Goal: Task Accomplishment & Management: Complete application form

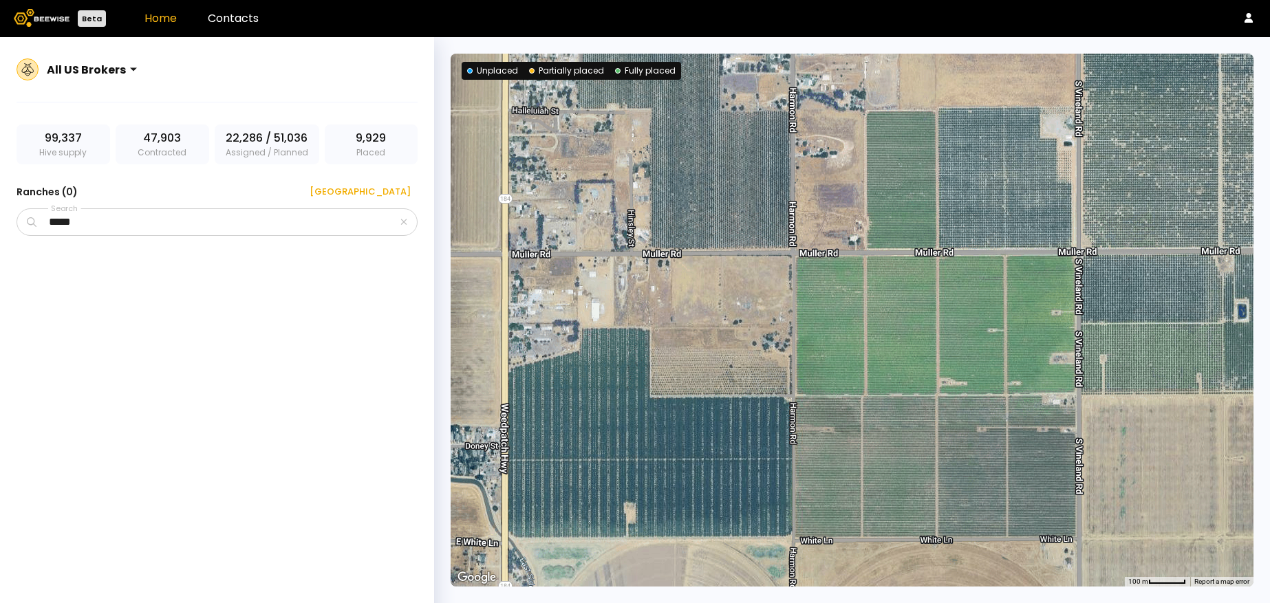
drag, startPoint x: 930, startPoint y: 311, endPoint x: 904, endPoint y: 314, distance: 25.7
click at [904, 314] on div at bounding box center [851, 320] width 803 height 533
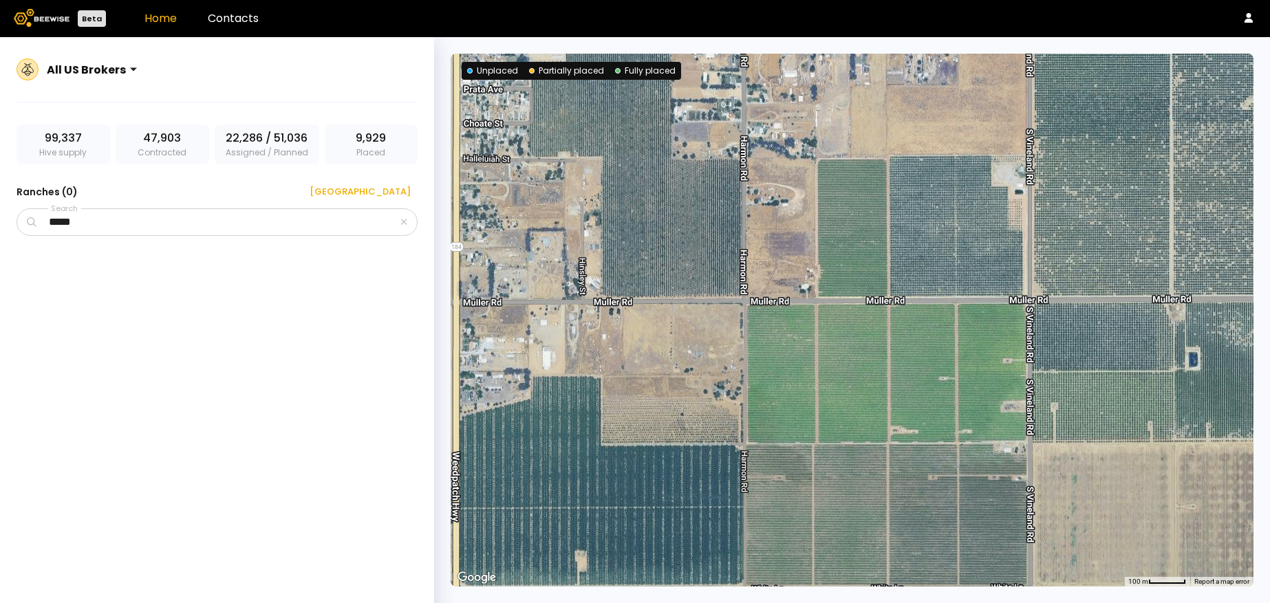
drag, startPoint x: 917, startPoint y: 369, endPoint x: 862, endPoint y: 420, distance: 75.5
click at [862, 420] on div at bounding box center [851, 320] width 803 height 533
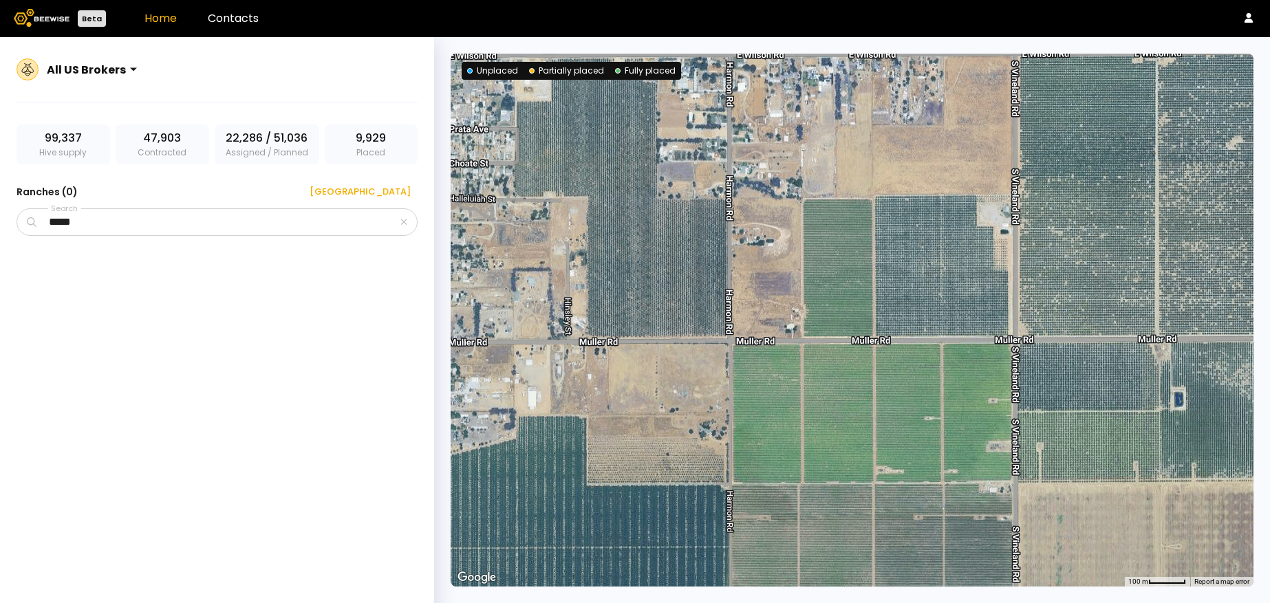
drag, startPoint x: 952, startPoint y: 261, endPoint x: 930, endPoint y: 311, distance: 54.8
click at [930, 311] on div at bounding box center [851, 320] width 803 height 533
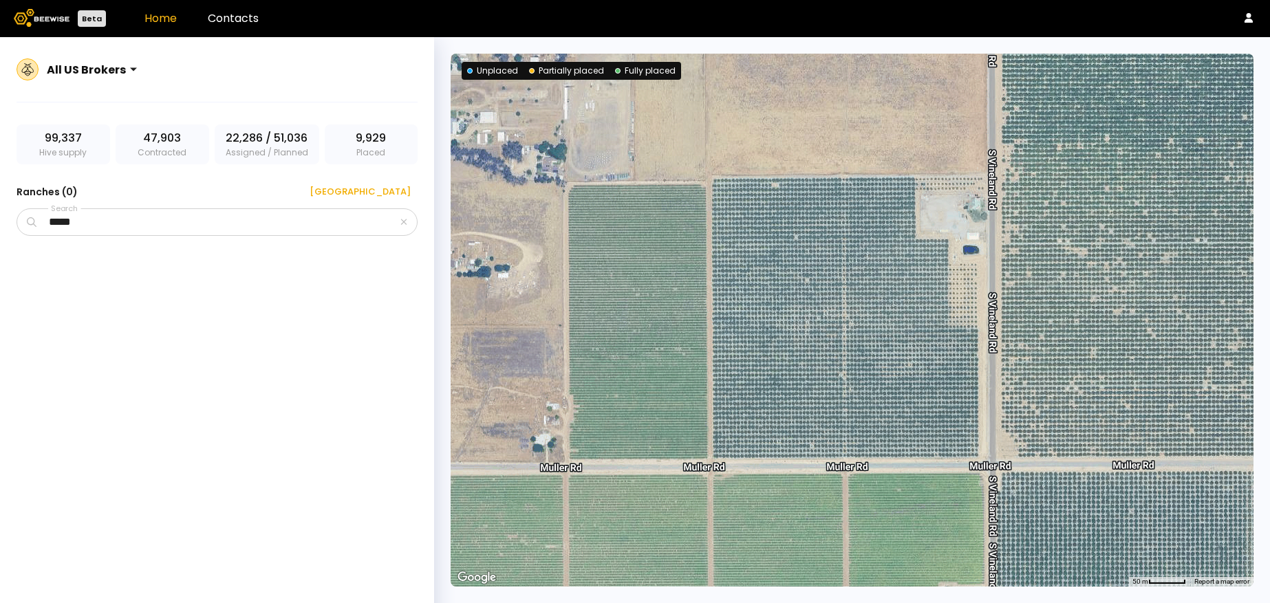
drag, startPoint x: 940, startPoint y: 287, endPoint x: 858, endPoint y: 380, distance: 123.8
click at [858, 380] on div at bounding box center [851, 320] width 803 height 533
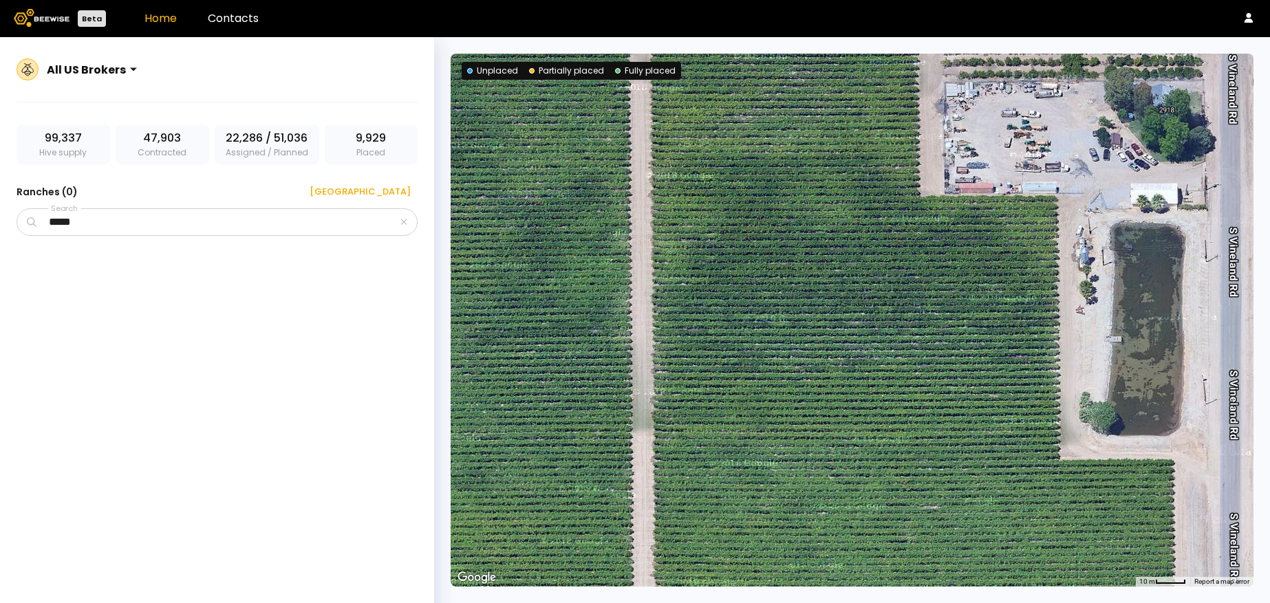
drag, startPoint x: 750, startPoint y: 322, endPoint x: 1038, endPoint y: 288, distance: 290.1
click at [1038, 288] on div at bounding box center [851, 320] width 803 height 533
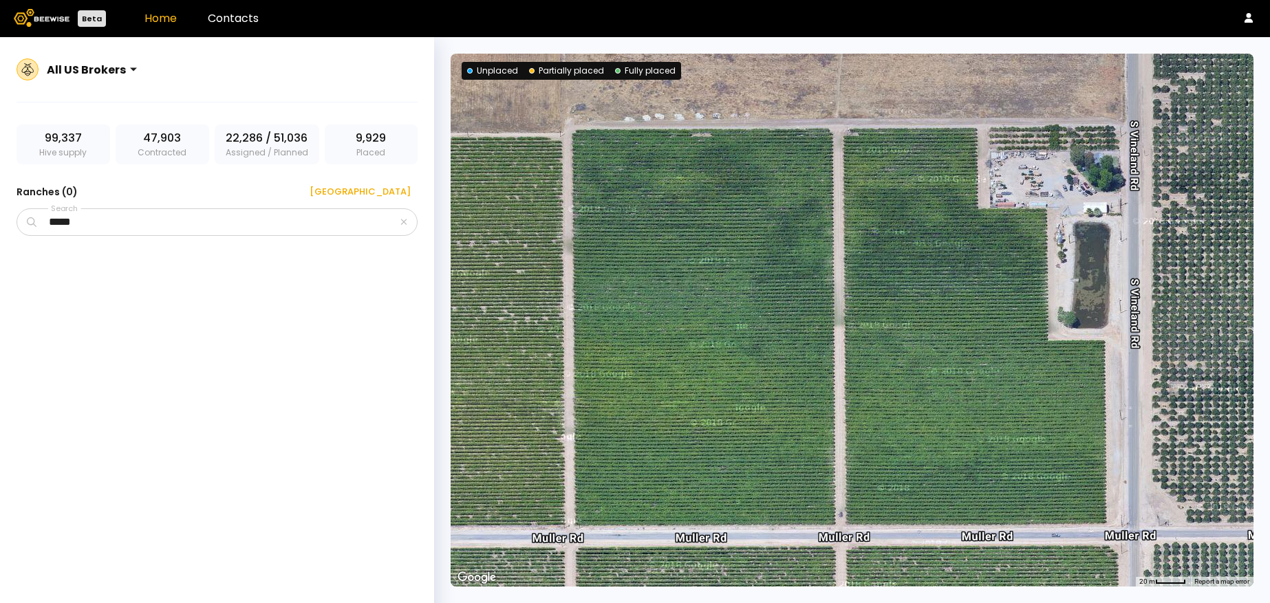
drag, startPoint x: 892, startPoint y: 323, endPoint x: 892, endPoint y: 282, distance: 41.3
click at [892, 282] on div at bounding box center [851, 320] width 803 height 533
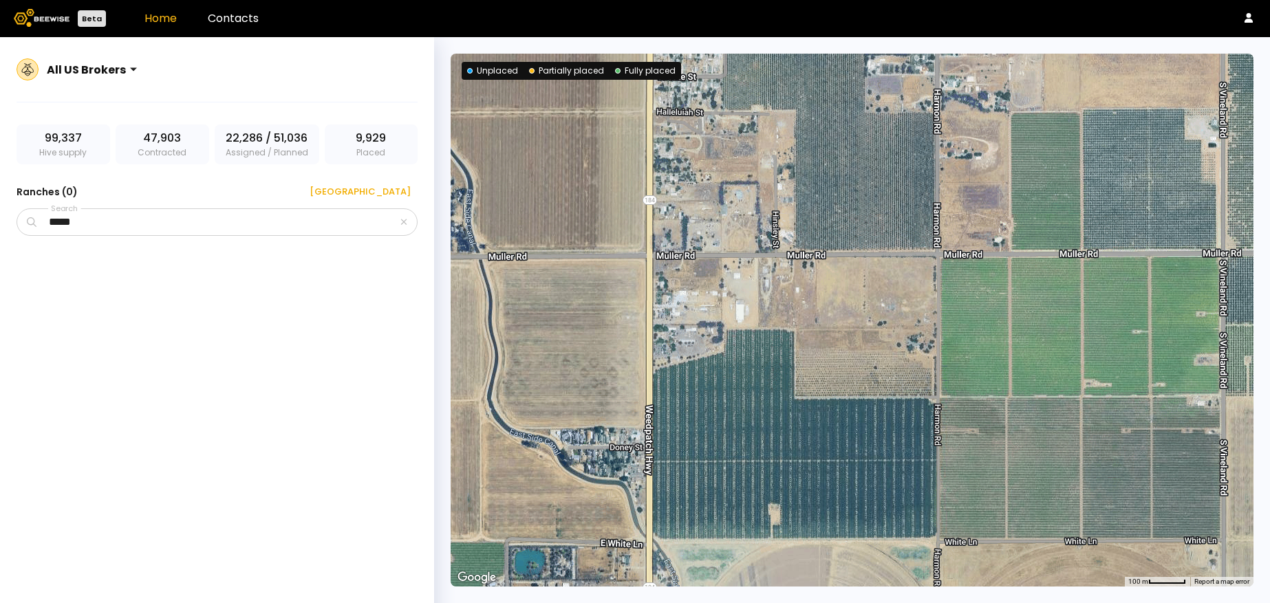
drag, startPoint x: 685, startPoint y: 402, endPoint x: 961, endPoint y: 273, distance: 304.3
click at [961, 273] on div at bounding box center [851, 320] width 803 height 533
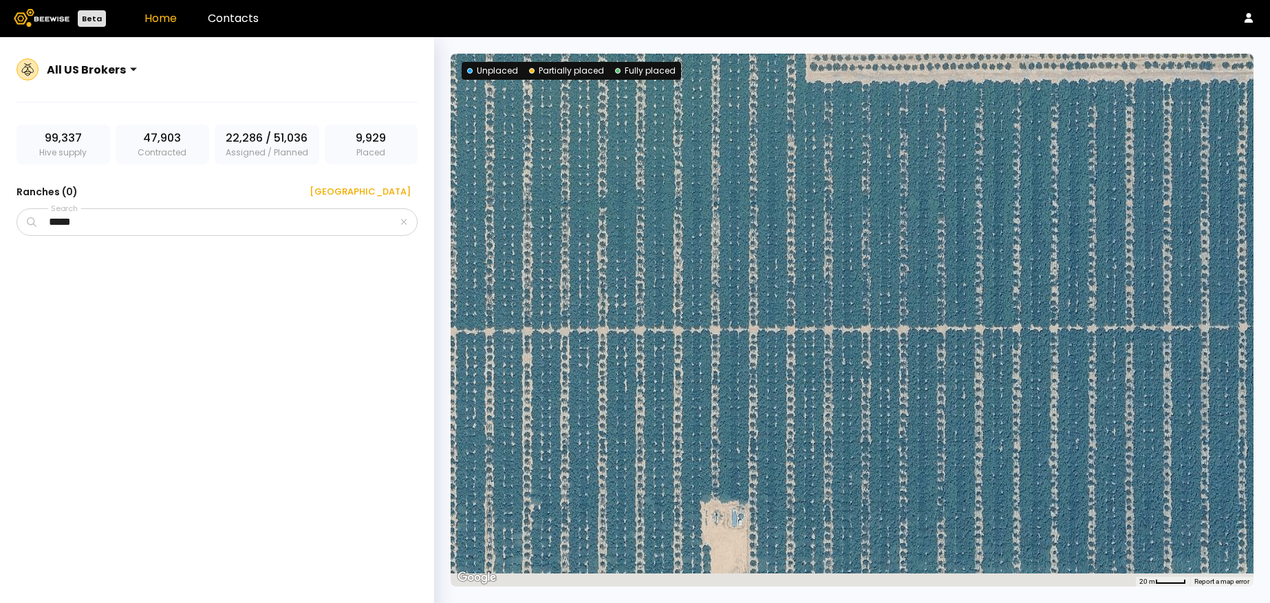
drag, startPoint x: 802, startPoint y: 417, endPoint x: 827, endPoint y: 226, distance: 193.5
click at [827, 226] on div at bounding box center [851, 320] width 803 height 533
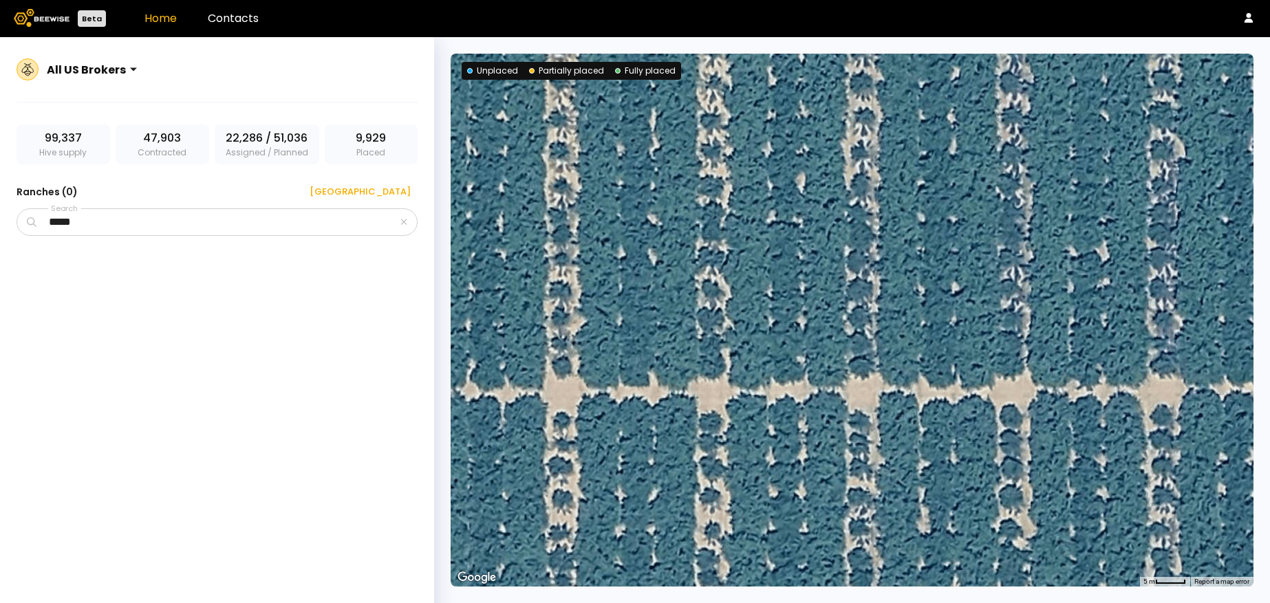
drag, startPoint x: 823, startPoint y: 254, endPoint x: 846, endPoint y: 34, distance: 222.0
click at [846, 34] on div "Beta Home Contacts All US Brokers 99,337 Hive supply 47,903 Contracted 22,286 /…" at bounding box center [635, 301] width 1270 height 603
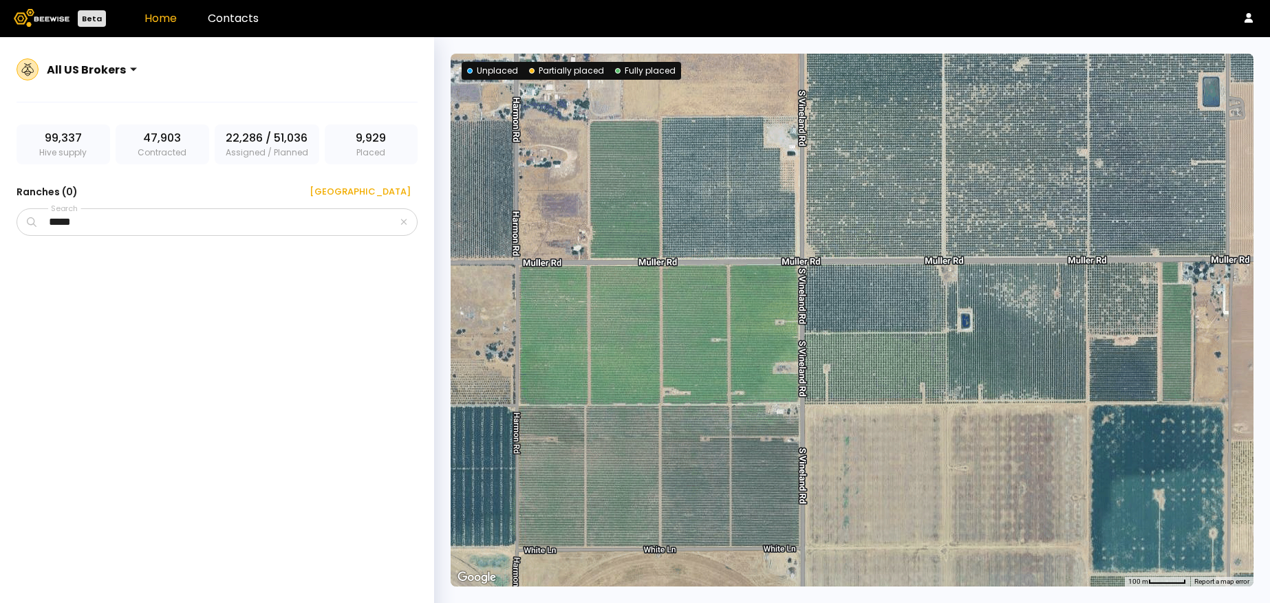
drag, startPoint x: 807, startPoint y: 226, endPoint x: 397, endPoint y: 457, distance: 470.2
click at [397, 457] on section "All US Brokers 99,337 Hive supply 47,903 Contracted 22,286 / 51,036 Assigned / …" at bounding box center [635, 320] width 1270 height 566
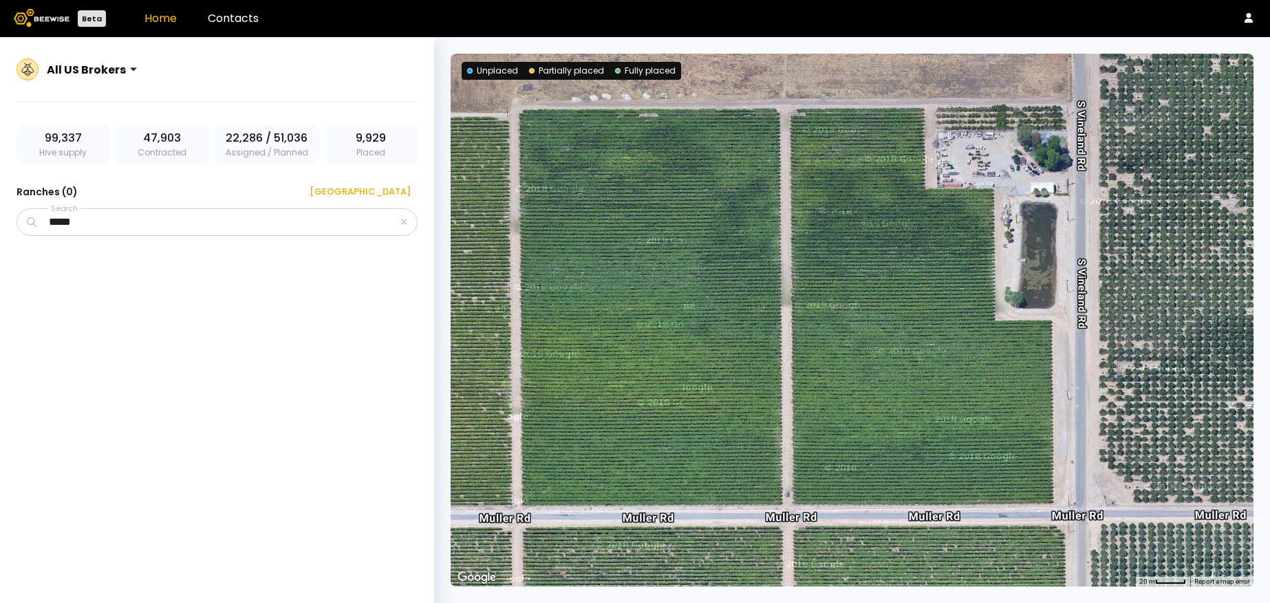
drag, startPoint x: 721, startPoint y: 209, endPoint x: 886, endPoint y: 415, distance: 264.2
click at [886, 415] on div at bounding box center [851, 320] width 803 height 533
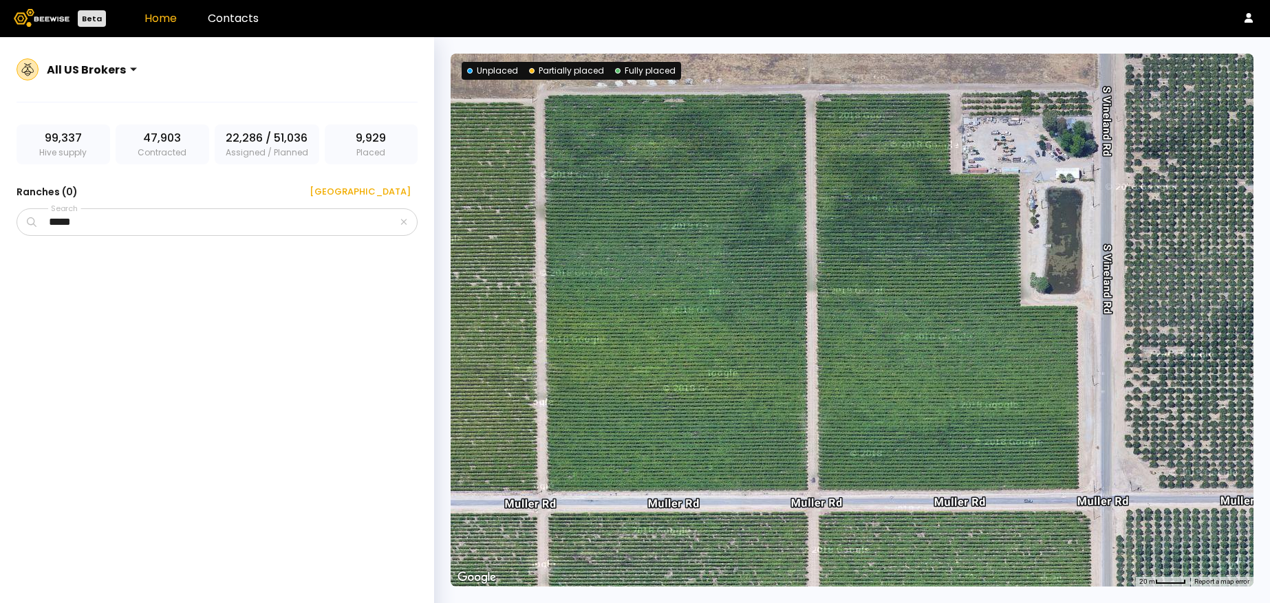
drag, startPoint x: 883, startPoint y: 411, endPoint x: 898, endPoint y: 275, distance: 137.0
click at [898, 275] on div at bounding box center [851, 320] width 803 height 533
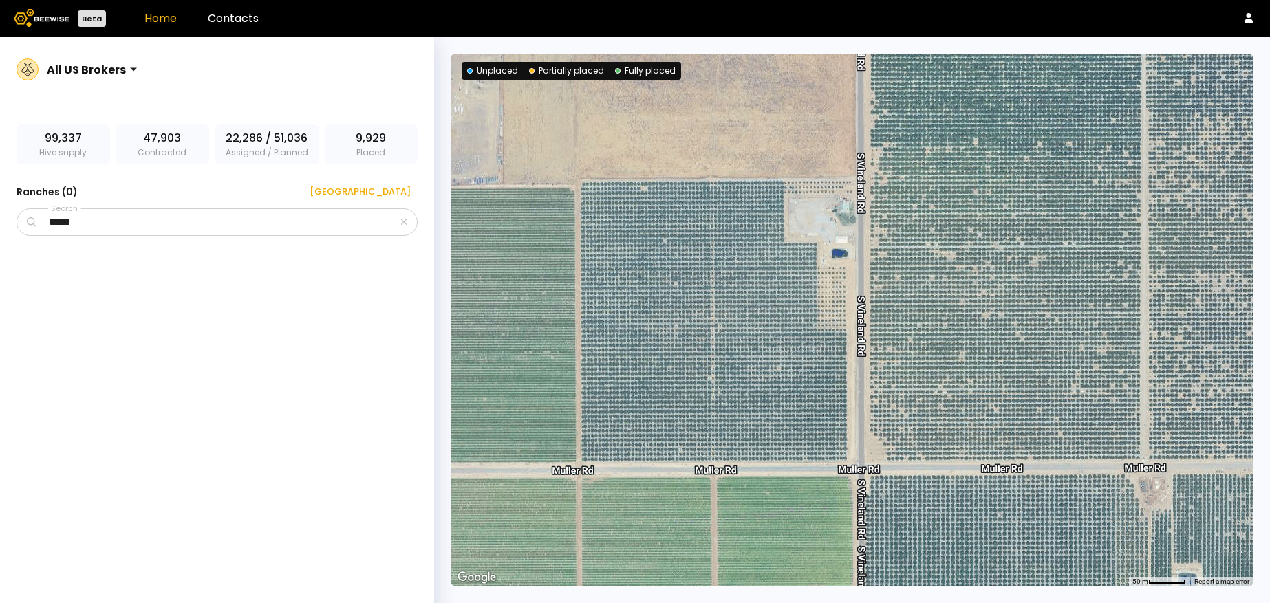
drag, startPoint x: 732, startPoint y: 296, endPoint x: 732, endPoint y: 336, distance: 39.9
click at [732, 336] on div at bounding box center [851, 320] width 803 height 533
click at [142, 219] on input "*****" at bounding box center [218, 222] width 358 height 26
click at [389, 189] on div "[GEOGRAPHIC_DATA]" at bounding box center [355, 192] width 111 height 14
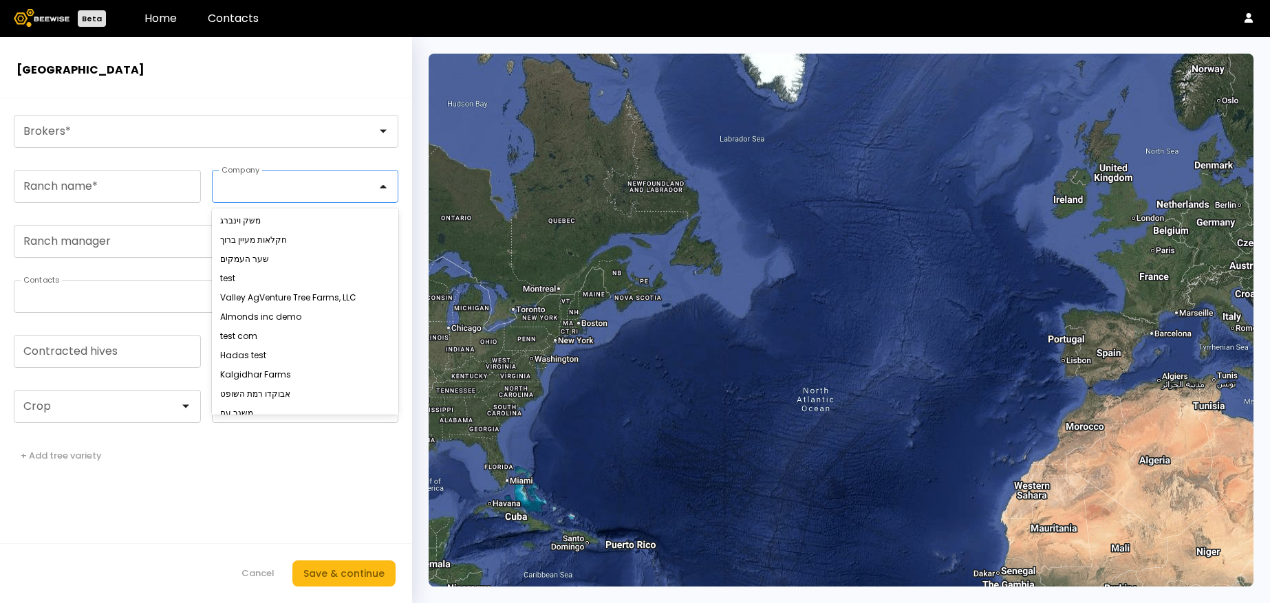
click at [389, 189] on div at bounding box center [392, 186] width 11 height 11
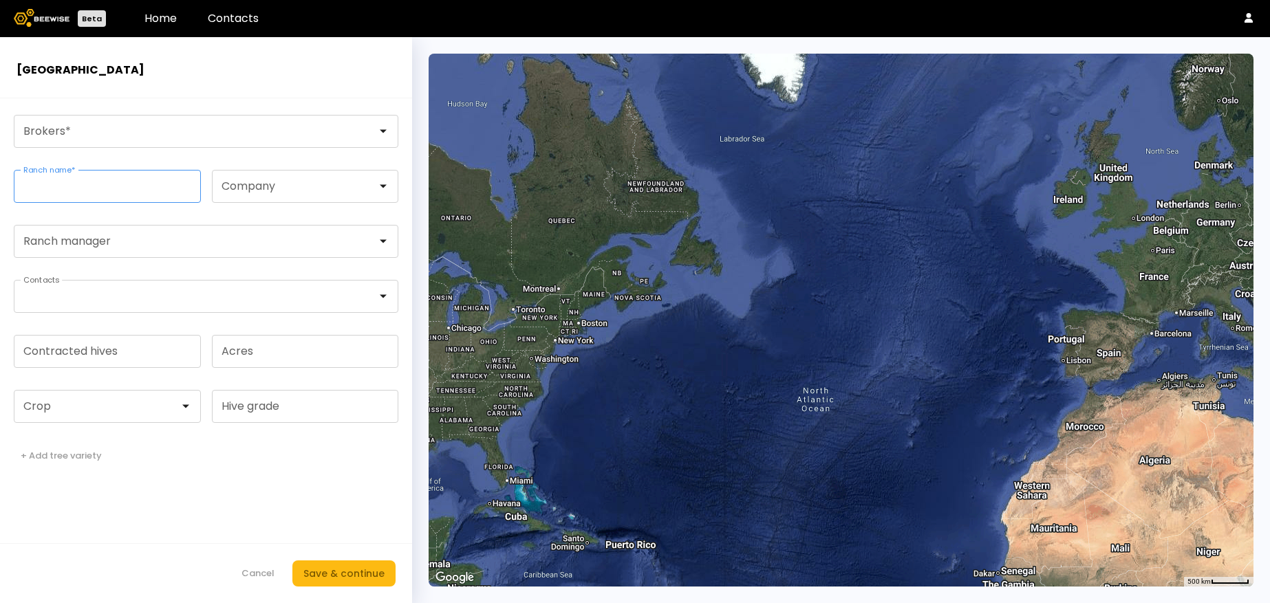
click at [170, 173] on input "Ranch name *" at bounding box center [107, 187] width 186 height 32
type input "*****"
drag, startPoint x: 70, startPoint y: 176, endPoint x: 58, endPoint y: 176, distance: 12.4
click at [58, 176] on input "*****" at bounding box center [107, 187] width 186 height 32
drag, startPoint x: 85, startPoint y: 185, endPoint x: -1, endPoint y: 182, distance: 85.3
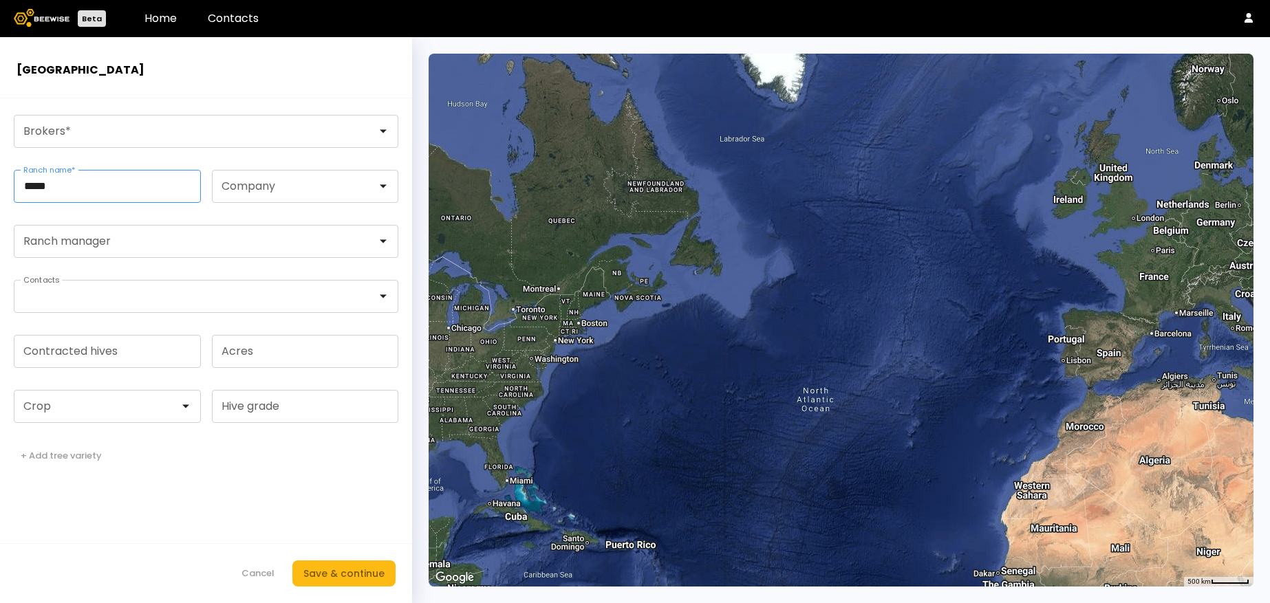
click at [0, 182] on form "Brokers * ***** Ranch name * Company Ranch manager Contacts Contracted hives Ac…" at bounding box center [206, 350] width 412 height 505
click at [142, 135] on div at bounding box center [200, 131] width 353 height 12
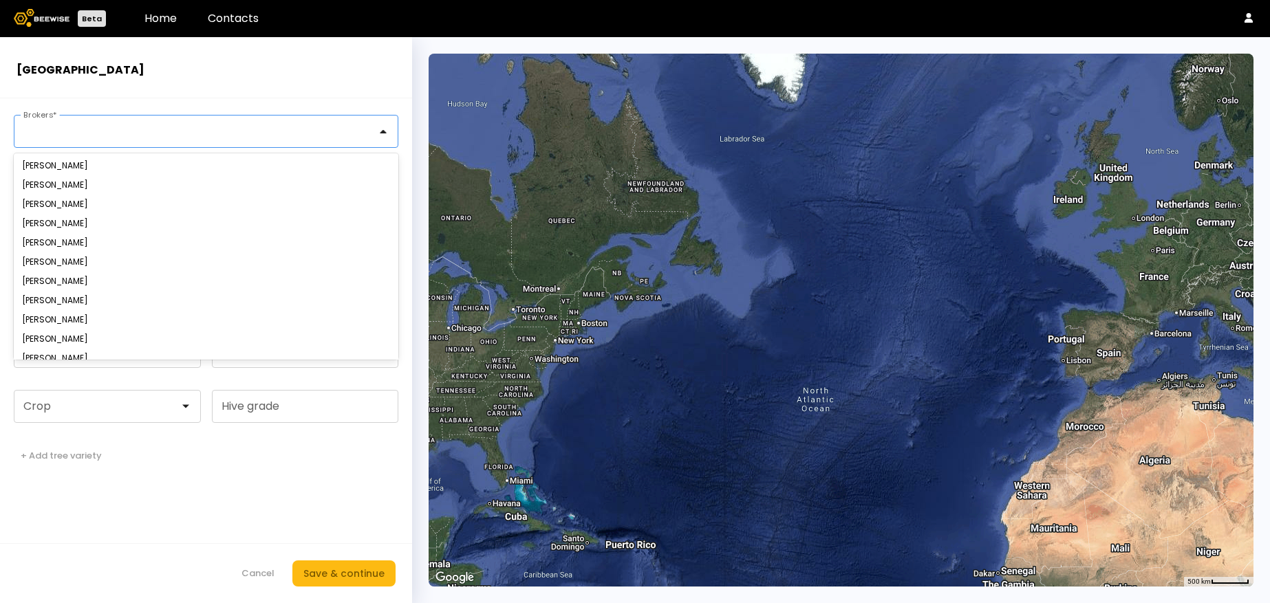
click at [178, 93] on header "[GEOGRAPHIC_DATA]" at bounding box center [206, 67] width 412 height 61
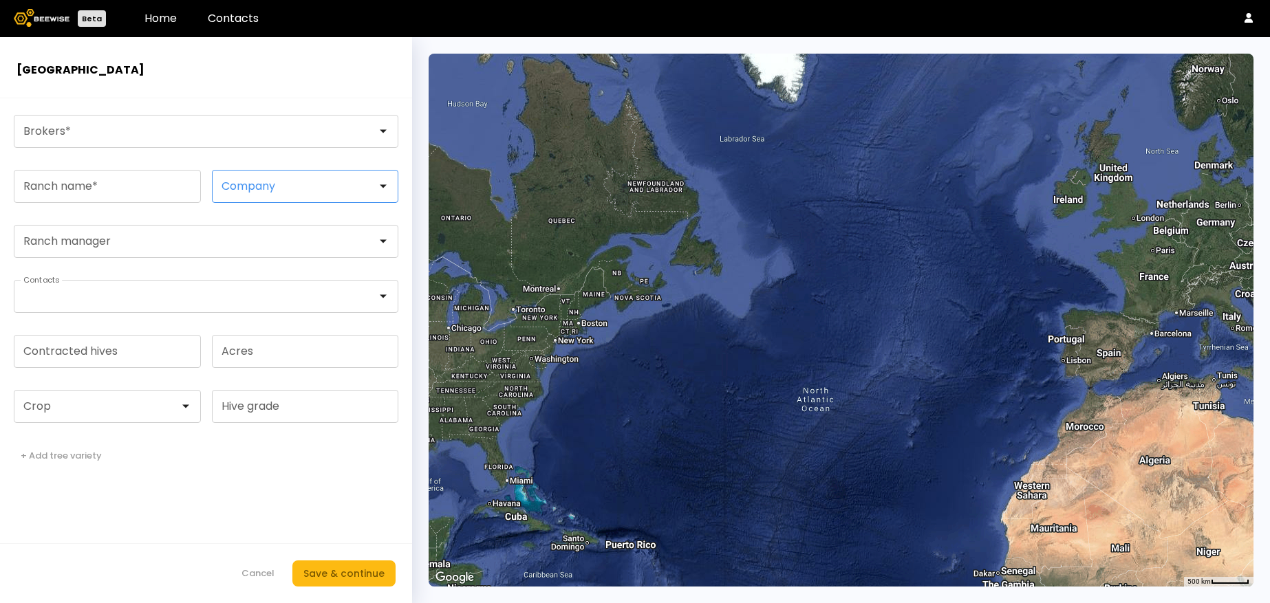
click at [224, 184] on div at bounding box center [299, 186] width 155 height 12
type input "**********"
drag, startPoint x: 323, startPoint y: 178, endPoint x: 248, endPoint y: 174, distance: 75.1
click at [248, 174] on div at bounding box center [300, 187] width 175 height 32
type input "**********"
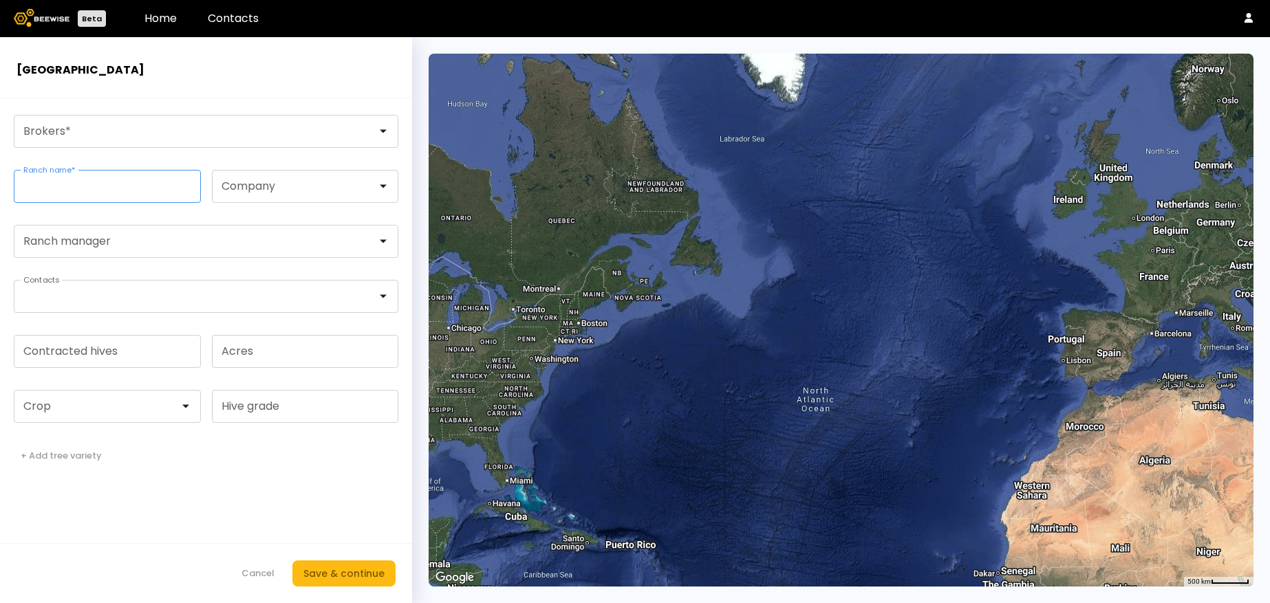
click at [79, 197] on input "Ranch name *" at bounding box center [107, 187] width 186 height 32
type input "**********"
click at [64, 133] on div at bounding box center [200, 131] width 353 height 12
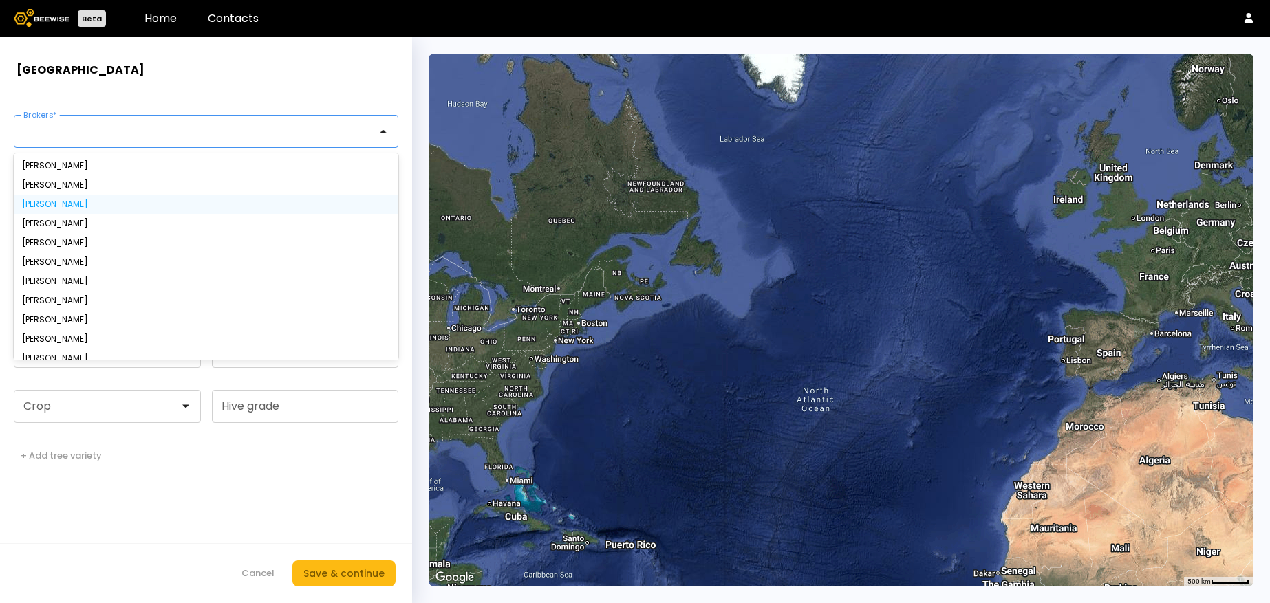
click at [52, 196] on div "[PERSON_NAME]" at bounding box center [206, 204] width 384 height 19
click at [52, 202] on div "[PERSON_NAME]" at bounding box center [206, 204] width 368 height 8
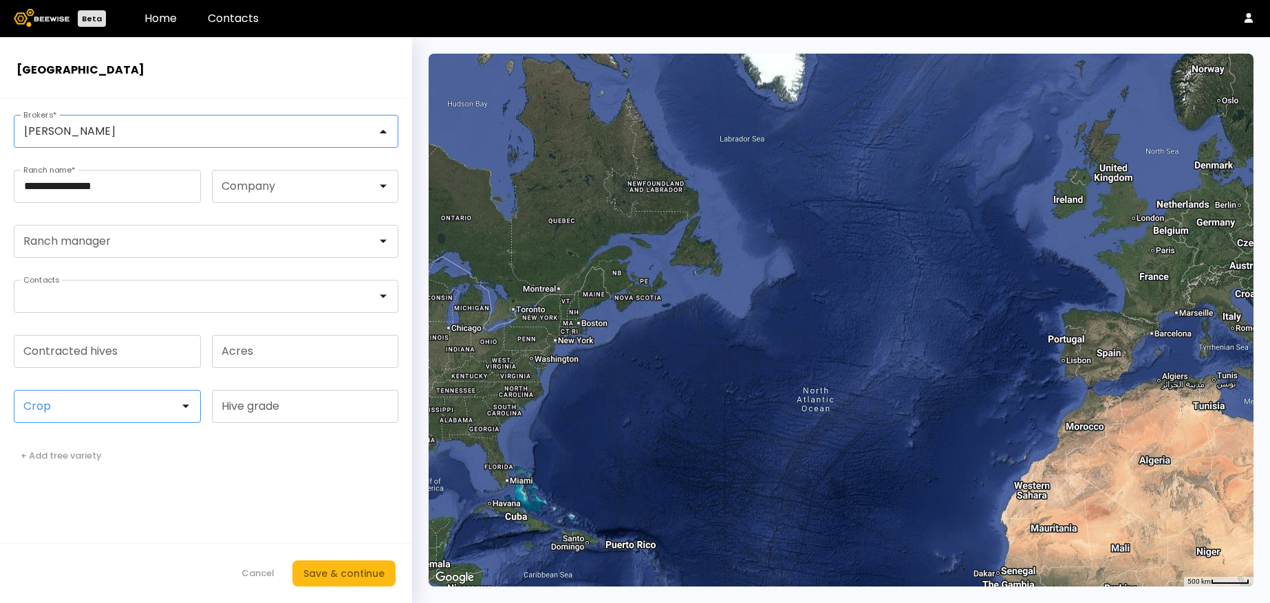
click at [149, 398] on div at bounding box center [101, 407] width 175 height 32
click at [108, 437] on div "Almonds" at bounding box center [107, 441] width 171 height 8
click at [309, 351] on input "Acres" at bounding box center [306, 352] width 186 height 32
type input "**"
click at [311, 400] on input "Hive grade" at bounding box center [306, 407] width 186 height 32
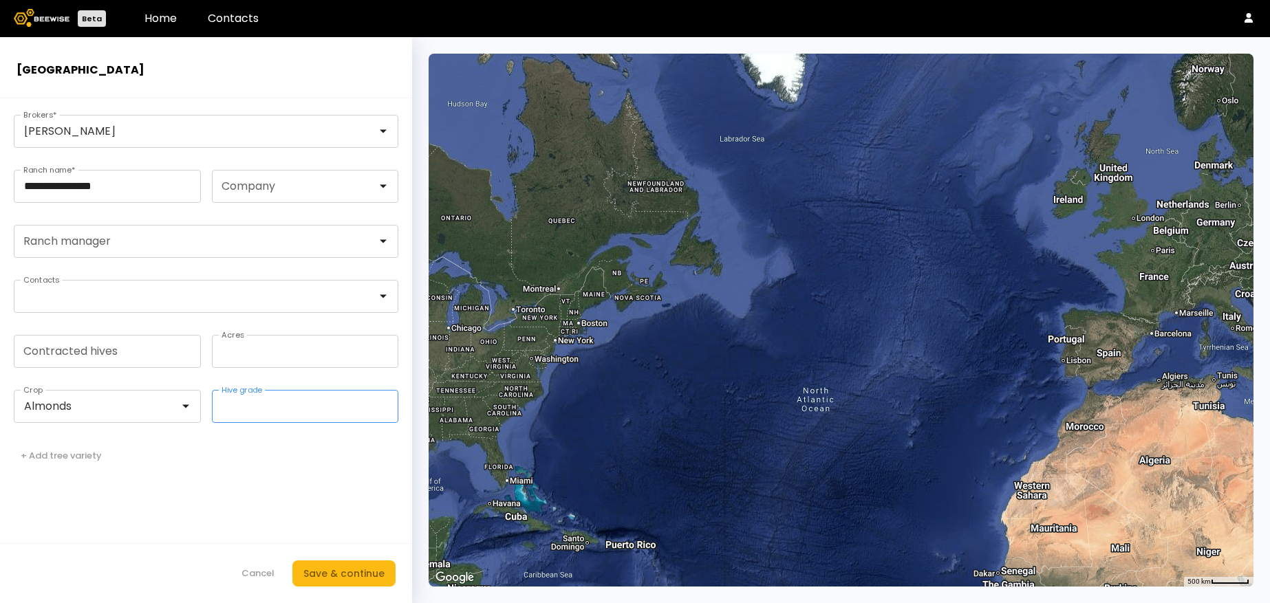
type input "*"
click at [253, 303] on div at bounding box center [200, 297] width 372 height 32
type input "*"
type input "**********"
click at [332, 578] on div "Save & continue" at bounding box center [343, 573] width 81 height 15
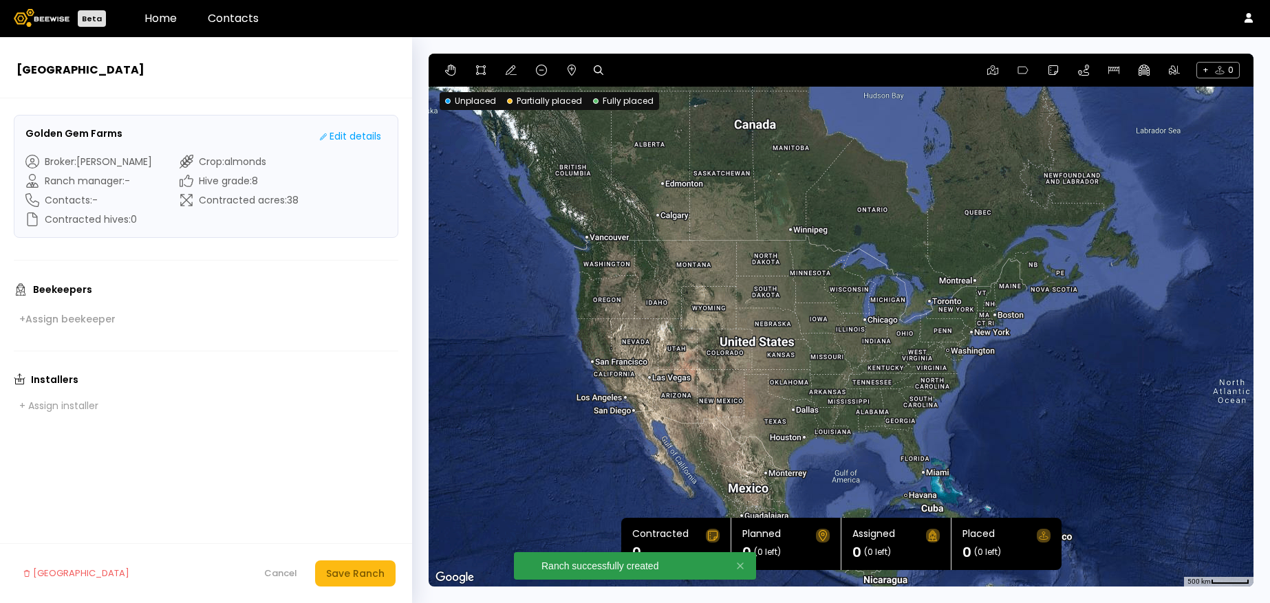
drag, startPoint x: 565, startPoint y: 324, endPoint x: 981, endPoint y: 309, distance: 415.7
click at [981, 309] on div at bounding box center [840, 320] width 825 height 533
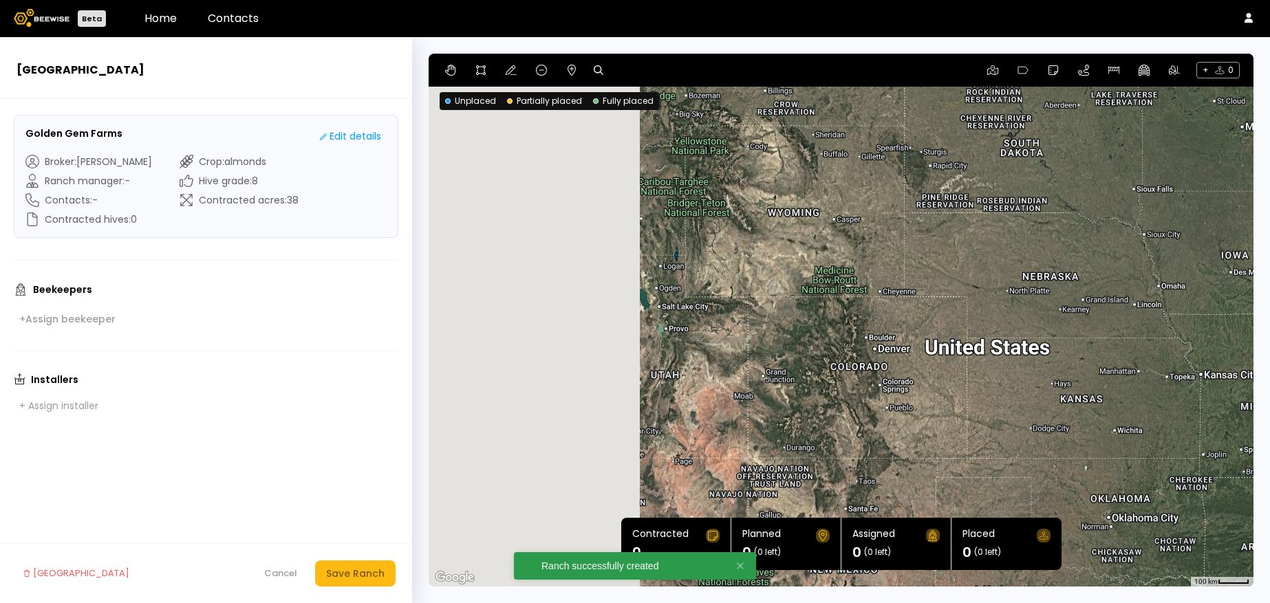
drag, startPoint x: 710, startPoint y: 302, endPoint x: 961, endPoint y: 234, distance: 260.1
click at [961, 234] on div at bounding box center [840, 320] width 825 height 533
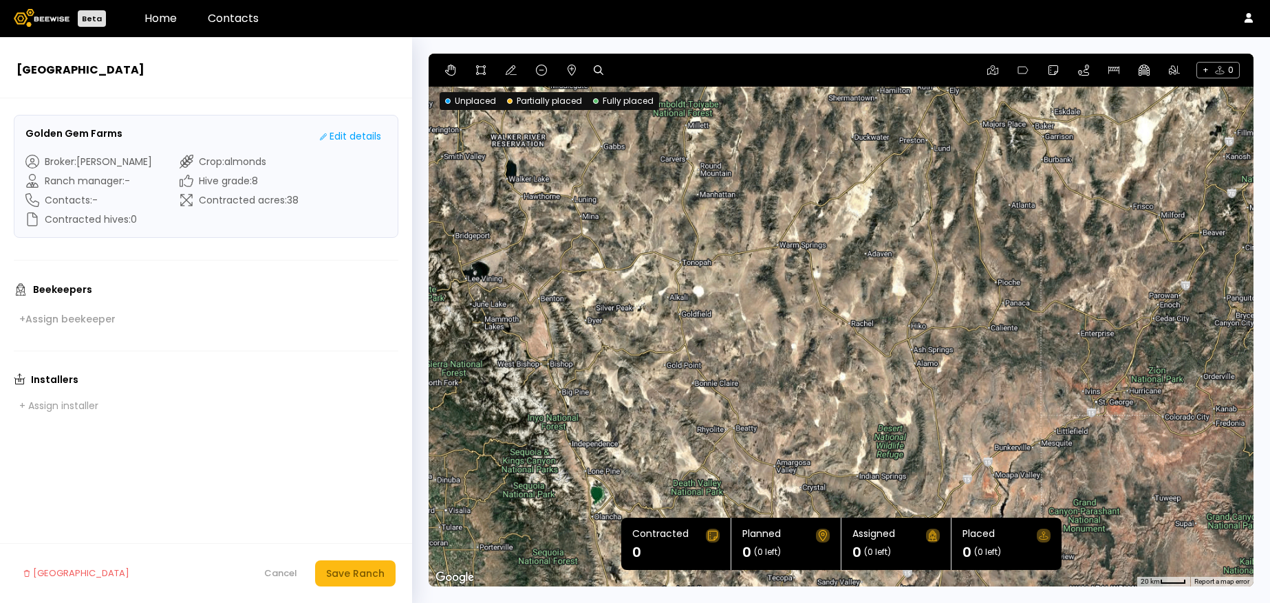
drag, startPoint x: 550, startPoint y: 391, endPoint x: 737, endPoint y: 303, distance: 206.4
click at [737, 303] on div at bounding box center [840, 320] width 825 height 533
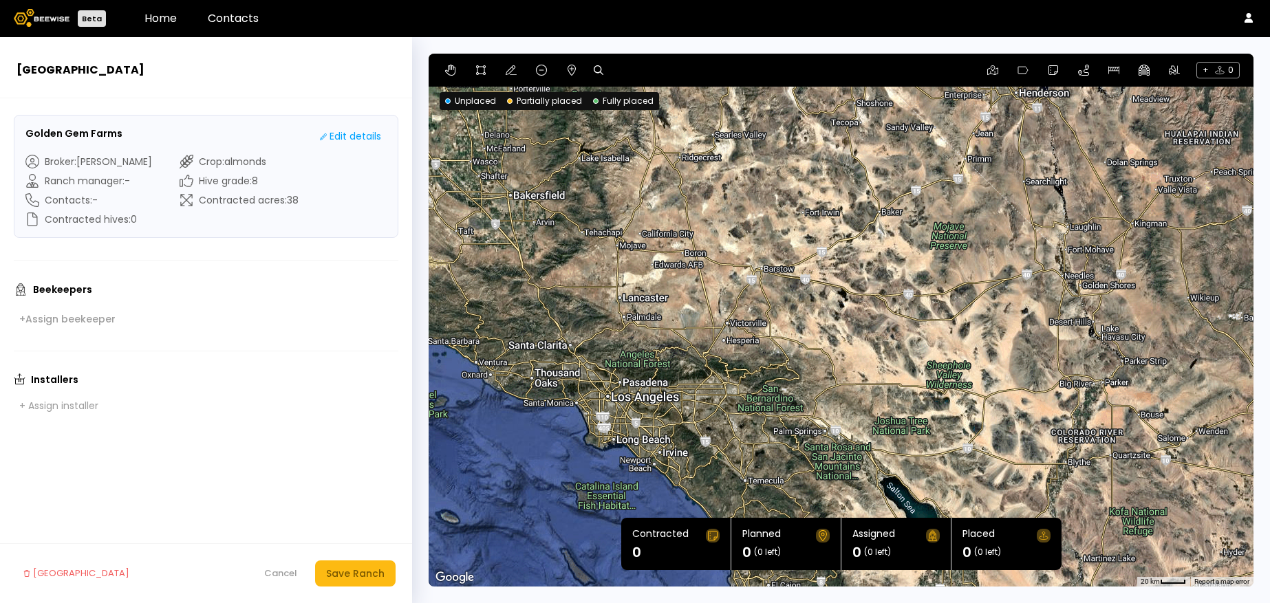
drag, startPoint x: 573, startPoint y: 404, endPoint x: 637, endPoint y: -68, distance: 476.8
click at [637, 0] on html "Beta Home Contacts New Ranch Golden Gem Farms Edit details Broker : [PERSON_NAM…" at bounding box center [635, 317] width 1270 height 635
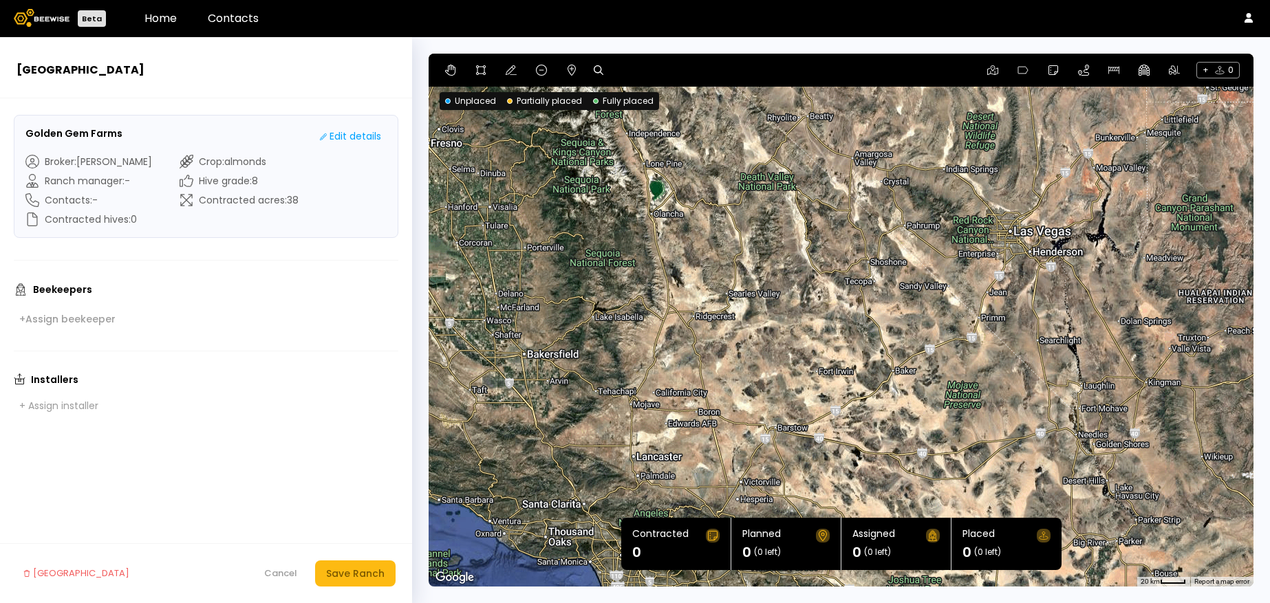
drag, startPoint x: 723, startPoint y: 331, endPoint x: 759, endPoint y: 500, distance: 172.4
click at [759, 500] on div at bounding box center [840, 320] width 825 height 533
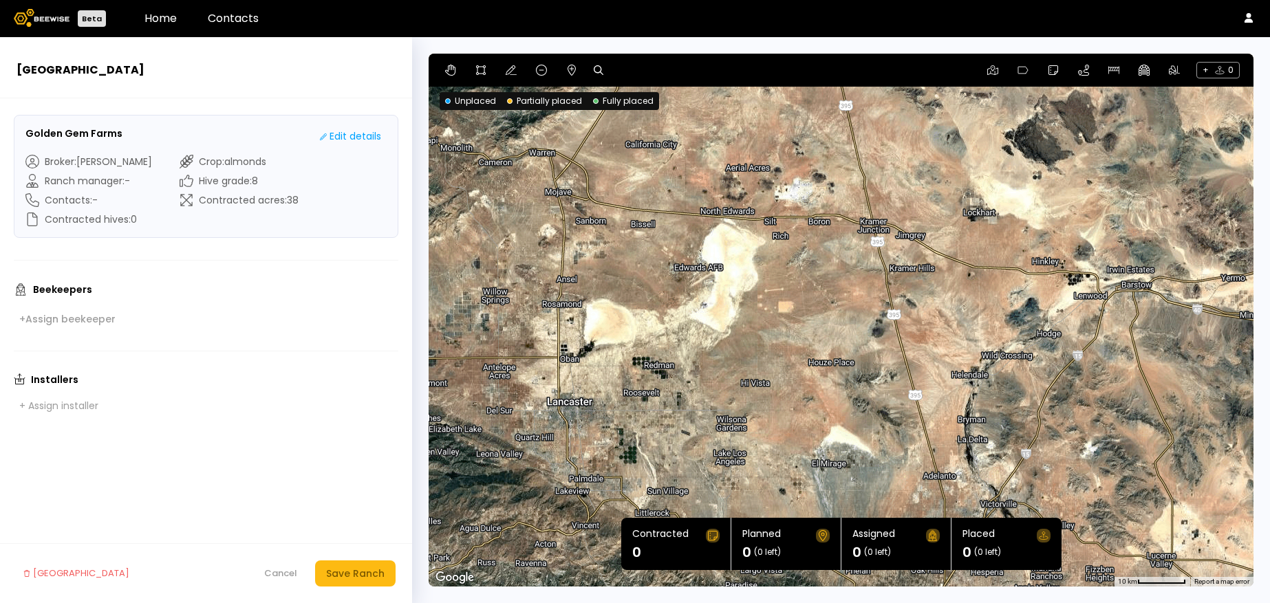
drag, startPoint x: 658, startPoint y: 406, endPoint x: 889, endPoint y: 425, distance: 231.8
click at [889, 425] on div at bounding box center [840, 320] width 825 height 533
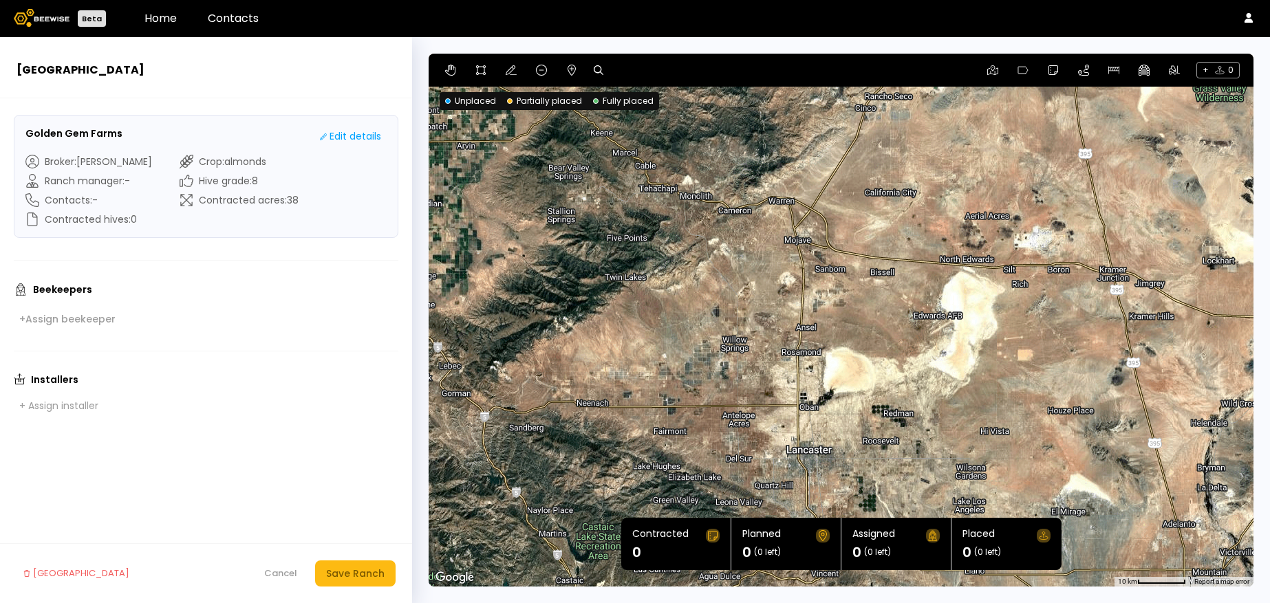
drag, startPoint x: 710, startPoint y: 327, endPoint x: 937, endPoint y: 367, distance: 231.1
click at [937, 367] on div at bounding box center [840, 320] width 825 height 533
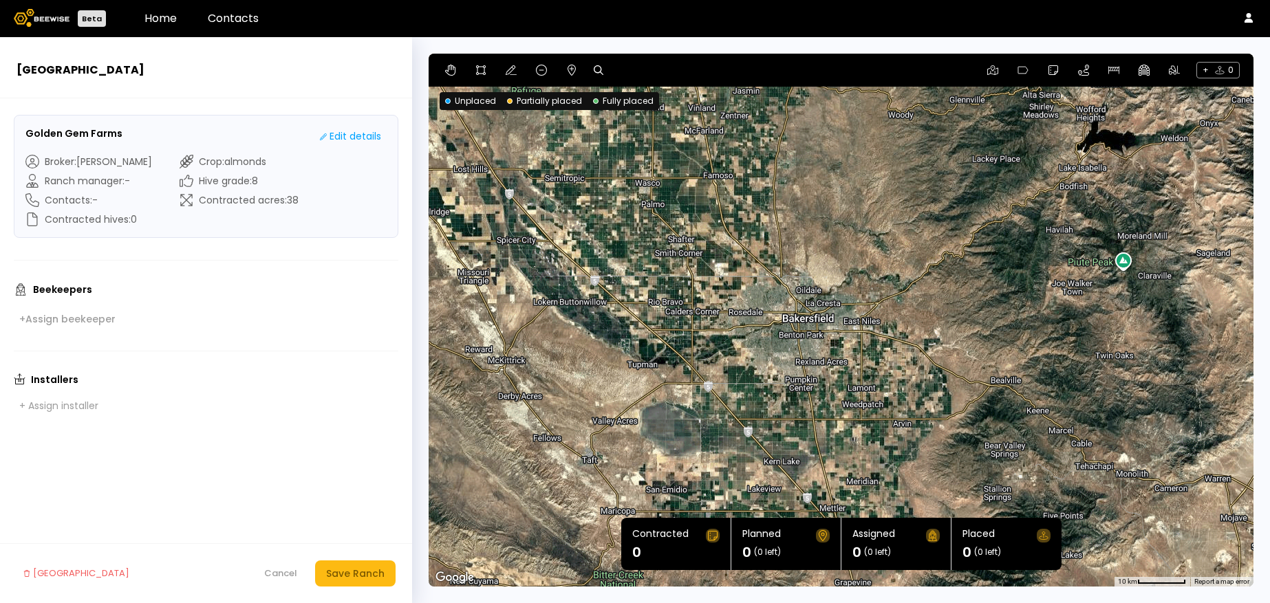
drag, startPoint x: 847, startPoint y: 330, endPoint x: 1285, endPoint y: 607, distance: 519.0
click at [1269, 602] on html "Beta Home Contacts New Ranch Golden Gem Farms Edit details Broker : [PERSON_NAM…" at bounding box center [635, 317] width 1270 height 635
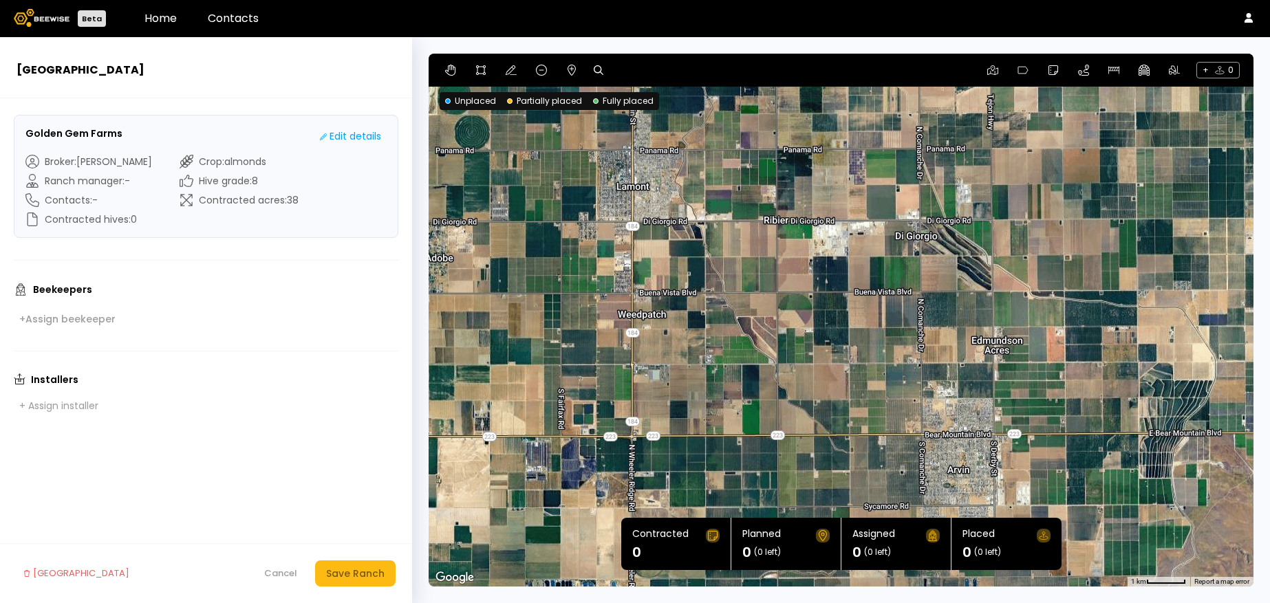
drag, startPoint x: 687, startPoint y: 246, endPoint x: 1228, endPoint y: 250, distance: 540.6
click at [1228, 250] on div at bounding box center [840, 320] width 825 height 533
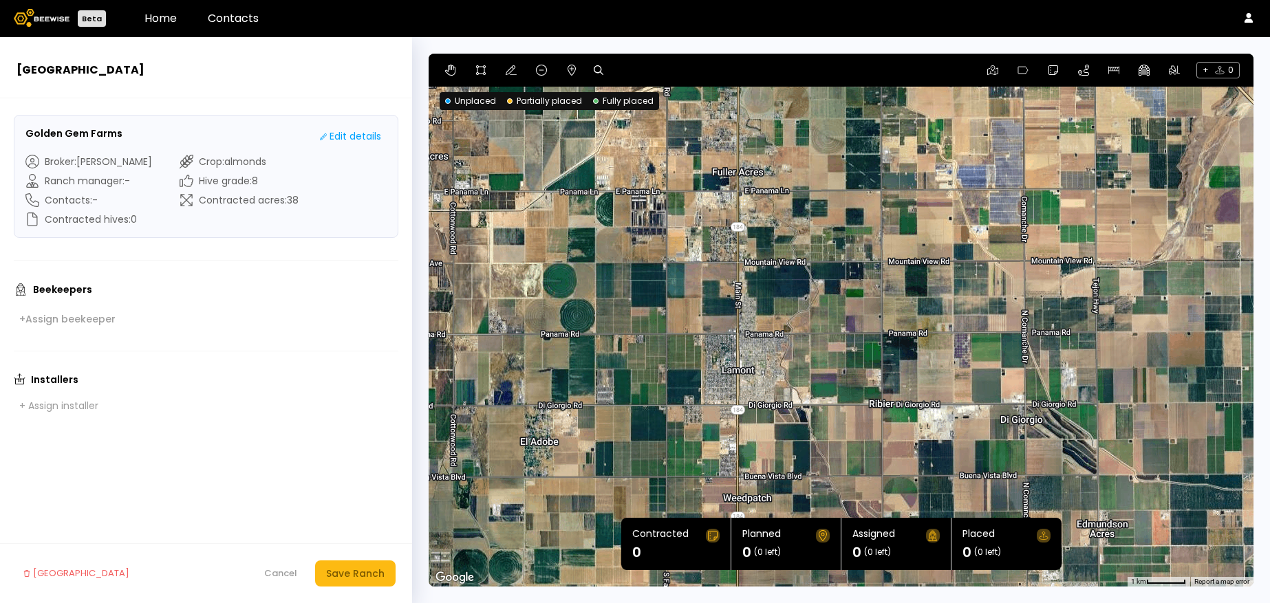
drag, startPoint x: 763, startPoint y: 205, endPoint x: 865, endPoint y: 388, distance: 209.7
click at [865, 388] on div at bounding box center [840, 320] width 825 height 533
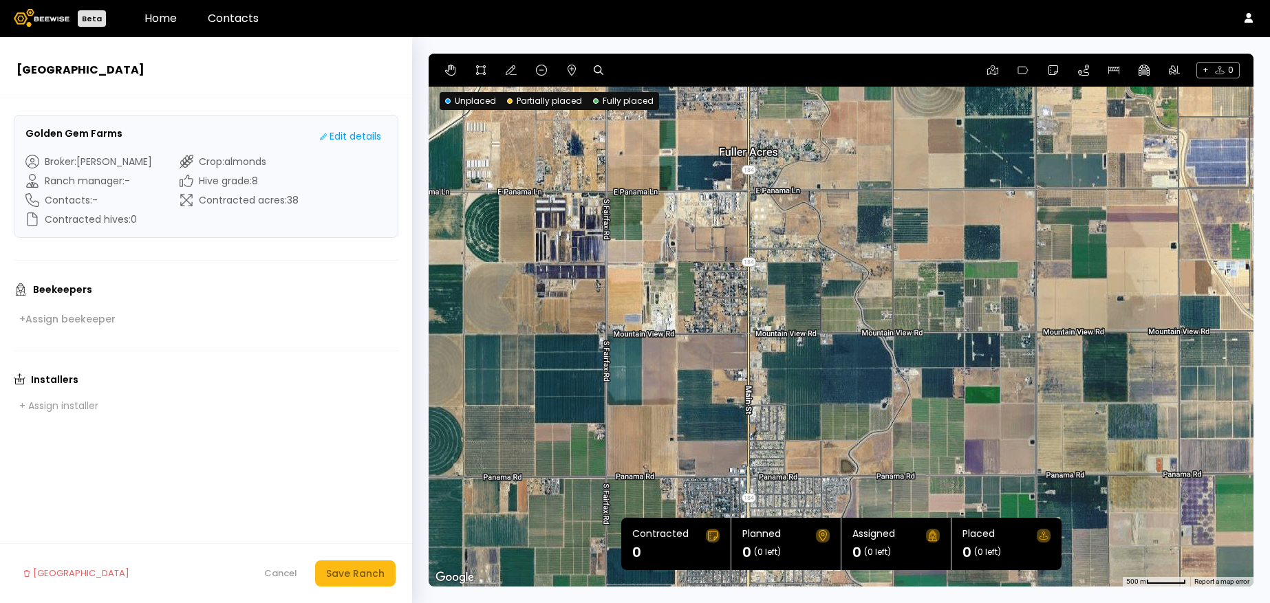
drag, startPoint x: 741, startPoint y: 282, endPoint x: 743, endPoint y: 294, distance: 12.5
click at [743, 294] on div at bounding box center [840, 320] width 825 height 533
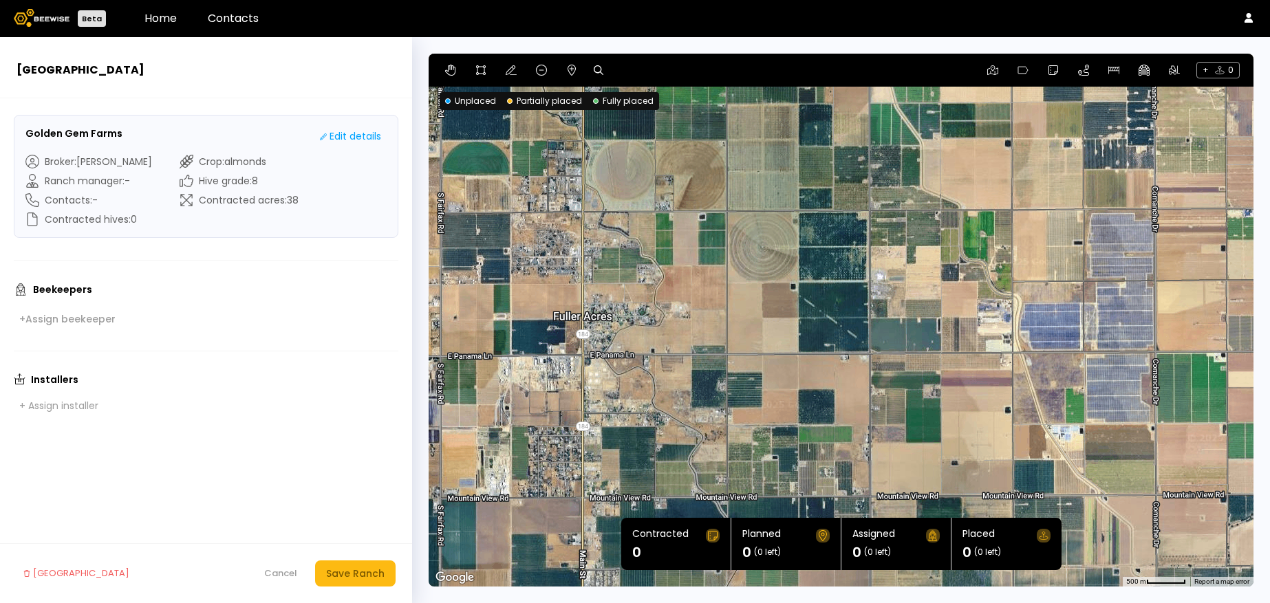
drag, startPoint x: 819, startPoint y: 268, endPoint x: 706, endPoint y: 420, distance: 189.7
click at [706, 420] on div at bounding box center [840, 320] width 825 height 533
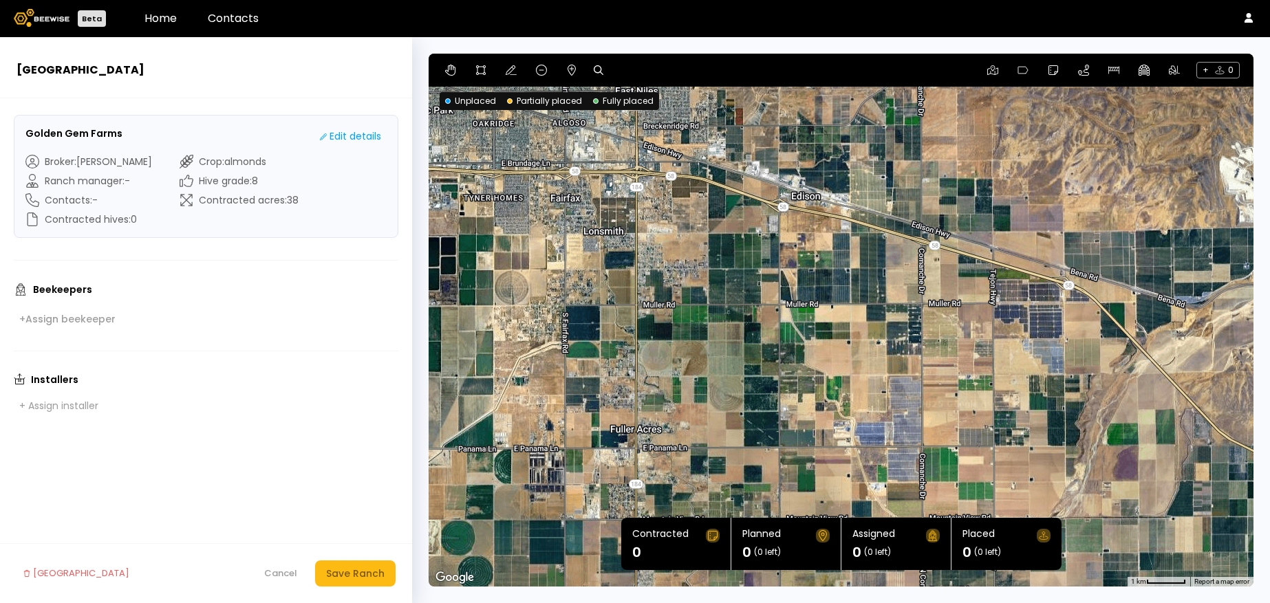
drag, startPoint x: 746, startPoint y: 330, endPoint x: 716, endPoint y: 448, distance: 121.4
click at [716, 448] on div at bounding box center [840, 320] width 825 height 533
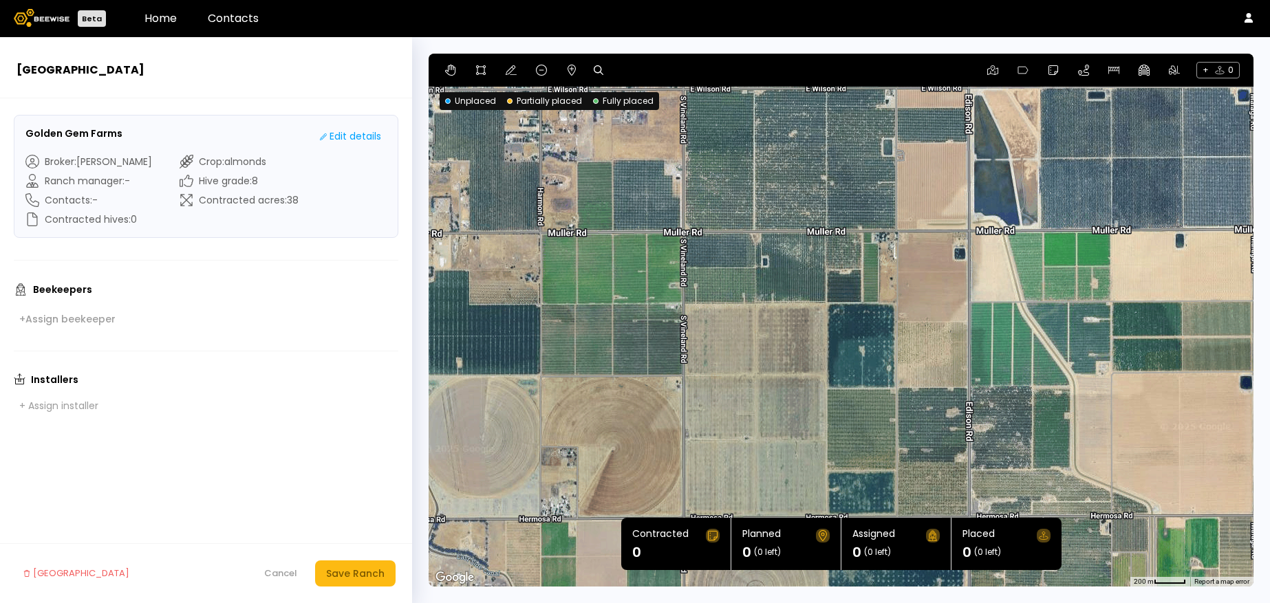
drag, startPoint x: 624, startPoint y: 229, endPoint x: 635, endPoint y: 368, distance: 139.4
click at [635, 368] on div at bounding box center [840, 320] width 825 height 533
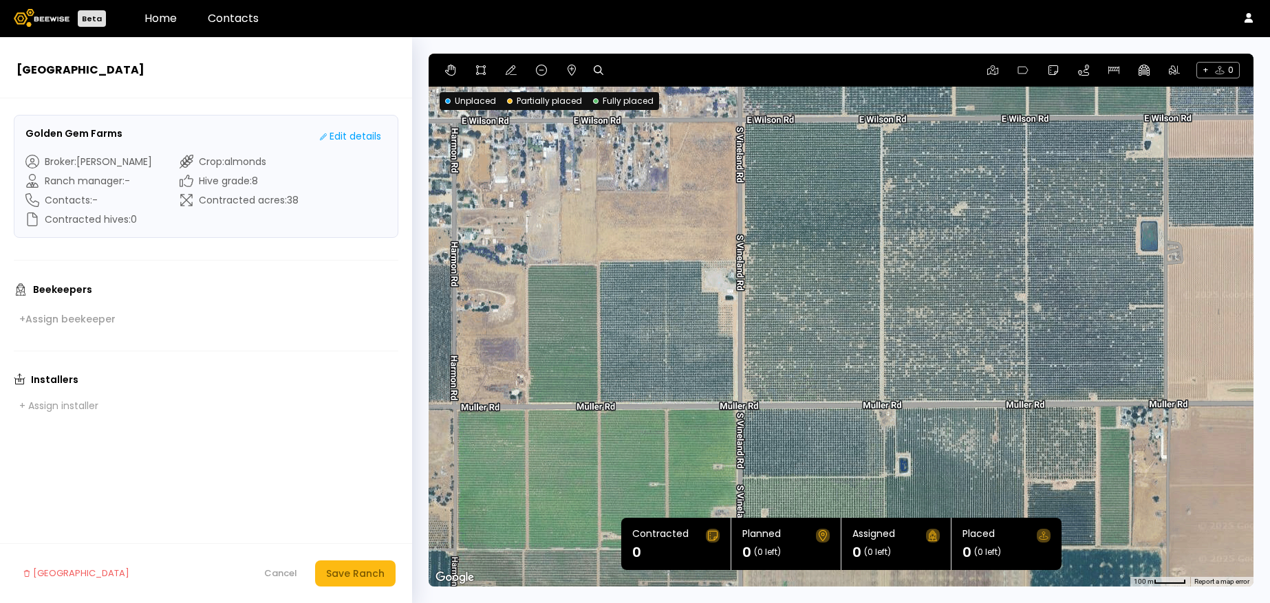
drag, startPoint x: 659, startPoint y: 238, endPoint x: 653, endPoint y: 427, distance: 189.2
click at [653, 427] on div at bounding box center [840, 320] width 825 height 533
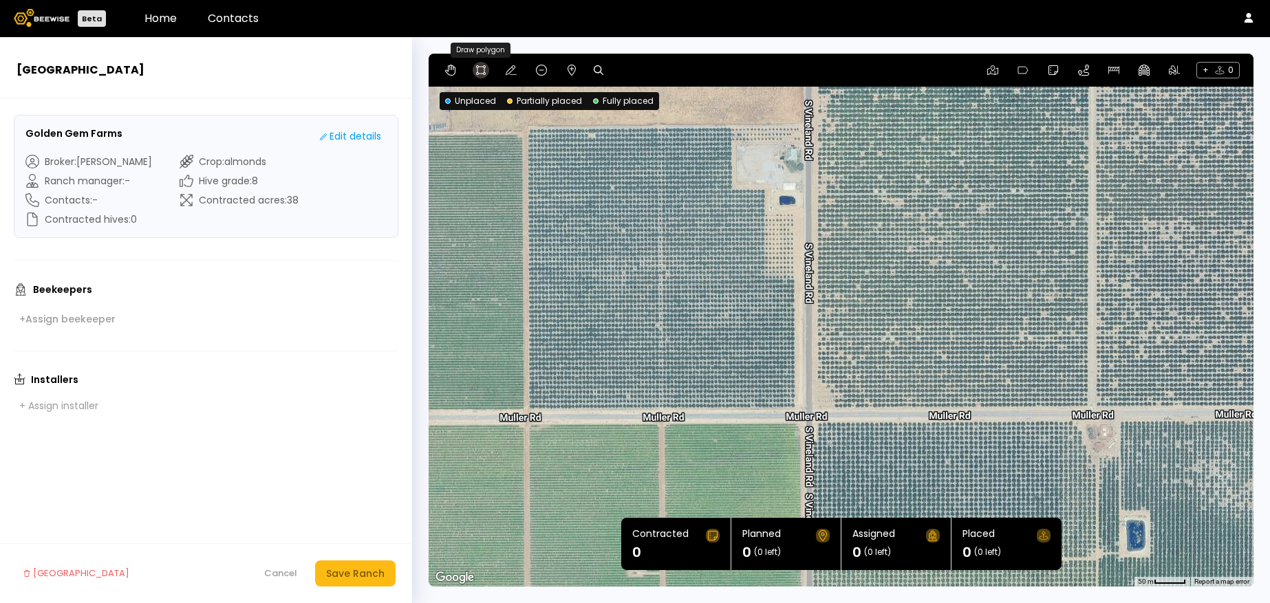
click at [483, 70] on icon at bounding box center [481, 70] width 10 height 10
click at [525, 127] on div at bounding box center [841, 320] width 823 height 533
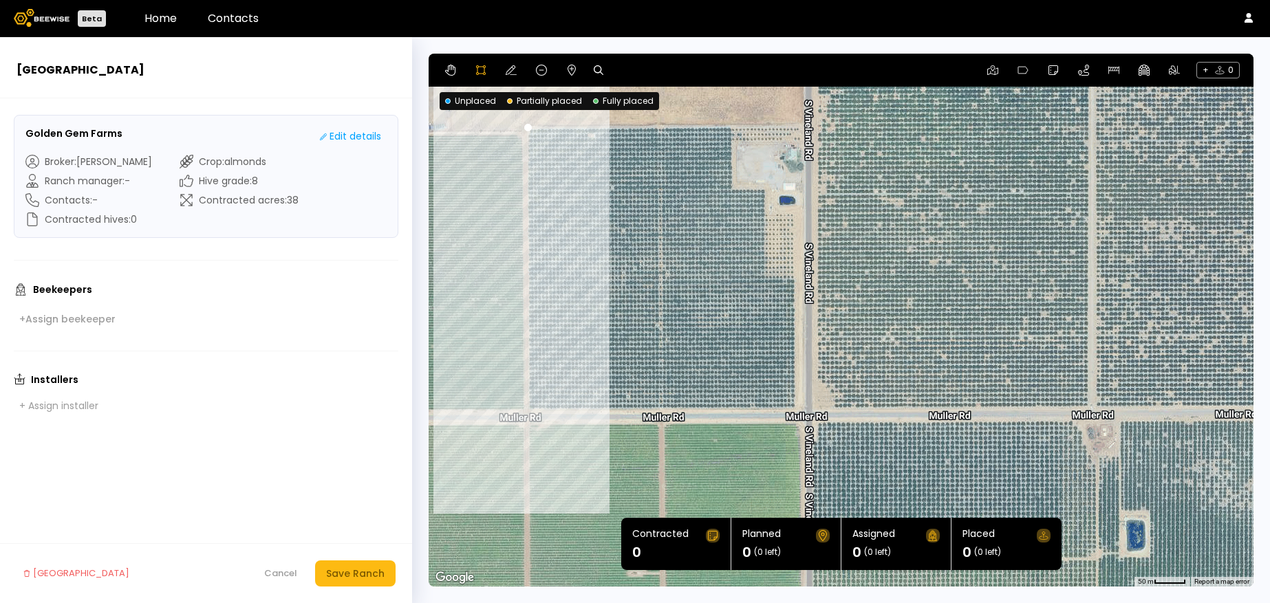
click at [527, 410] on div at bounding box center [841, 320] width 823 height 533
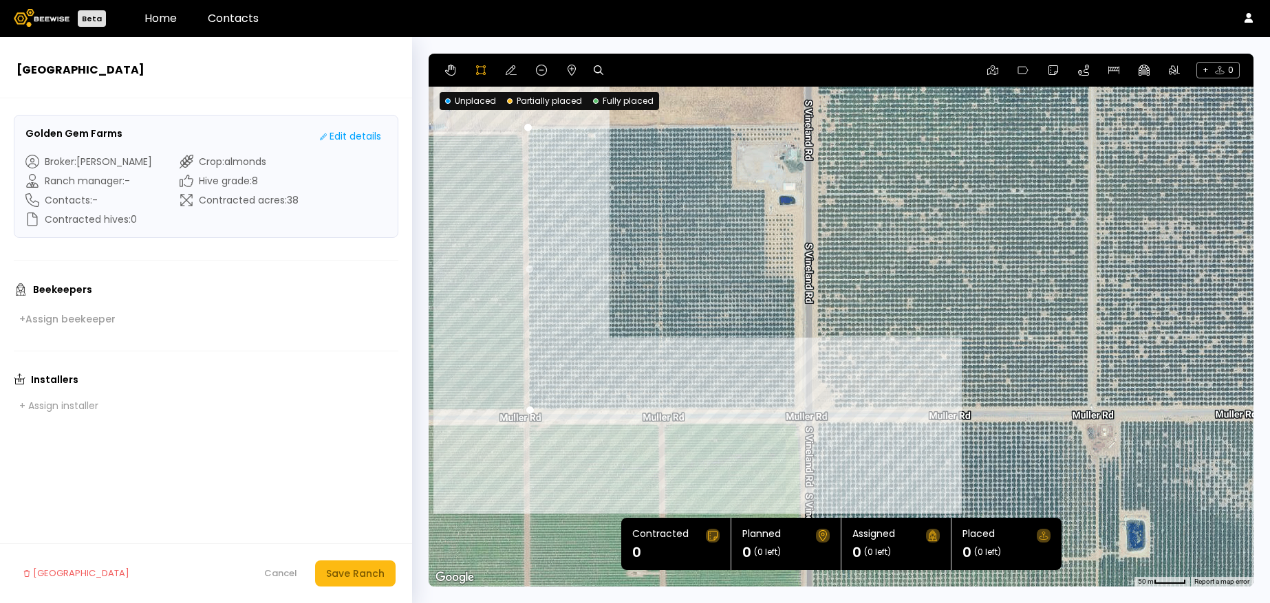
click at [792, 409] on div at bounding box center [841, 320] width 823 height 533
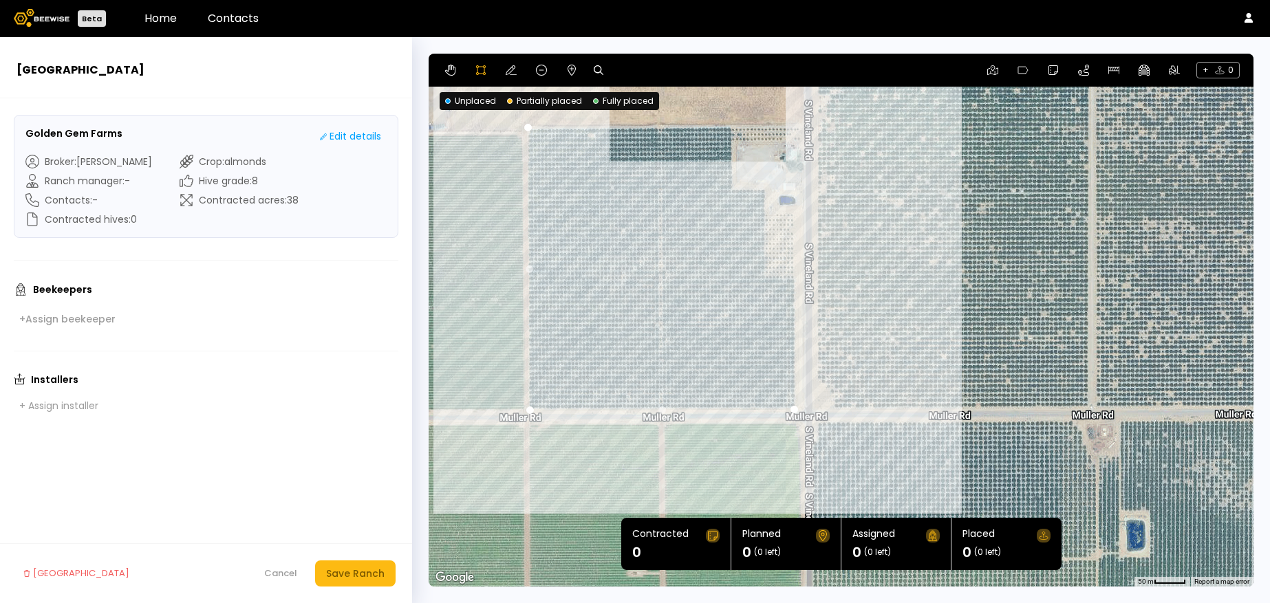
click at [798, 124] on div at bounding box center [841, 320] width 823 height 533
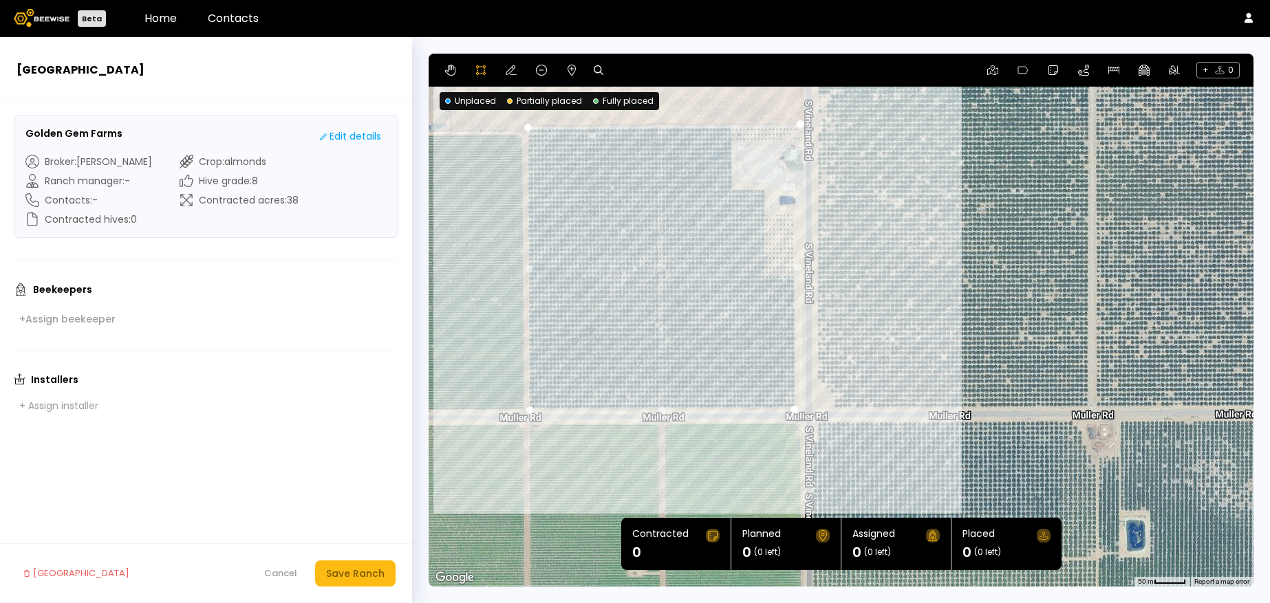
click at [527, 127] on div at bounding box center [841, 320] width 823 height 533
click at [568, 65] on icon at bounding box center [571, 70] width 11 height 11
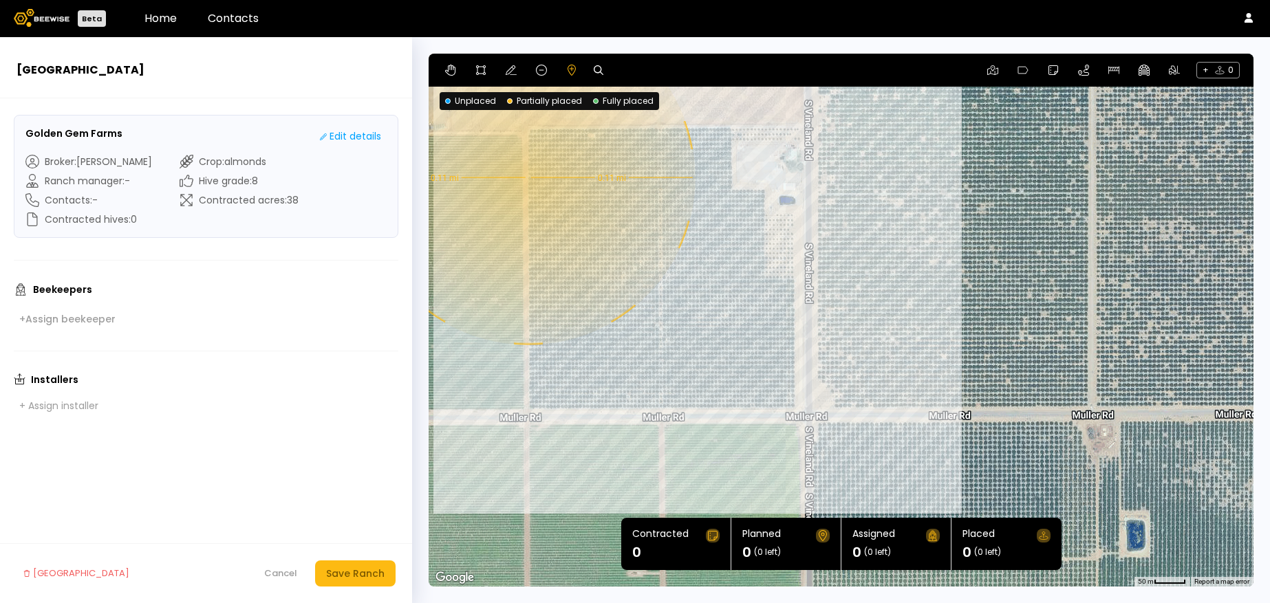
click at [526, 178] on div "0.11 mi 0.11 mi" at bounding box center [840, 320] width 825 height 533
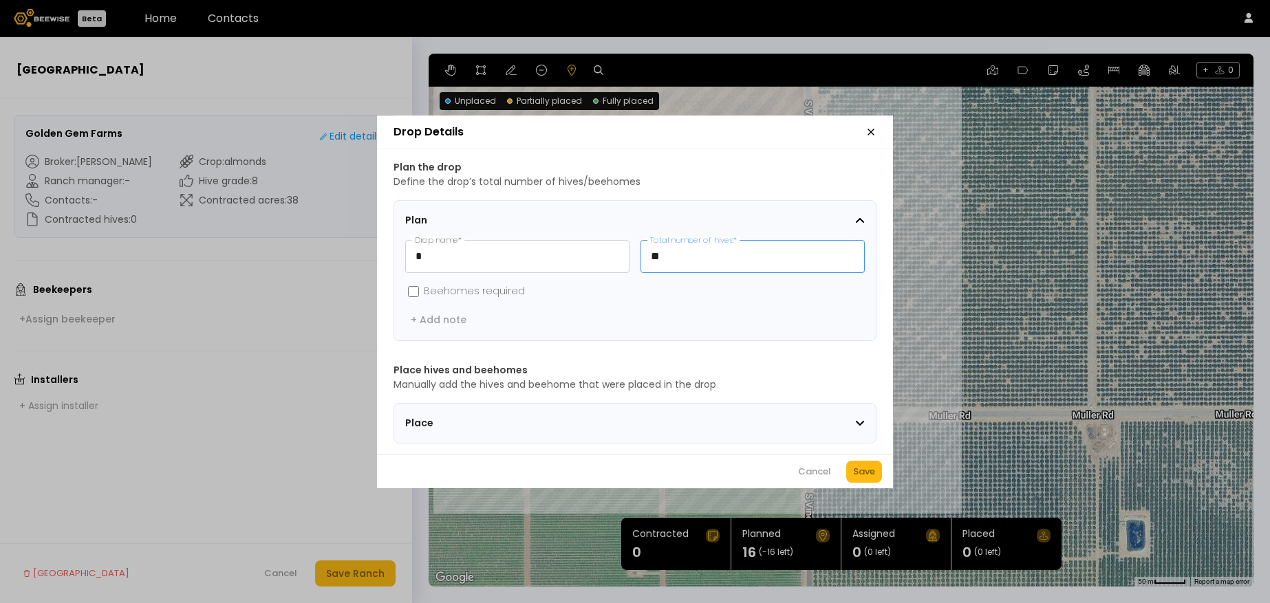
drag, startPoint x: 668, startPoint y: 254, endPoint x: 643, endPoint y: 251, distance: 25.0
click at [643, 251] on input "**" at bounding box center [752, 257] width 223 height 32
type input "*"
click at [864, 479] on div "Save" at bounding box center [864, 472] width 22 height 14
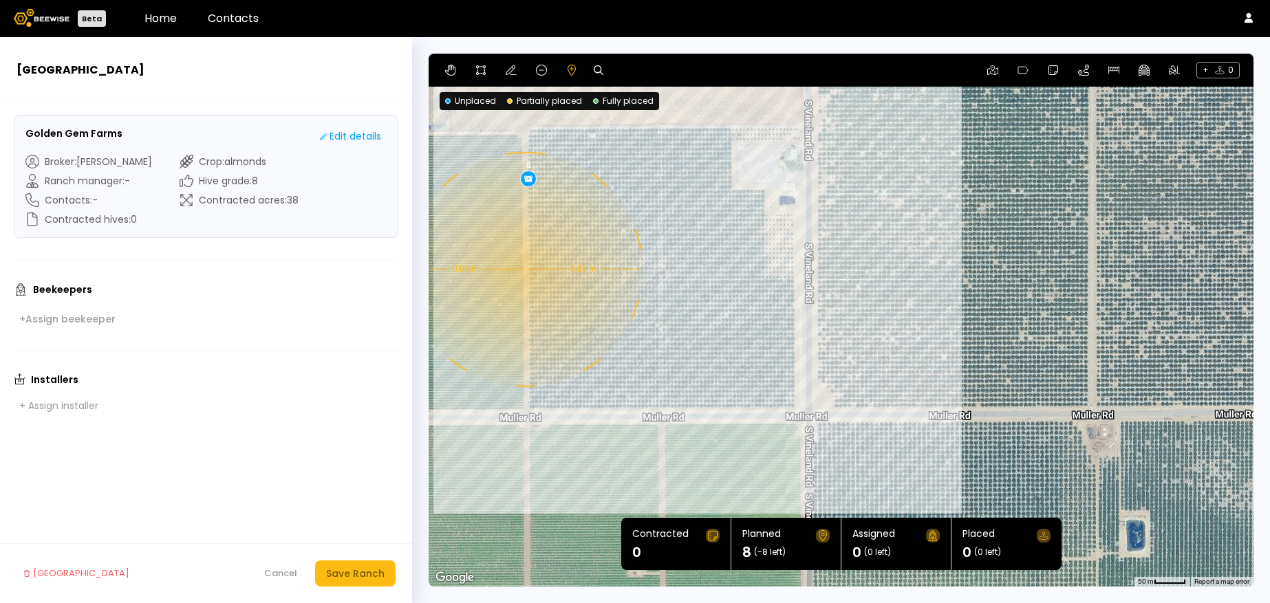
click at [523, 269] on div "0.08 mi 0.08 mi 8" at bounding box center [840, 320] width 825 height 533
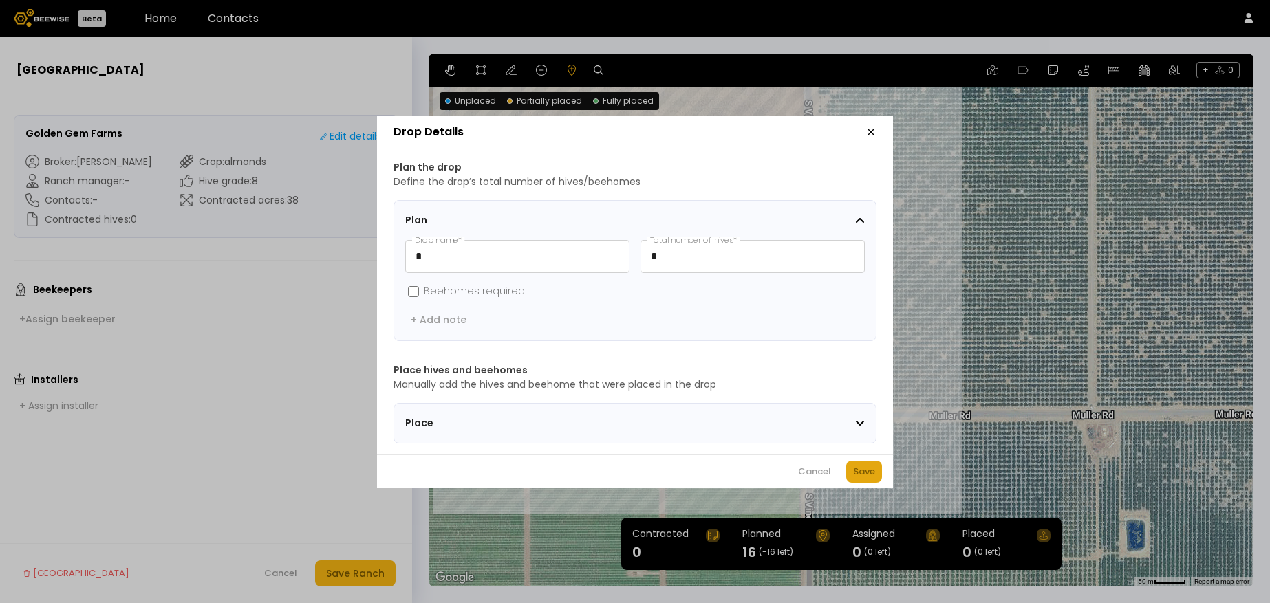
click at [860, 479] on div "Save" at bounding box center [864, 472] width 22 height 14
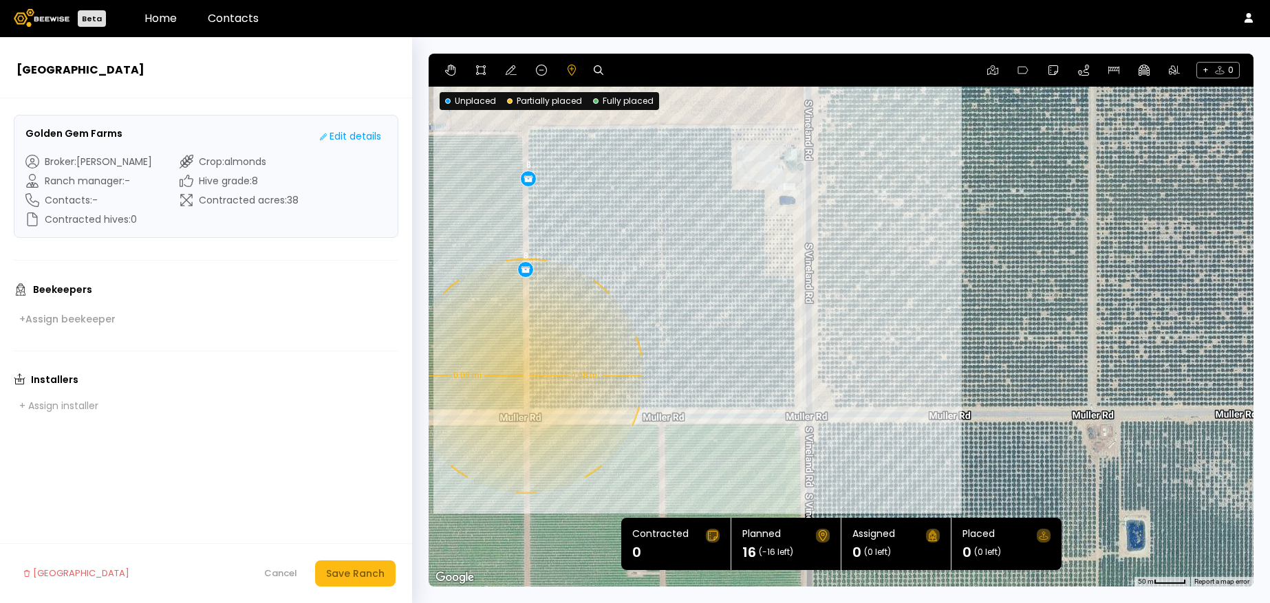
click at [524, 376] on div "0.08 mi 0.08 mi 8 8" at bounding box center [840, 320] width 825 height 533
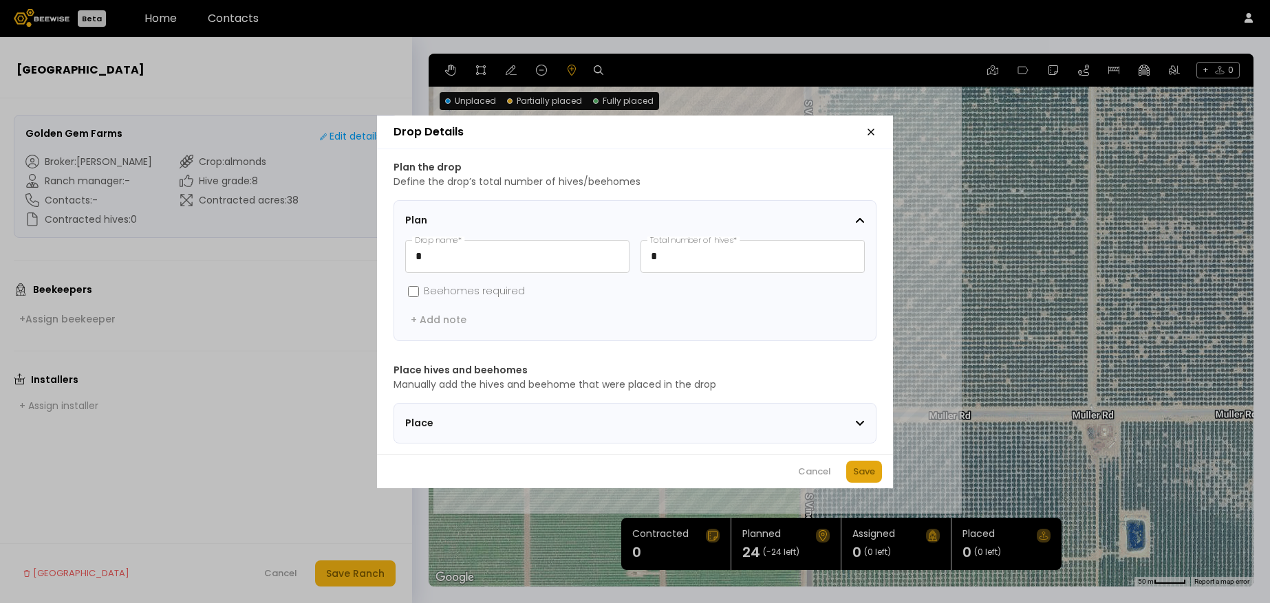
click at [861, 483] on button "Save" at bounding box center [864, 472] width 36 height 22
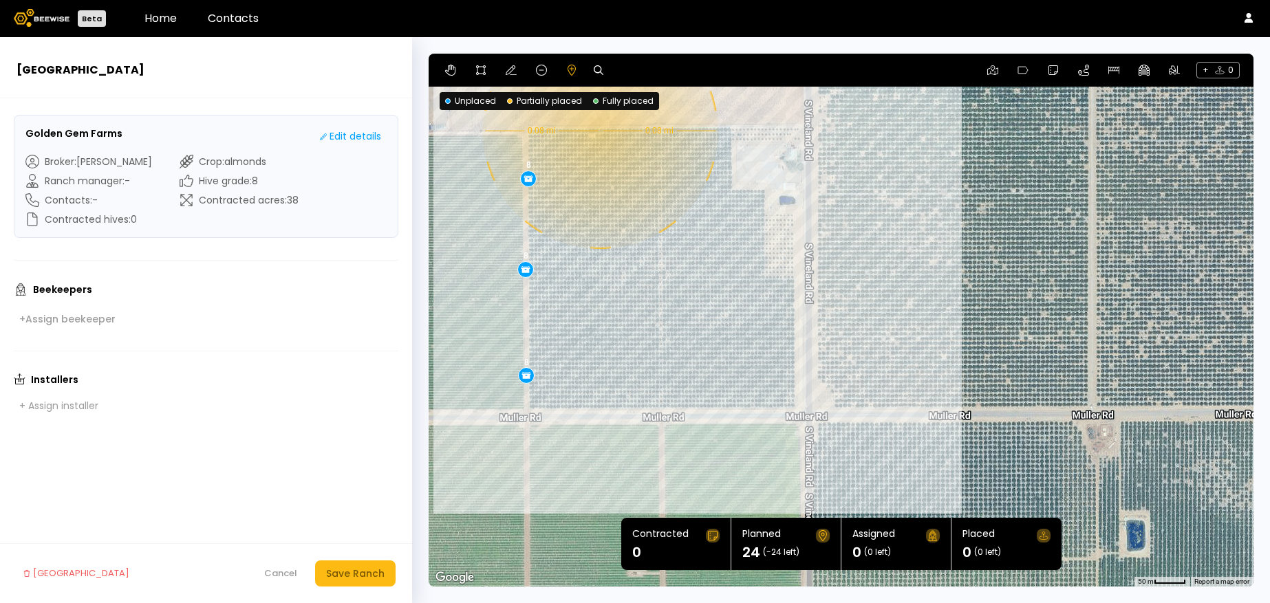
click at [598, 131] on div "0.08 mi 0.08 mi 8 8 8" at bounding box center [840, 320] width 825 height 533
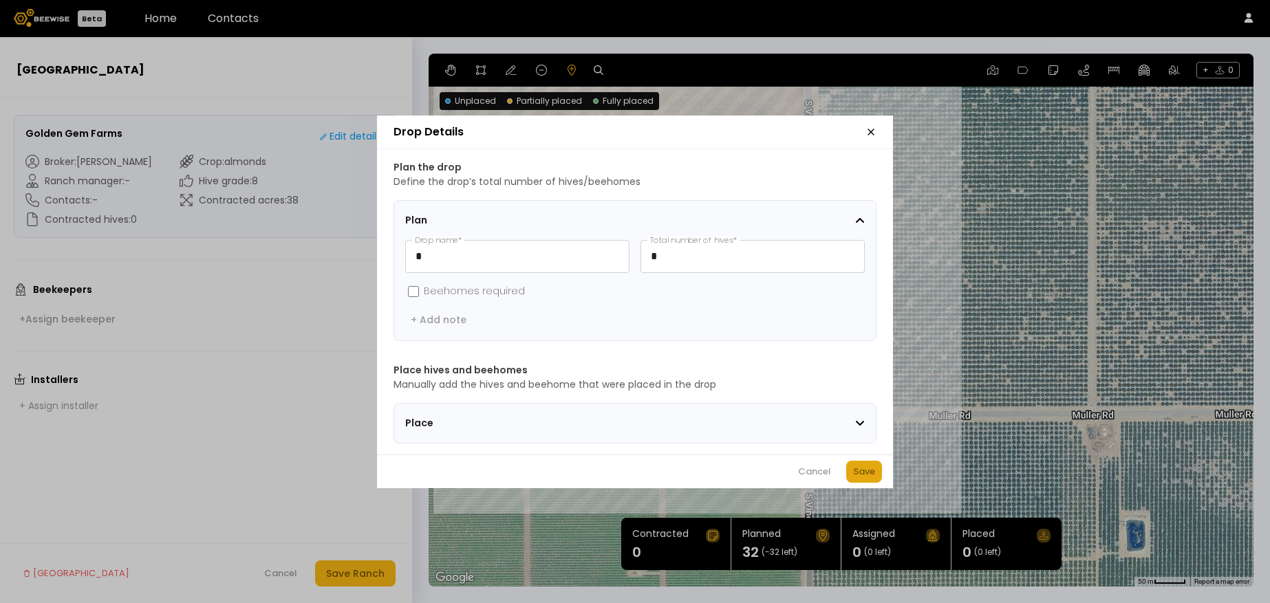
click at [866, 472] on div "Save" at bounding box center [864, 472] width 22 height 14
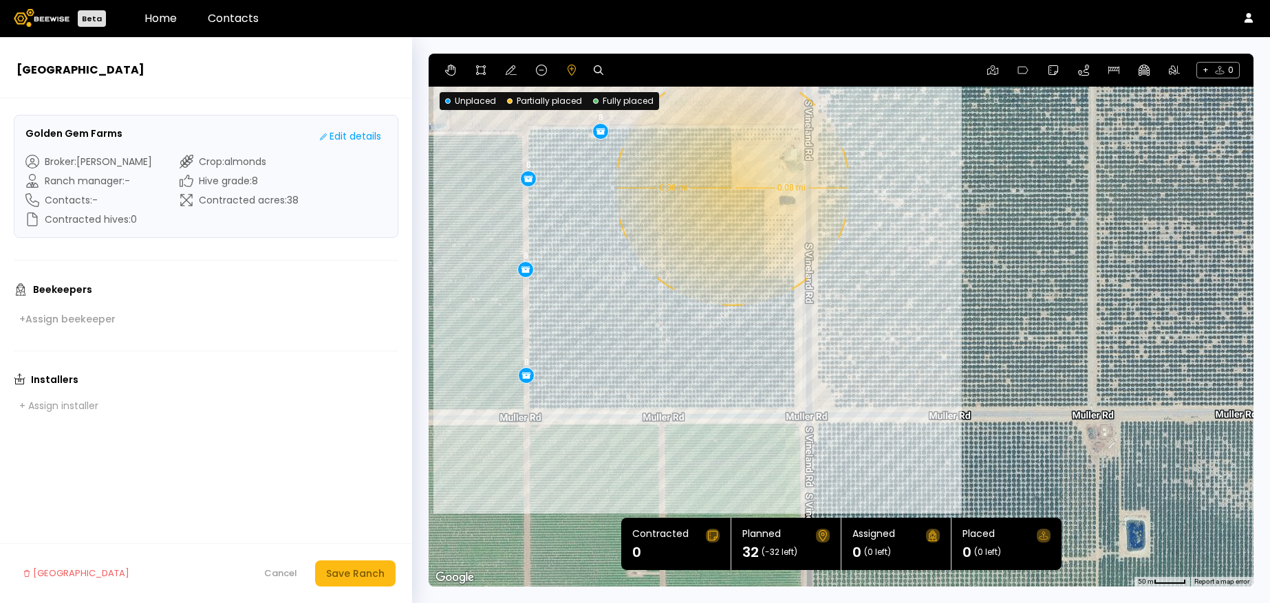
click at [730, 187] on div "0.08 mi 0.08 mi 8 8 8 8" at bounding box center [840, 320] width 825 height 533
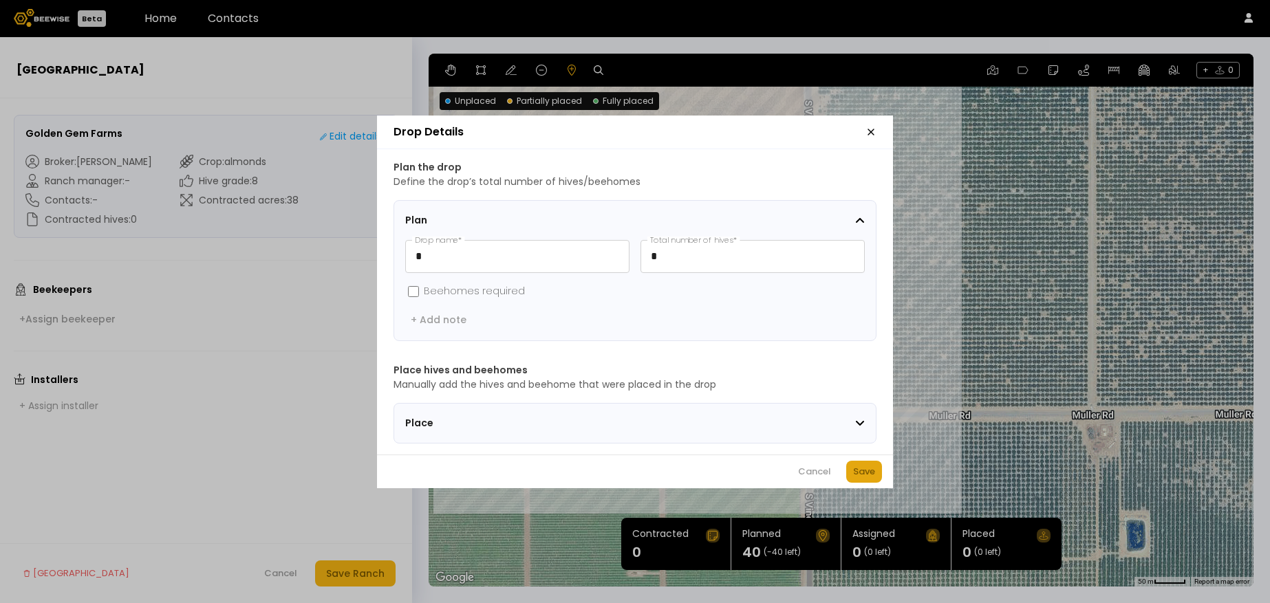
click at [854, 475] on div "Save" at bounding box center [864, 472] width 22 height 14
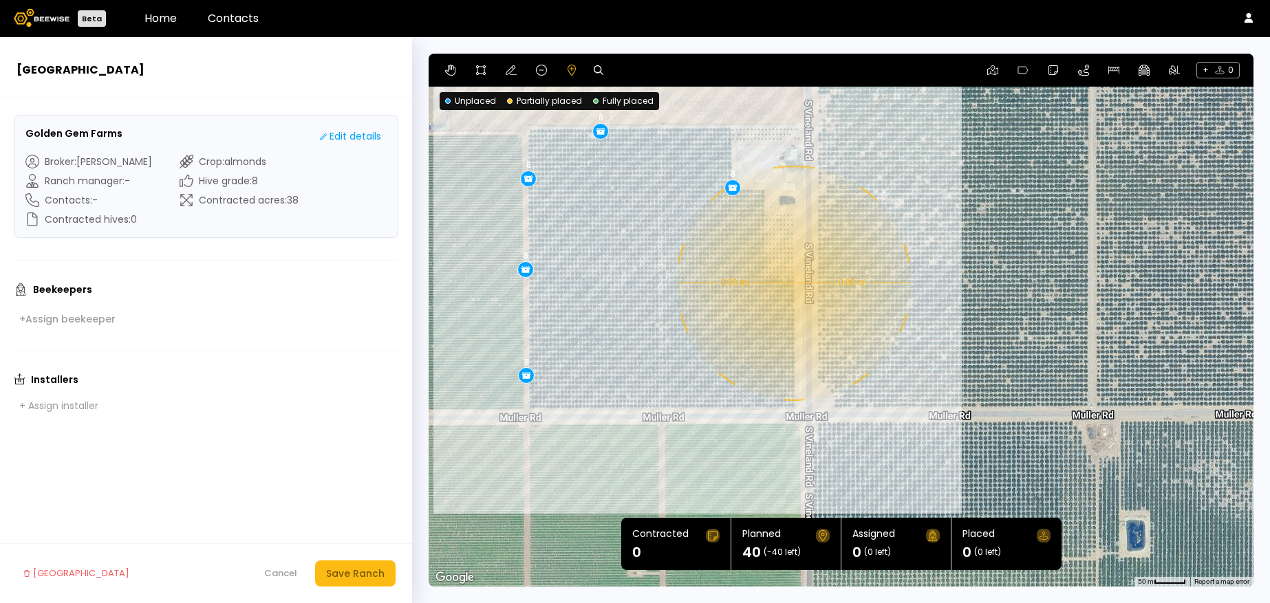
click at [792, 283] on div "0.08 mi 0.08 mi 8 8 8 8 8" at bounding box center [840, 320] width 825 height 533
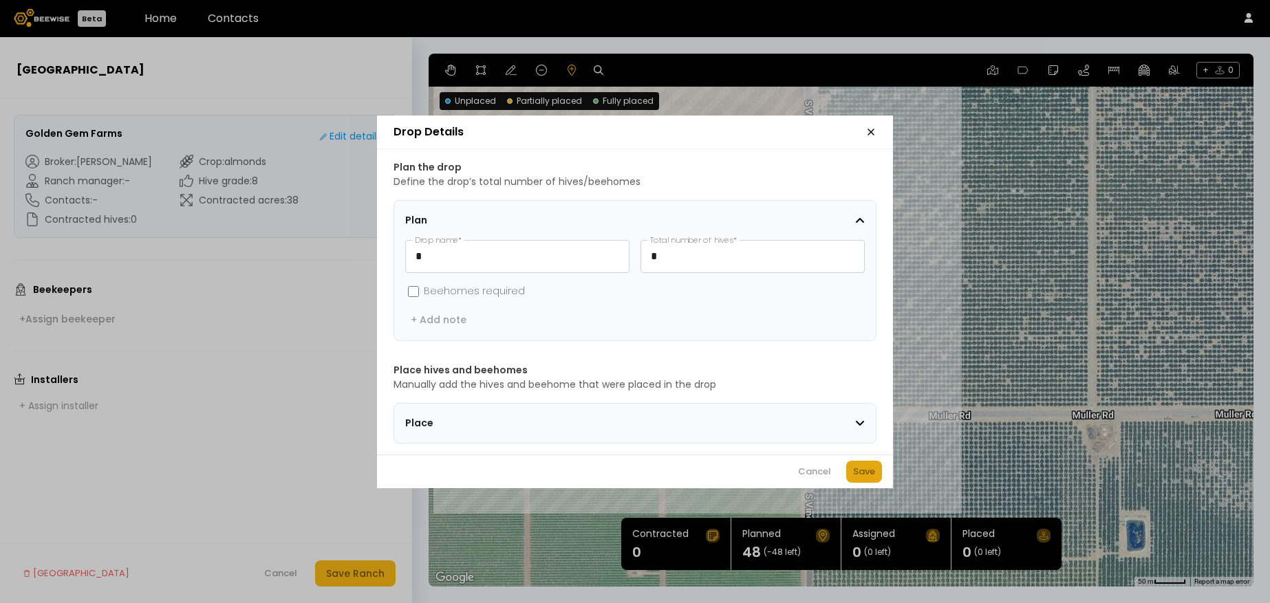
click at [863, 479] on div "Save" at bounding box center [864, 472] width 22 height 14
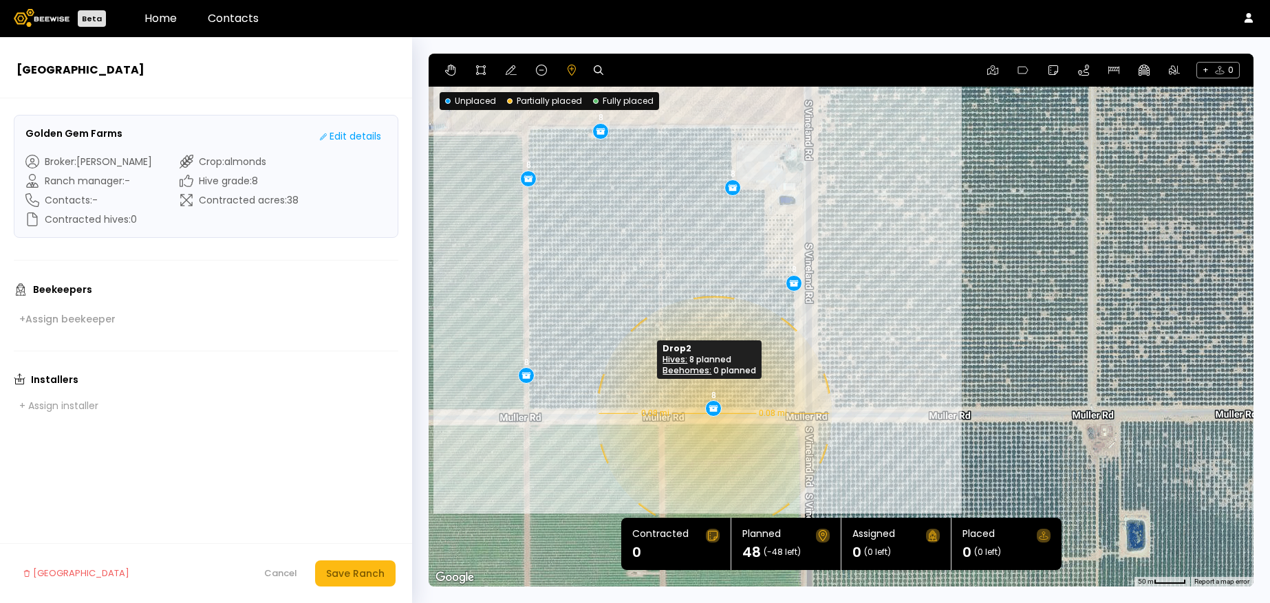
drag, startPoint x: 524, startPoint y: 273, endPoint x: 712, endPoint y: 413, distance: 234.4
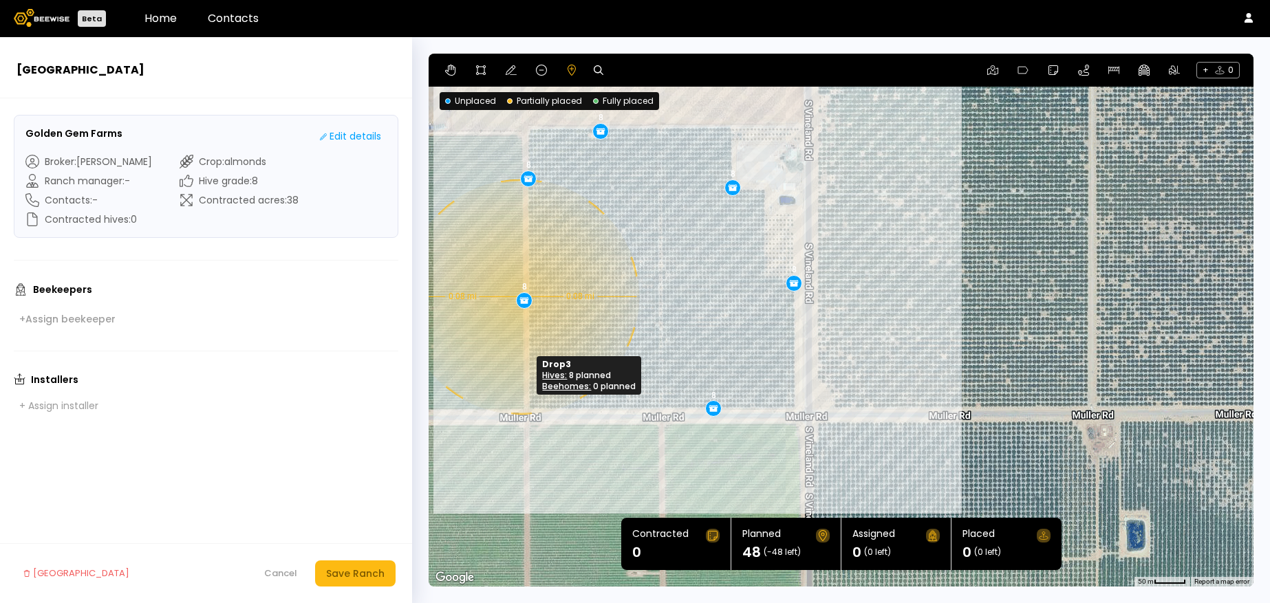
drag, startPoint x: 521, startPoint y: 372, endPoint x: 519, endPoint y: 296, distance: 75.7
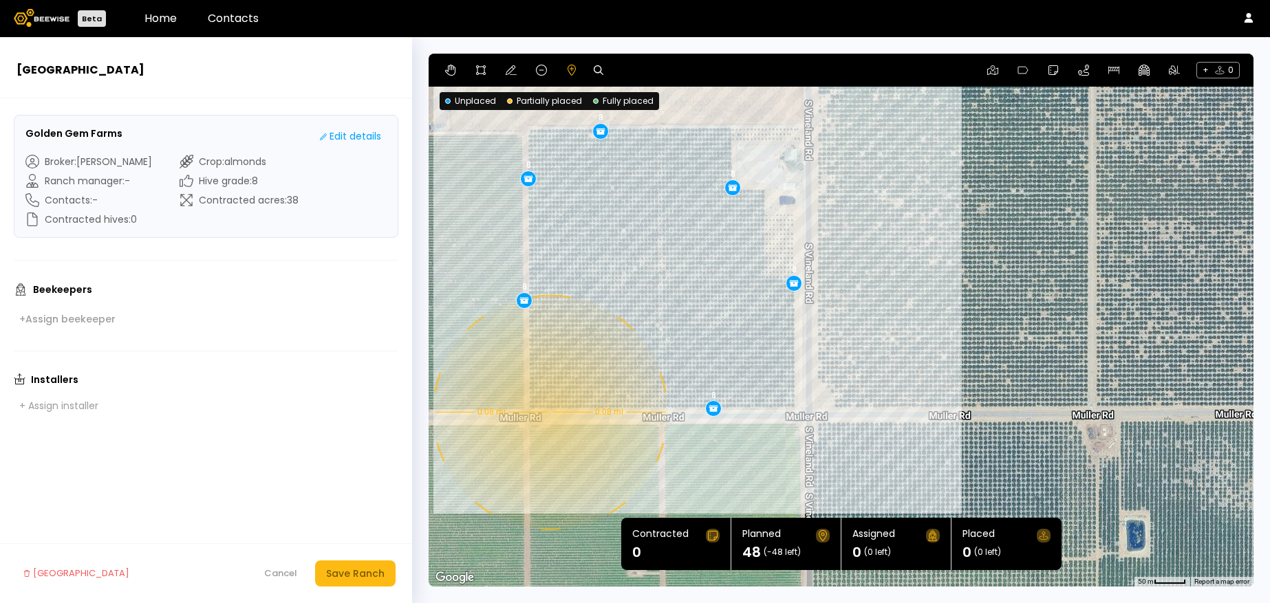
click at [548, 412] on div "0.08 mi 0.08 mi 8 8 8 8 8 8" at bounding box center [840, 320] width 825 height 533
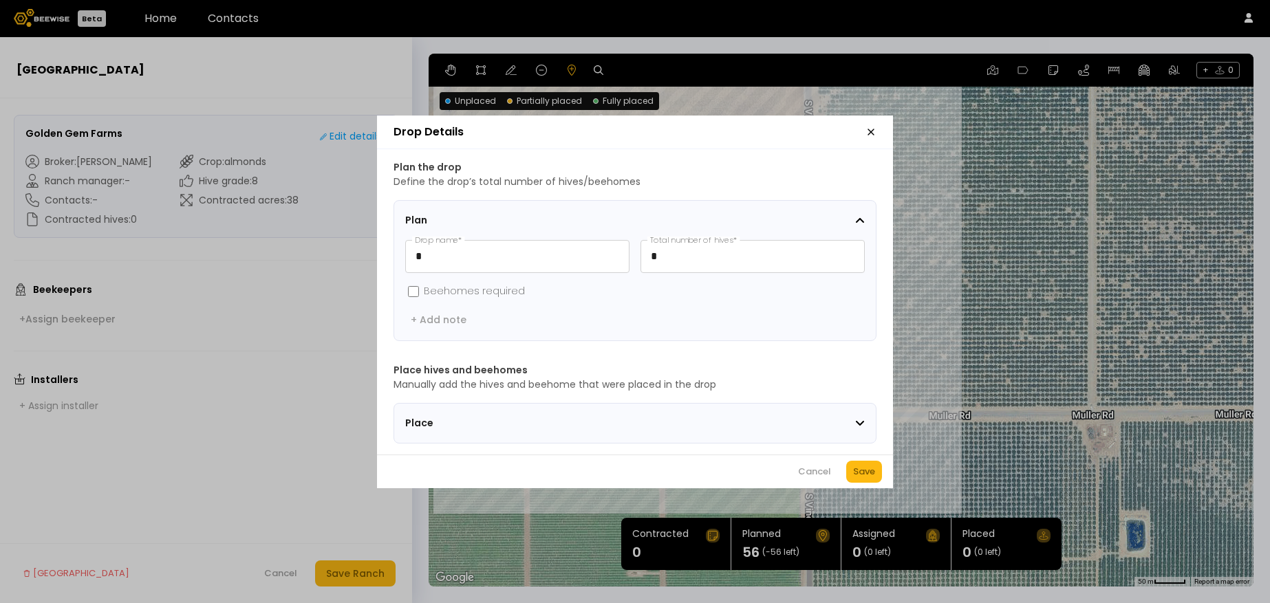
click at [857, 464] on div "Cancel Save" at bounding box center [635, 472] width 516 height 34
click at [858, 475] on div "Save" at bounding box center [864, 472] width 22 height 14
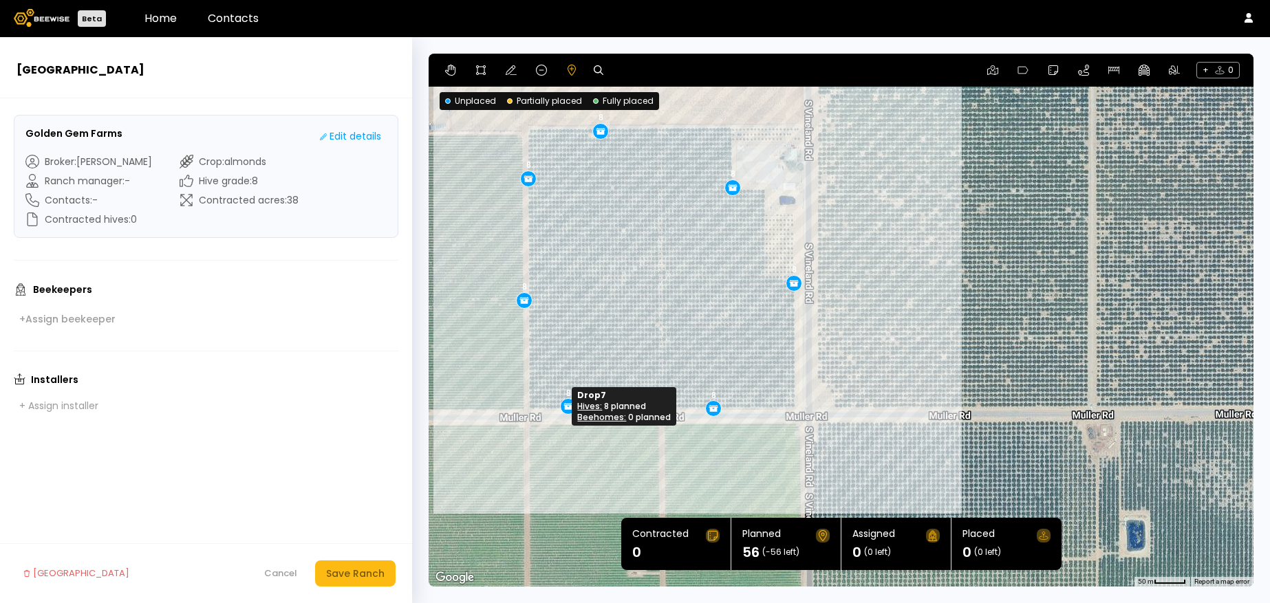
drag, startPoint x: 550, startPoint y: 404, endPoint x: 568, endPoint y: 404, distance: 18.6
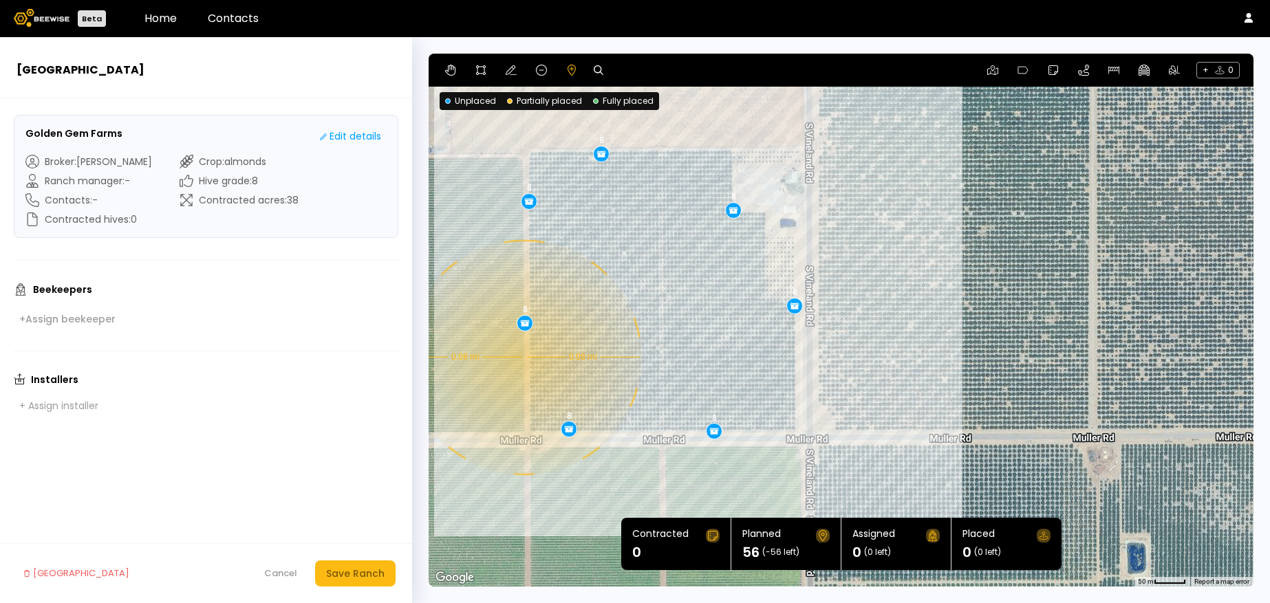
drag, startPoint x: 521, startPoint y: 309, endPoint x: 521, endPoint y: 334, distance: 25.4
click at [521, 334] on div "0.08 mi 0.08 mi 8 8 8 8 8 8 8" at bounding box center [840, 320] width 825 height 533
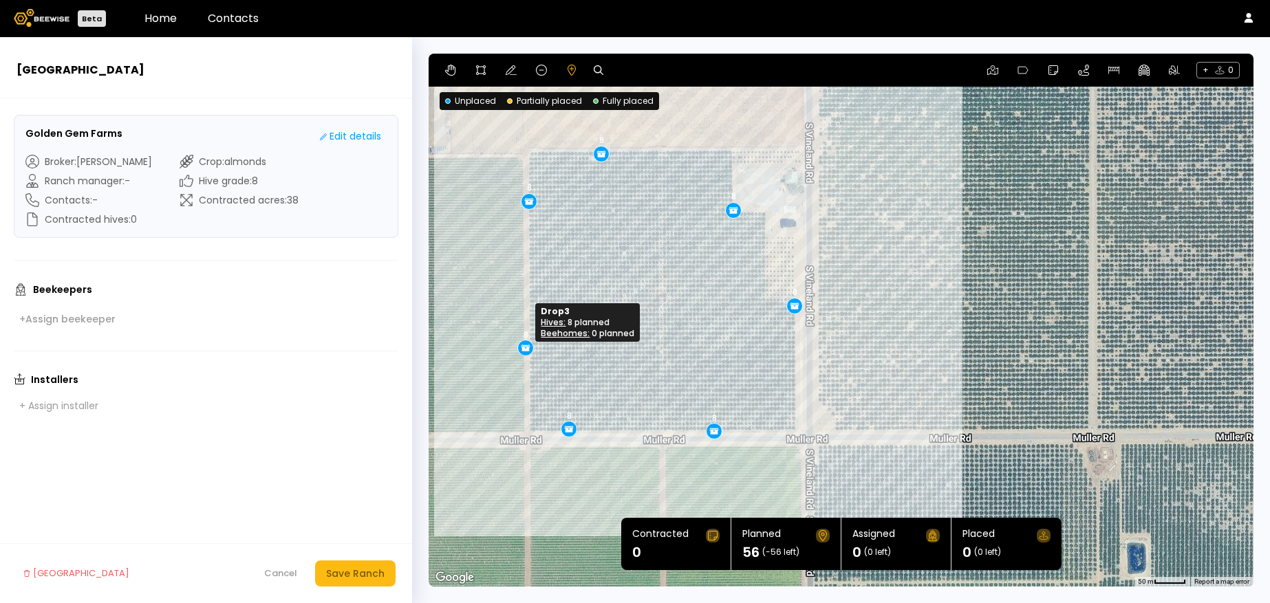
drag, startPoint x: 521, startPoint y: 323, endPoint x: 522, endPoint y: 348, distance: 25.5
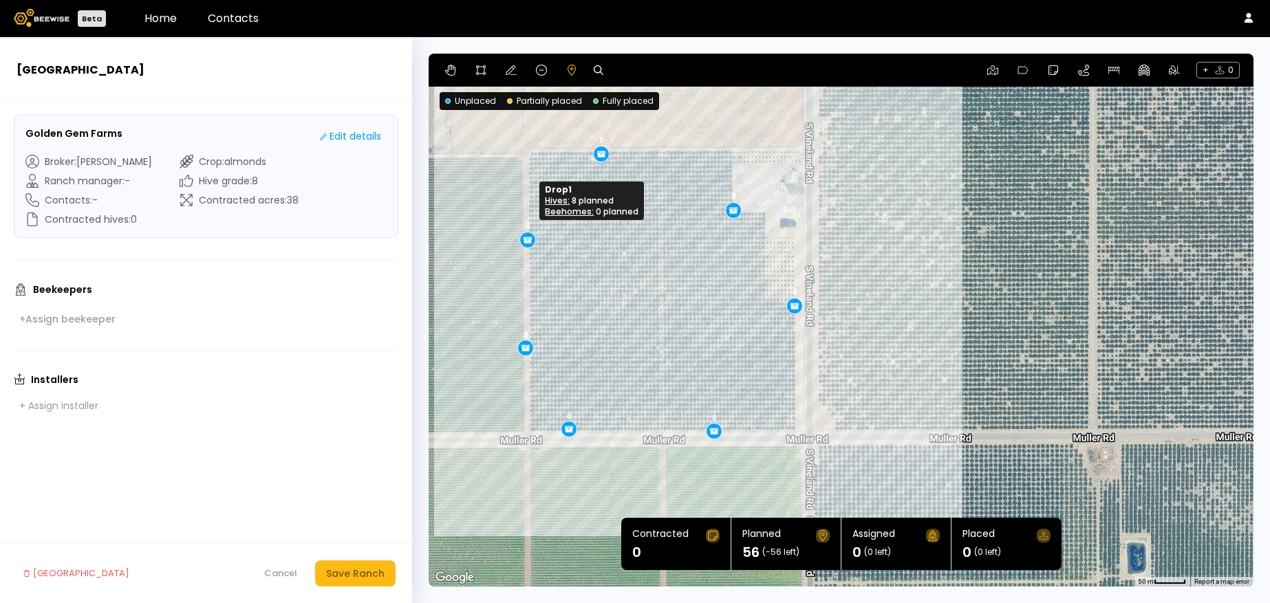
drag, startPoint x: 527, startPoint y: 204, endPoint x: 525, endPoint y: 243, distance: 38.5
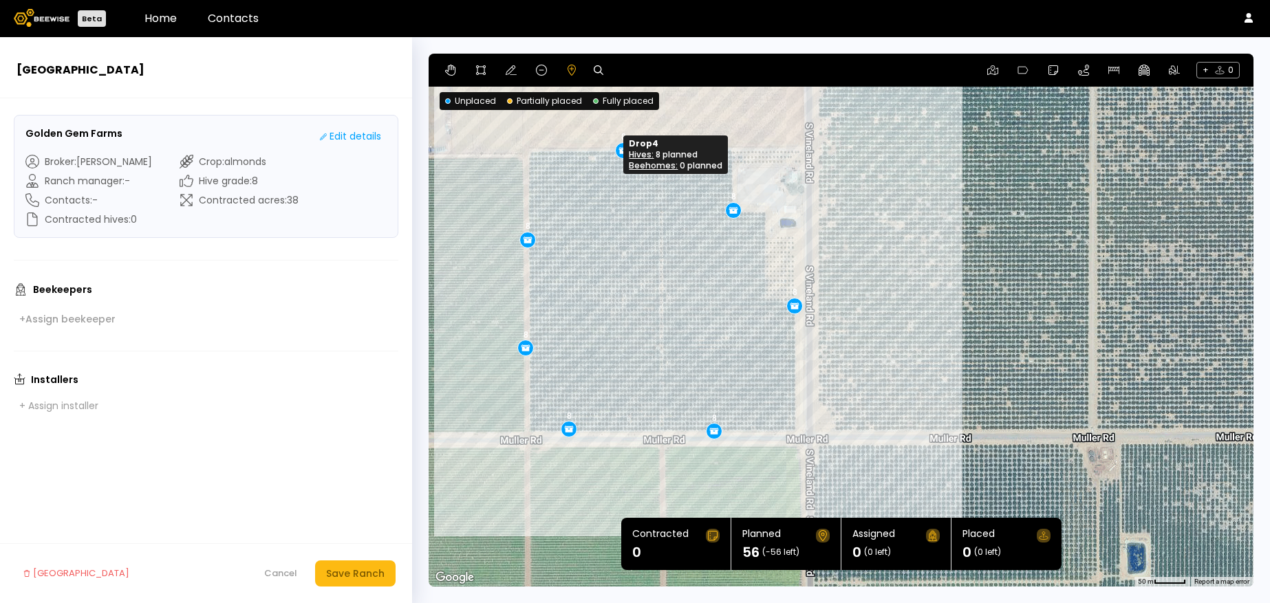
drag, startPoint x: 600, startPoint y: 160, endPoint x: 622, endPoint y: 156, distance: 22.3
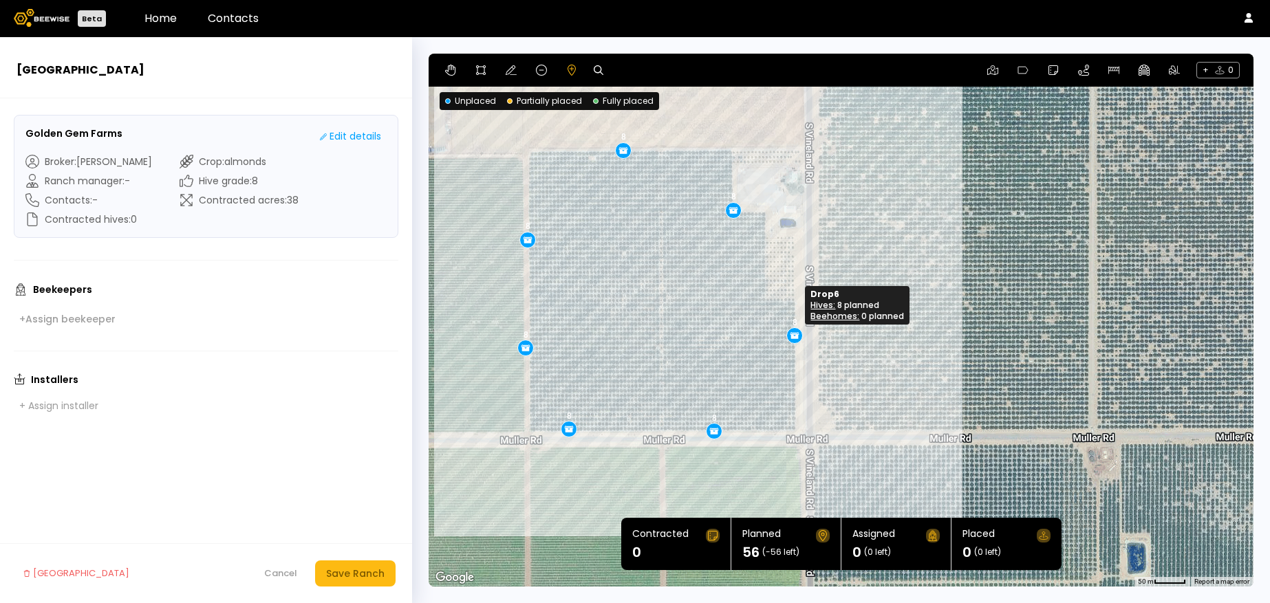
drag, startPoint x: 790, startPoint y: 302, endPoint x: 790, endPoint y: 332, distance: 30.3
click at [663, 67] on div "+ 0" at bounding box center [840, 70] width 825 height 33
click at [363, 576] on div "Save Ranch" at bounding box center [355, 573] width 58 height 15
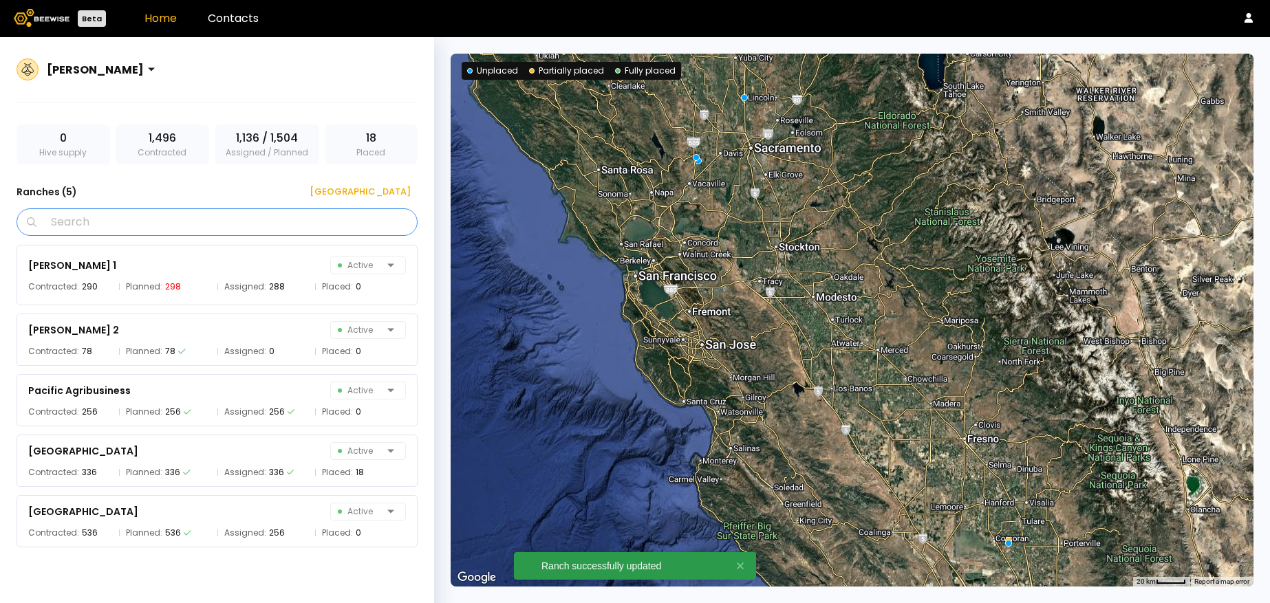
click at [118, 221] on input "Search" at bounding box center [221, 222] width 365 height 26
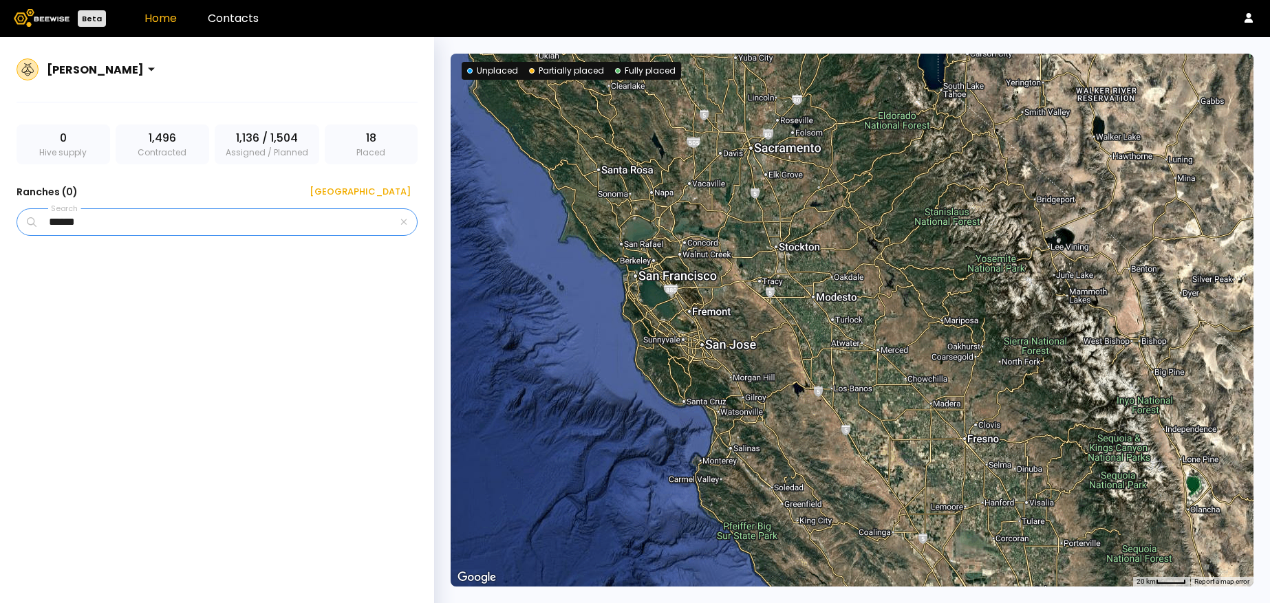
type input "******"
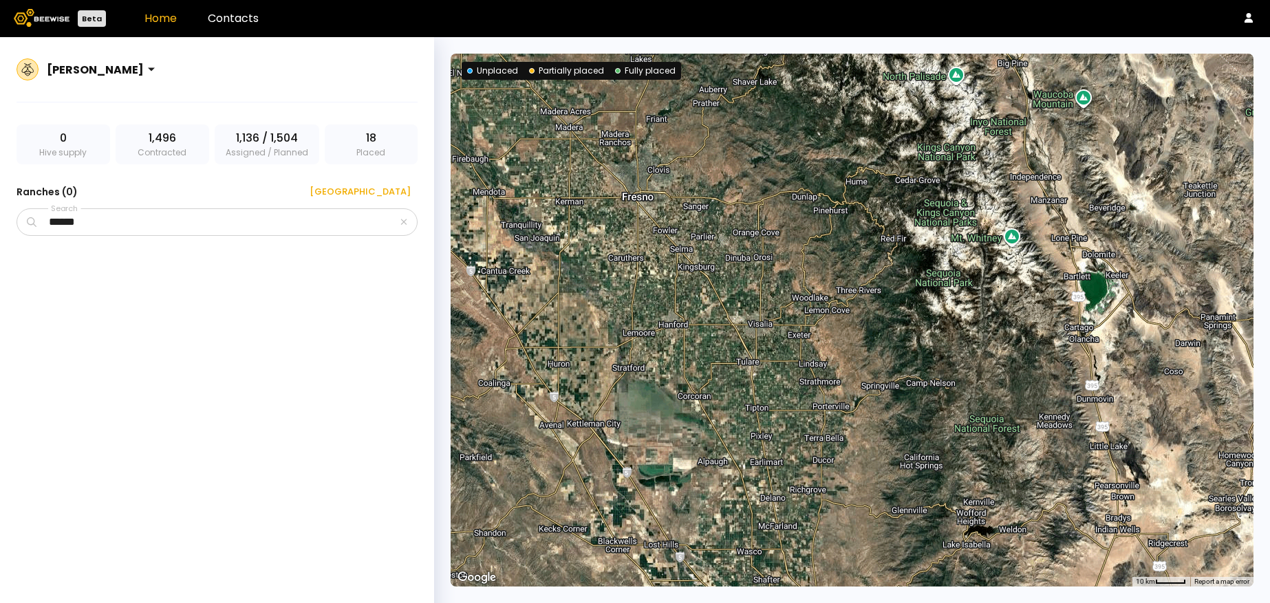
drag, startPoint x: 790, startPoint y: 435, endPoint x: 234, endPoint y: 84, distance: 657.1
click at [234, 84] on section "[PERSON_NAME] 0 Hive supply 1,496 Contracted 1,136 / 1,504 Assigned / Planned 1…" at bounding box center [635, 320] width 1270 height 566
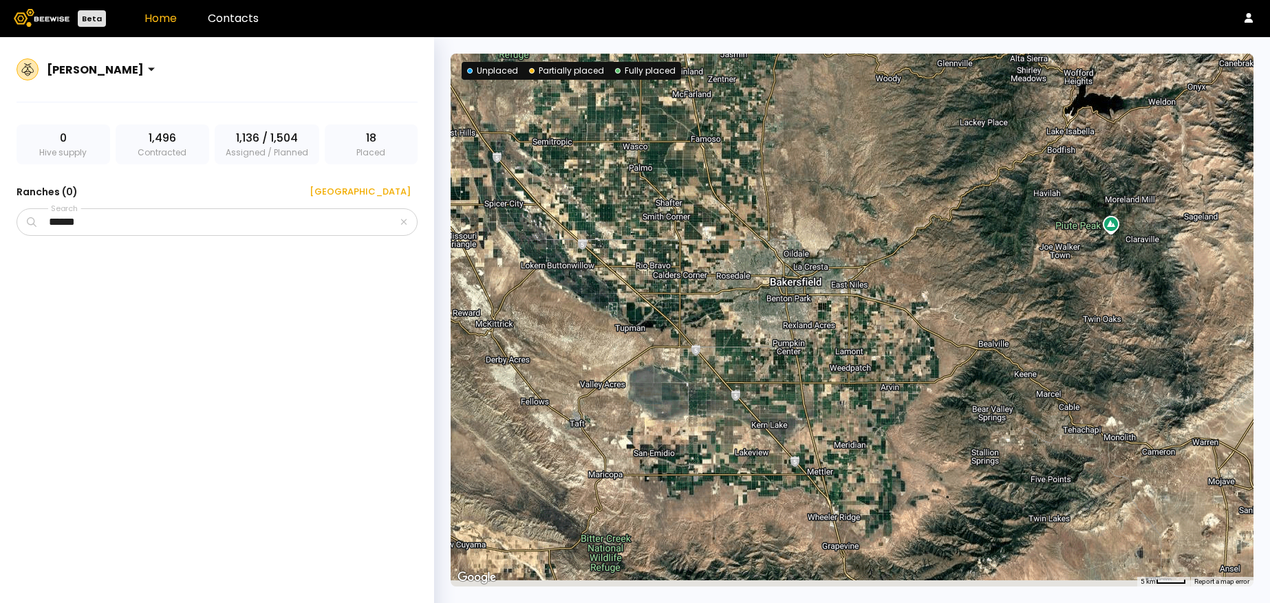
drag, startPoint x: 723, startPoint y: 357, endPoint x: 581, endPoint y: -100, distance: 479.0
click at [581, 0] on html "Beta Home Contacts [PERSON_NAME] 0 Hive supply 1,496 Contracted 1,136 / 1,504 A…" at bounding box center [635, 317] width 1270 height 635
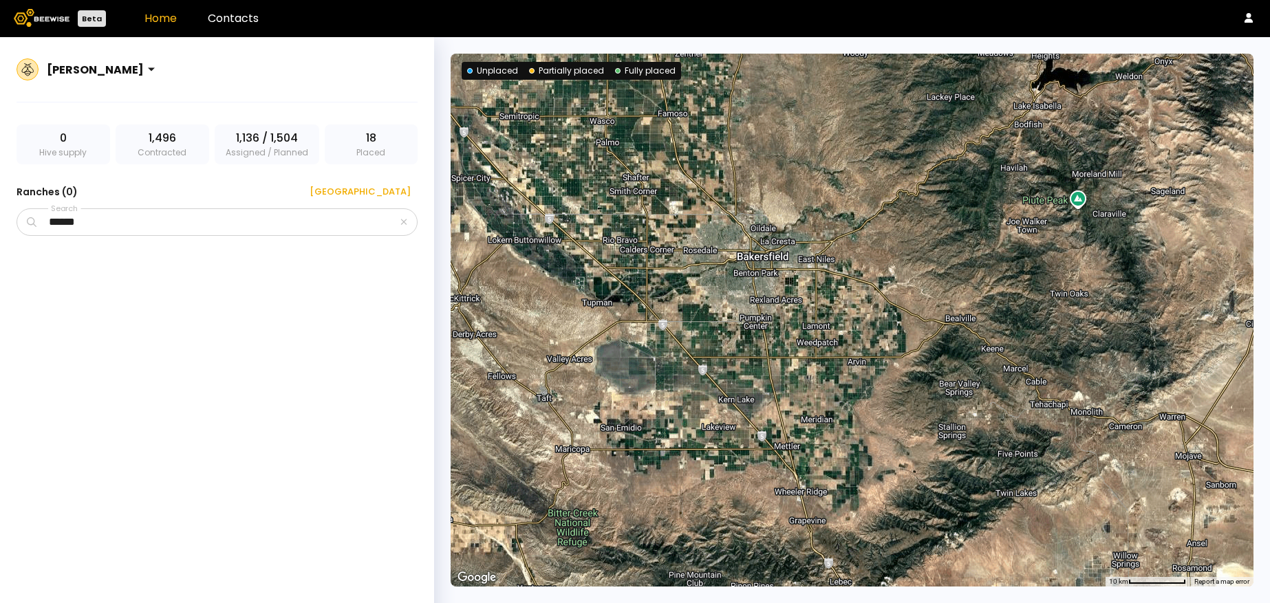
drag, startPoint x: 761, startPoint y: 313, endPoint x: 753, endPoint y: 459, distance: 146.7
click at [753, 457] on div at bounding box center [851, 320] width 803 height 533
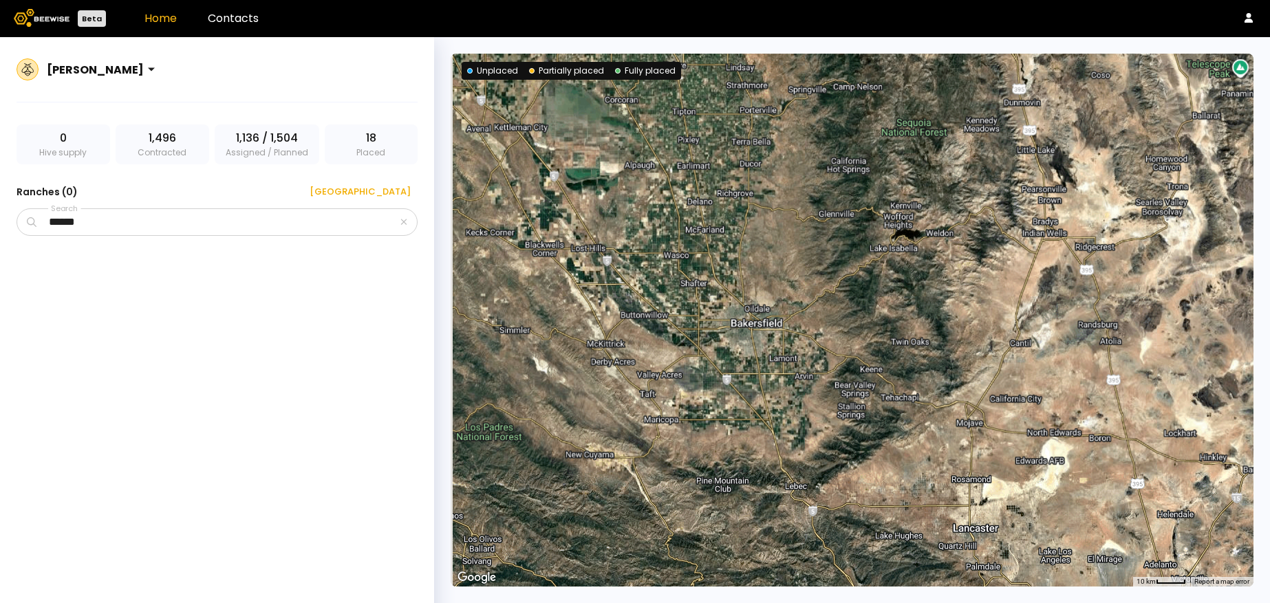
drag, startPoint x: 754, startPoint y: 466, endPoint x: 772, endPoint y: 191, distance: 276.4
click at [772, 191] on div at bounding box center [851, 320] width 803 height 533
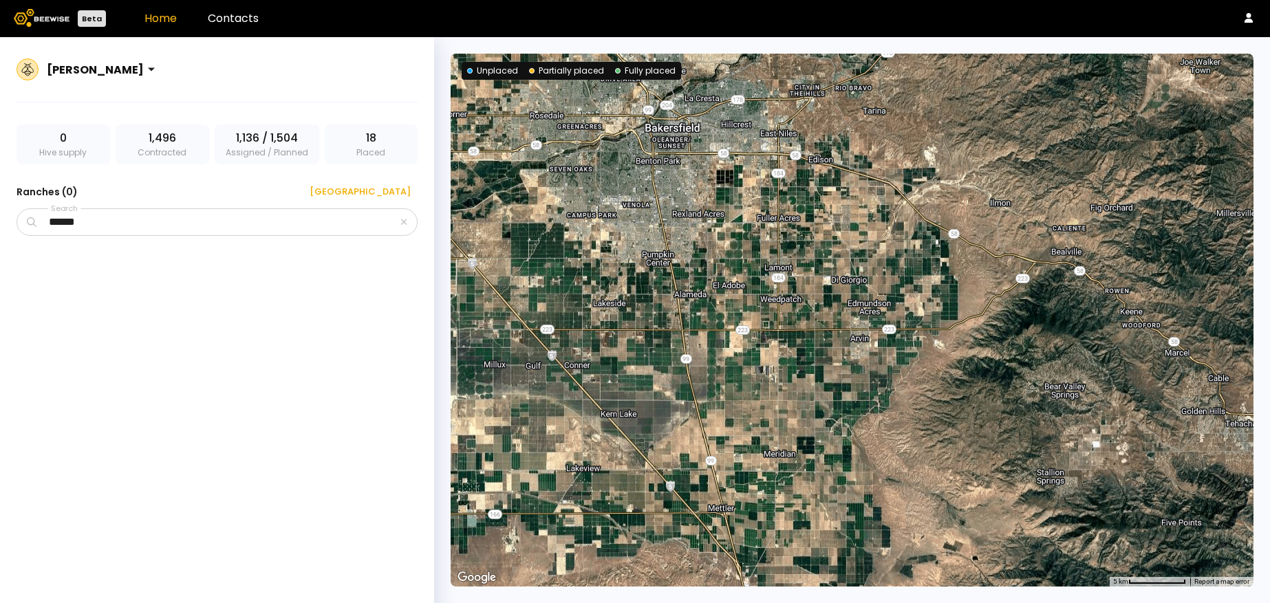
drag, startPoint x: 610, startPoint y: 314, endPoint x: 723, endPoint y: 328, distance: 114.4
click at [723, 328] on div at bounding box center [851, 320] width 803 height 533
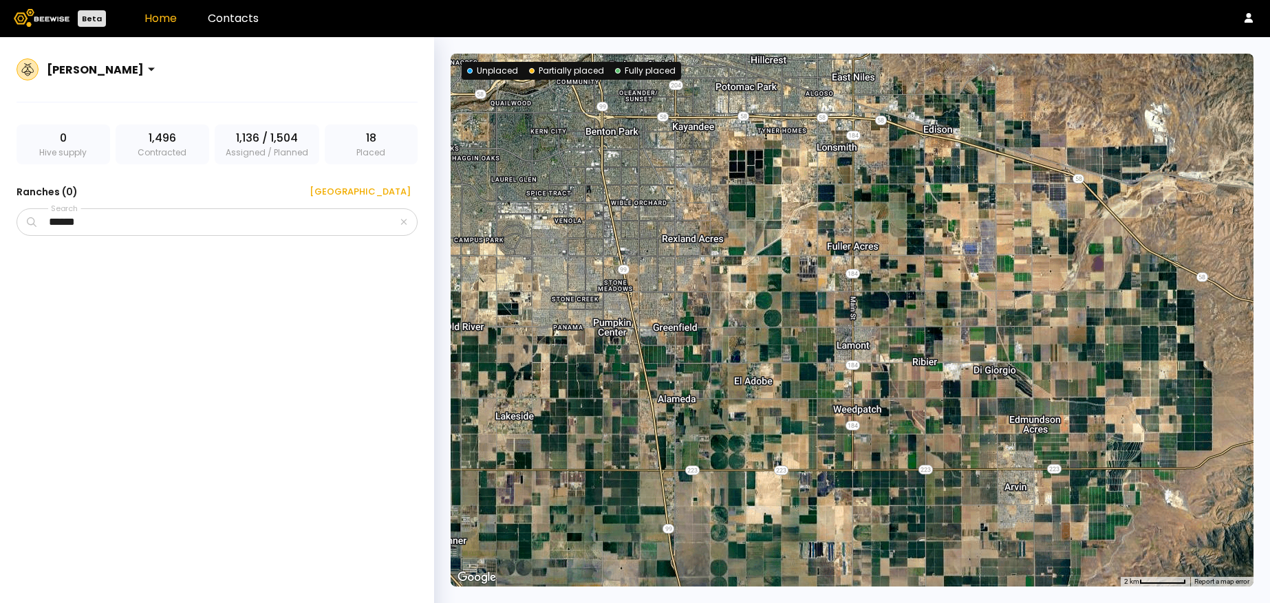
drag, startPoint x: 719, startPoint y: 249, endPoint x: 735, endPoint y: 386, distance: 137.8
click at [735, 386] on div at bounding box center [851, 320] width 803 height 533
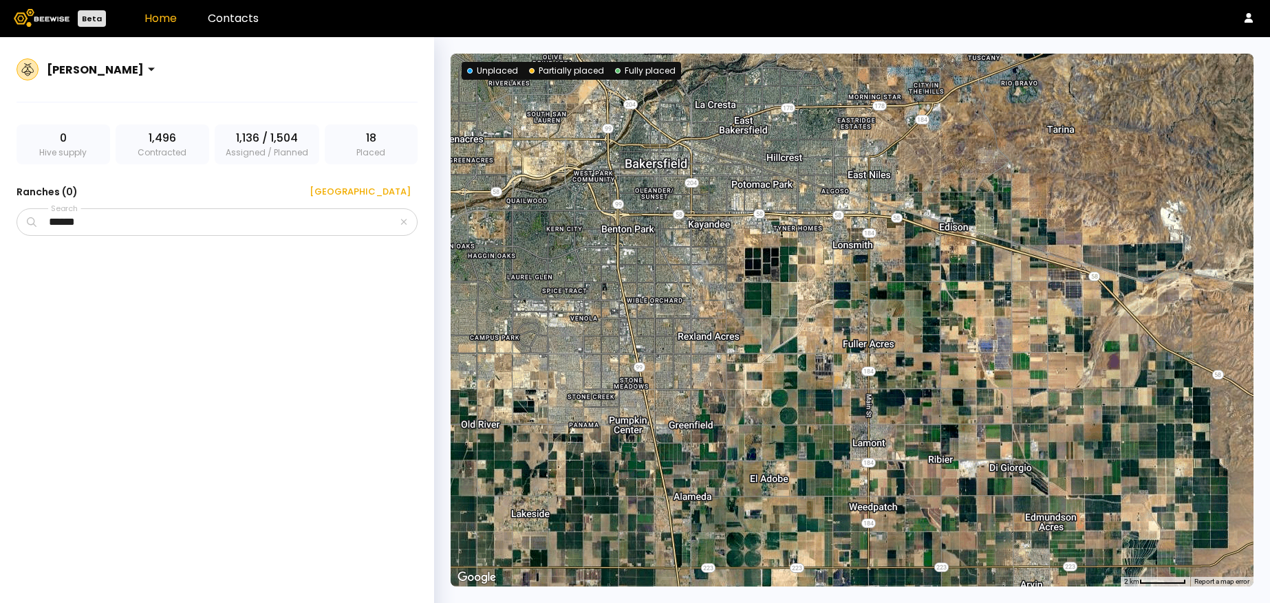
drag, startPoint x: 759, startPoint y: 394, endPoint x: 769, endPoint y: 488, distance: 94.7
click at [770, 489] on div at bounding box center [851, 320] width 803 height 533
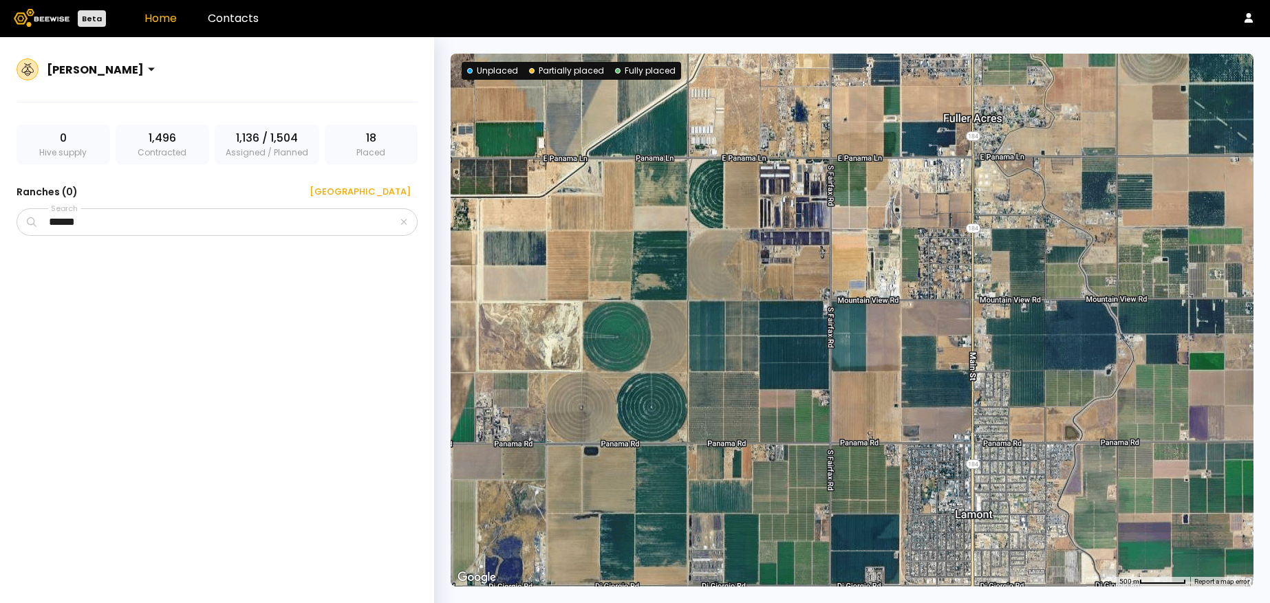
drag, startPoint x: 798, startPoint y: 250, endPoint x: 671, endPoint y: 515, distance: 294.4
click at [671, 515] on div at bounding box center [851, 320] width 803 height 533
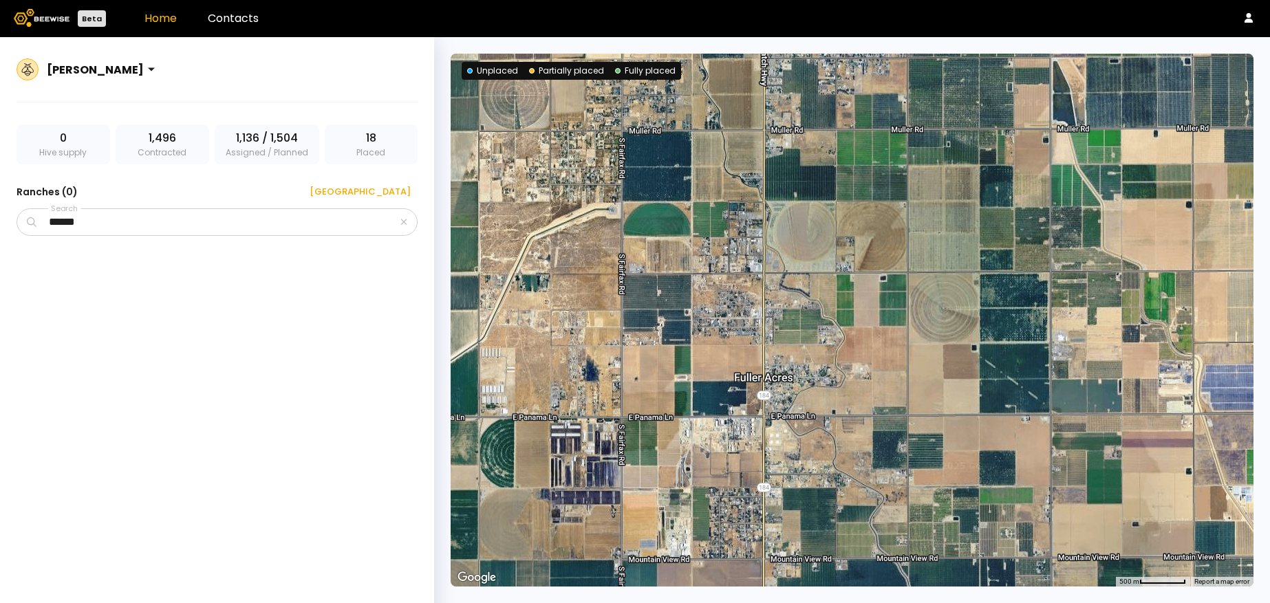
drag, startPoint x: 869, startPoint y: 383, endPoint x: 612, endPoint y: 642, distance: 364.7
click at [612, 602] on html "Beta Home Contacts [PERSON_NAME] 0 Hive supply 1,496 Contracted 1,136 / 1,504 A…" at bounding box center [635, 317] width 1270 height 635
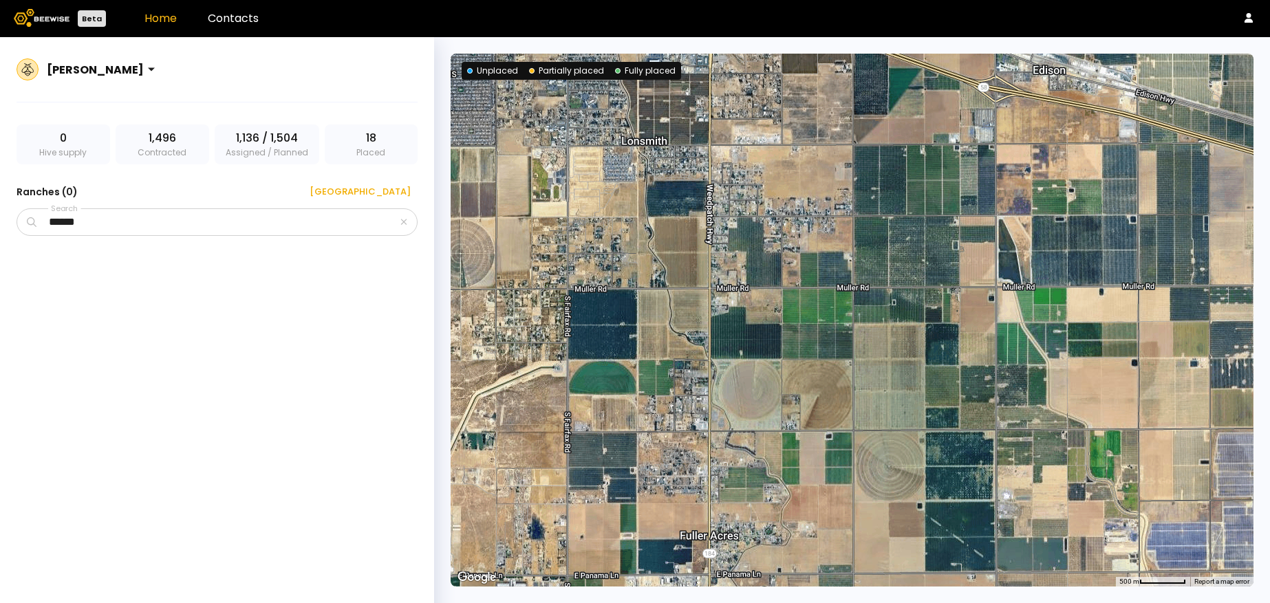
drag, startPoint x: 829, startPoint y: 358, endPoint x: 834, endPoint y: 472, distance: 114.3
click at [834, 472] on div at bounding box center [851, 320] width 803 height 533
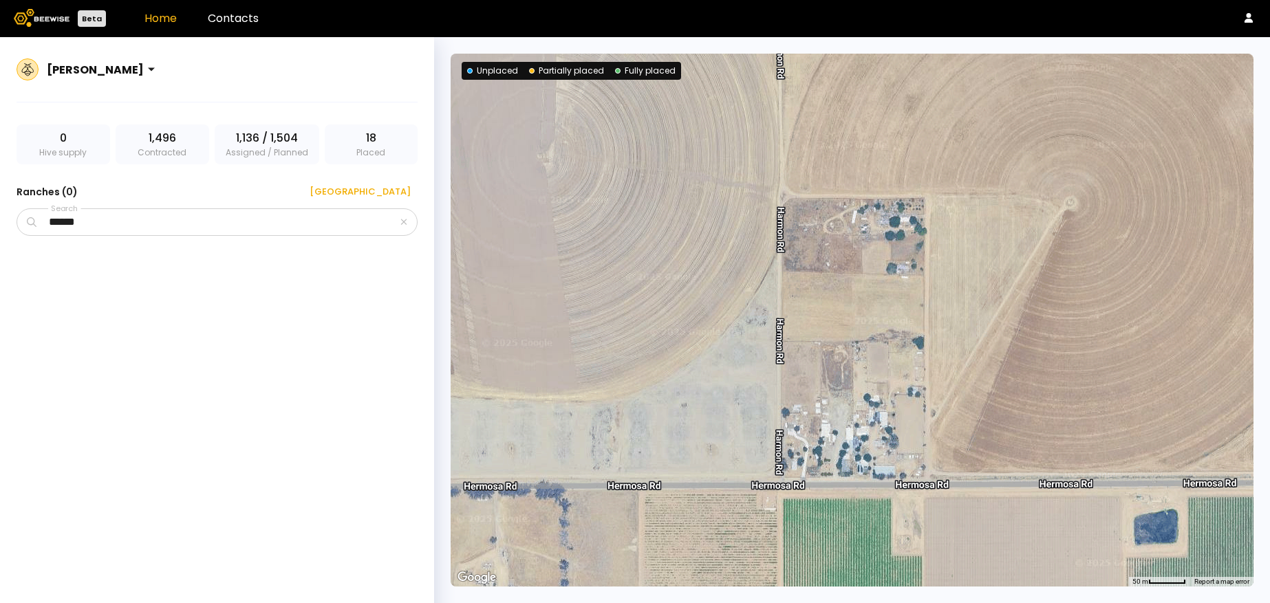
drag, startPoint x: 699, startPoint y: 264, endPoint x: 1102, endPoint y: 642, distance: 552.2
click at [1102, 602] on html "Beta Home Contacts [PERSON_NAME] 0 Hive supply 1,496 Contracted 1,136 / 1,504 A…" at bounding box center [635, 317] width 1270 height 635
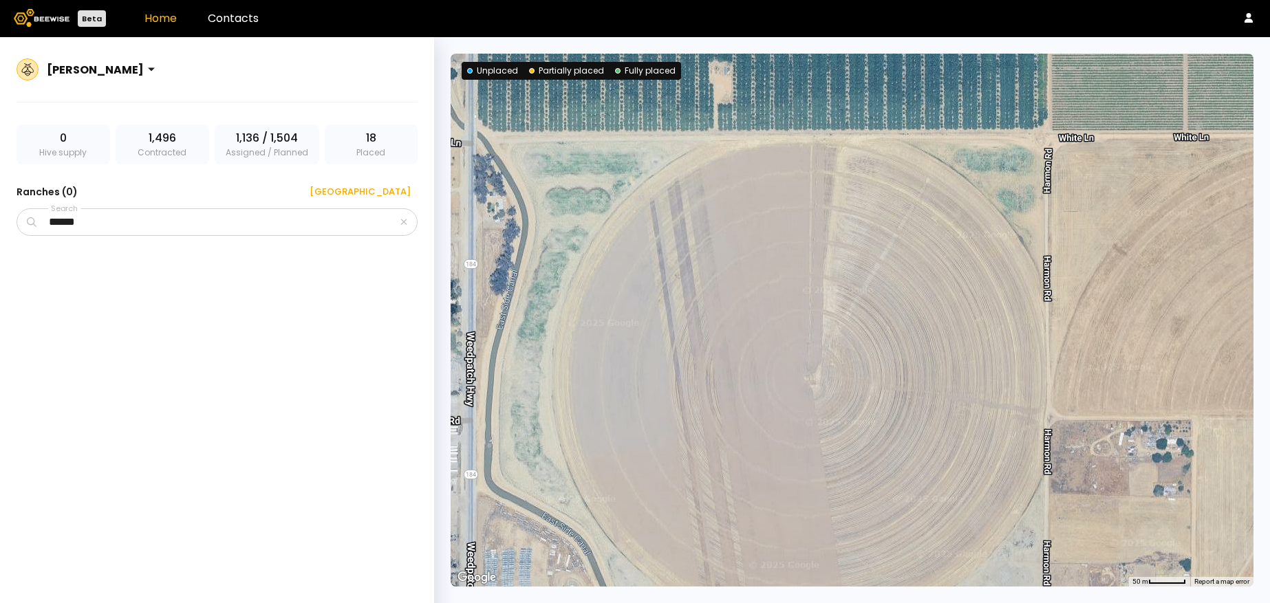
drag, startPoint x: 958, startPoint y: 417, endPoint x: 1219, endPoint y: 642, distance: 344.3
click at [1219, 602] on html "Beta Home Contacts [PERSON_NAME] 0 Hive supply 1,496 Contracted 1,136 / 1,504 A…" at bounding box center [635, 317] width 1270 height 635
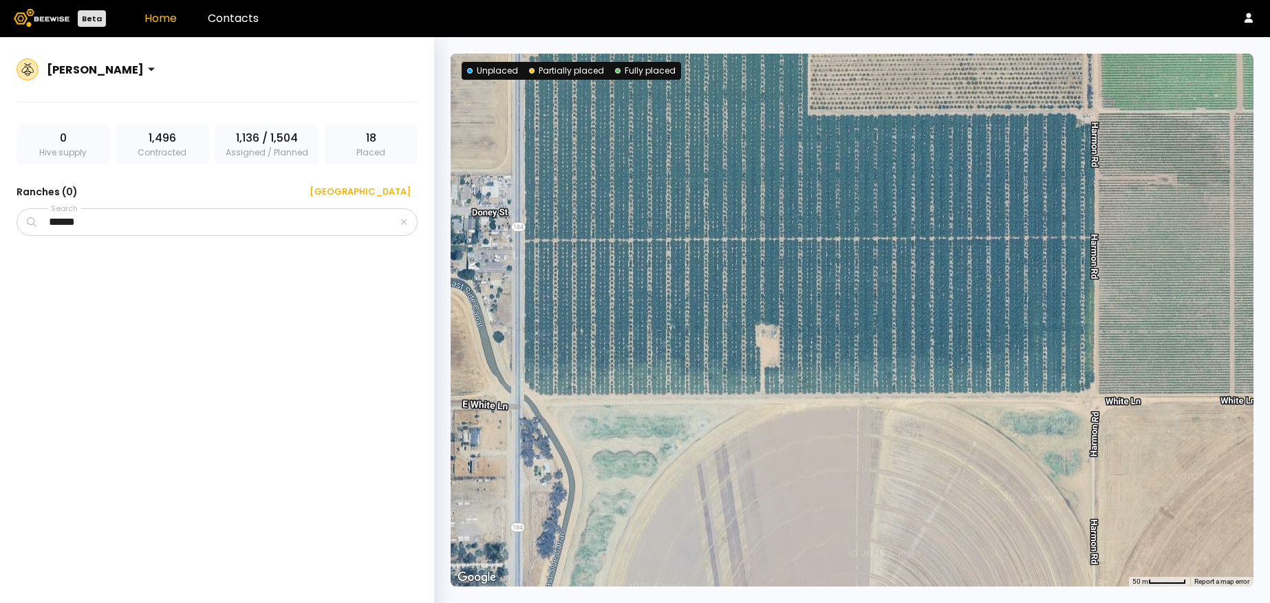
drag, startPoint x: 834, startPoint y: 274, endPoint x: 869, endPoint y: 534, distance: 262.3
click at [869, 536] on div at bounding box center [851, 320] width 803 height 533
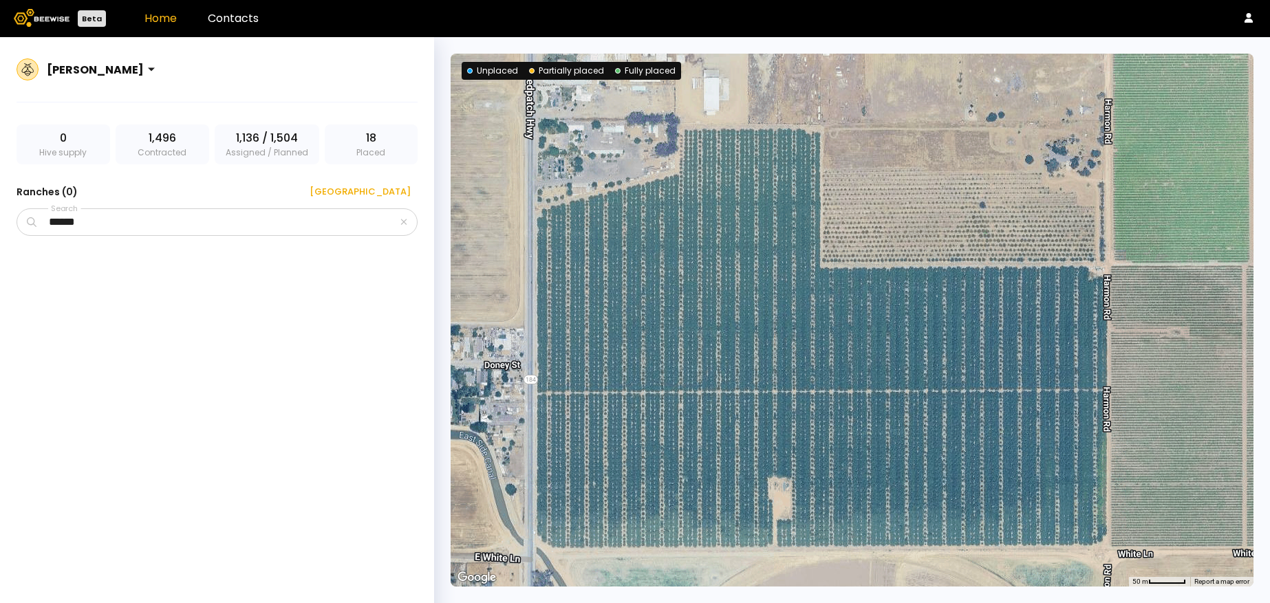
drag, startPoint x: 712, startPoint y: 230, endPoint x: 723, endPoint y: 384, distance: 154.5
click at [723, 384] on div at bounding box center [851, 320] width 803 height 533
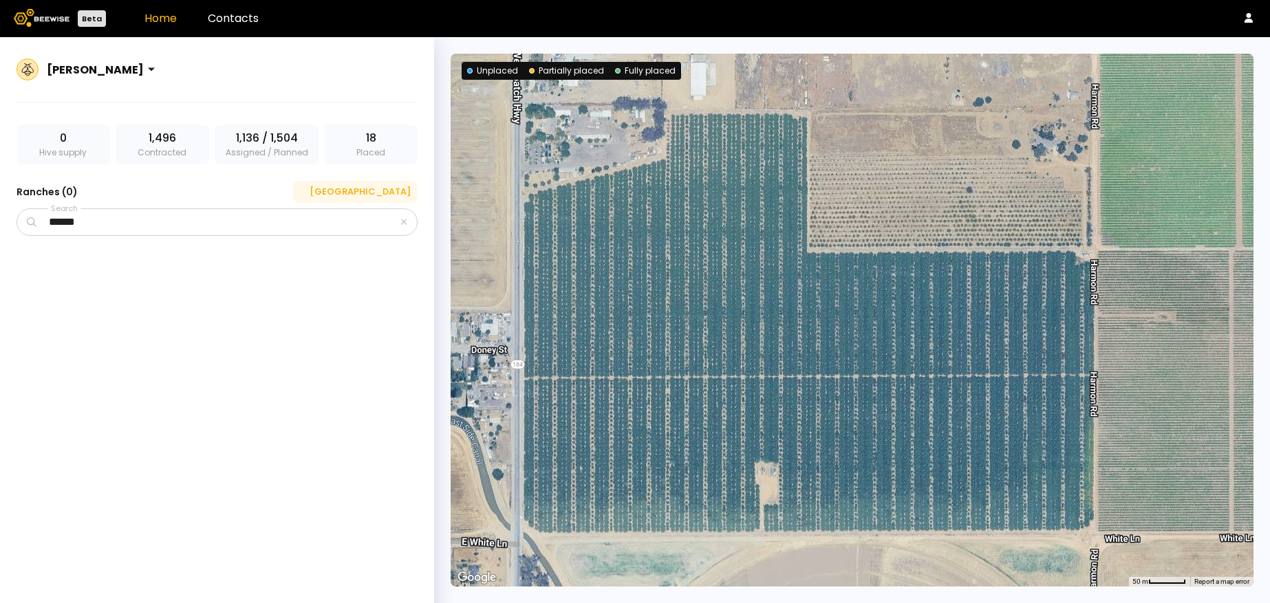
click at [372, 188] on div "[GEOGRAPHIC_DATA]" at bounding box center [355, 192] width 111 height 14
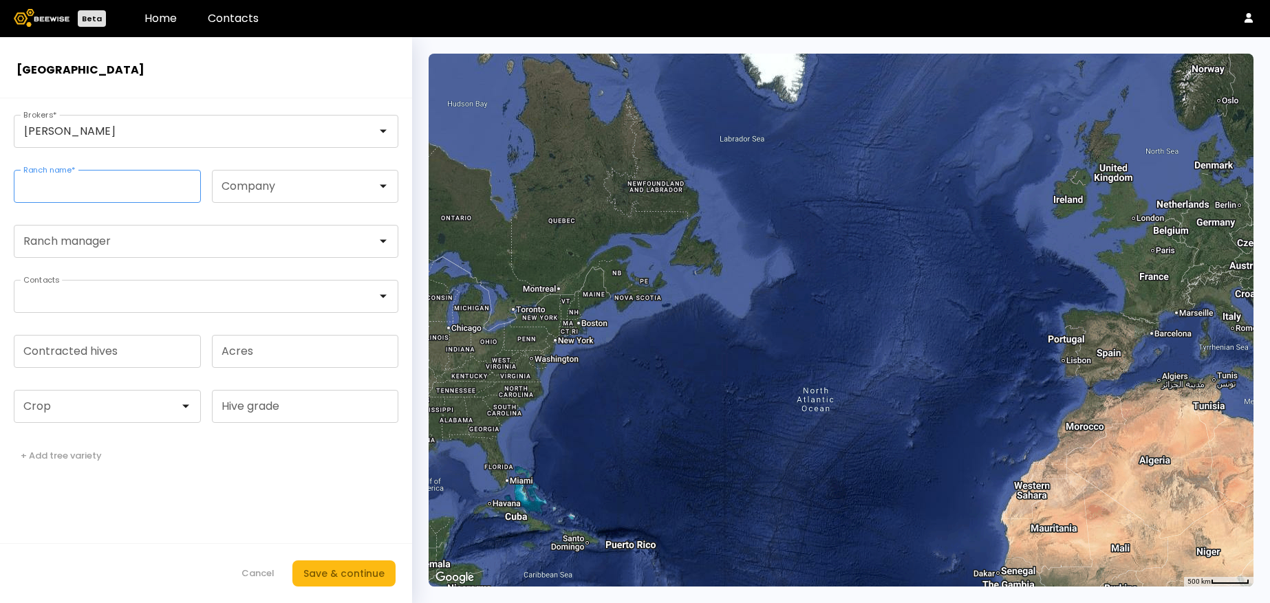
click at [149, 188] on input "Ranch name *" at bounding box center [107, 187] width 186 height 32
type input "*****"
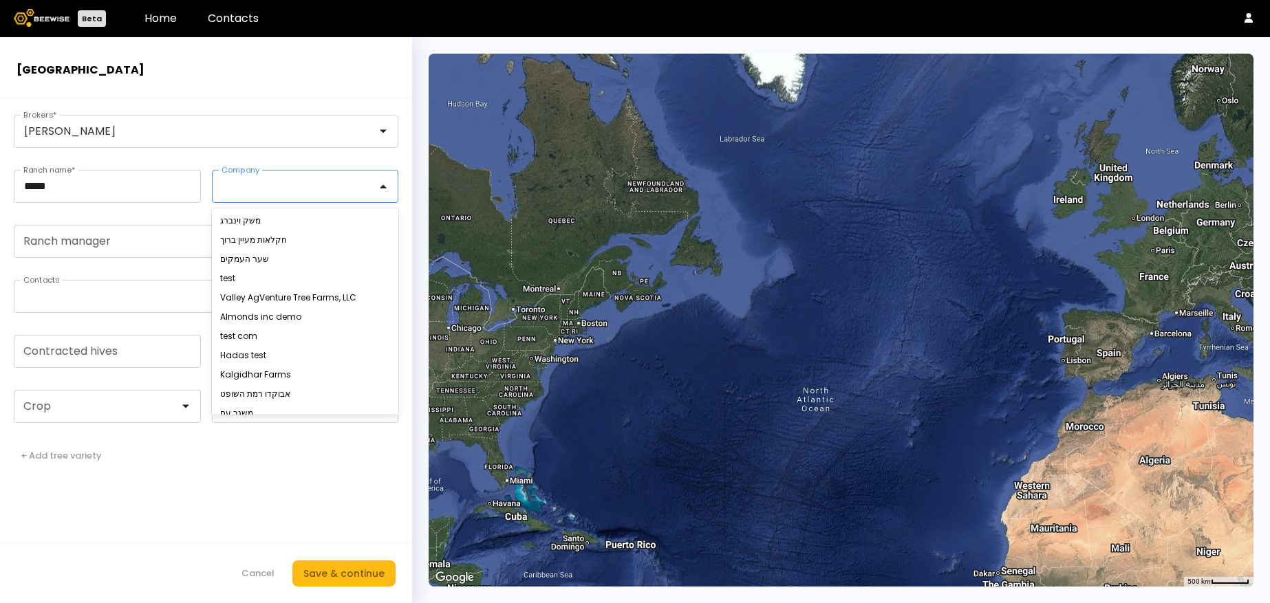
click at [275, 180] on div at bounding box center [299, 186] width 155 height 12
type input "**"
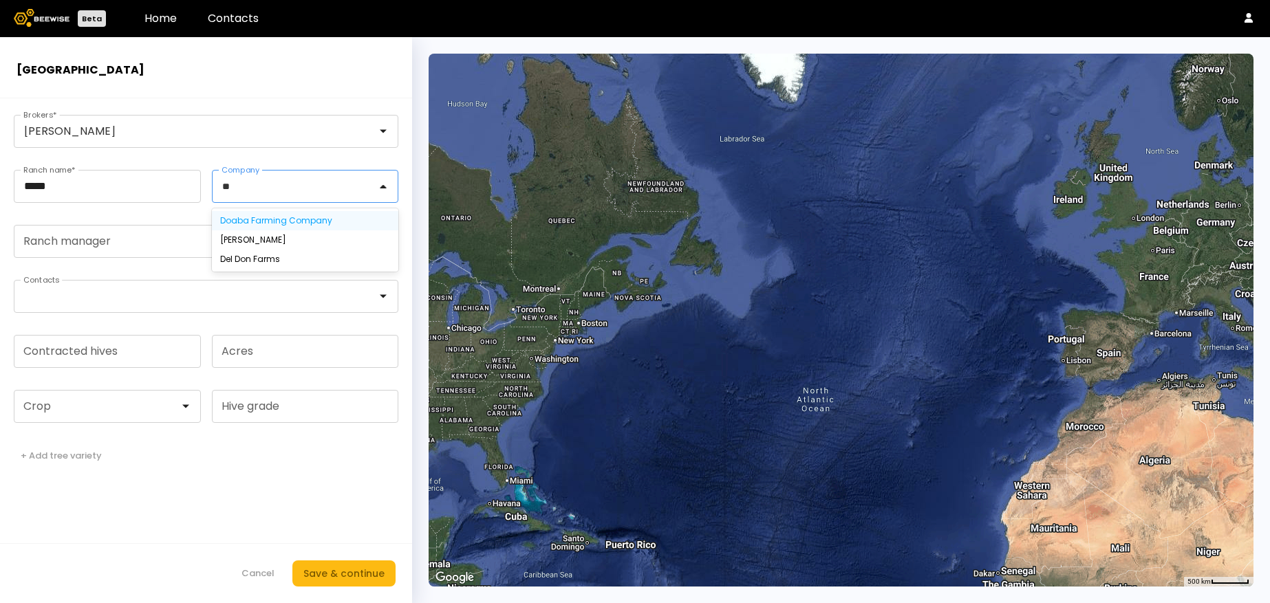
click at [283, 221] on div "Doaba Farming Company" at bounding box center [305, 221] width 171 height 8
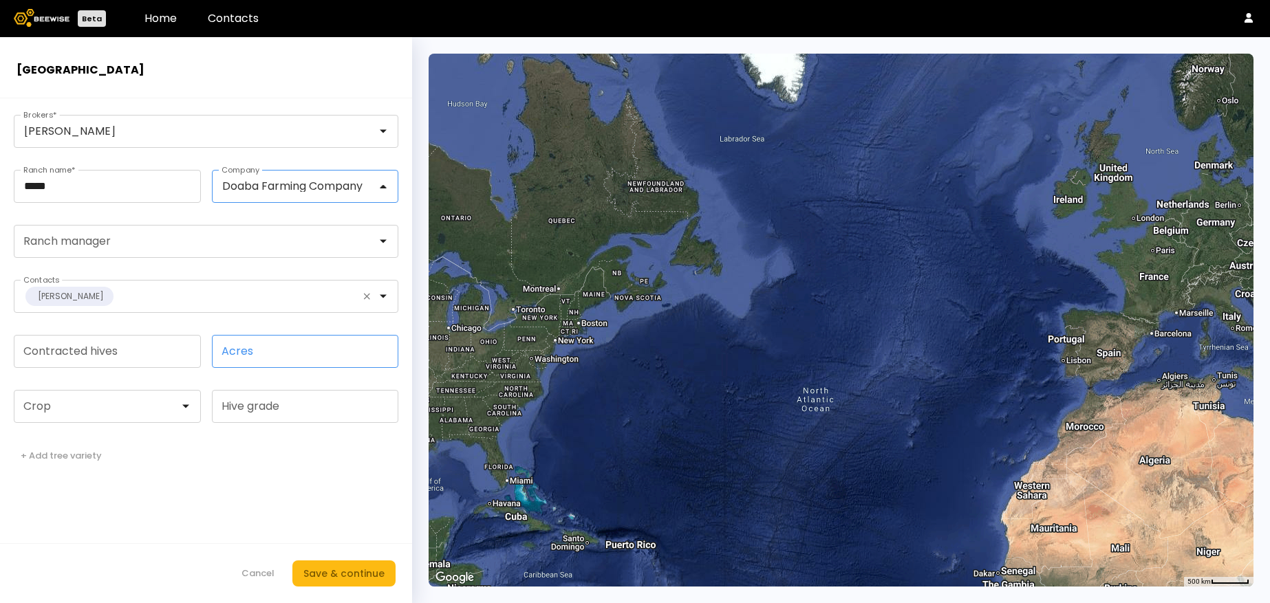
click at [270, 353] on input "Acres" at bounding box center [306, 352] width 186 height 32
type input "**"
click at [350, 575] on div "Save & continue" at bounding box center [343, 573] width 81 height 15
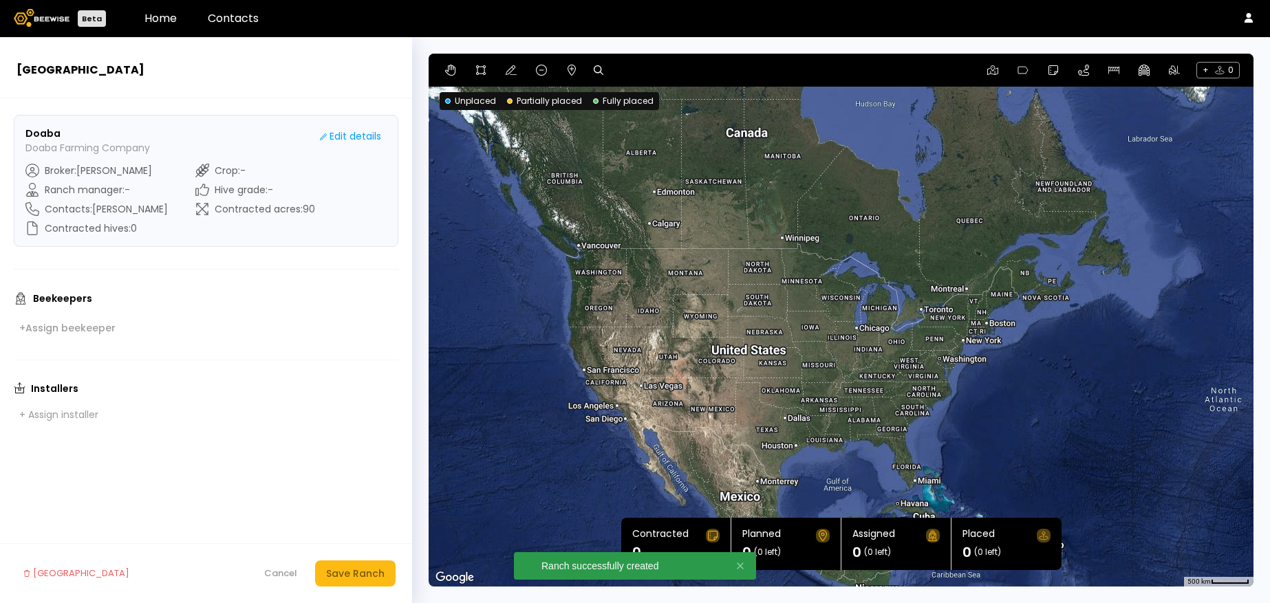
drag, startPoint x: 666, startPoint y: 353, endPoint x: 1055, endPoint y: 353, distance: 388.6
click at [1055, 353] on div at bounding box center [840, 320] width 825 height 533
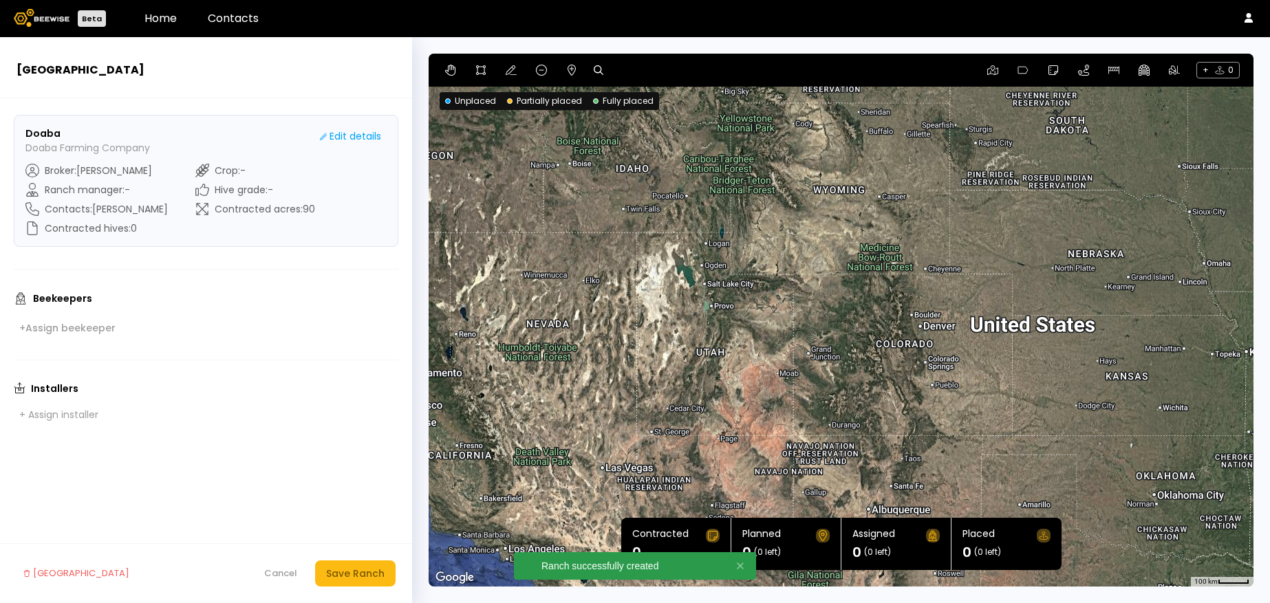
drag, startPoint x: 705, startPoint y: 338, endPoint x: 1021, endPoint y: 195, distance: 346.6
click at [1021, 195] on div at bounding box center [840, 320] width 825 height 533
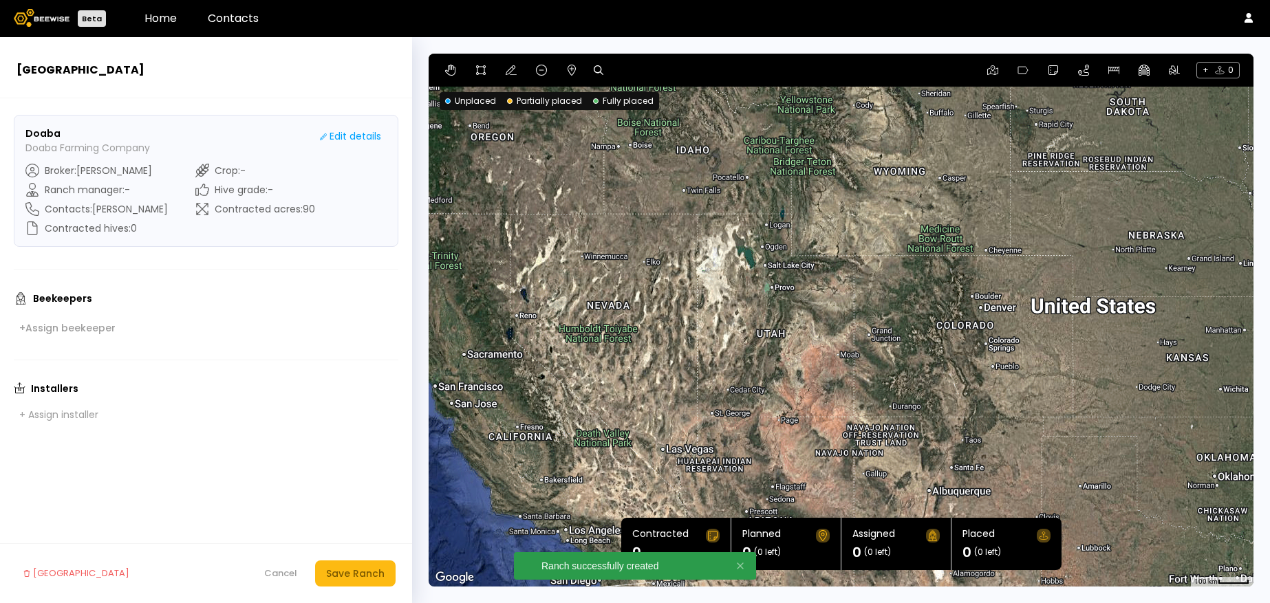
drag, startPoint x: 553, startPoint y: 325, endPoint x: 600, endPoint y: 323, distance: 46.8
click at [600, 323] on div at bounding box center [840, 320] width 825 height 533
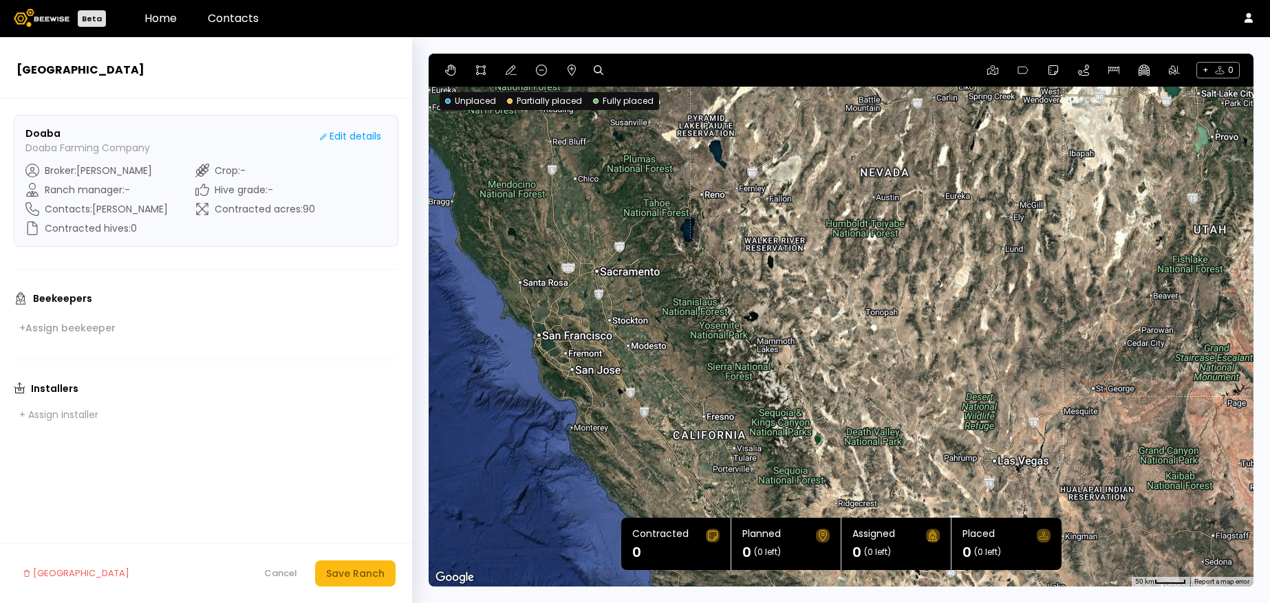
drag, startPoint x: 591, startPoint y: 334, endPoint x: 861, endPoint y: 226, distance: 290.7
click at [863, 227] on div at bounding box center [840, 320] width 825 height 533
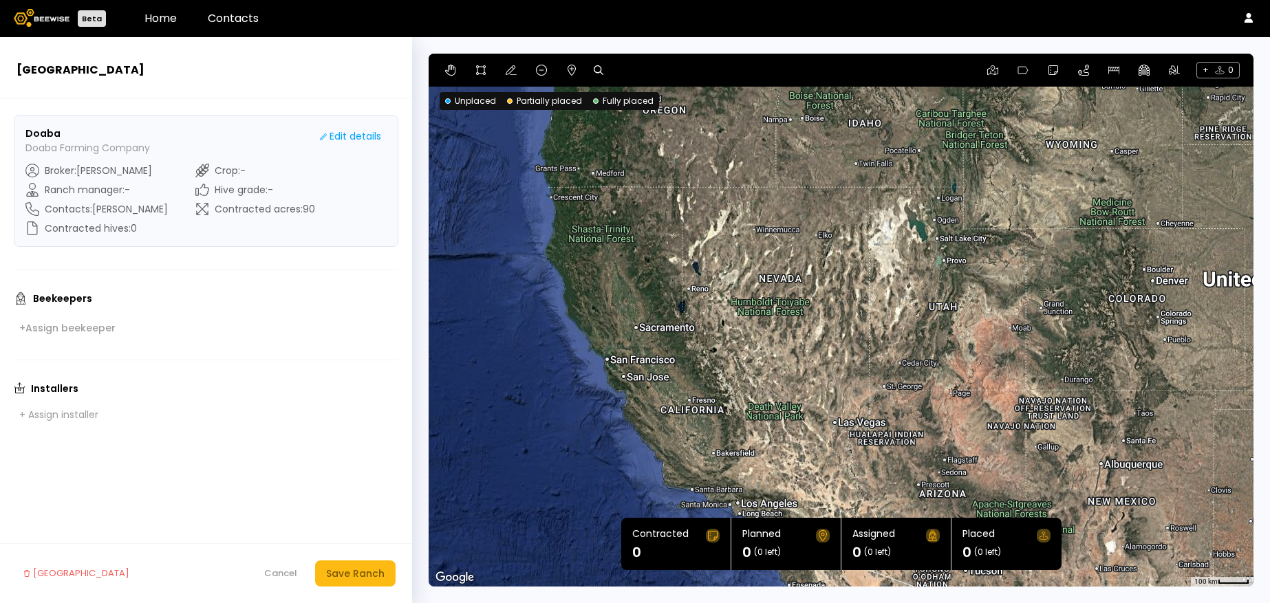
click at [679, 395] on div at bounding box center [840, 320] width 825 height 533
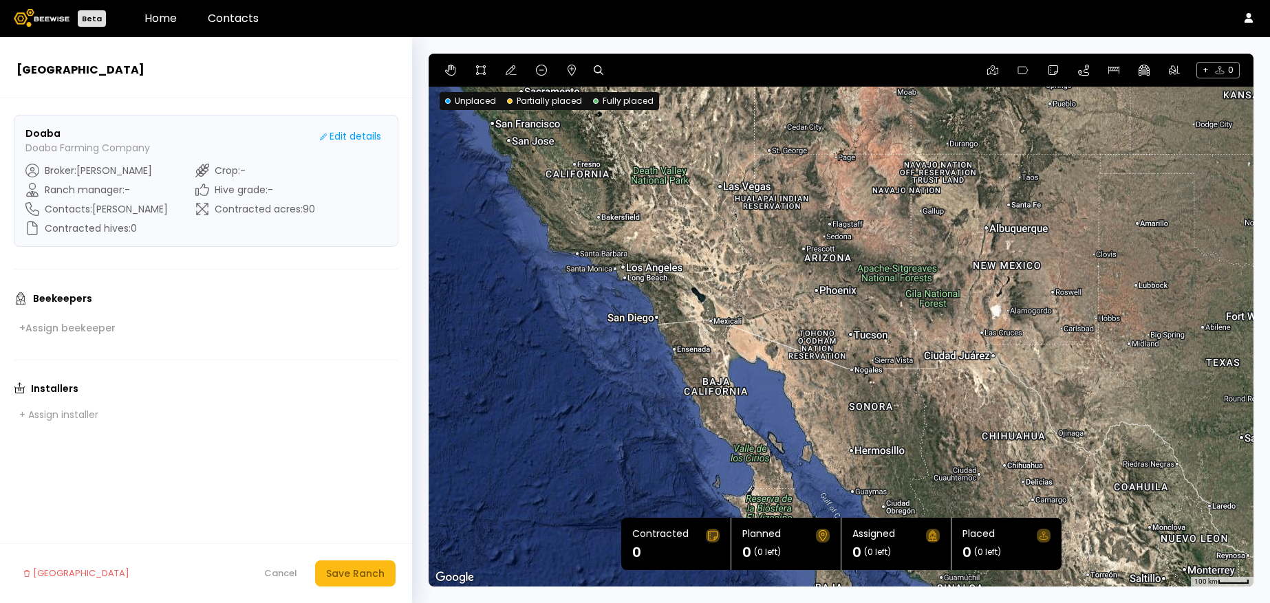
drag, startPoint x: 695, startPoint y: 442, endPoint x: 572, endPoint y: 188, distance: 282.4
click at [572, 188] on div at bounding box center [840, 320] width 825 height 533
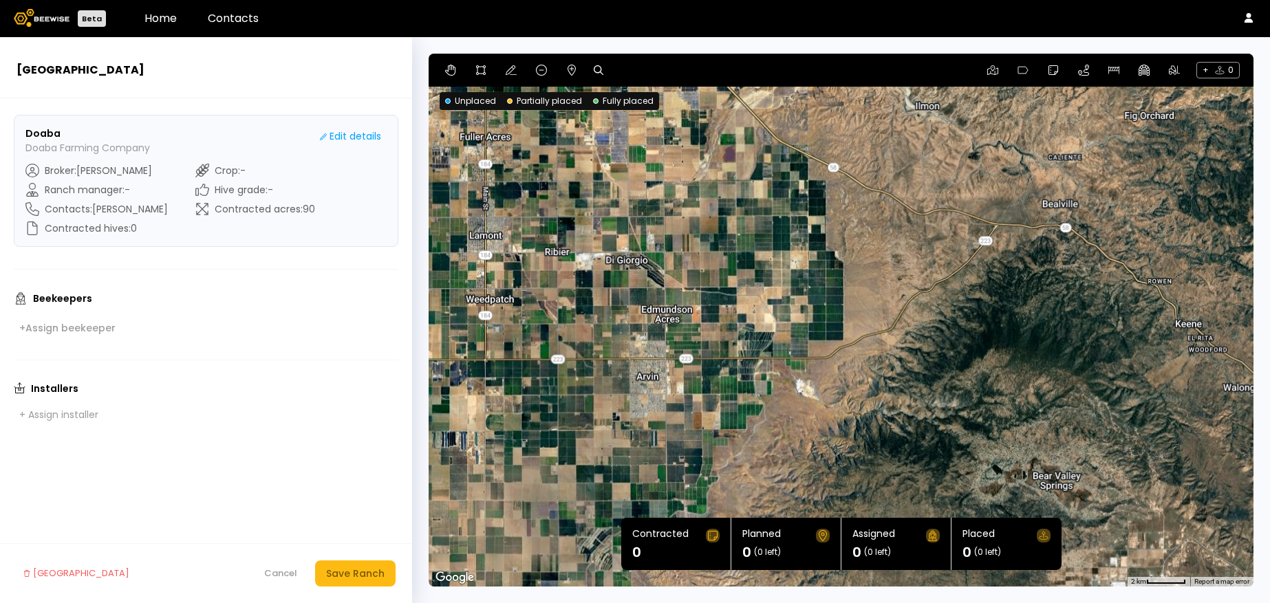
drag, startPoint x: 699, startPoint y: 327, endPoint x: 964, endPoint y: 450, distance: 292.0
click at [964, 450] on div at bounding box center [840, 320] width 825 height 533
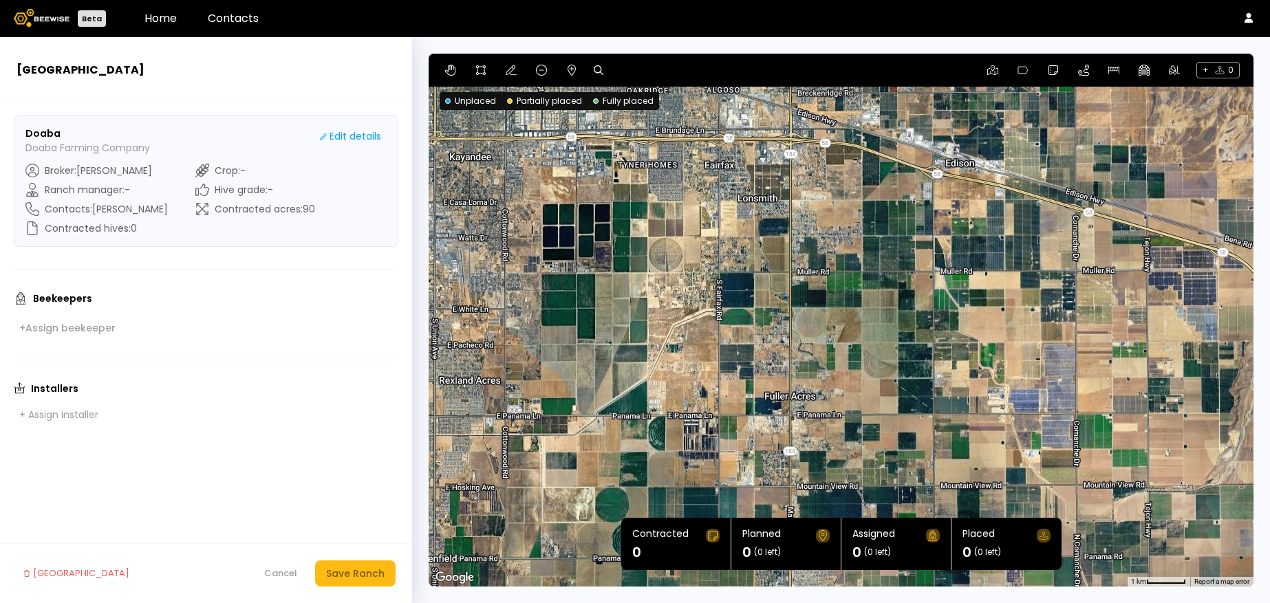
drag, startPoint x: 776, startPoint y: 305, endPoint x: 966, endPoint y: 591, distance: 343.0
click at [966, 591] on section "← Move left → Move right ↑ Move up ↓ Move down + Zoom in - Zoom out Home Jump l…" at bounding box center [841, 320] width 858 height 566
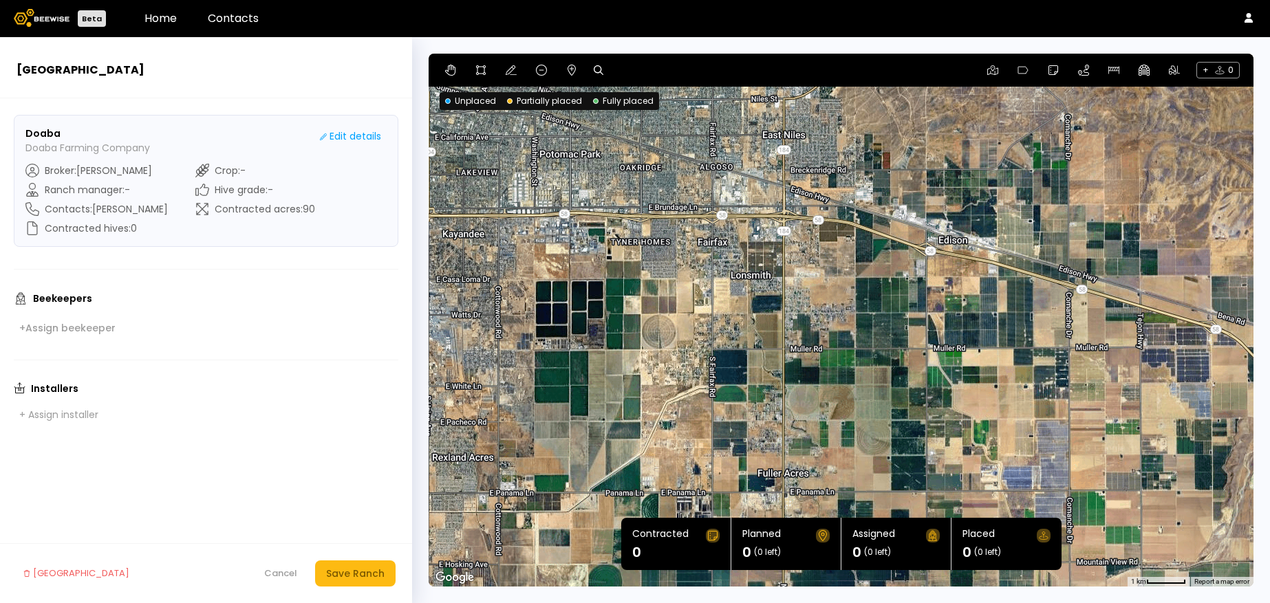
drag, startPoint x: 822, startPoint y: 369, endPoint x: 816, endPoint y: 449, distance: 80.7
click at [816, 449] on div at bounding box center [840, 320] width 825 height 533
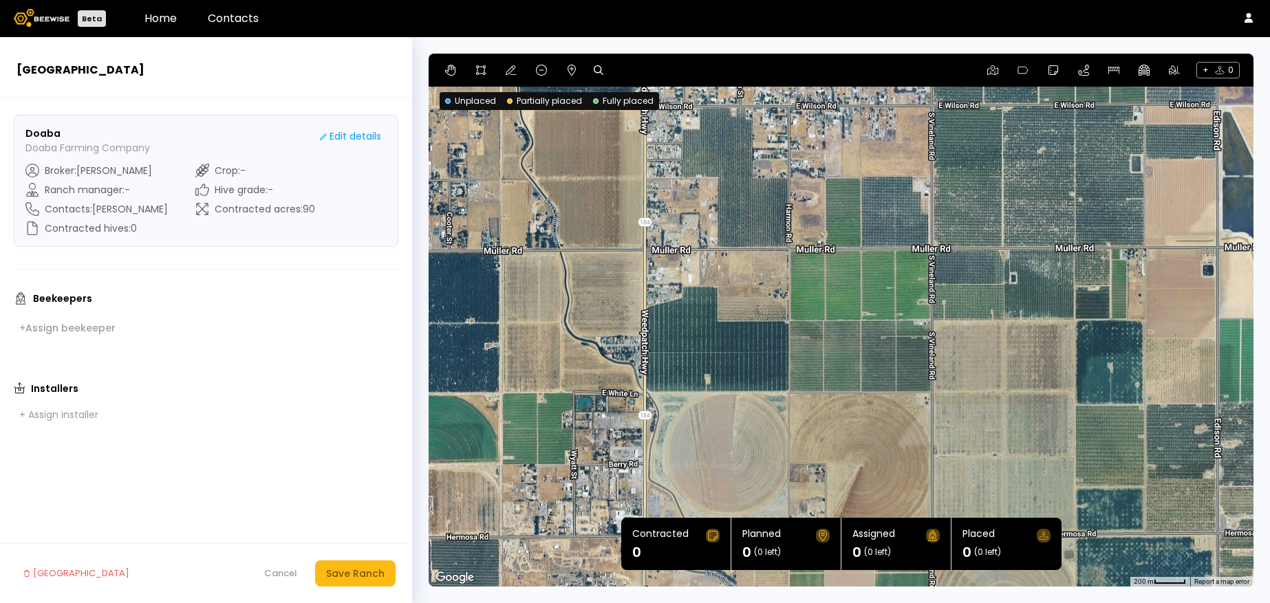
drag, startPoint x: 757, startPoint y: 314, endPoint x: 781, endPoint y: 424, distance: 112.5
click at [781, 424] on div at bounding box center [840, 320] width 825 height 533
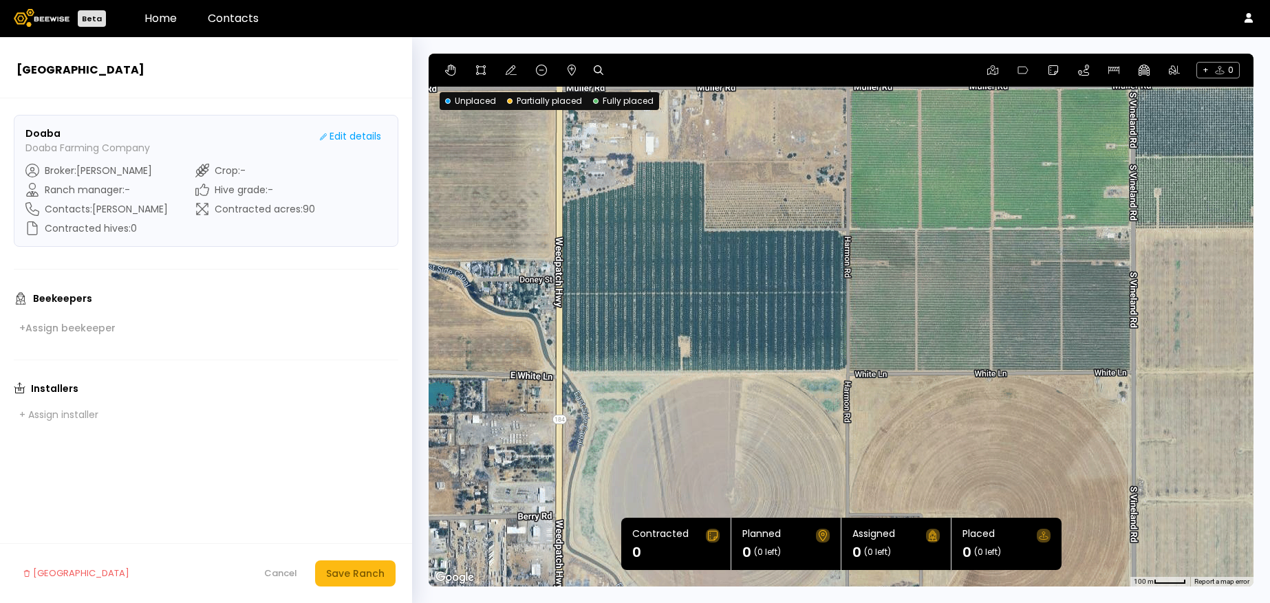
drag, startPoint x: 892, startPoint y: 384, endPoint x: 964, endPoint y: 398, distance: 73.4
click at [968, 400] on div at bounding box center [840, 320] width 825 height 533
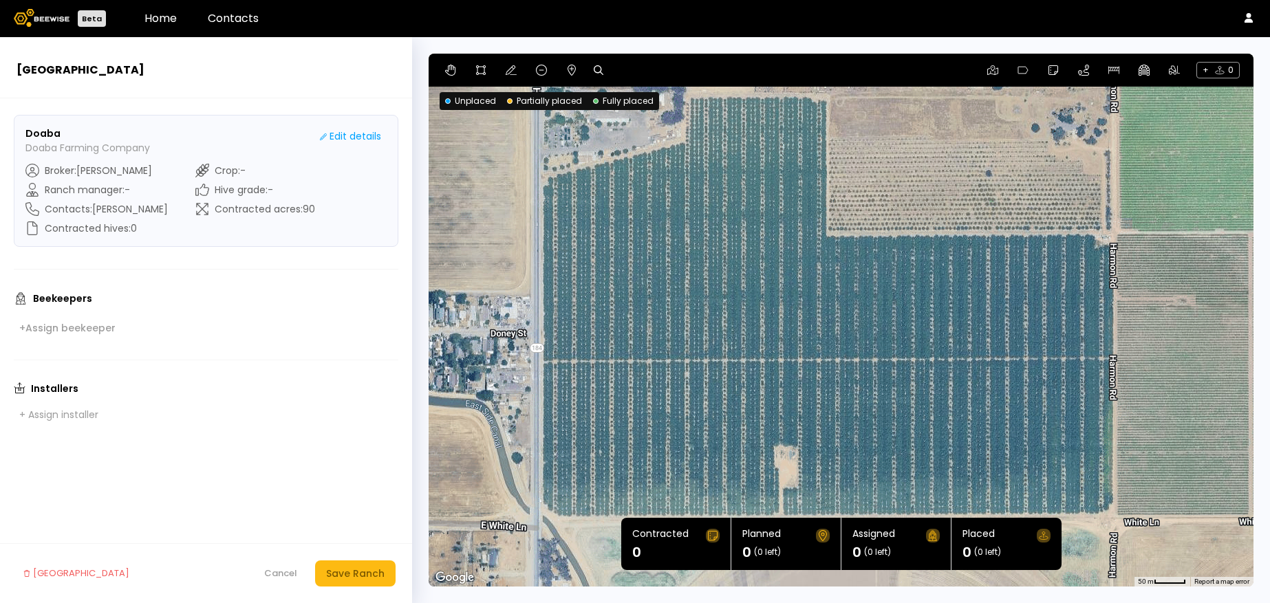
drag, startPoint x: 743, startPoint y: 316, endPoint x: 1111, endPoint y: 468, distance: 398.1
click at [1115, 471] on div at bounding box center [840, 320] width 825 height 533
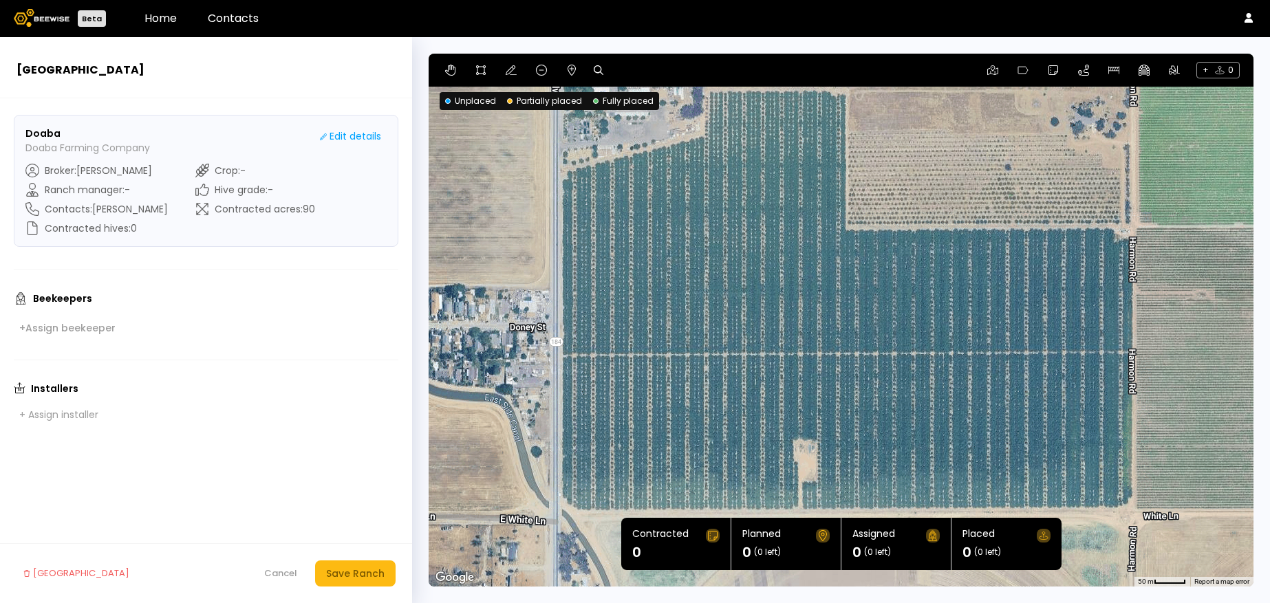
drag, startPoint x: 1063, startPoint y: 395, endPoint x: 1039, endPoint y: 335, distance: 64.5
click at [1039, 335] on div at bounding box center [840, 320] width 825 height 533
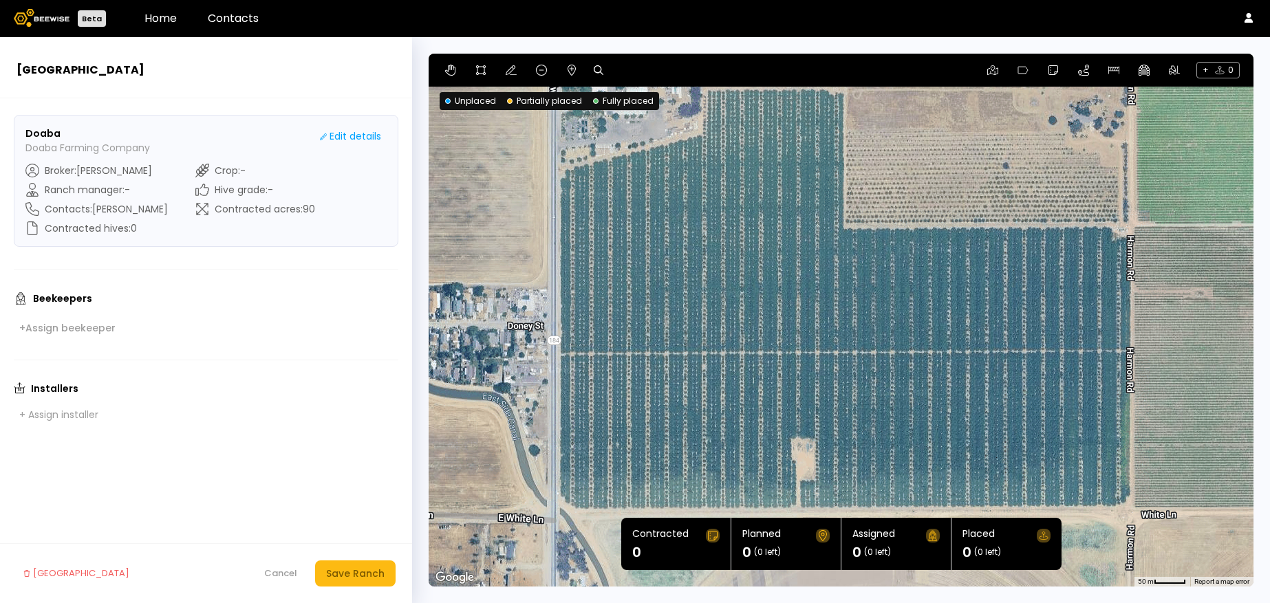
click at [1045, 348] on div at bounding box center [840, 320] width 825 height 533
click at [477, 71] on icon at bounding box center [480, 70] width 11 height 11
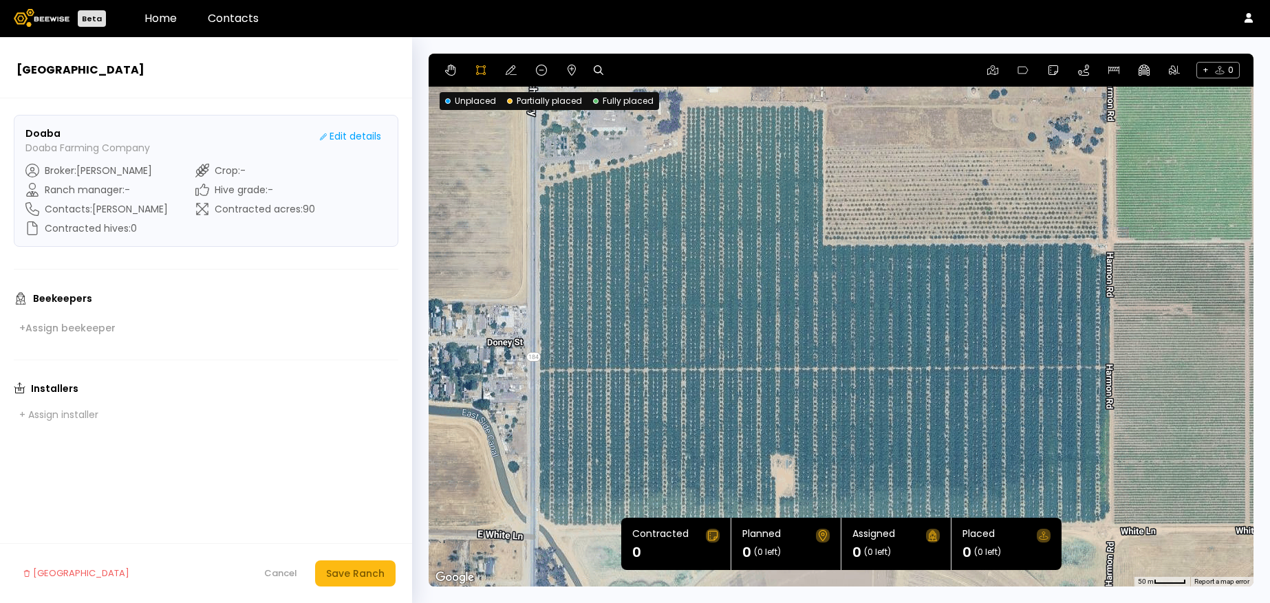
drag, startPoint x: 840, startPoint y: 92, endPoint x: 817, endPoint y: 109, distance: 28.1
click at [817, 109] on div at bounding box center [841, 320] width 823 height 533
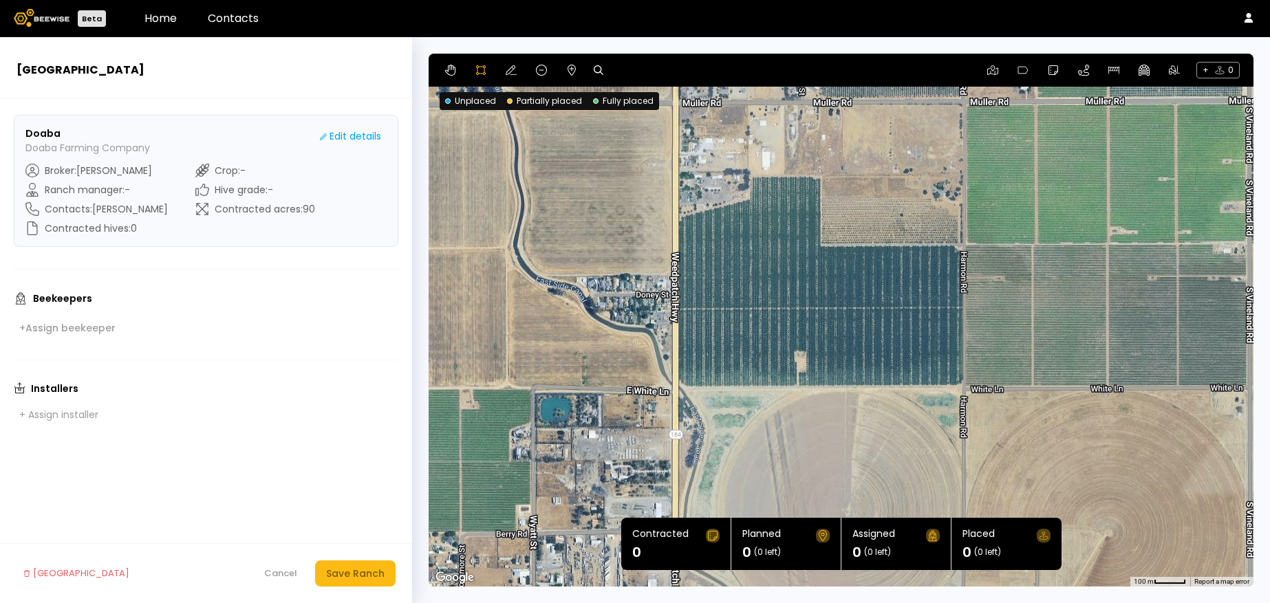
drag, startPoint x: 830, startPoint y: 139, endPoint x: 827, endPoint y: 210, distance: 70.9
click at [827, 210] on div at bounding box center [841, 320] width 823 height 533
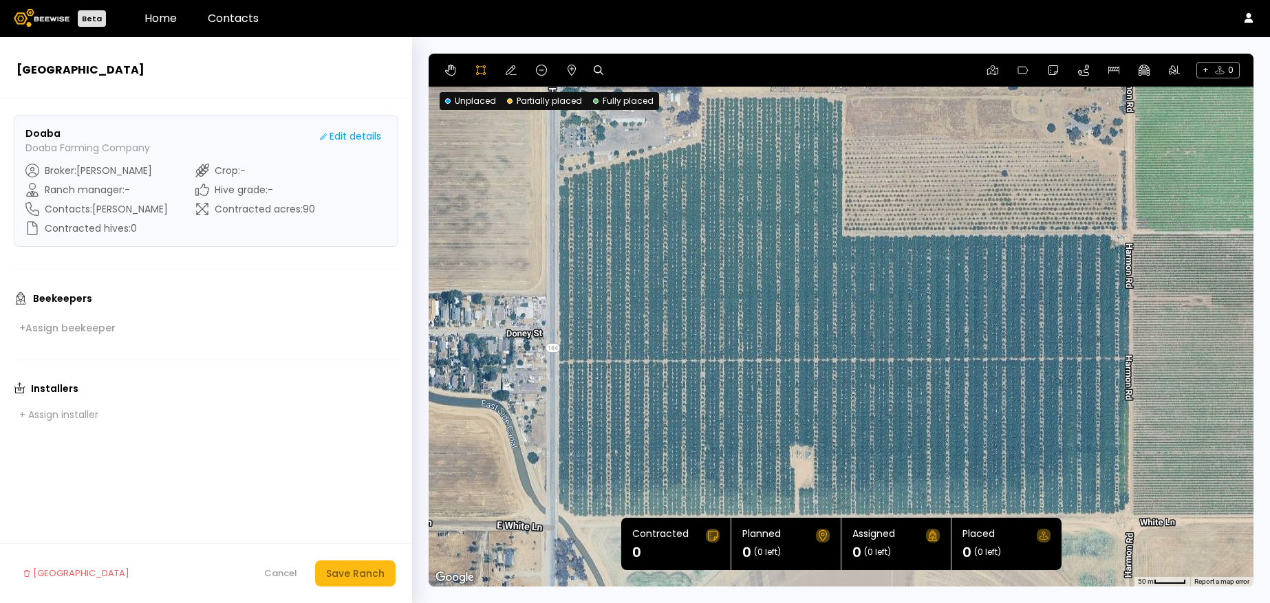
drag, startPoint x: 827, startPoint y: 243, endPoint x: 866, endPoint y: 197, distance: 60.0
click at [866, 197] on div at bounding box center [841, 320] width 823 height 533
click at [839, 100] on div at bounding box center [841, 320] width 823 height 533
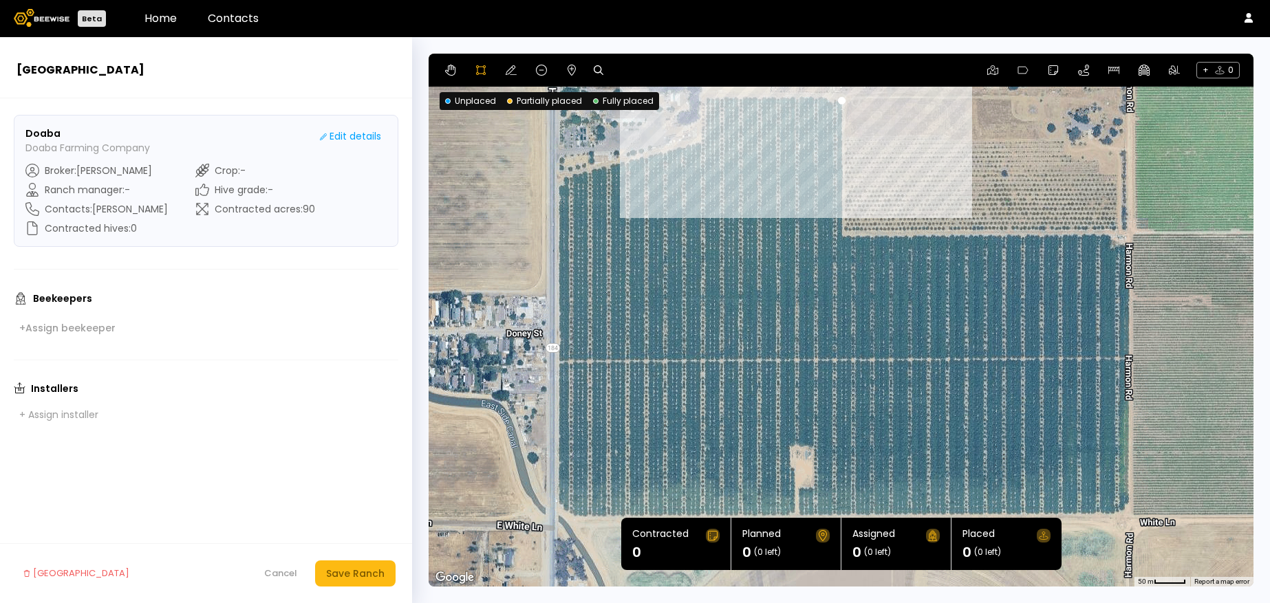
click at [701, 95] on div at bounding box center [841, 320] width 823 height 533
click at [697, 140] on div at bounding box center [841, 320] width 823 height 533
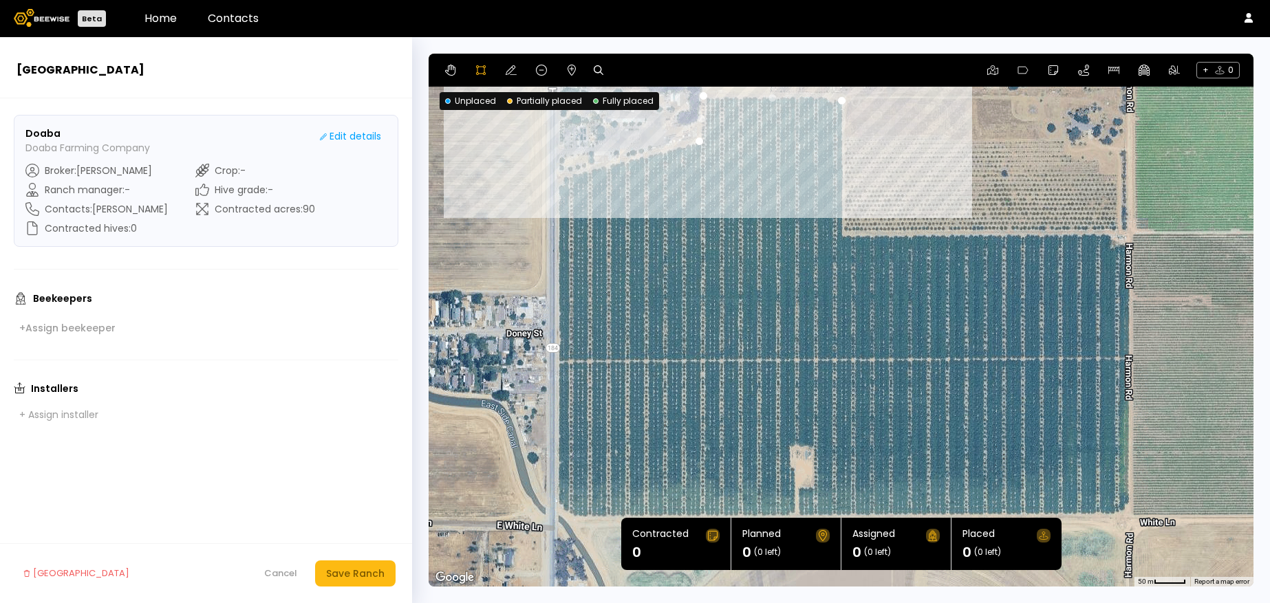
click at [554, 180] on div at bounding box center [841, 320] width 823 height 533
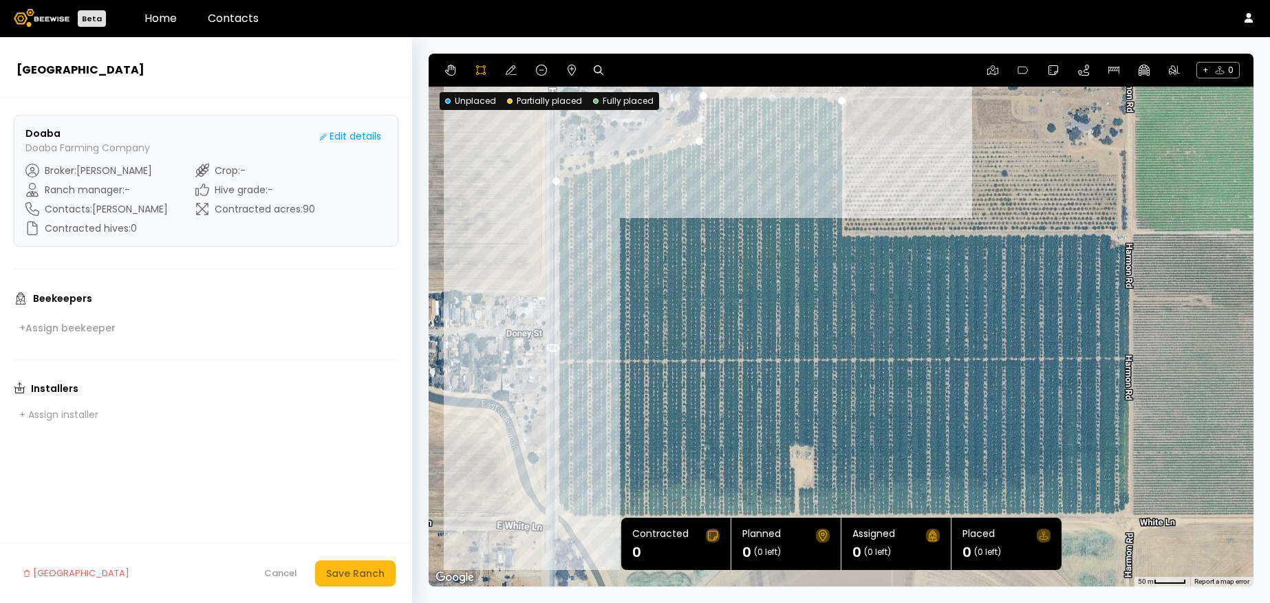
click at [556, 511] on div at bounding box center [841, 320] width 823 height 533
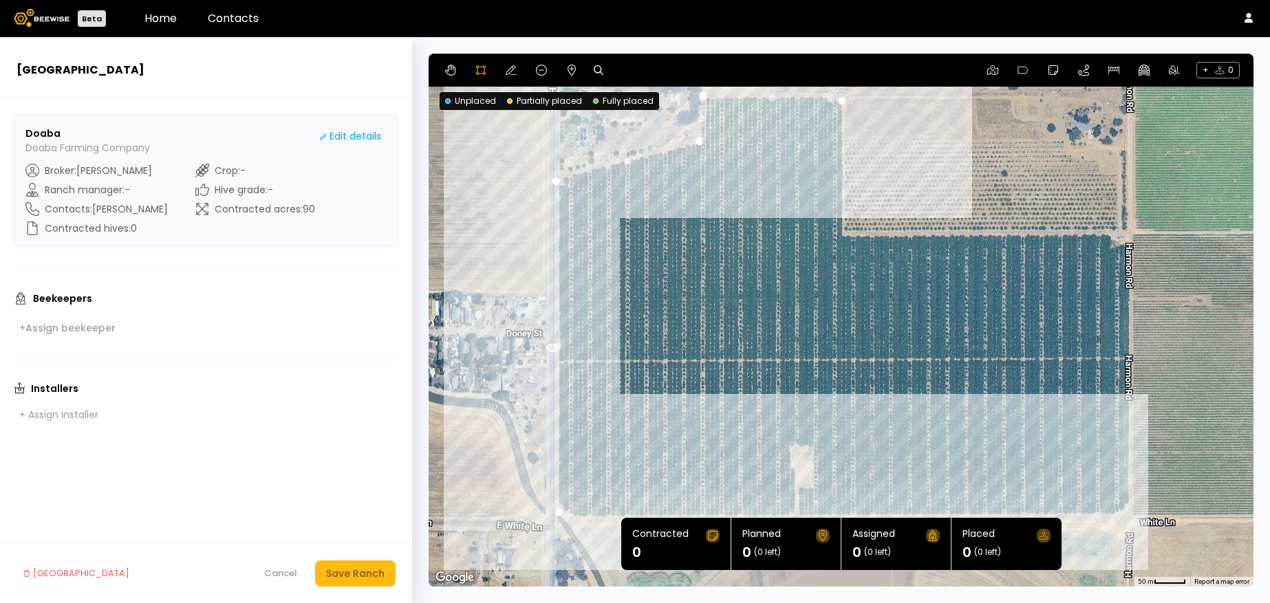
click at [1130, 513] on div at bounding box center [841, 320] width 823 height 533
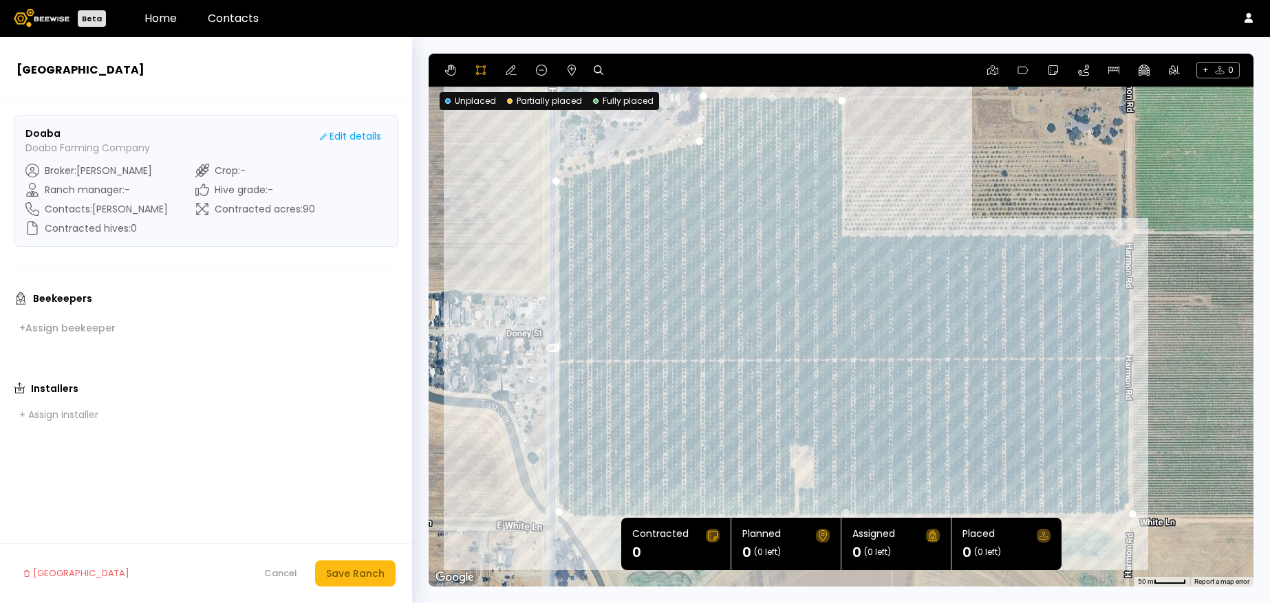
click at [1128, 229] on div at bounding box center [841, 320] width 823 height 533
click at [842, 235] on div at bounding box center [841, 320] width 823 height 533
click at [839, 98] on div at bounding box center [841, 320] width 823 height 533
click at [571, 69] on icon at bounding box center [571, 70] width 8 height 11
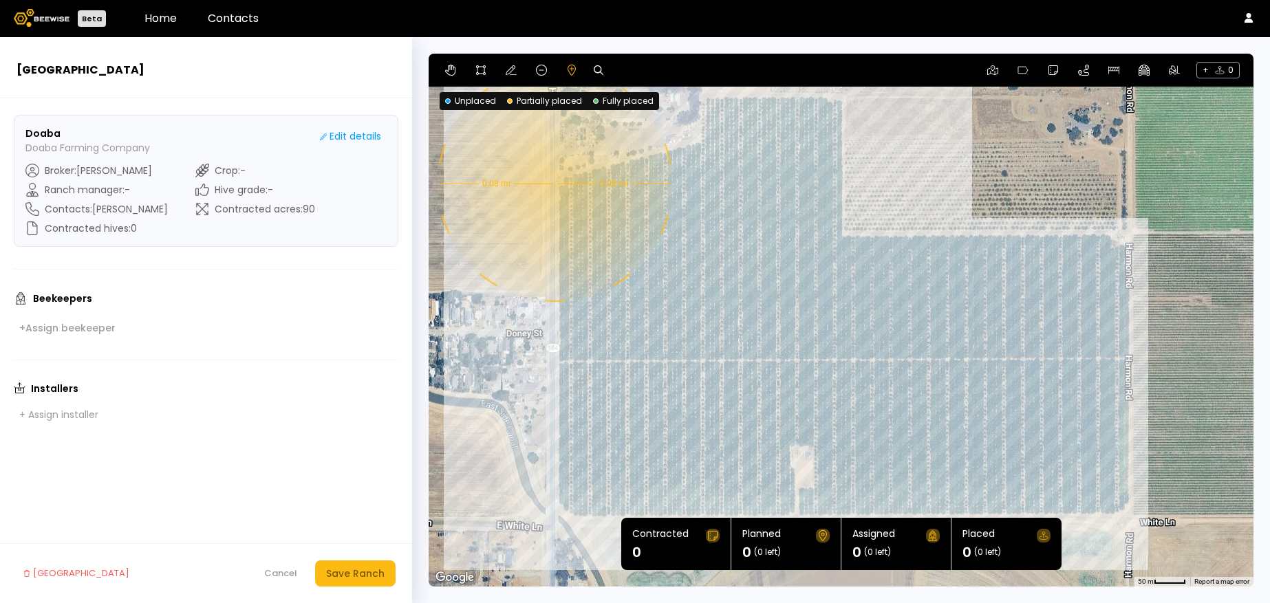
click at [553, 184] on div "0.08 mi 0.08 mi" at bounding box center [840, 320] width 825 height 533
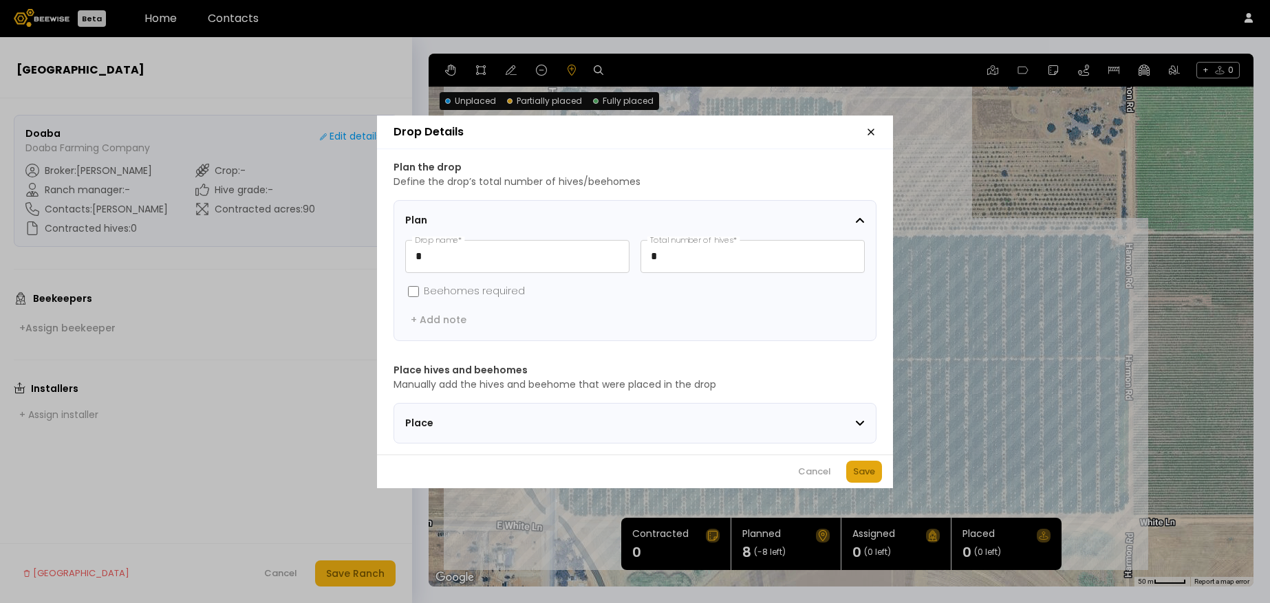
click at [856, 477] on div "Save" at bounding box center [864, 472] width 22 height 14
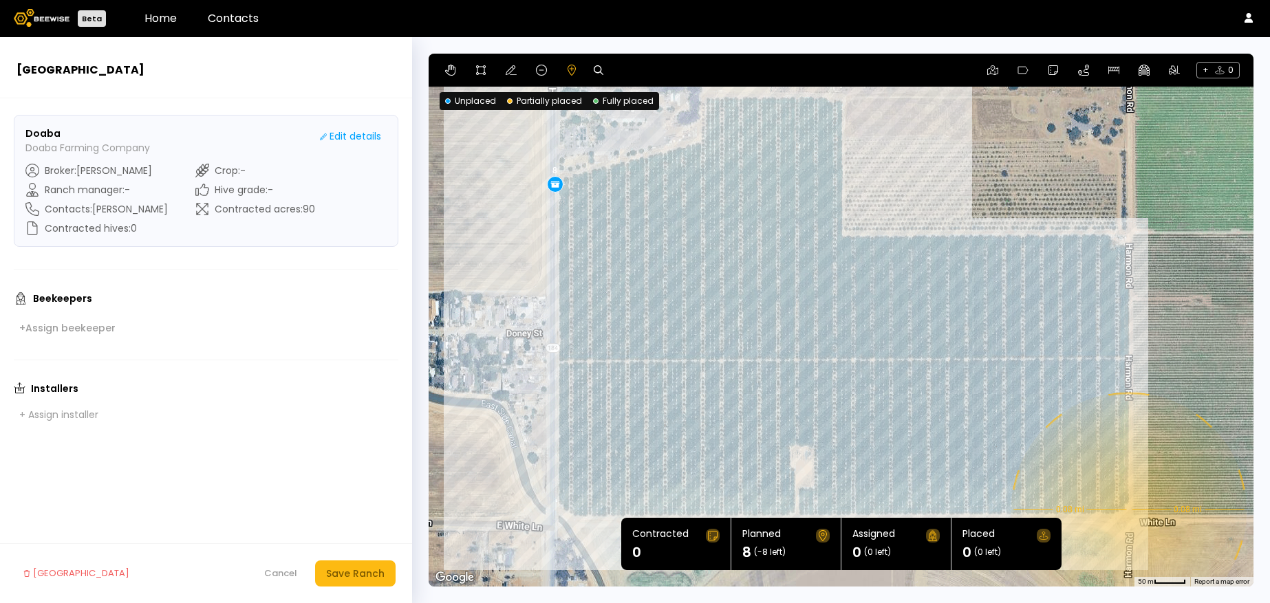
click at [1127, 510] on div "0.08 mi 0.08 mi 8" at bounding box center [840, 320] width 825 height 533
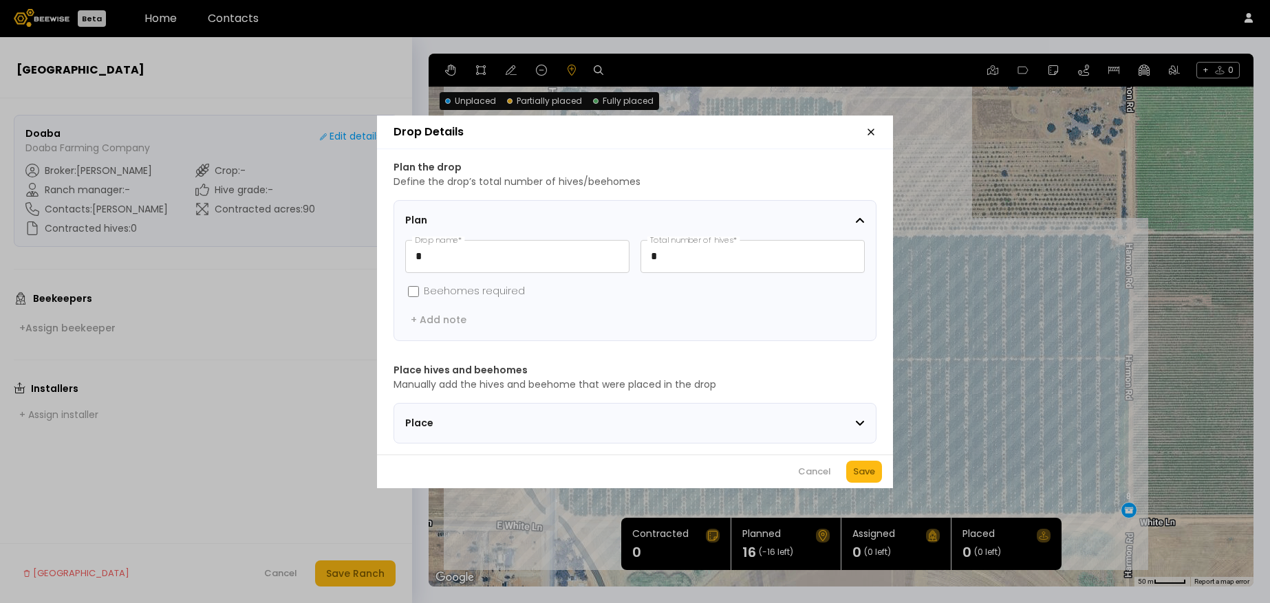
click at [875, 127] on icon "button" at bounding box center [870, 132] width 11 height 11
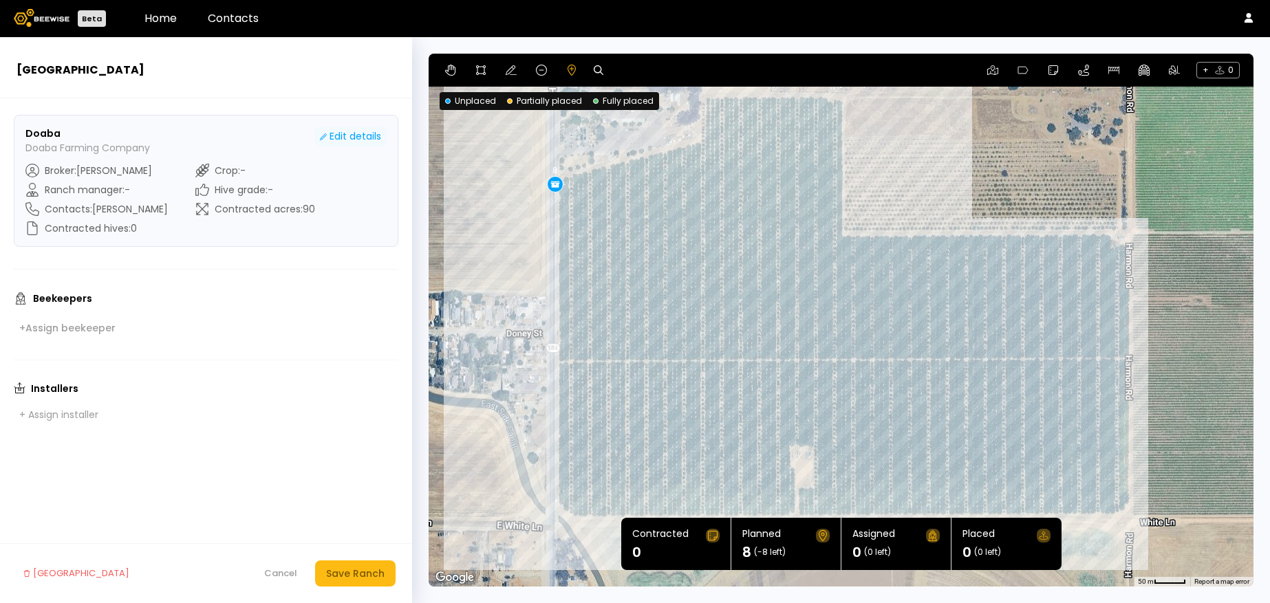
click at [331, 135] on div "Edit details" at bounding box center [350, 136] width 61 height 14
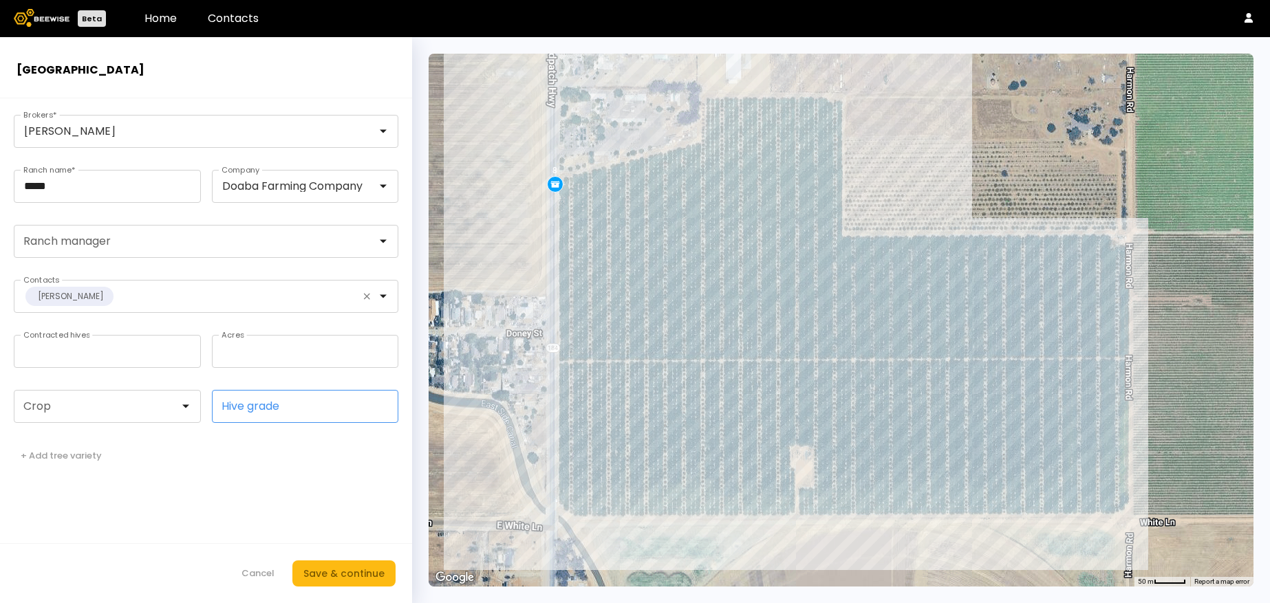
click at [255, 412] on input "Hive grade" at bounding box center [306, 407] width 186 height 32
type input "*"
click at [82, 355] on input "*" at bounding box center [107, 352] width 186 height 32
drag, startPoint x: 82, startPoint y: 355, endPoint x: -26, endPoint y: 350, distance: 108.1
click at [0, 350] on html "Beta Home Contacts [GEOGRAPHIC_DATA] [PERSON_NAME] Brokers * ***** Ranch name *…" at bounding box center [635, 317] width 1270 height 635
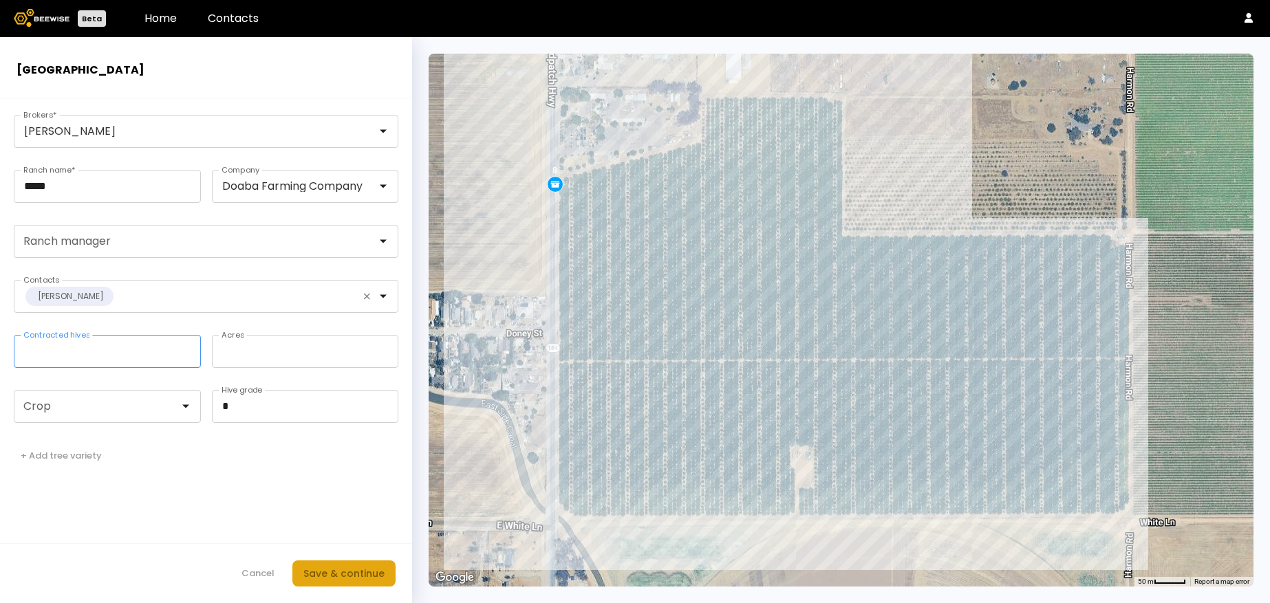
type input "***"
click at [365, 574] on div "Save & continue" at bounding box center [343, 573] width 81 height 15
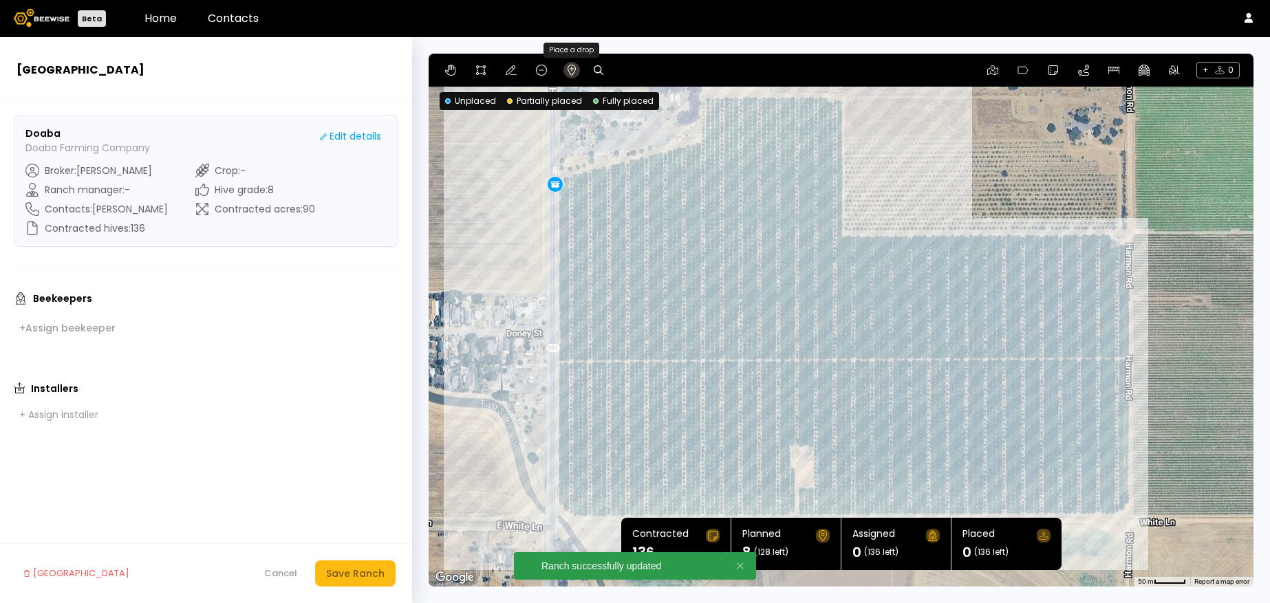
click at [574, 69] on icon at bounding box center [571, 70] width 11 height 11
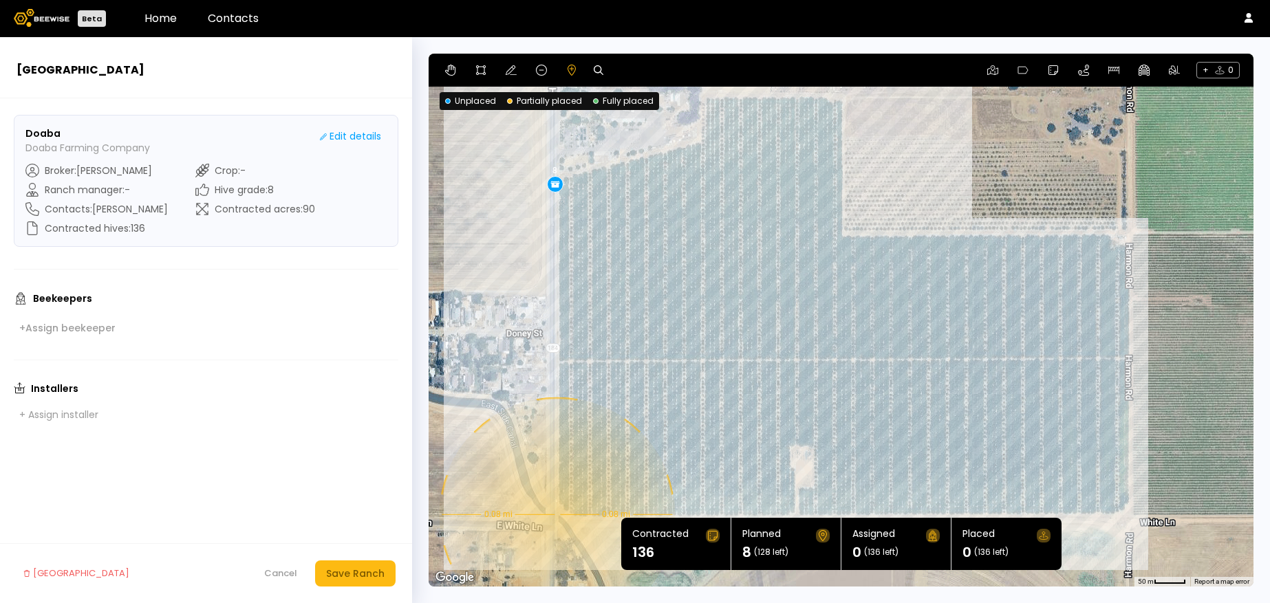
click at [555, 514] on div "8 0.08 mi 0.08 mi" at bounding box center [840, 320] width 825 height 533
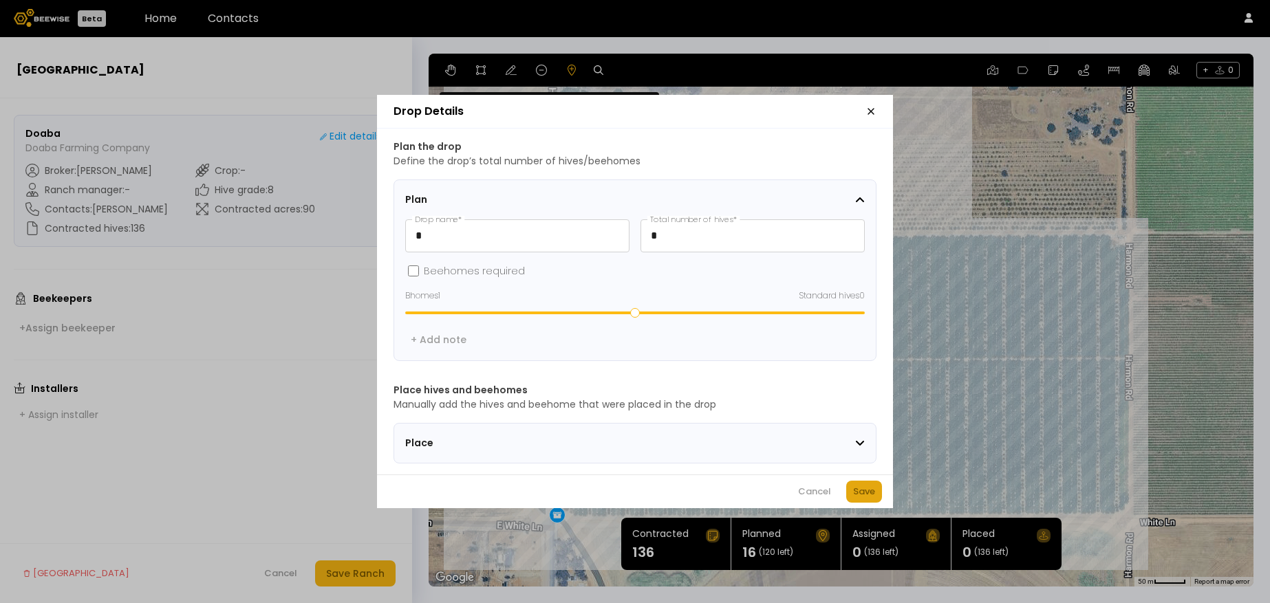
click at [862, 495] on div "Save" at bounding box center [864, 492] width 22 height 14
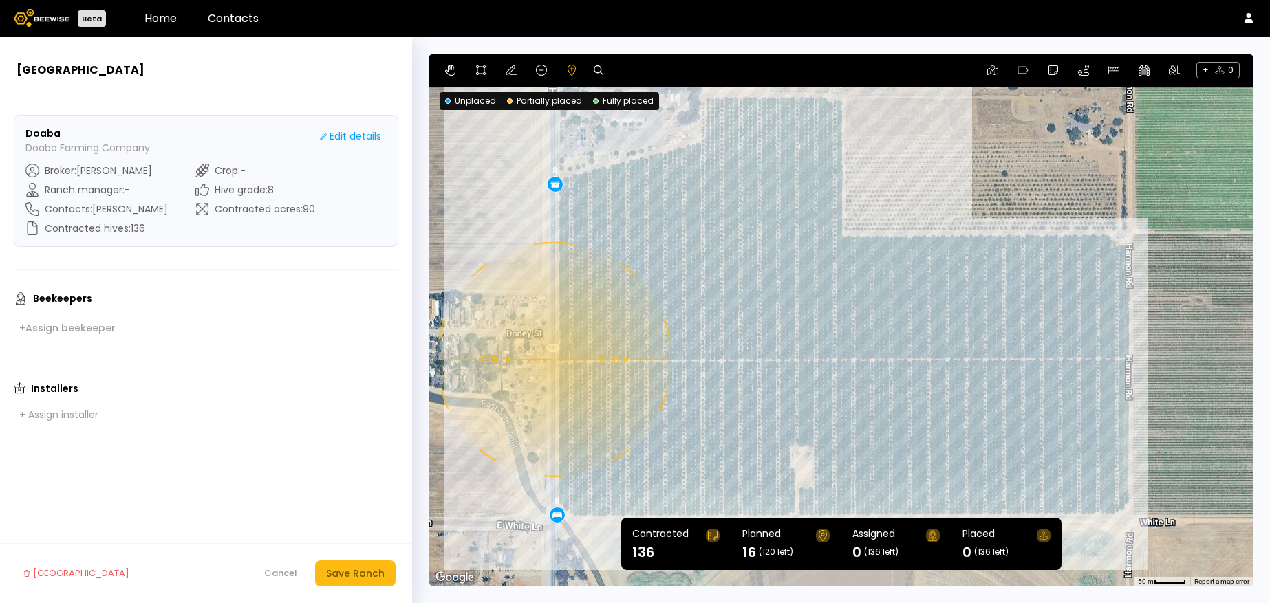
click at [552, 359] on div "8 0.08 mi 0.08 mi 8" at bounding box center [840, 320] width 825 height 533
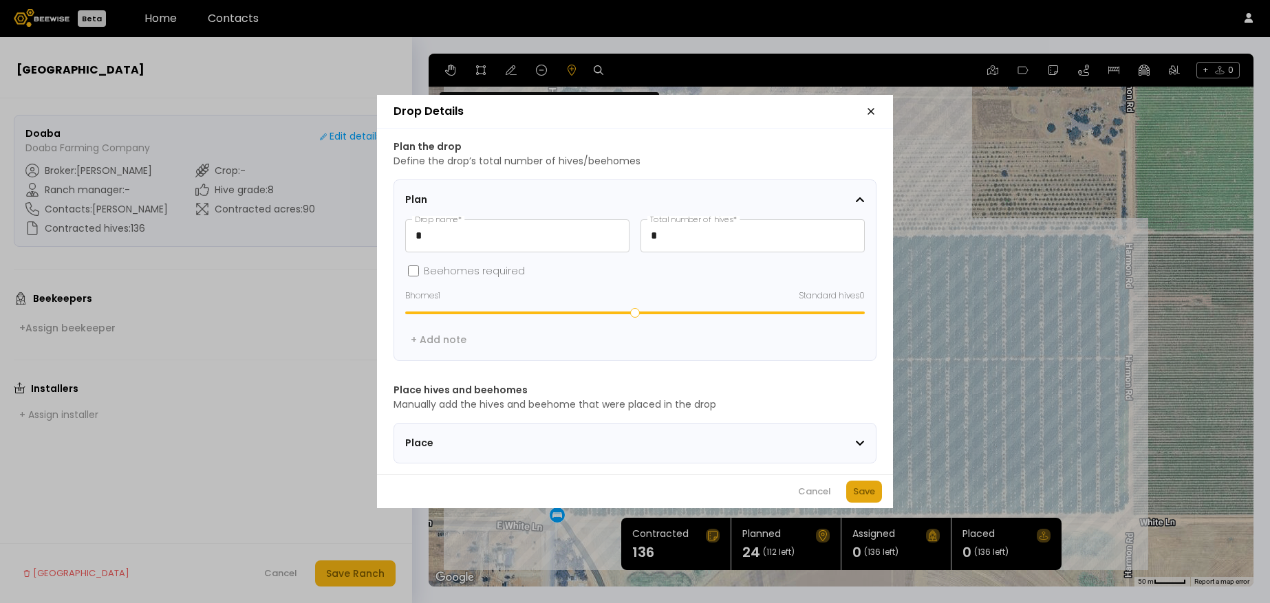
click at [870, 497] on div "Save" at bounding box center [864, 492] width 22 height 14
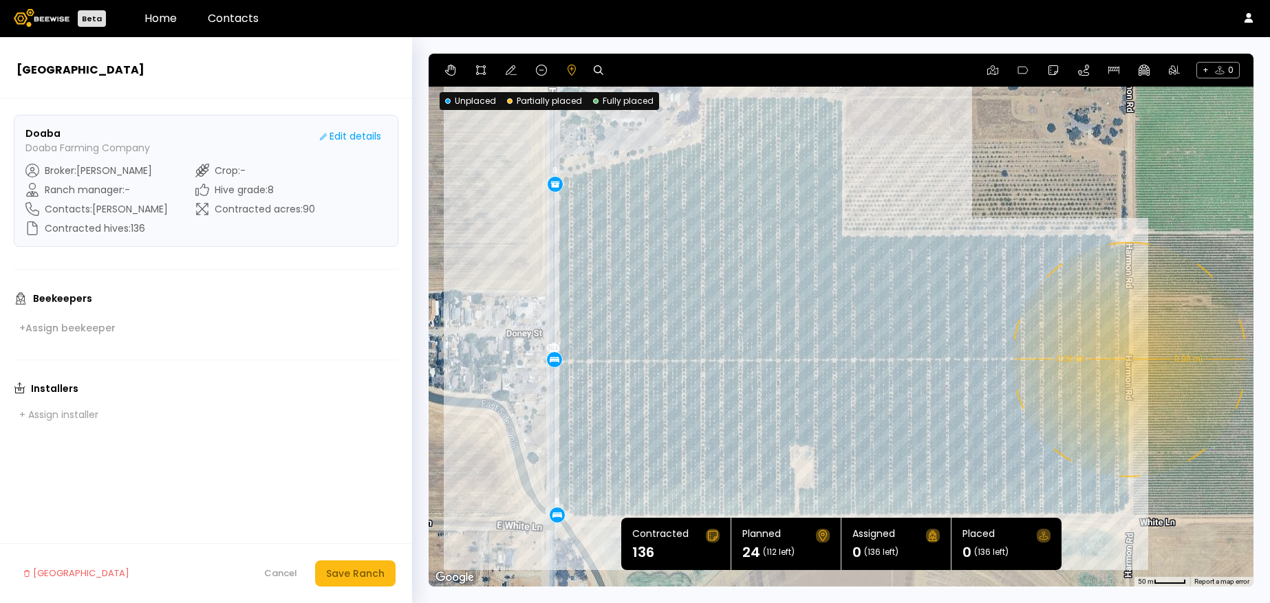
click at [1127, 359] on div "8 0.08 mi 0.08 mi 8 8" at bounding box center [840, 320] width 825 height 533
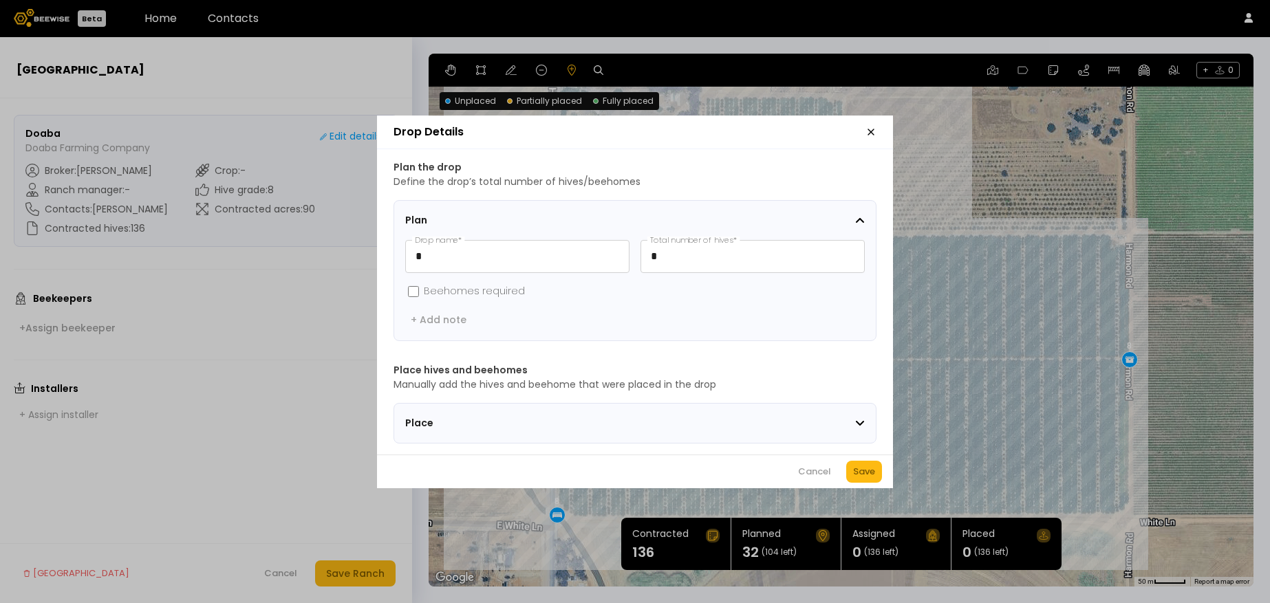
drag, startPoint x: 867, startPoint y: 470, endPoint x: 650, endPoint y: 332, distance: 257.0
click at [651, 332] on div "Drop Details Plan the drop Define the drop’s total number of hives/beehomes Pla…" at bounding box center [635, 302] width 516 height 373
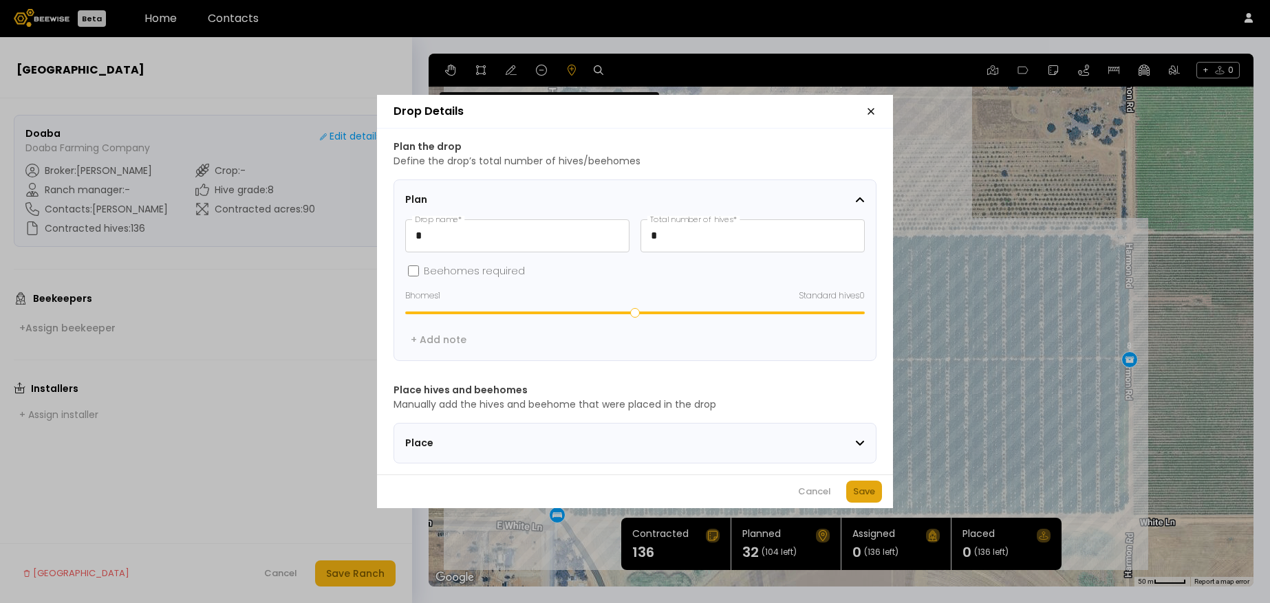
click at [864, 492] on div "Save" at bounding box center [864, 492] width 22 height 14
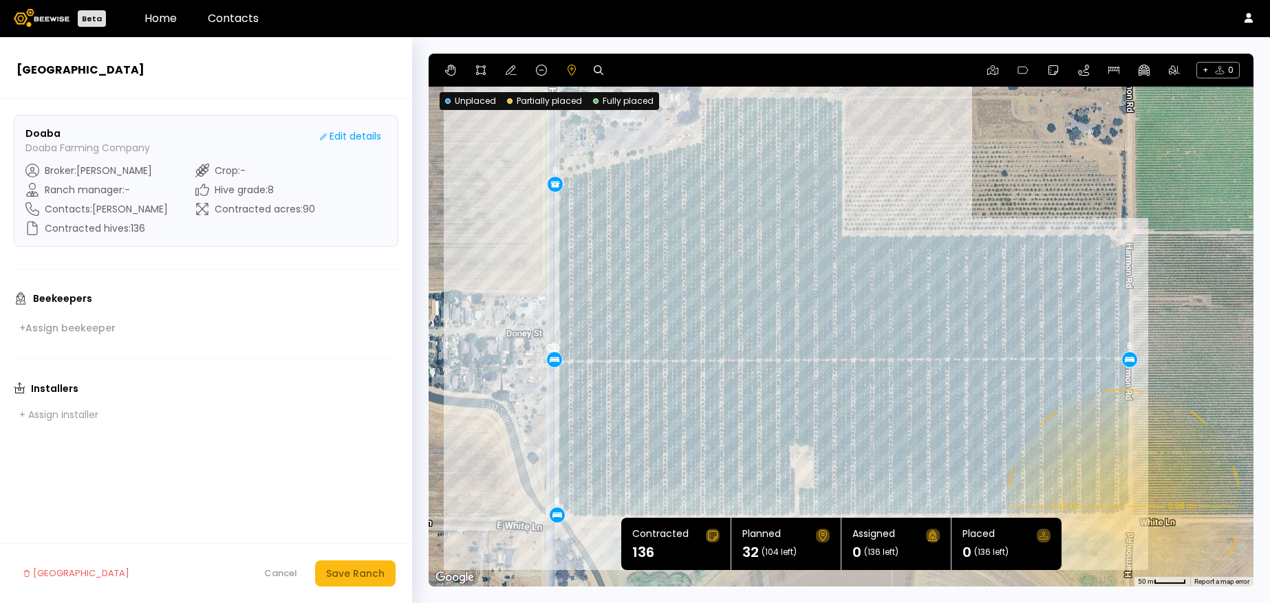
click at [1121, 506] on div "8 0.08 mi 0.08 mi 8 8 8" at bounding box center [840, 320] width 825 height 533
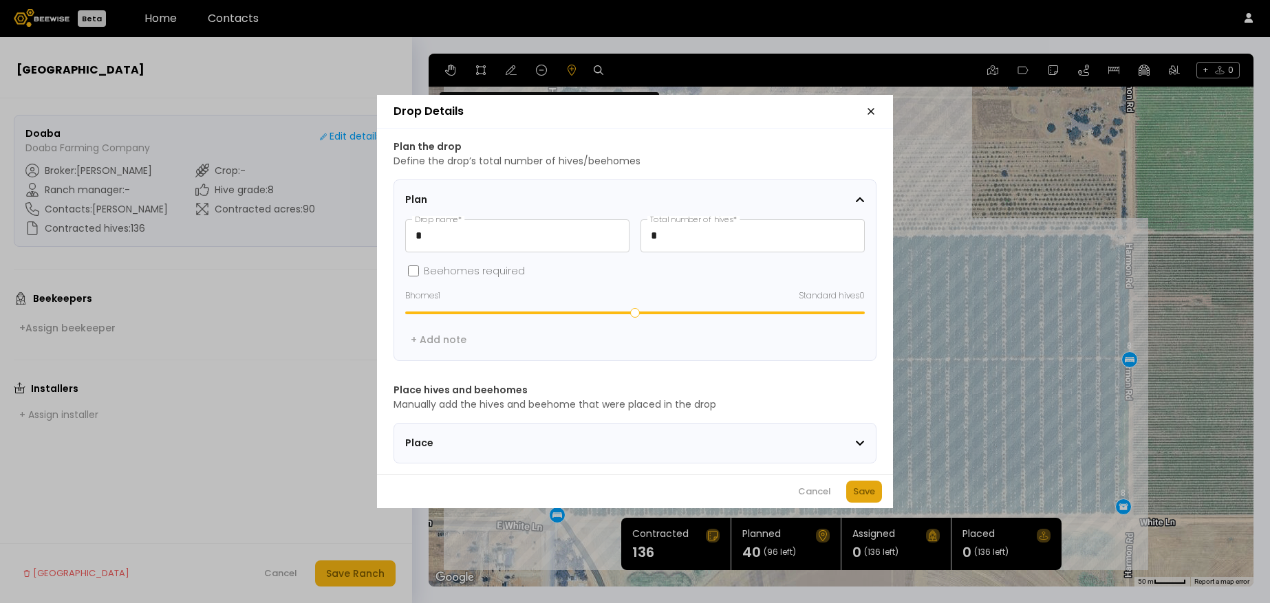
click at [866, 499] on div "Save" at bounding box center [864, 492] width 22 height 14
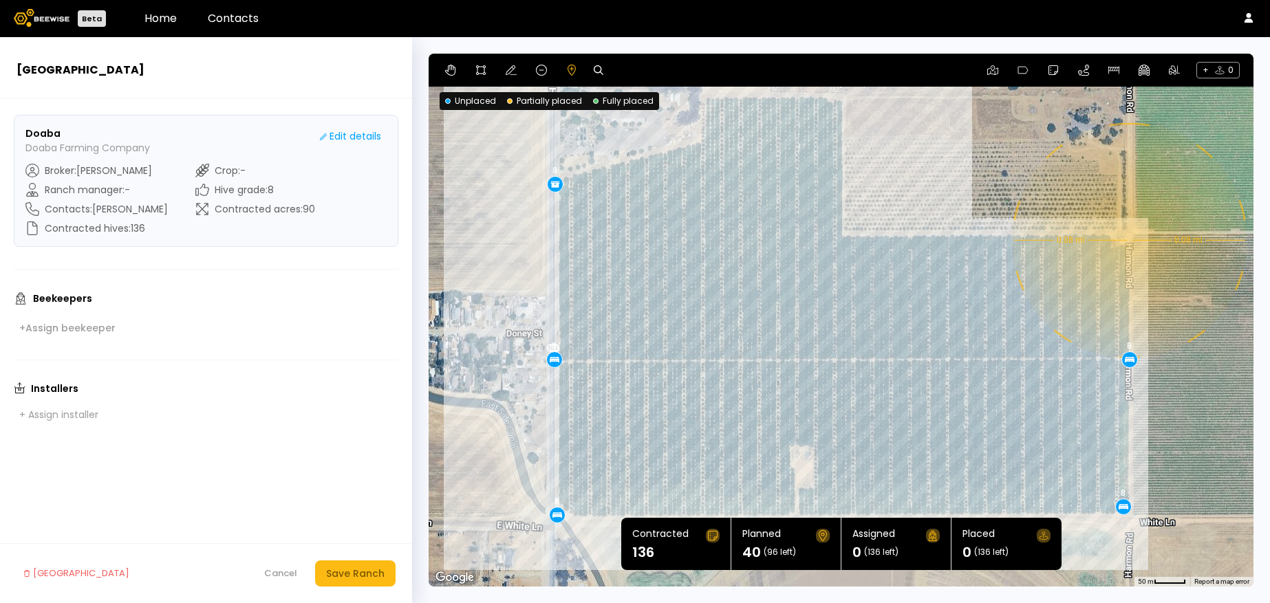
click at [1127, 240] on div "8 0.08 mi 0.08 mi 8 8 8 8" at bounding box center [840, 320] width 825 height 533
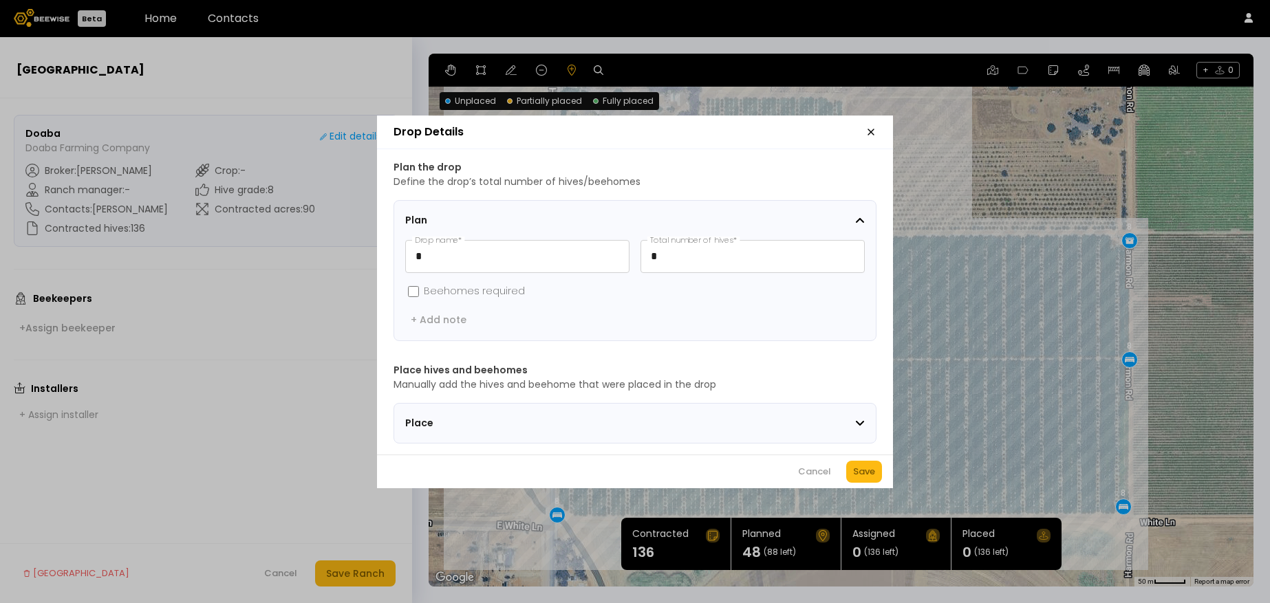
click at [420, 273] on div "Plan * Drop name * * Total number of hives * Beehomes required + Add note" at bounding box center [634, 271] width 459 height 118
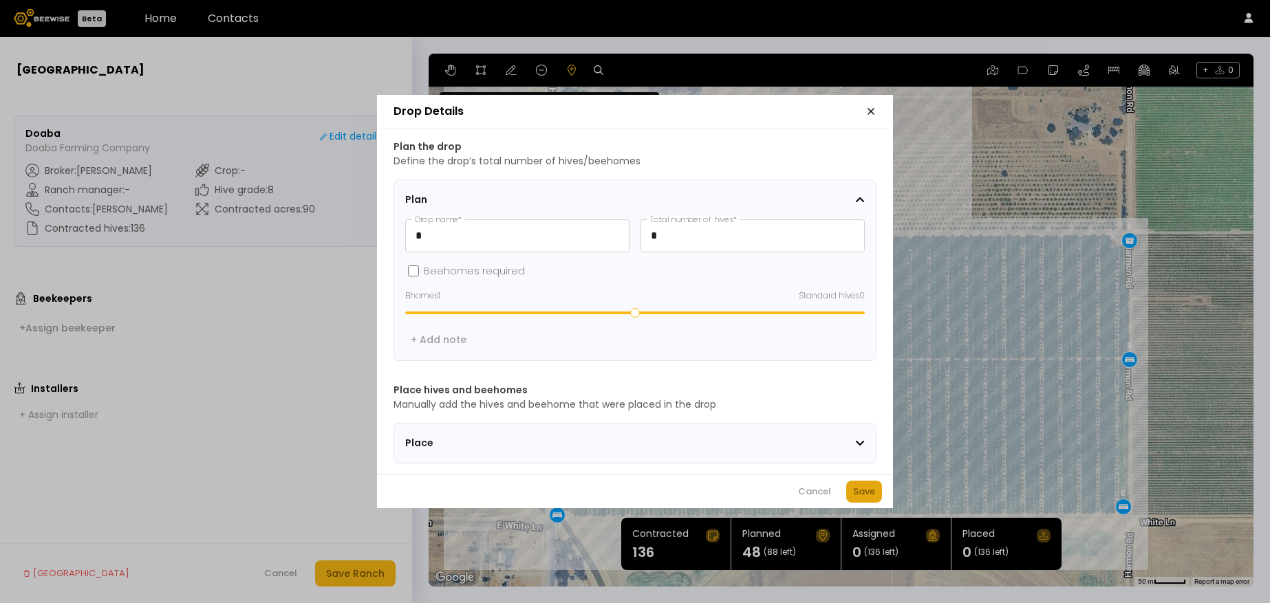
click at [872, 488] on button "Save" at bounding box center [864, 492] width 36 height 22
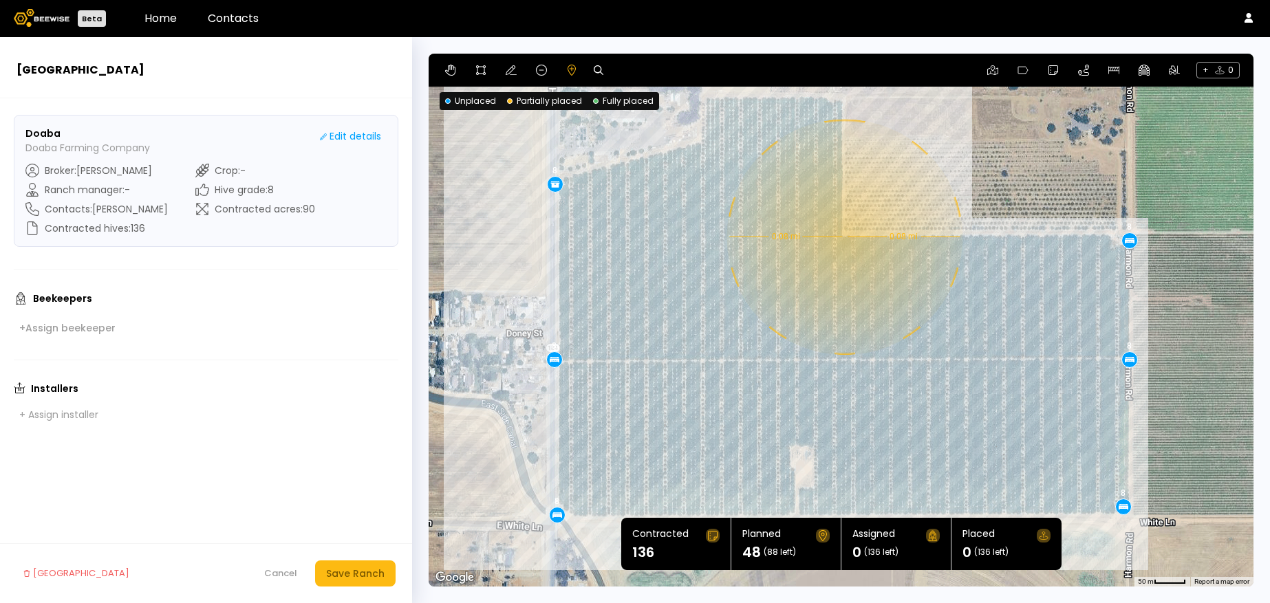
click at [842, 237] on div "8 0.08 mi 0.08 mi 8 8 8 8 8" at bounding box center [840, 320] width 825 height 533
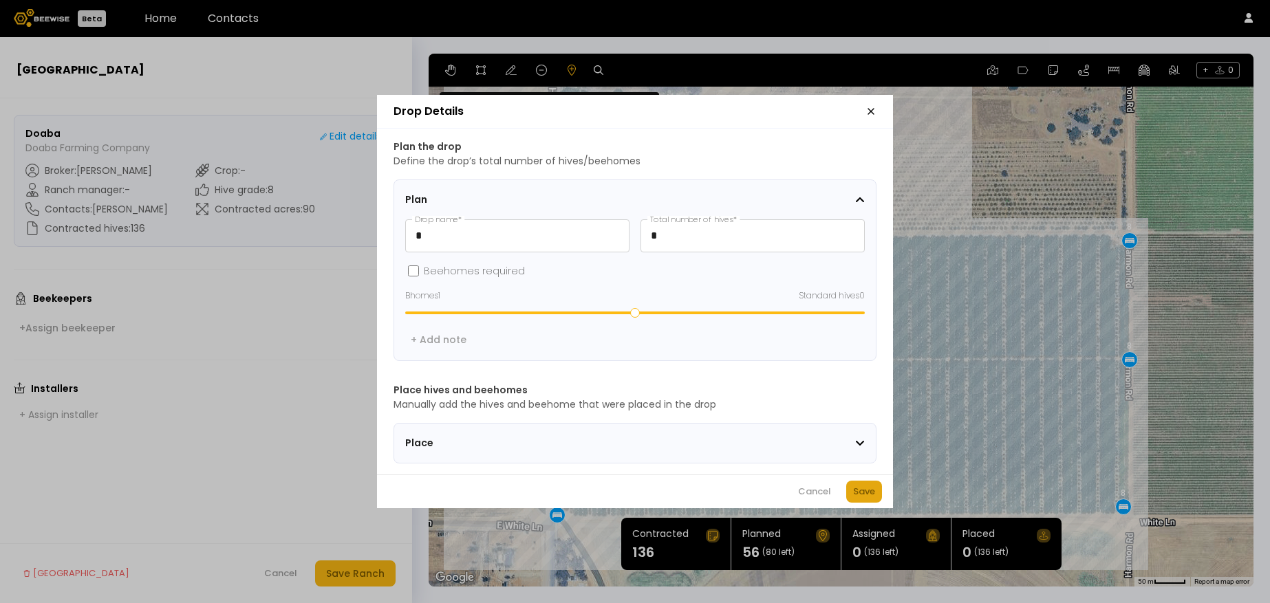
click at [866, 497] on div "Save" at bounding box center [864, 492] width 22 height 14
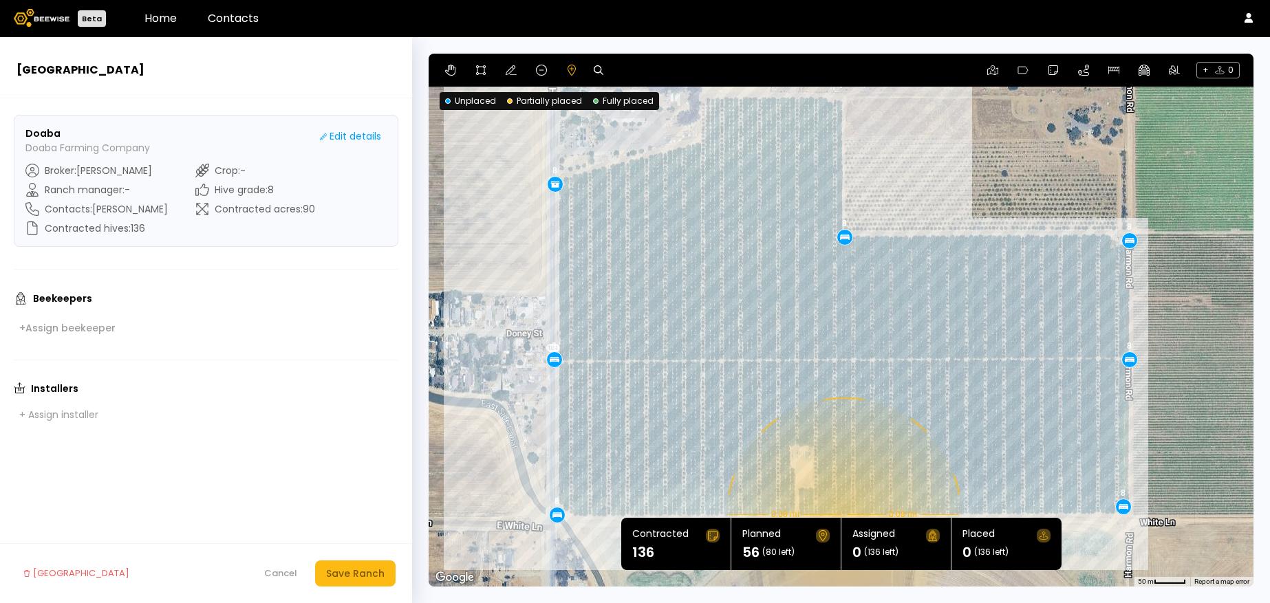
click at [842, 514] on div "8 0.08 mi 0.08 mi 8 8 8 8 8 8" at bounding box center [840, 320] width 825 height 533
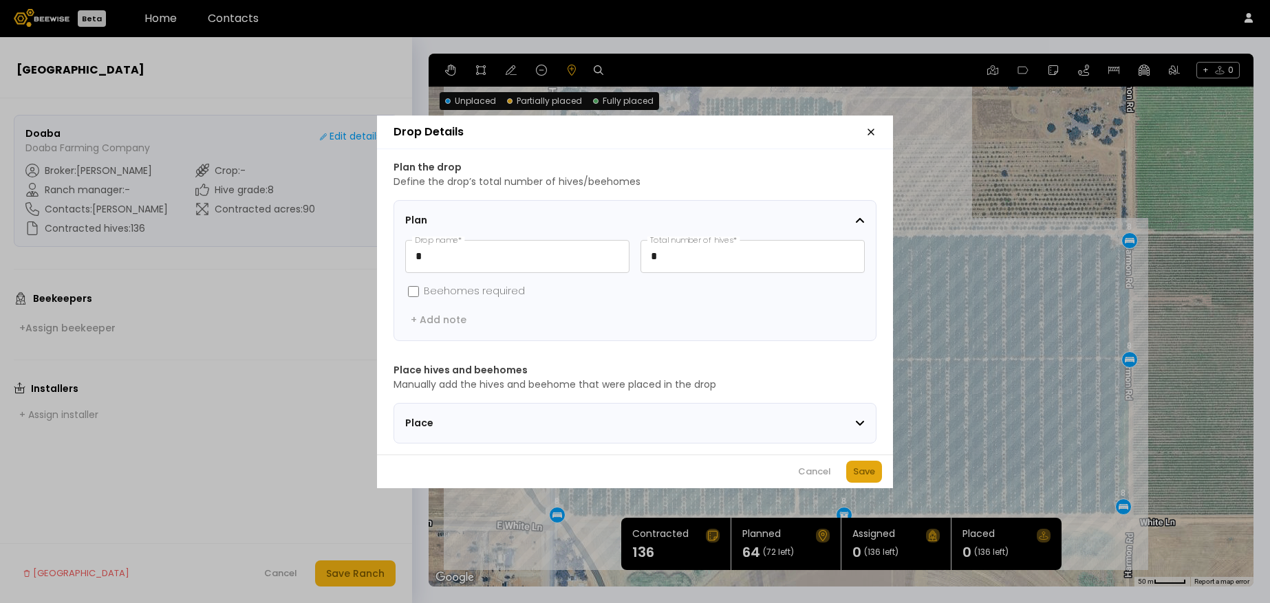
click at [866, 470] on div "Save" at bounding box center [864, 472] width 22 height 14
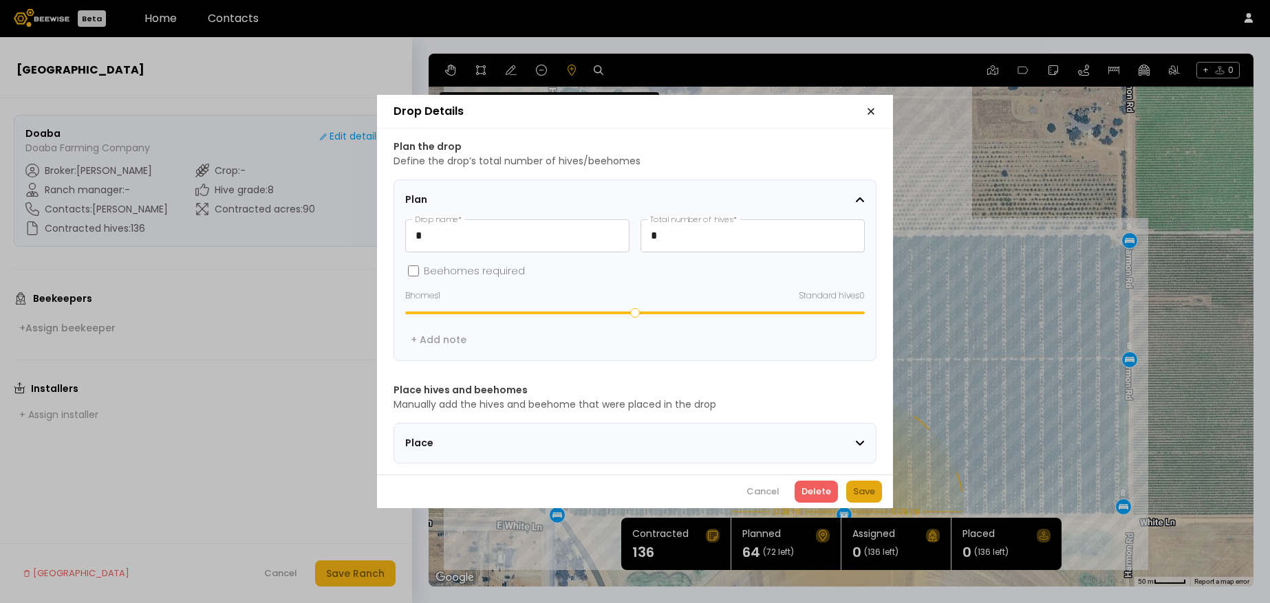
click at [875, 488] on button "Save" at bounding box center [864, 492] width 36 height 22
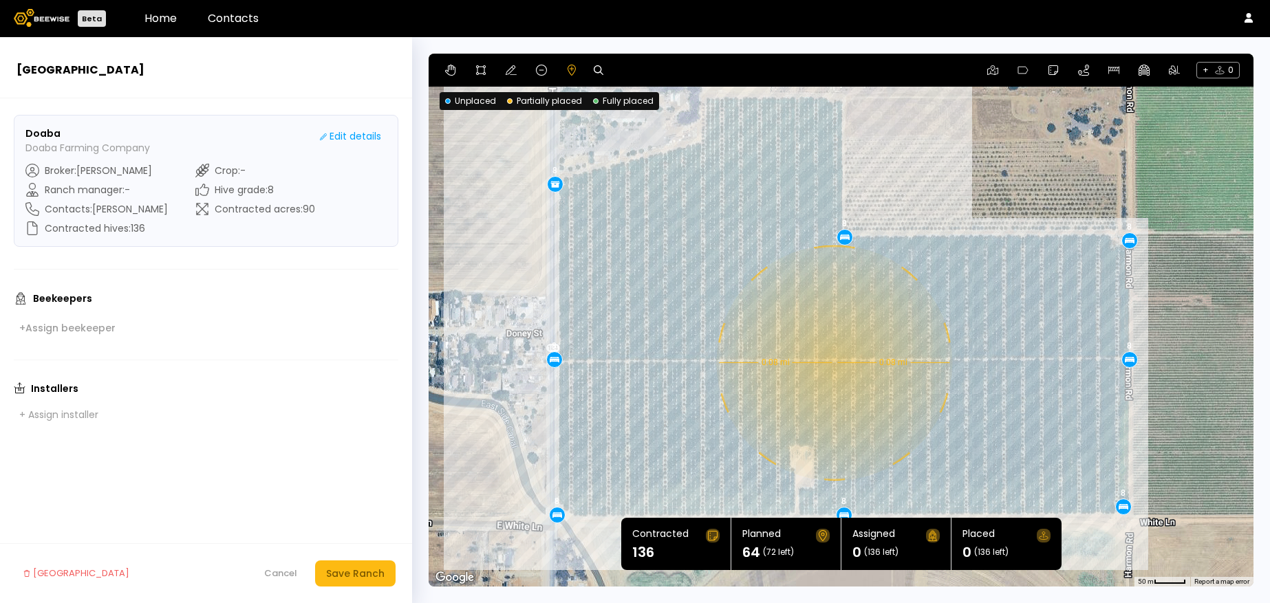
click at [832, 362] on div "8 0.08 mi 0.08 mi 8 8 8 8 8 8 8" at bounding box center [840, 320] width 825 height 533
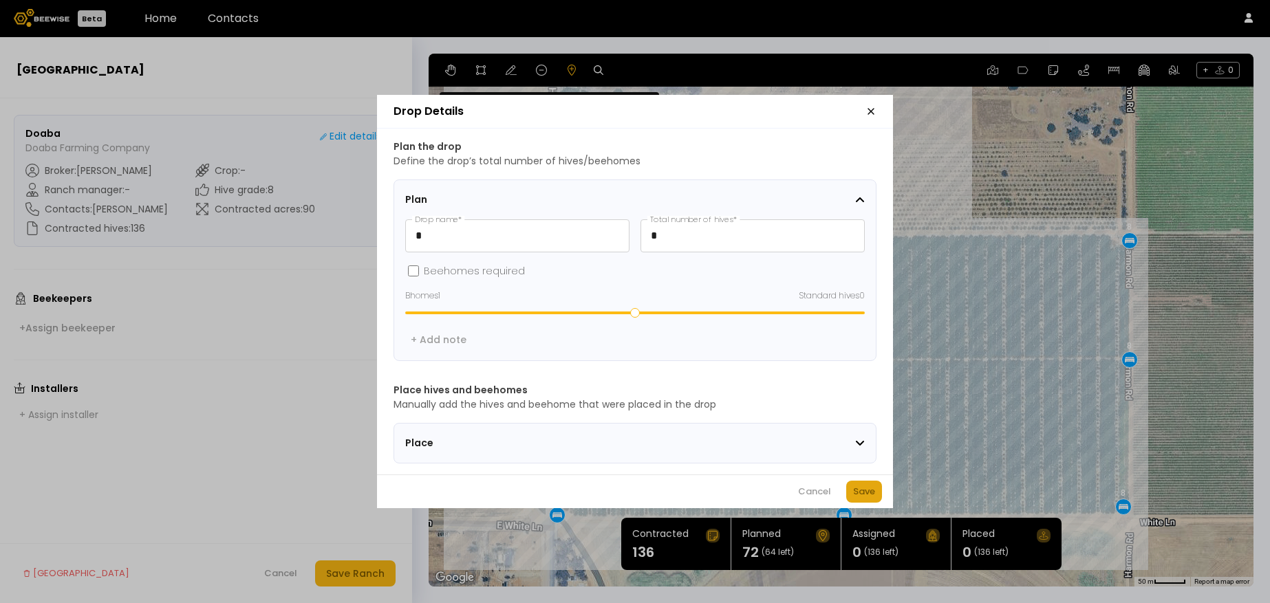
click at [853, 495] on div "Save" at bounding box center [864, 492] width 22 height 14
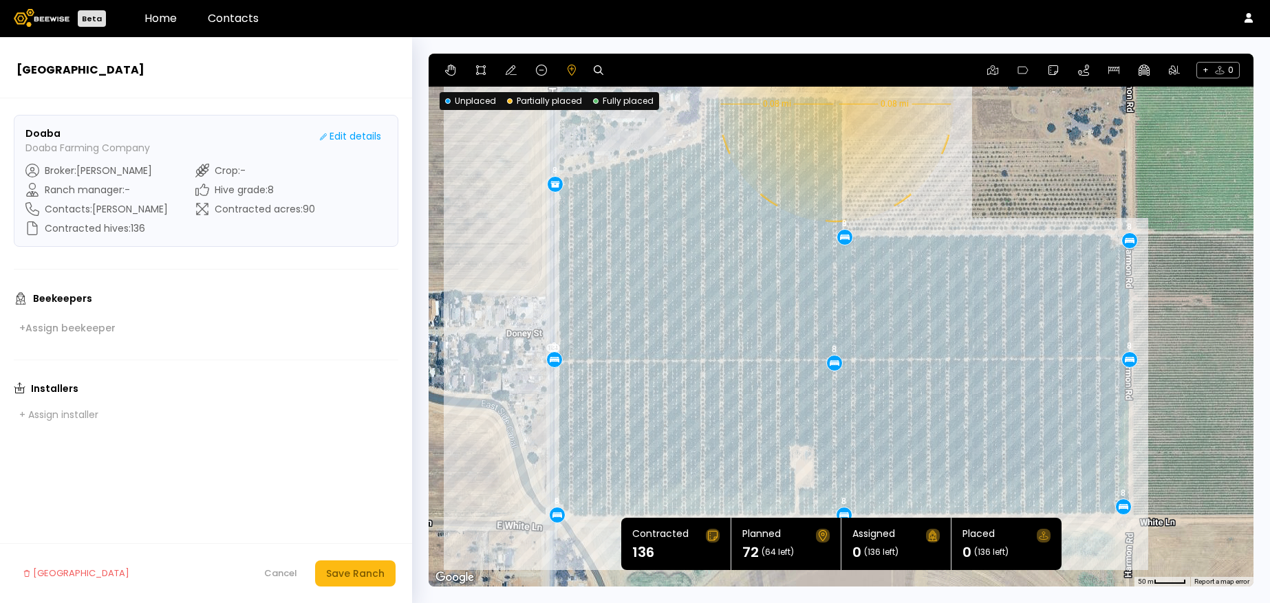
click at [834, 104] on div "8 0.08 mi 0.08 mi 8 8 8 8 8 8 8 8" at bounding box center [840, 320] width 825 height 533
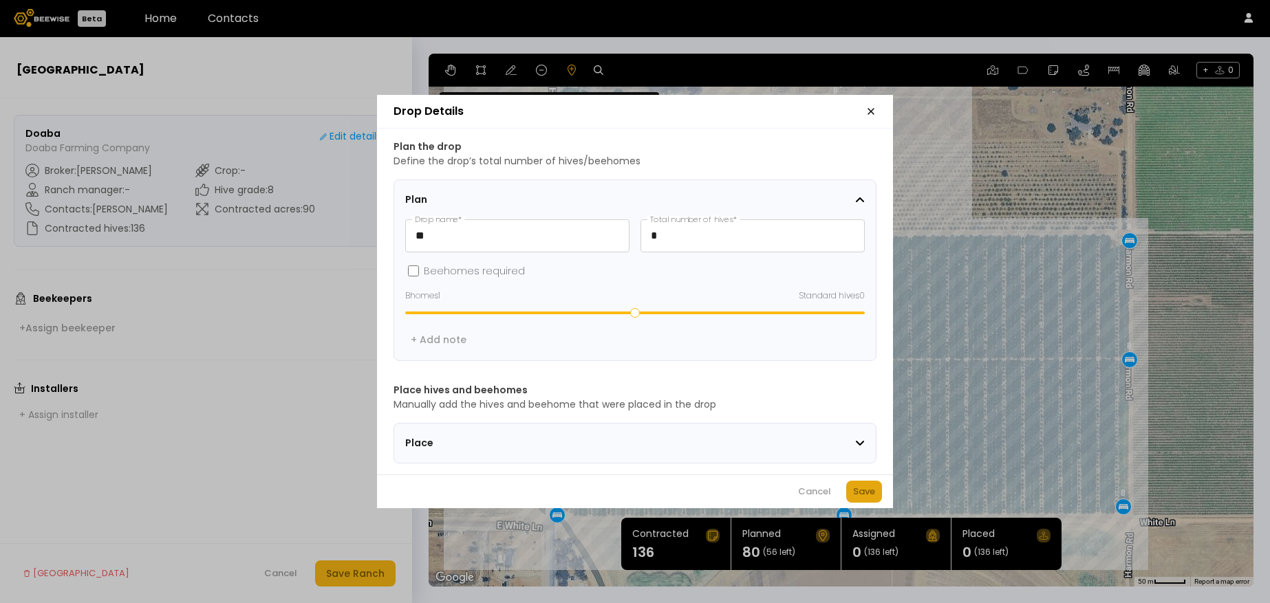
click at [860, 490] on div "Save" at bounding box center [864, 492] width 22 height 14
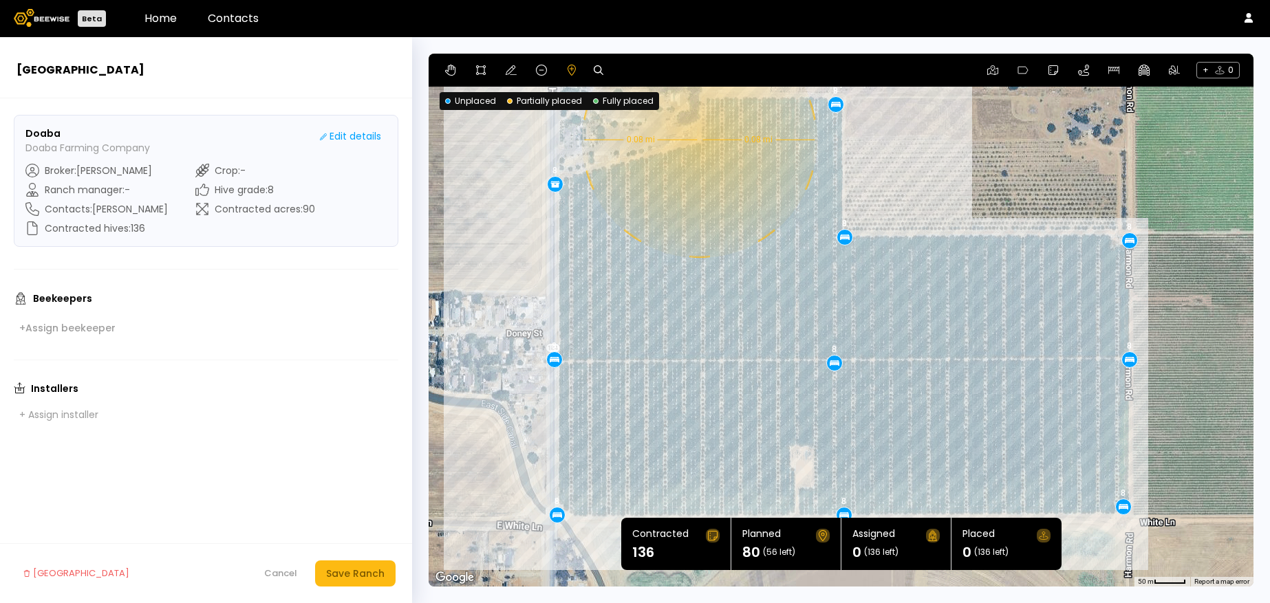
click at [697, 140] on div "8 0.08 mi 0.08 mi 8 8 8 8 8 8 8 8 8" at bounding box center [840, 320] width 825 height 533
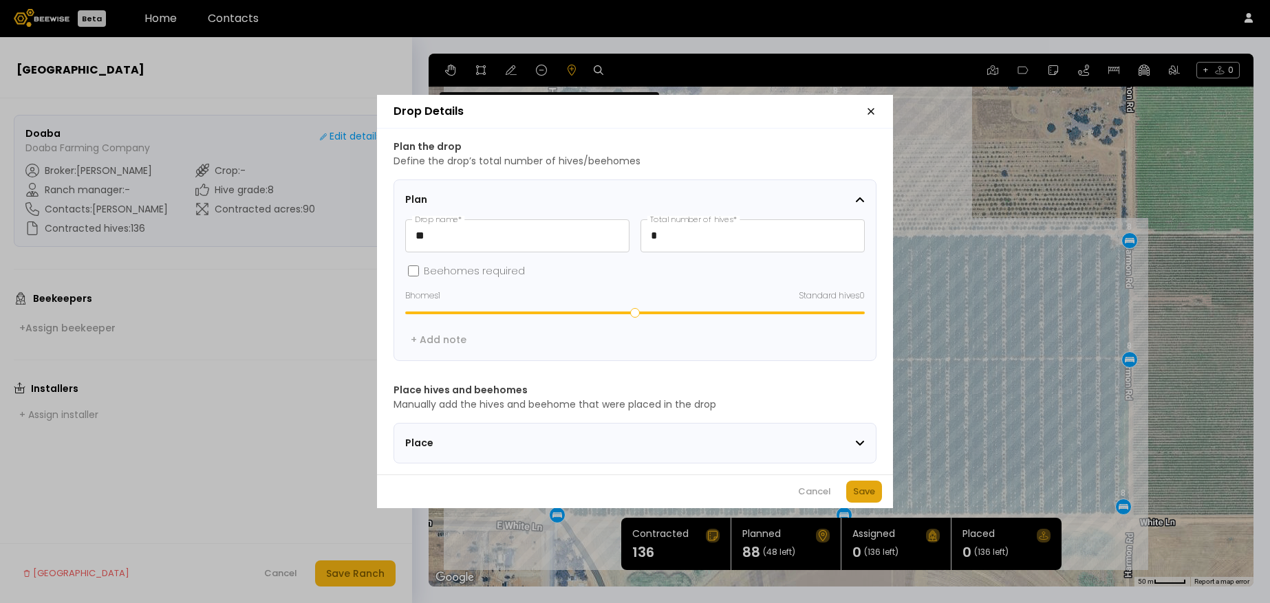
click at [867, 496] on div "Save" at bounding box center [864, 492] width 22 height 14
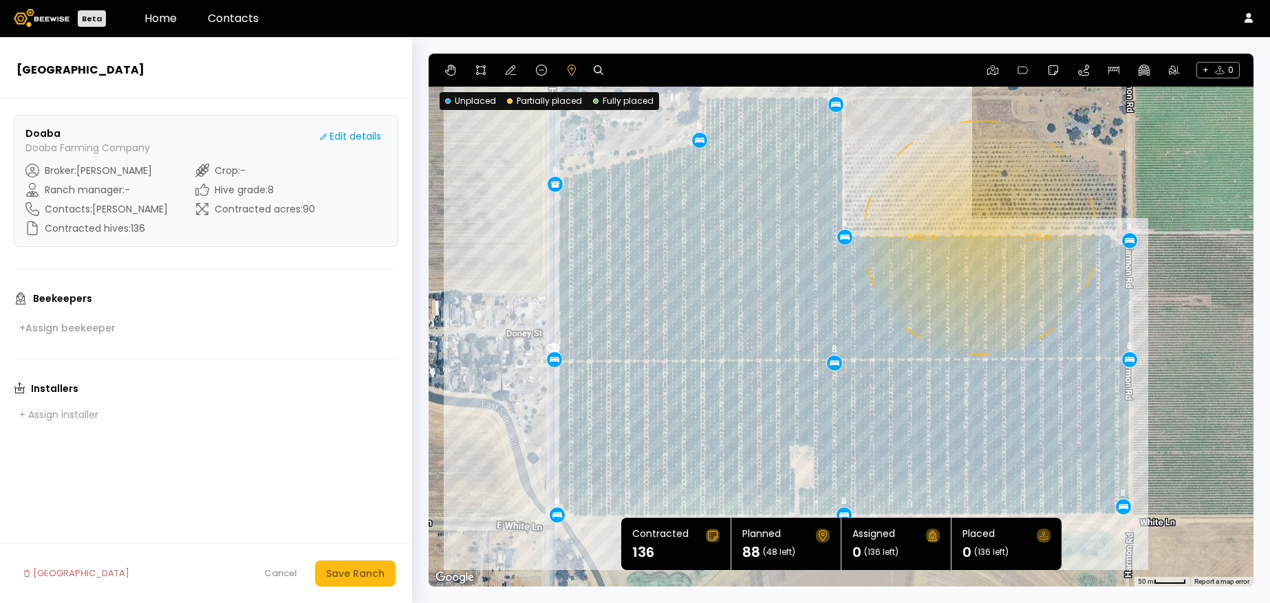
click at [978, 237] on div "8 0.08 mi 0.08 mi 8 8 8 8 8 8 8 8 8 8" at bounding box center [840, 320] width 825 height 533
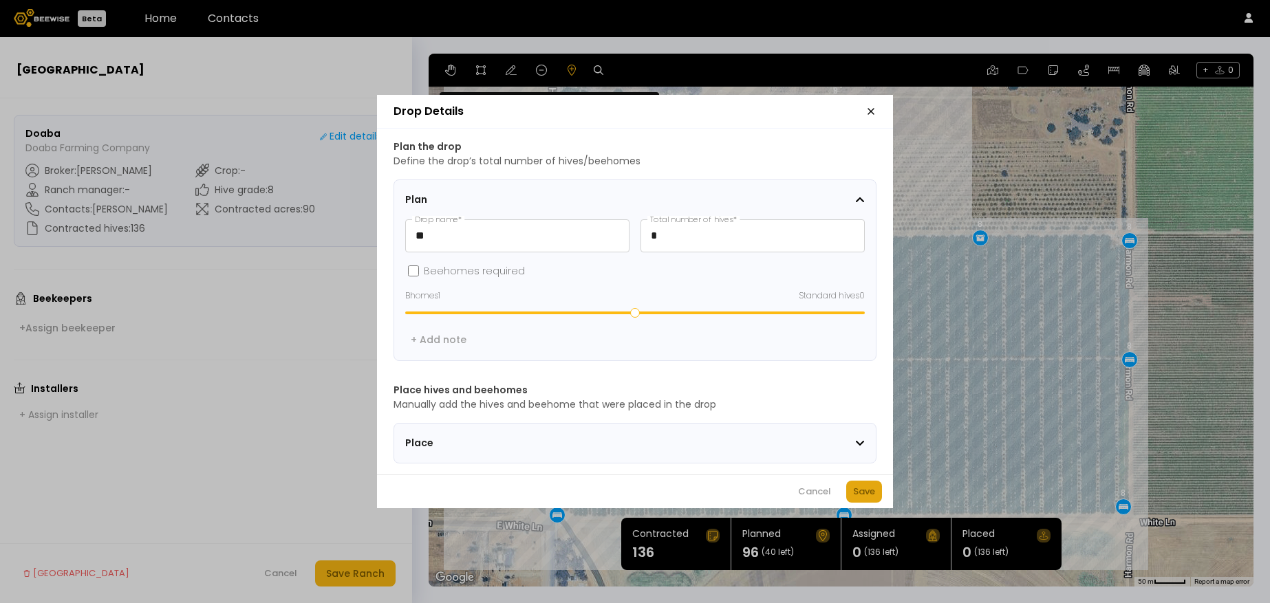
click at [862, 495] on div "Save" at bounding box center [864, 492] width 22 height 14
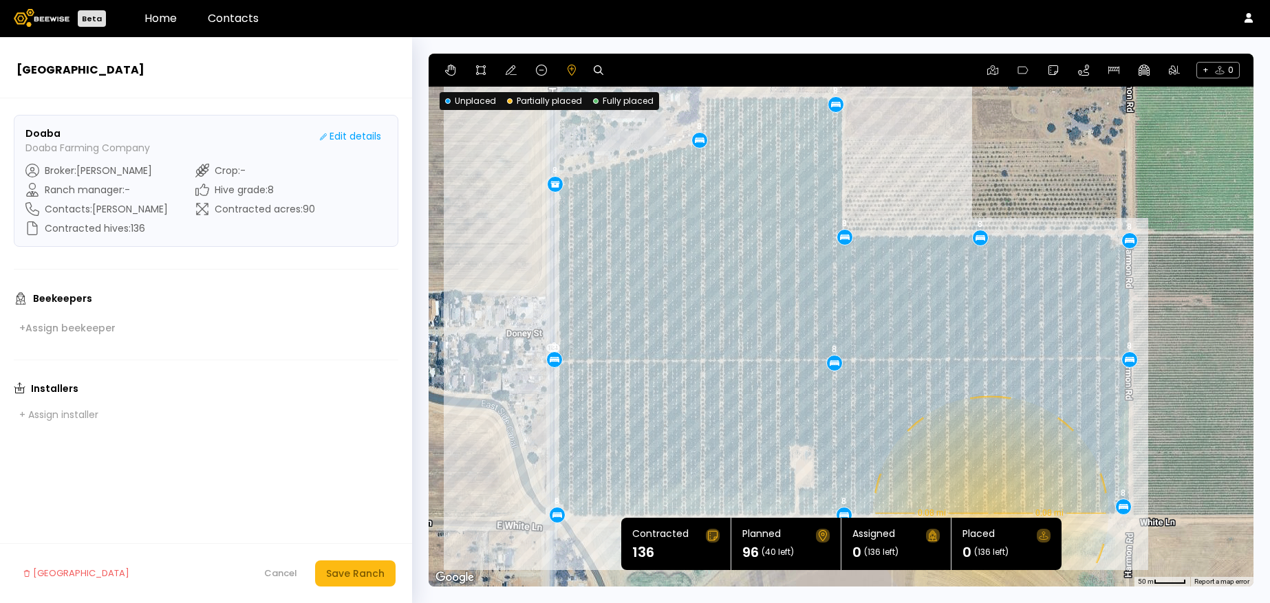
click at [988, 513] on div "8 0.08 mi 0.08 mi 8 8 8 8 8 8 8 8 8 8 8" at bounding box center [840, 320] width 825 height 533
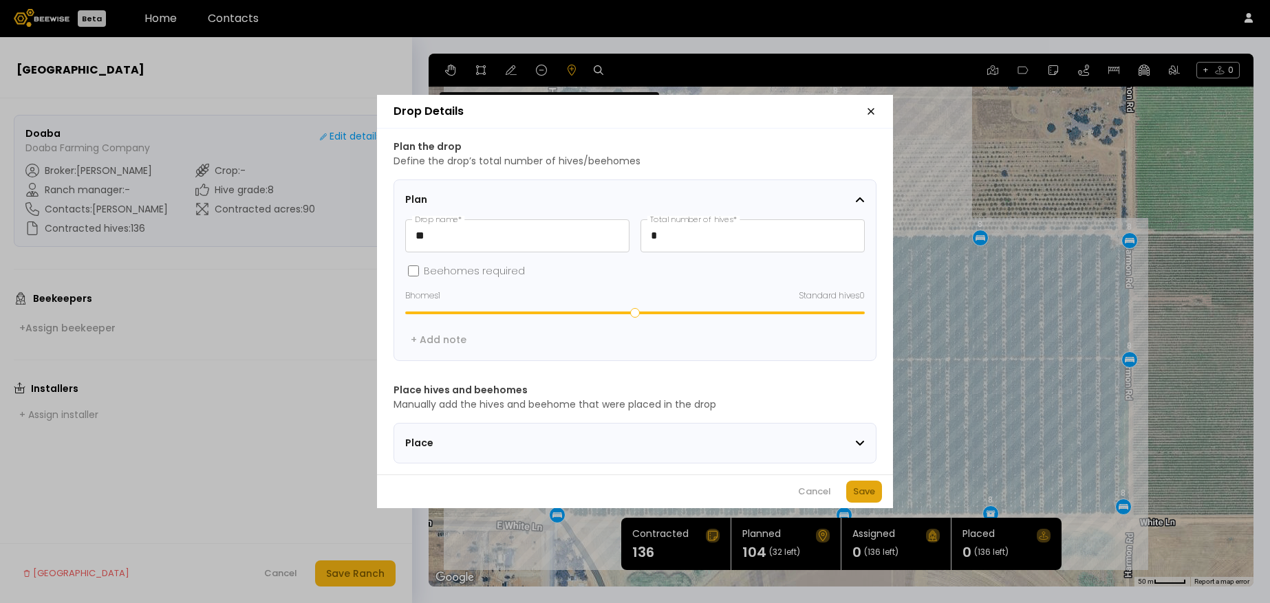
click at [856, 494] on div "Save" at bounding box center [864, 492] width 22 height 14
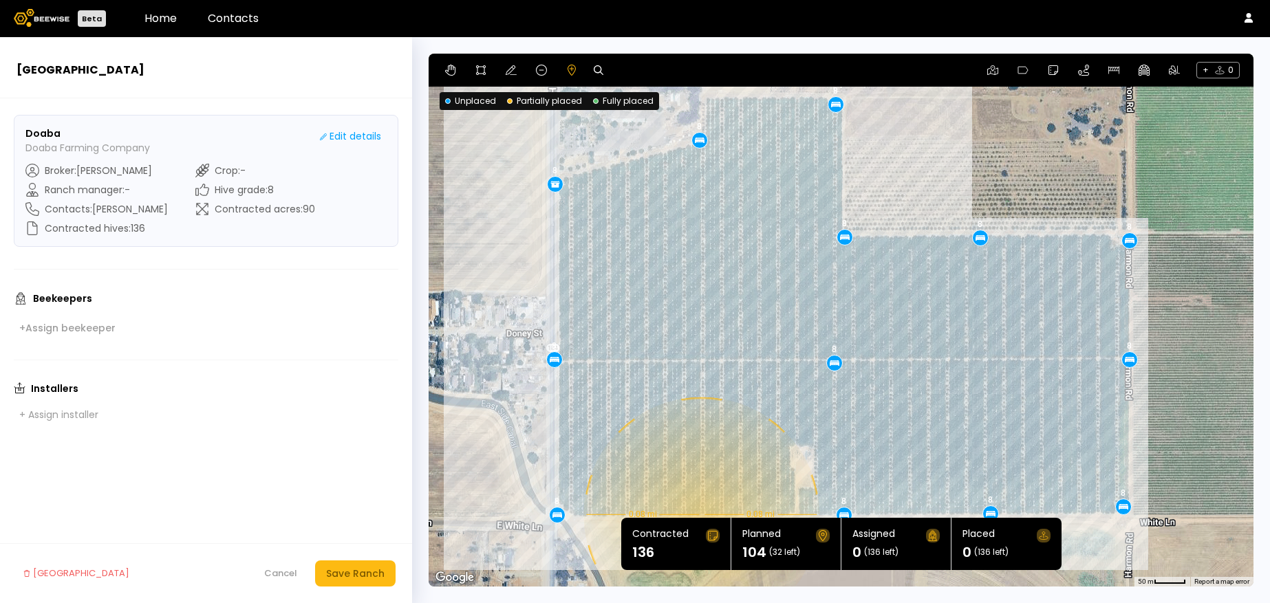
click at [699, 514] on div "8 0.08 mi 0.08 mi 8 8 8 8 8 8 8 8 8 8 8 8" at bounding box center [840, 320] width 825 height 533
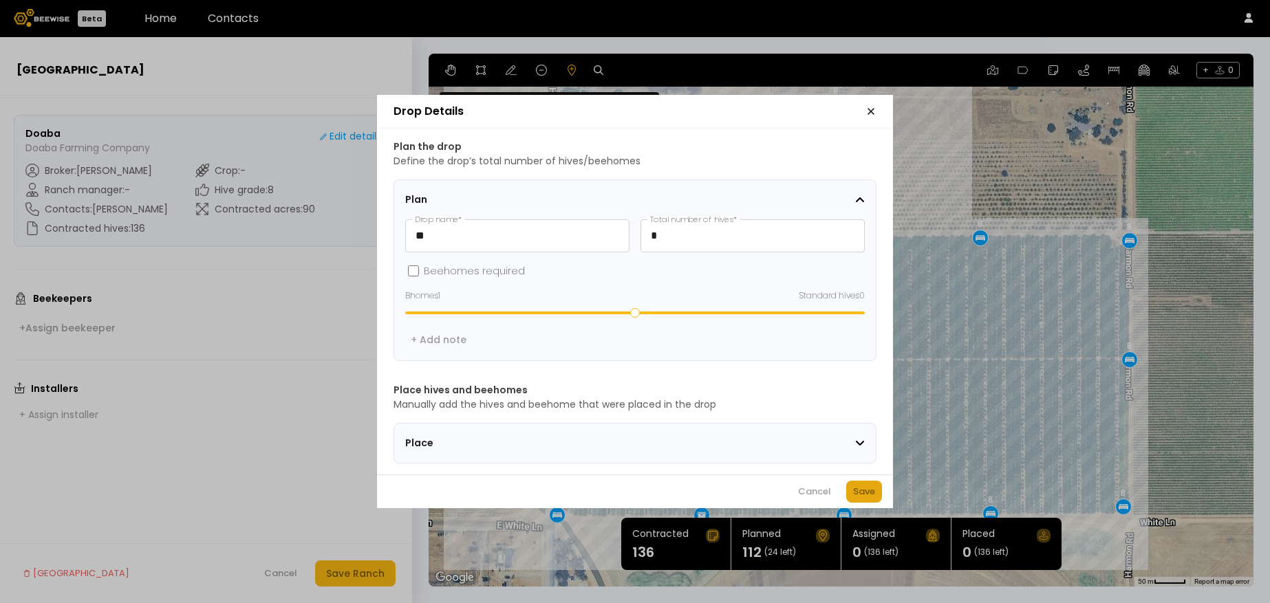
click at [859, 490] on div "Save" at bounding box center [864, 492] width 22 height 14
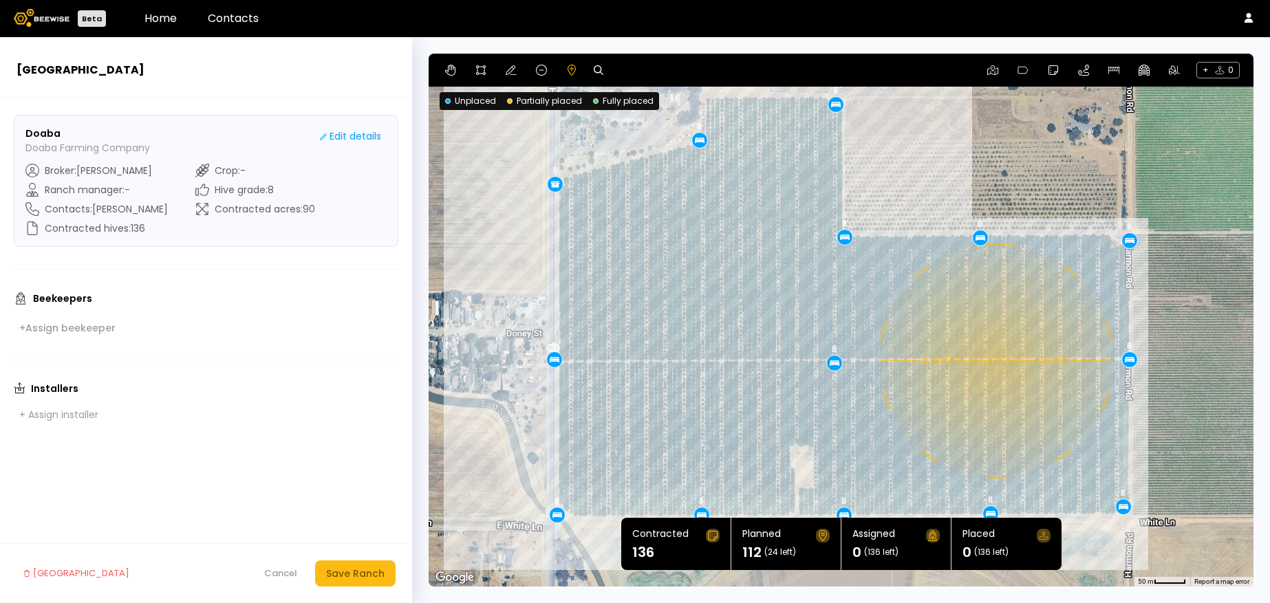
click at [994, 360] on div "8 0.08 mi 0.08 mi 8 8 8 8 8 8 8 8 8 8 8 8 8" at bounding box center [840, 320] width 825 height 533
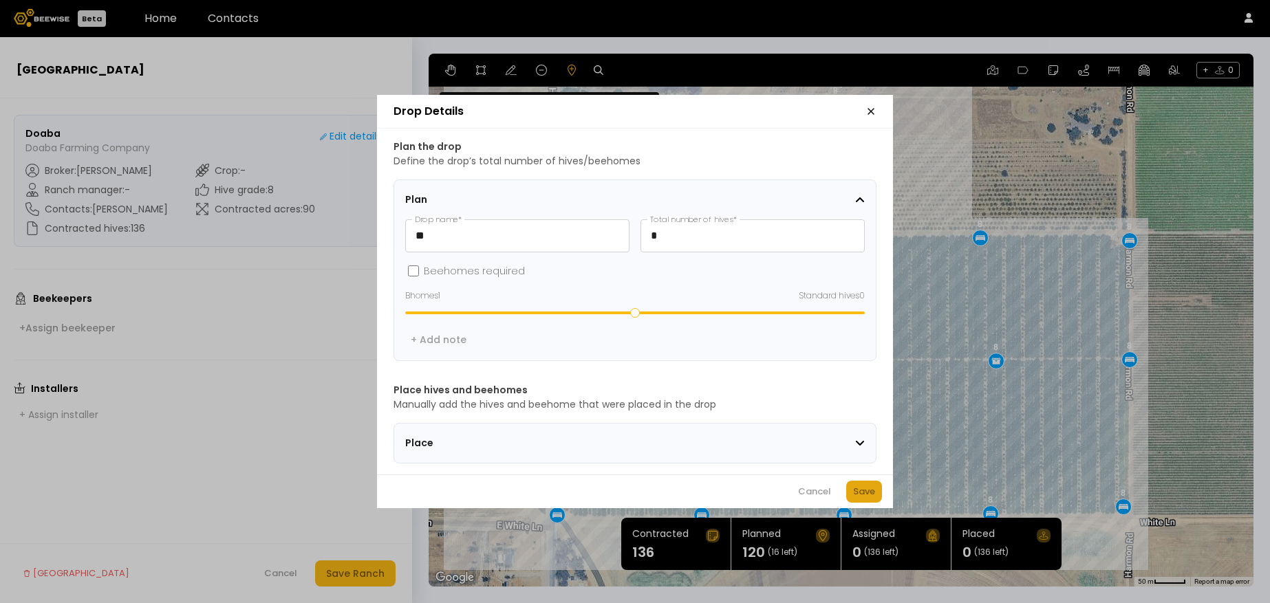
click at [872, 493] on div "Save" at bounding box center [864, 492] width 22 height 14
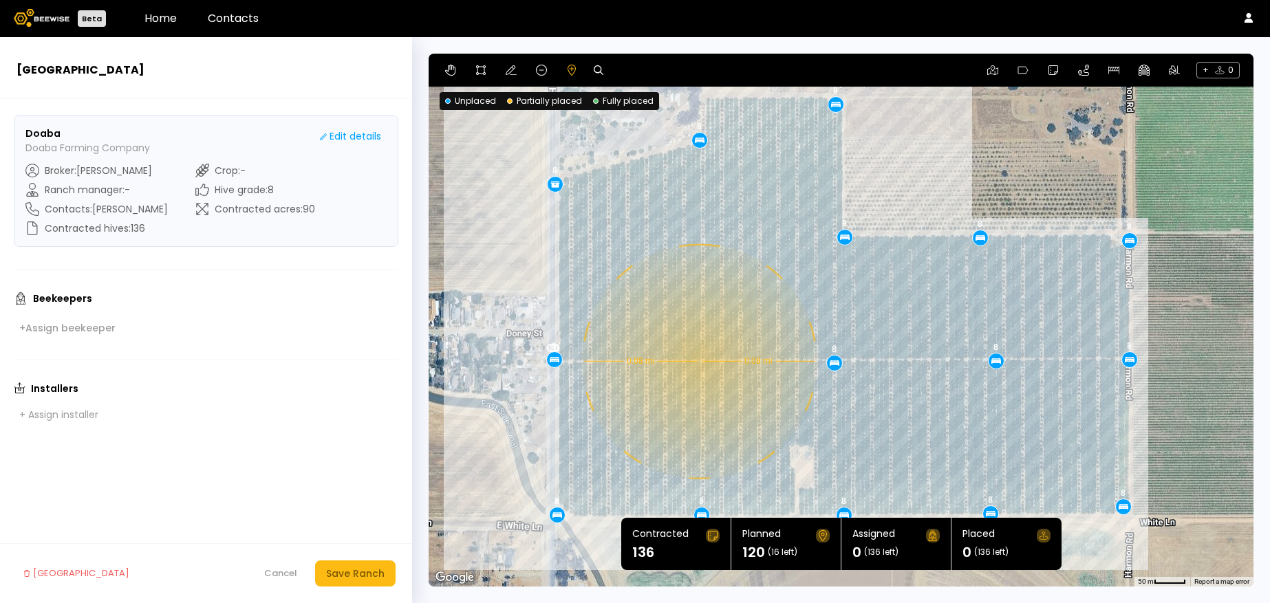
click at [697, 361] on div "8 0.08 mi 0.08 mi 8 8 8 8 8 8 8 8 8 8 8 8 8 8" at bounding box center [840, 320] width 825 height 533
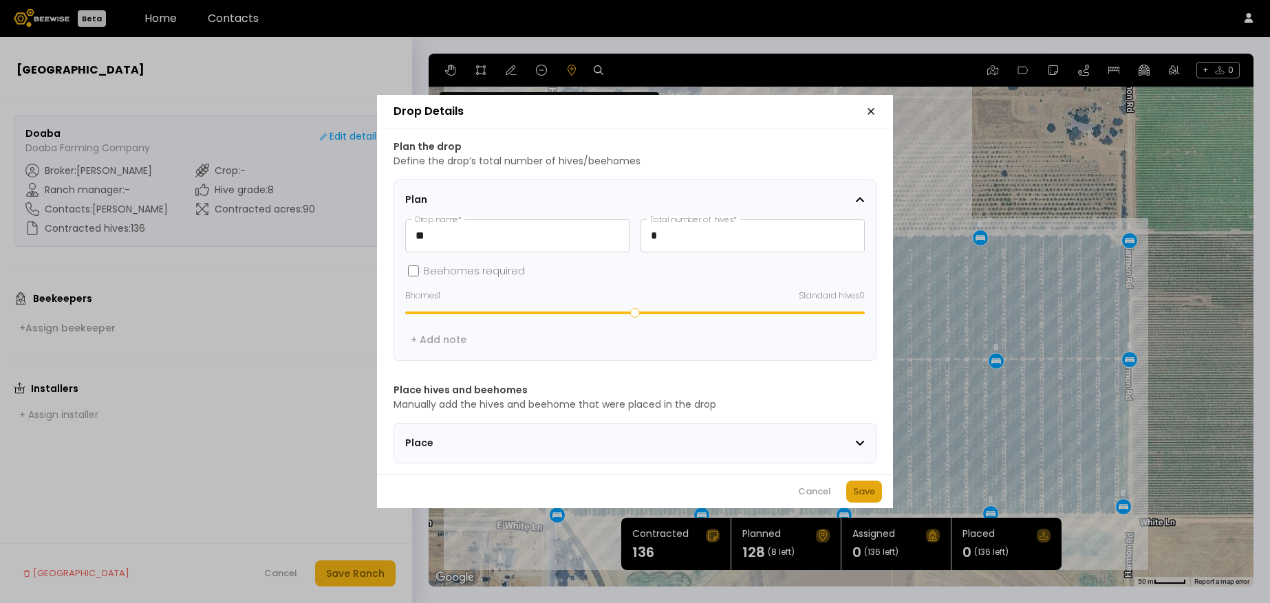
click at [875, 494] on button "Save" at bounding box center [864, 492] width 36 height 22
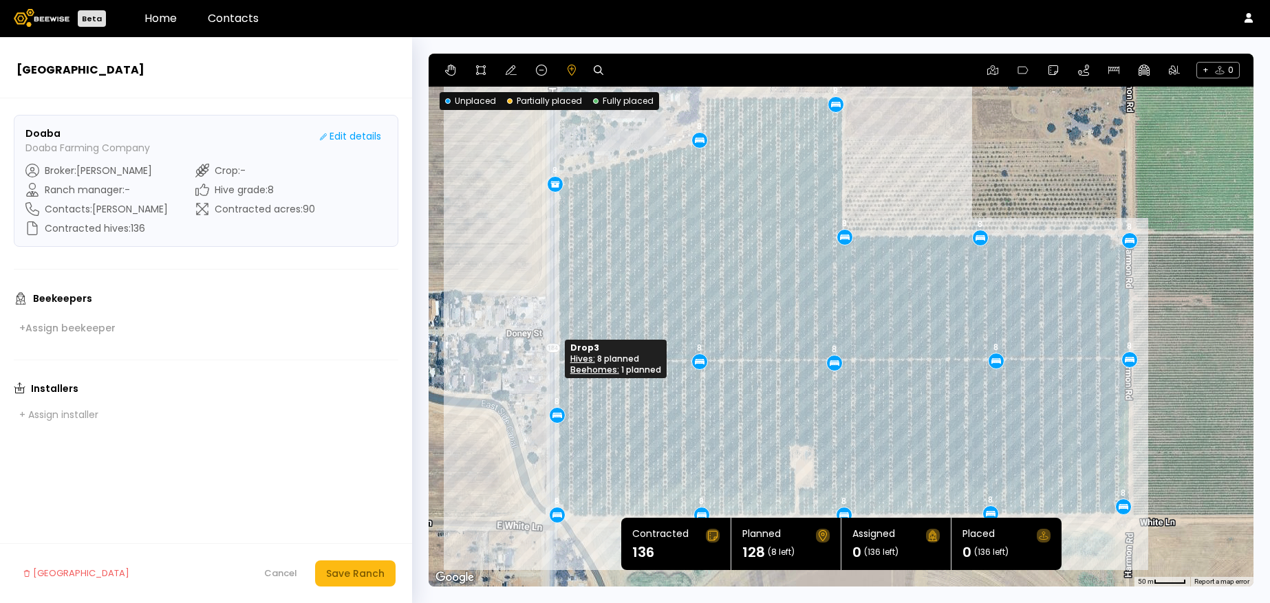
drag, startPoint x: 553, startPoint y: 361, endPoint x: 556, endPoint y: 417, distance: 55.8
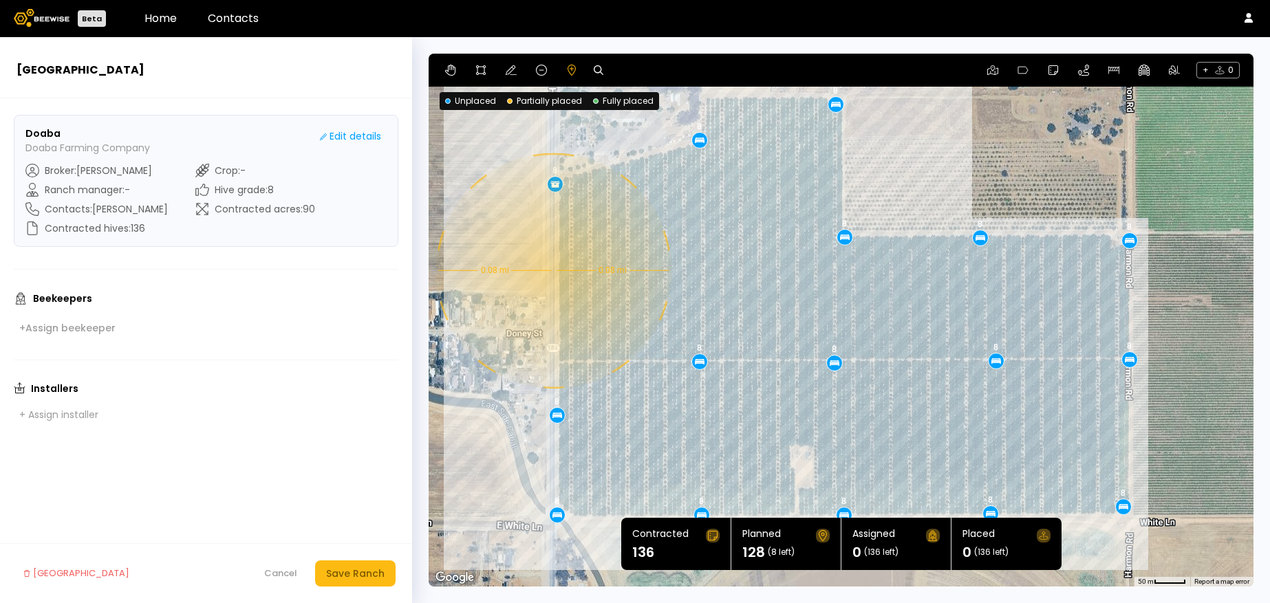
click at [552, 270] on div "8 0.08 mi 0.08 mi 8 8 8 8 8 8 8 8 8 8 8 8 8 8 8" at bounding box center [840, 320] width 825 height 533
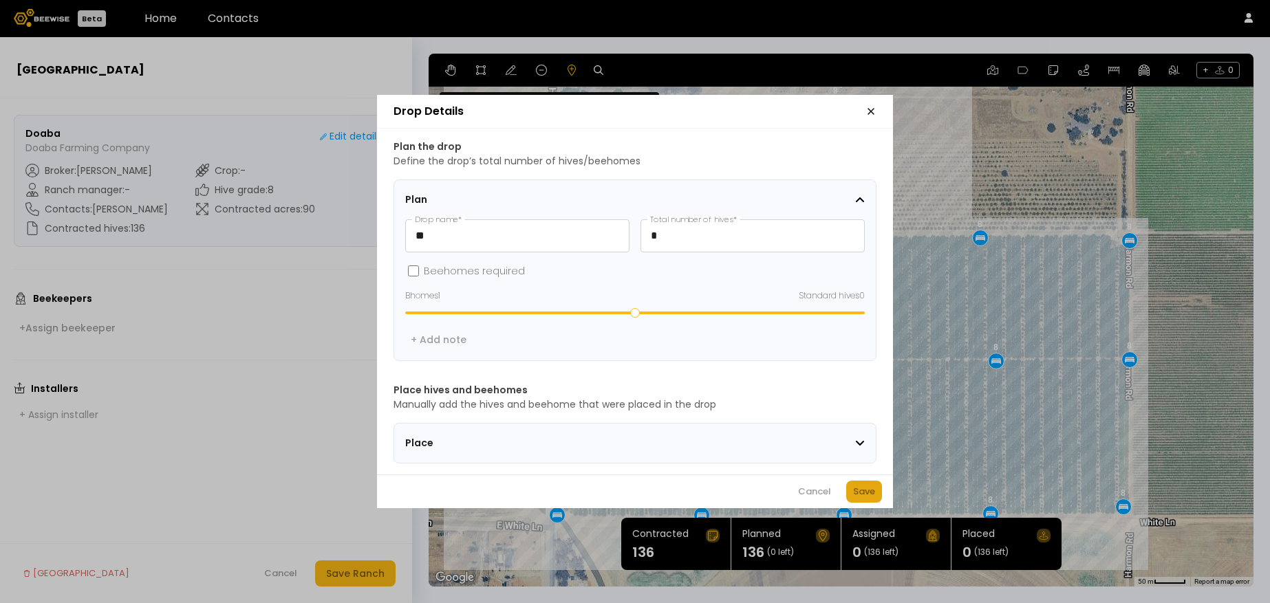
click at [862, 486] on button "Save" at bounding box center [864, 492] width 36 height 22
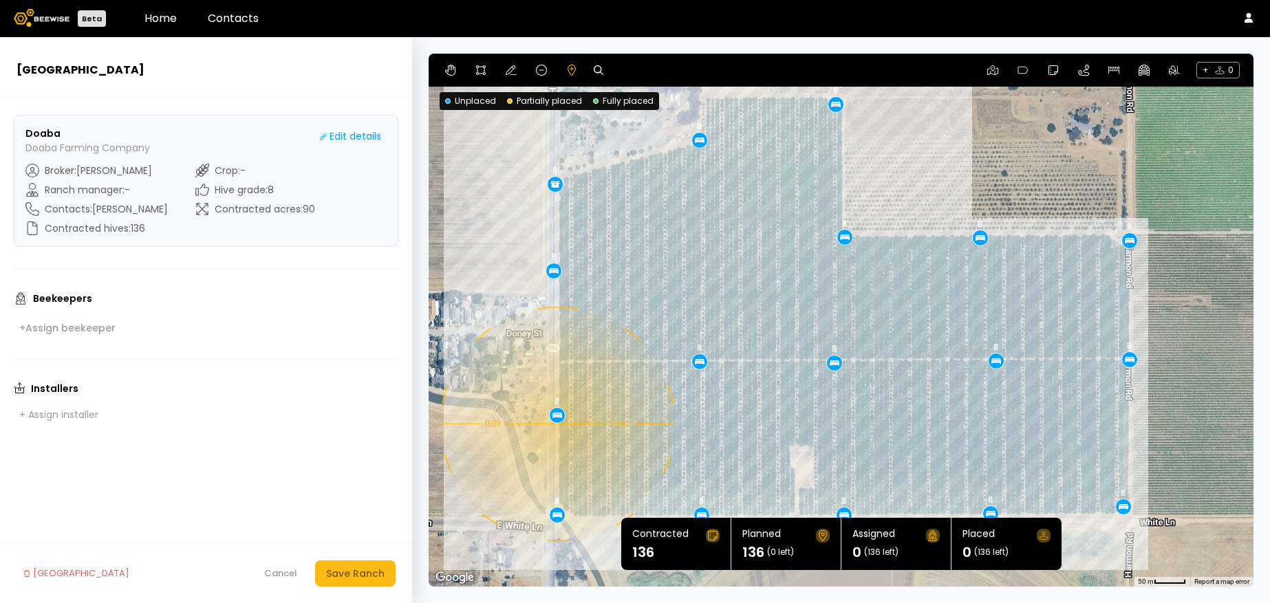
click at [556, 424] on div "8 0.08 mi 0.08 mi 8 8 8 8 8 8 8 8 8 8 8 8 8 8 8 8" at bounding box center [840, 320] width 825 height 533
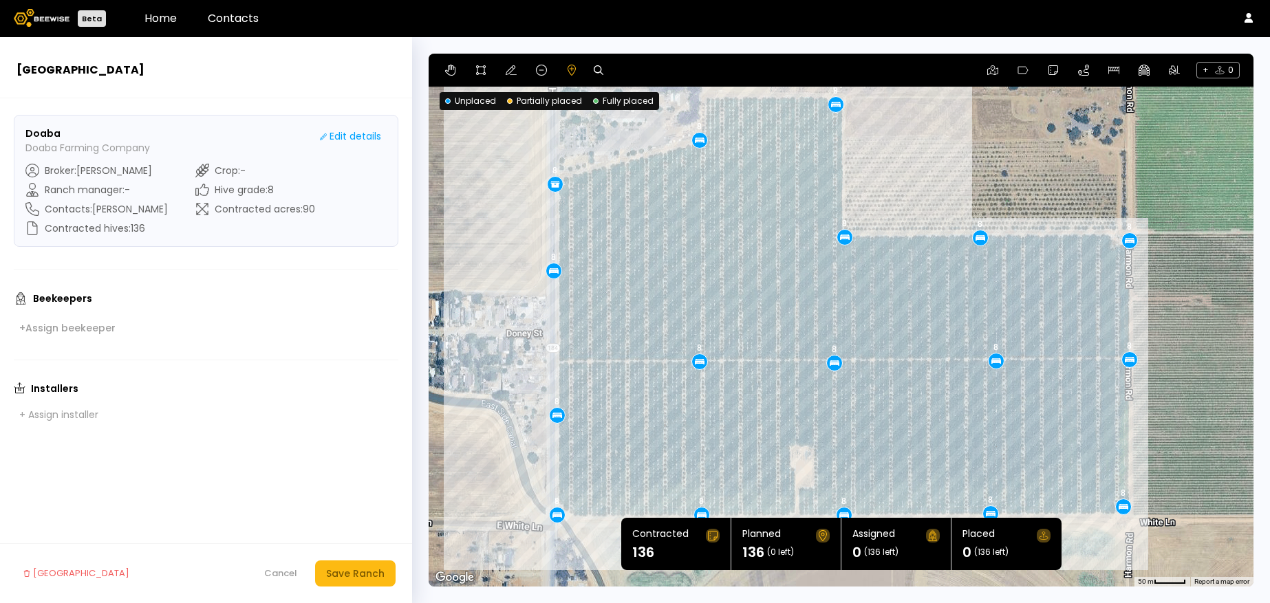
click at [627, 66] on div "+ 0" at bounding box center [840, 70] width 825 height 33
drag, startPoint x: 596, startPoint y: 69, endPoint x: 563, endPoint y: 57, distance: 35.0
click at [563, 57] on div "+ 0" at bounding box center [840, 70] width 825 height 33
click at [633, 71] on div "+ 0" at bounding box center [840, 70] width 825 height 33
click at [540, 80] on div "+ 0" at bounding box center [840, 70] width 825 height 33
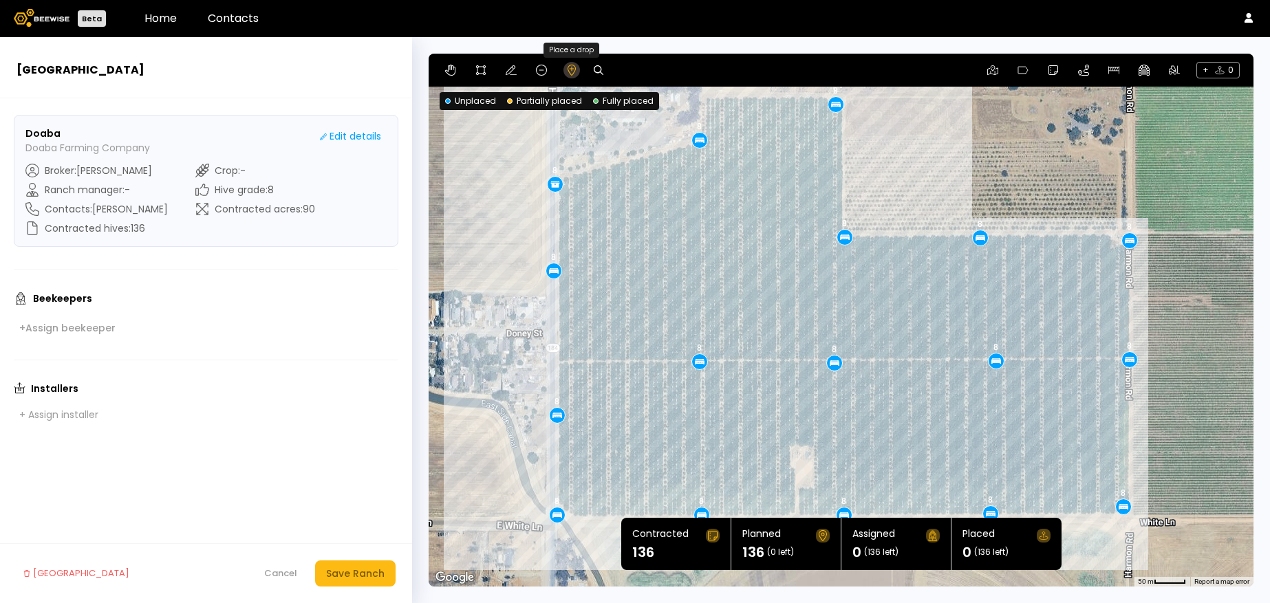
click at [573, 69] on icon at bounding box center [571, 70] width 8 height 11
click at [596, 69] on icon at bounding box center [599, 70] width 10 height 10
drag, startPoint x: 874, startPoint y: 146, endPoint x: 409, endPoint y: 415, distance: 537.1
click at [409, 415] on div "New Ranch Doaba Doaba Farming Company Edit details Broker : [PERSON_NAME] Ranch…" at bounding box center [635, 320] width 1270 height 566
click at [351, 572] on div "Save Ranch" at bounding box center [355, 573] width 58 height 15
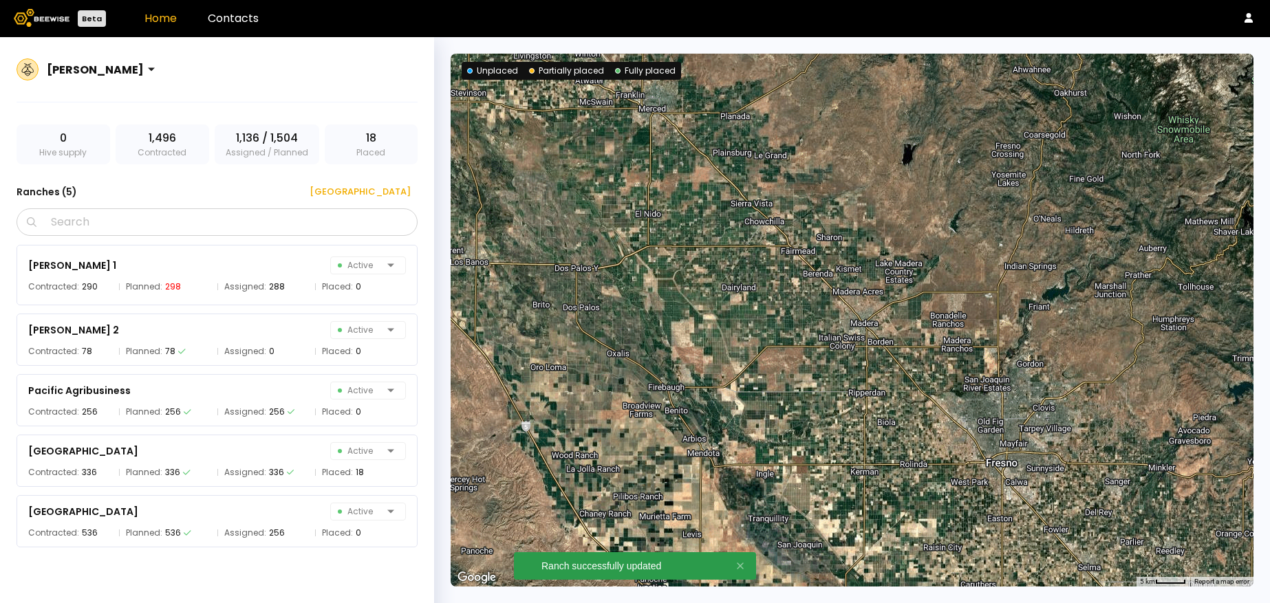
drag, startPoint x: 811, startPoint y: 331, endPoint x: 994, endPoint y: 294, distance: 187.3
click at [994, 294] on div at bounding box center [851, 320] width 803 height 533
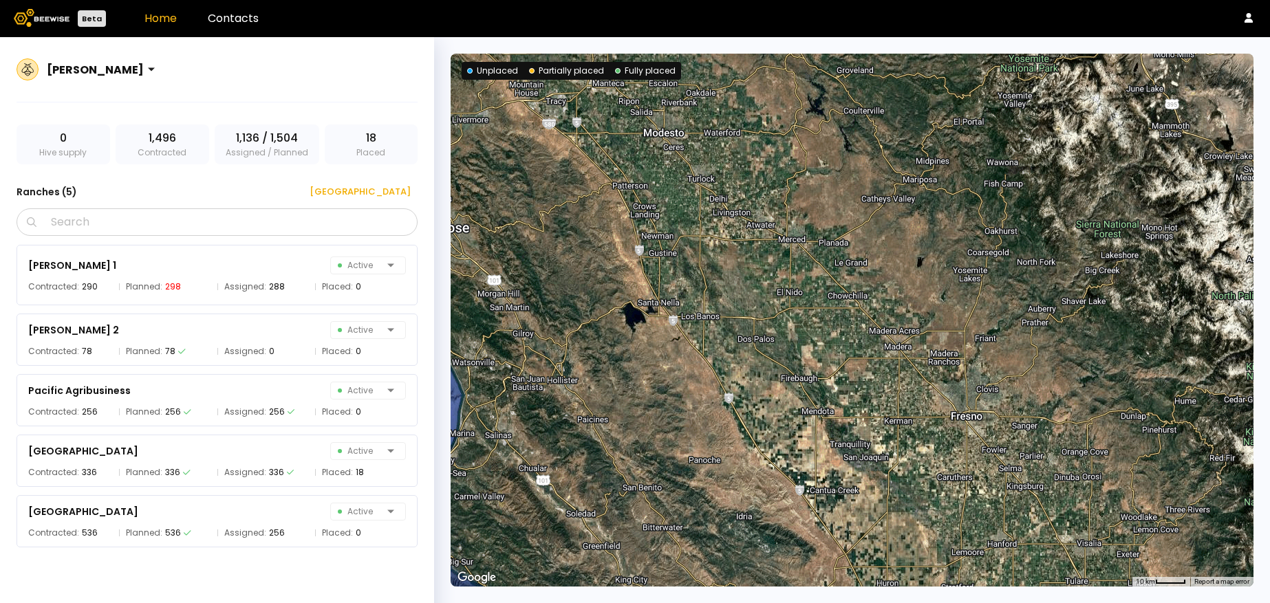
click at [931, 369] on div at bounding box center [851, 320] width 803 height 533
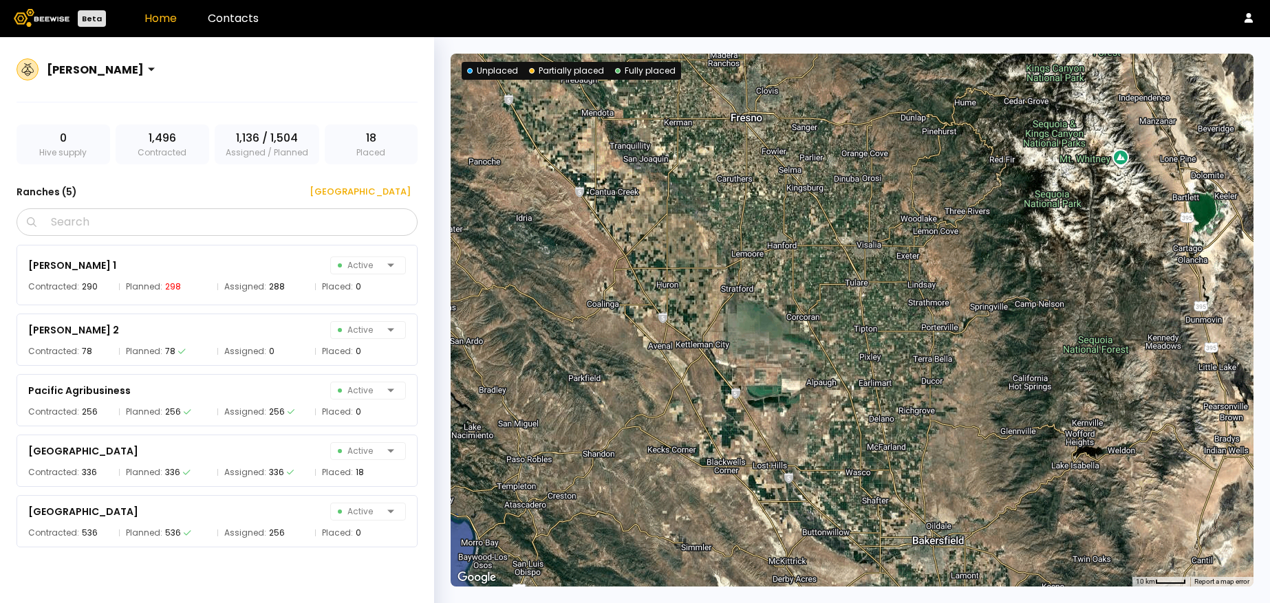
drag, startPoint x: 932, startPoint y: 370, endPoint x: 702, endPoint y: 65, distance: 382.1
click at [702, 65] on div at bounding box center [851, 320] width 803 height 533
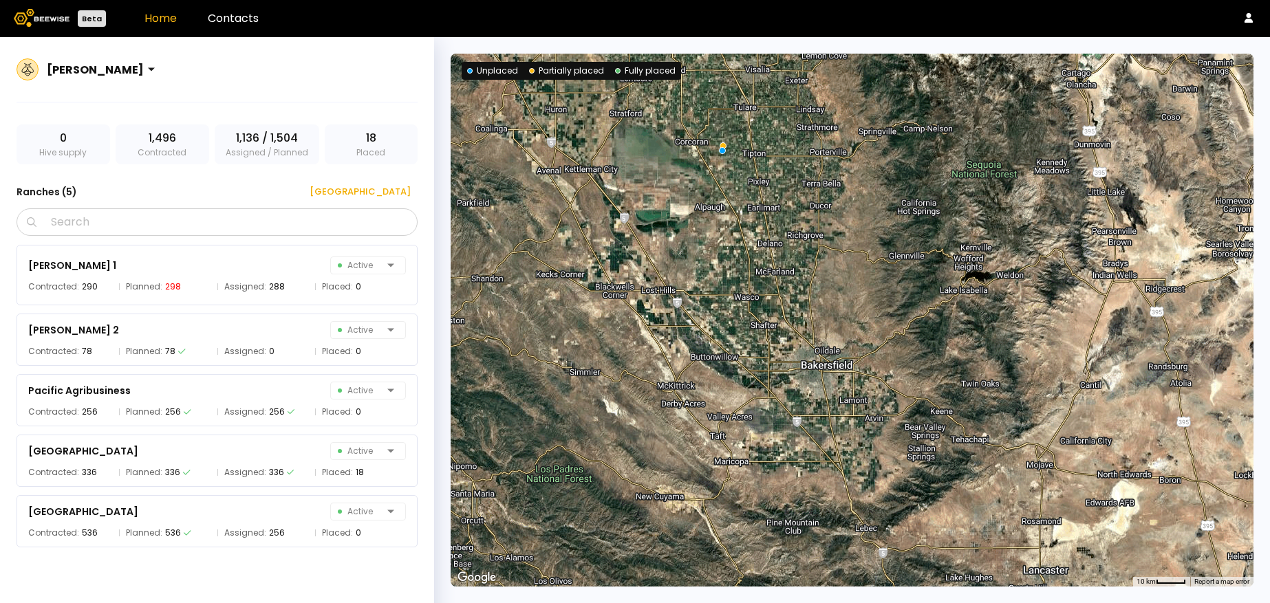
drag, startPoint x: 928, startPoint y: 308, endPoint x: 827, endPoint y: 141, distance: 195.3
click at [827, 141] on div at bounding box center [851, 320] width 803 height 533
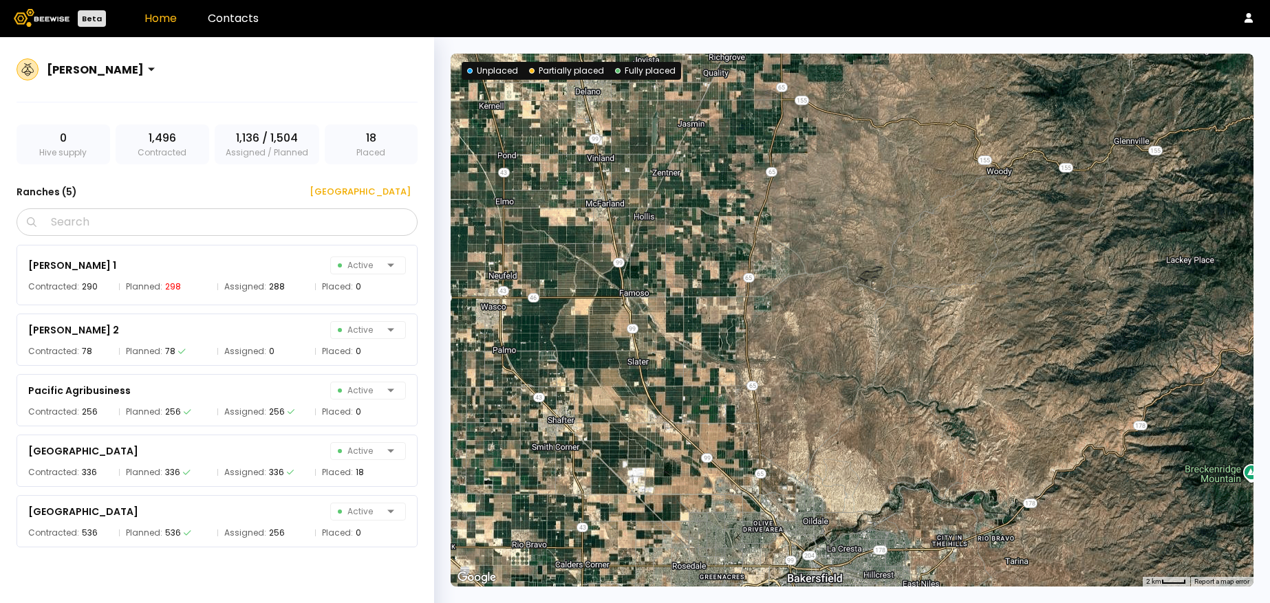
drag, startPoint x: 840, startPoint y: 365, endPoint x: 823, endPoint y: 1, distance: 364.2
click at [823, 1] on div "Beta Home Contacts [PERSON_NAME] 0 Hive supply 1,496 Contracted 1,136 / 1,504 A…" at bounding box center [635, 301] width 1270 height 603
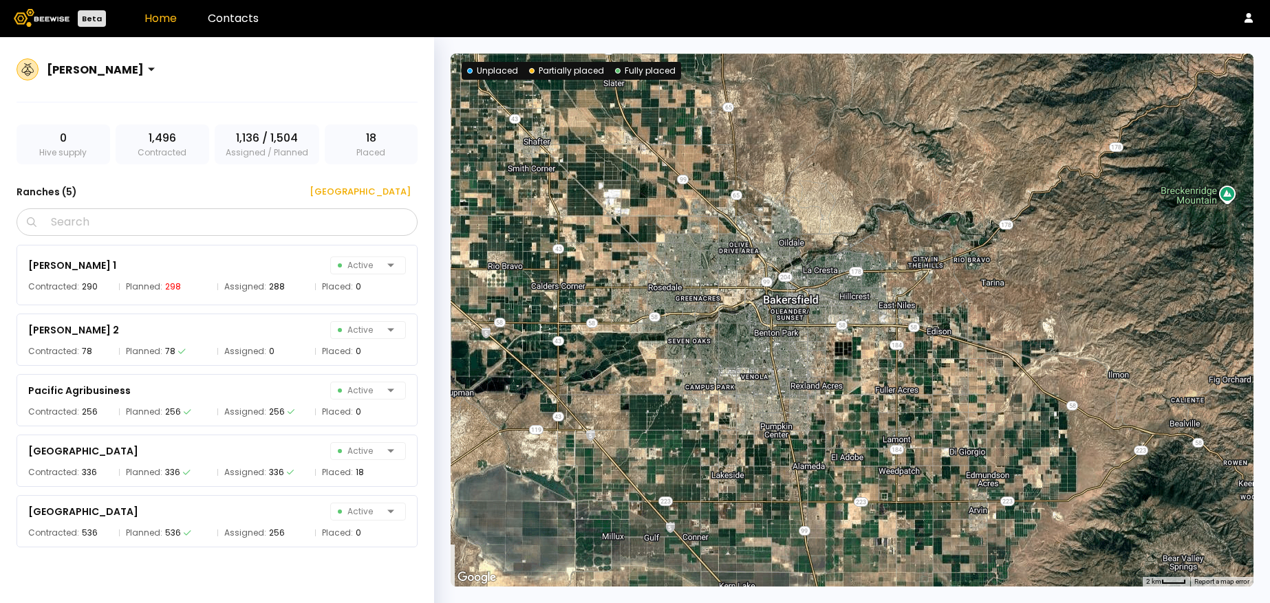
drag, startPoint x: 847, startPoint y: 259, endPoint x: 823, endPoint y: -25, distance: 285.8
click at [823, 0] on html "Beta Home Contacts [PERSON_NAME] 0 Hive supply 1,496 Contracted 1,136 / 1,504 A…" at bounding box center [635, 317] width 1270 height 635
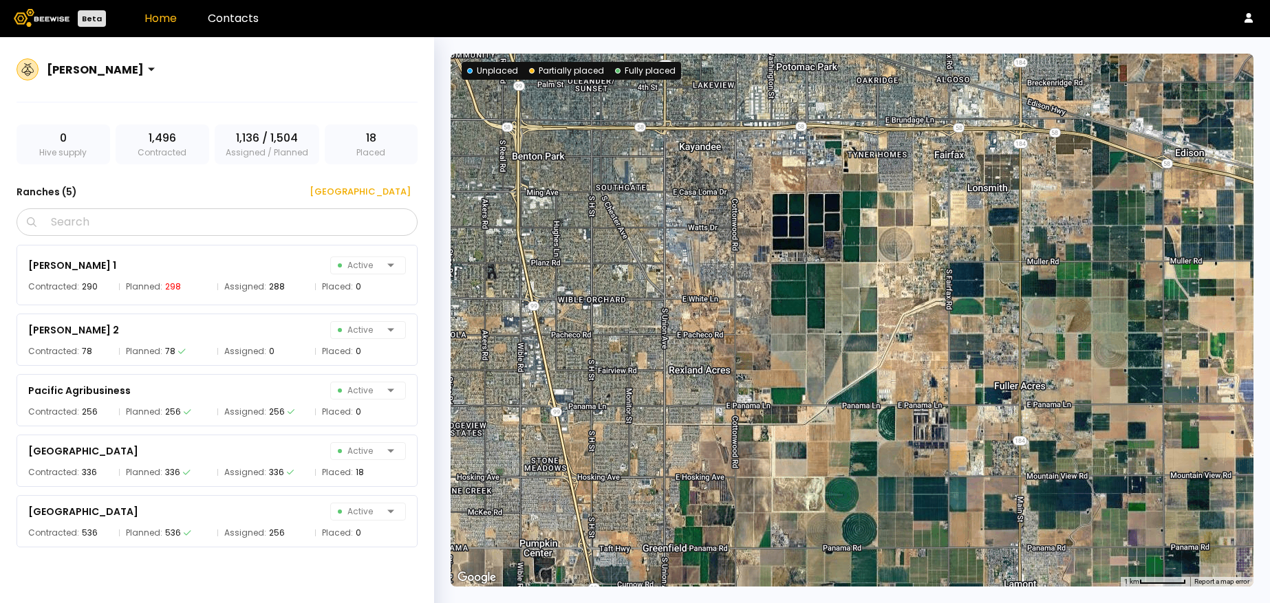
drag, startPoint x: 857, startPoint y: 316, endPoint x: 864, endPoint y: -98, distance: 414.8
click at [864, 0] on html "Beta Home Contacts [PERSON_NAME] 0 Hive supply 1,496 Contracted 1,136 / 1,504 A…" at bounding box center [635, 317] width 1270 height 635
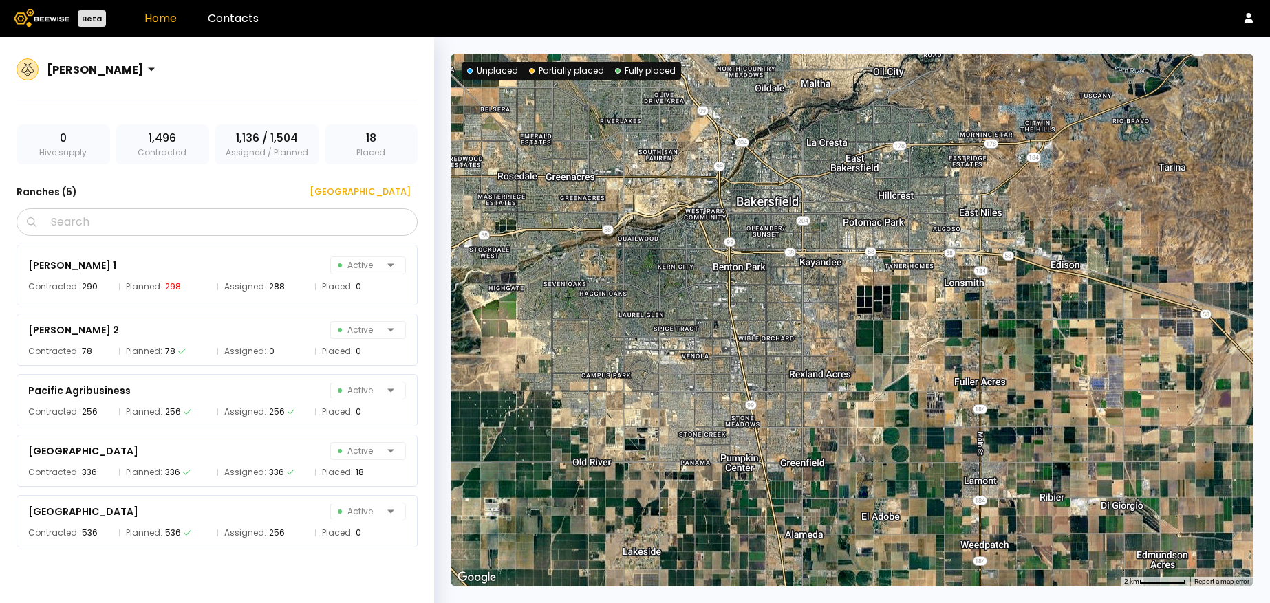
drag, startPoint x: 956, startPoint y: 328, endPoint x: 955, endPoint y: 364, distance: 35.8
click at [955, 364] on div at bounding box center [851, 320] width 803 height 533
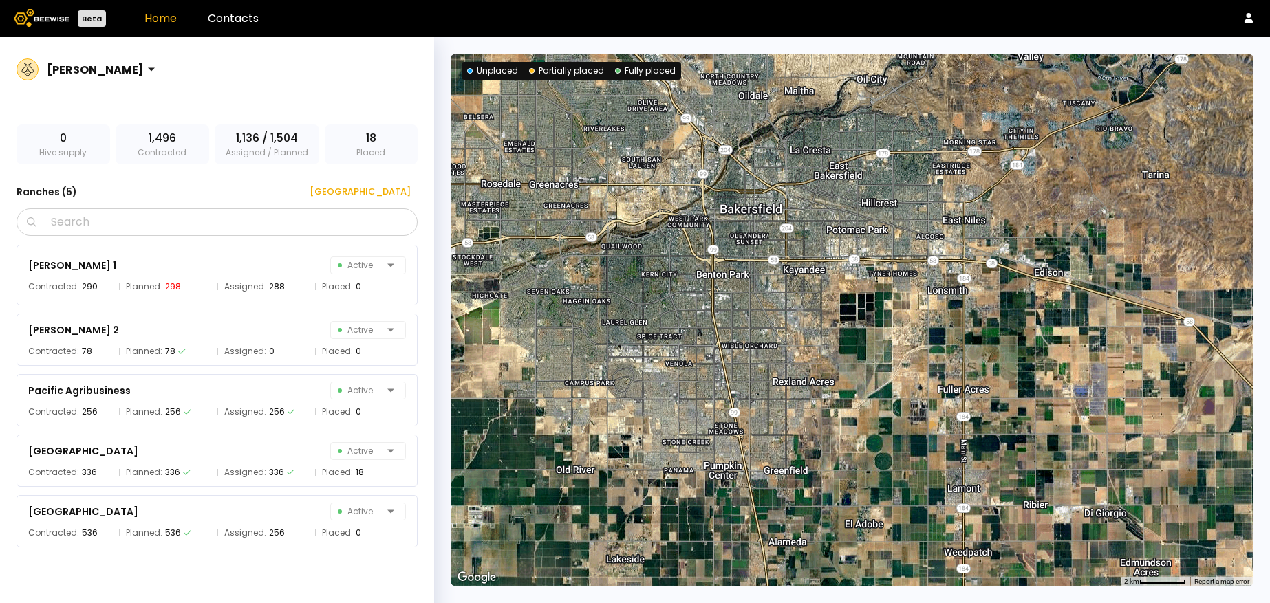
drag, startPoint x: 858, startPoint y: 329, endPoint x: 853, endPoint y: 362, distance: 34.0
click at [853, 362] on div at bounding box center [851, 320] width 803 height 533
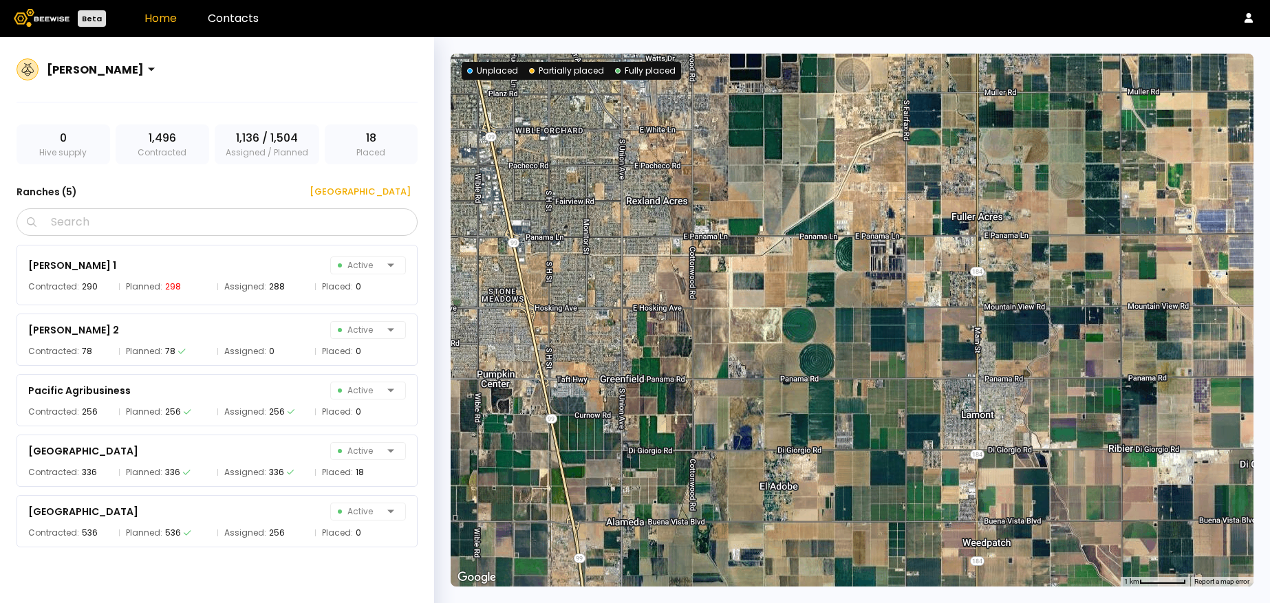
drag, startPoint x: 961, startPoint y: 360, endPoint x: 807, endPoint y: 162, distance: 250.9
click at [807, 162] on div at bounding box center [851, 320] width 803 height 533
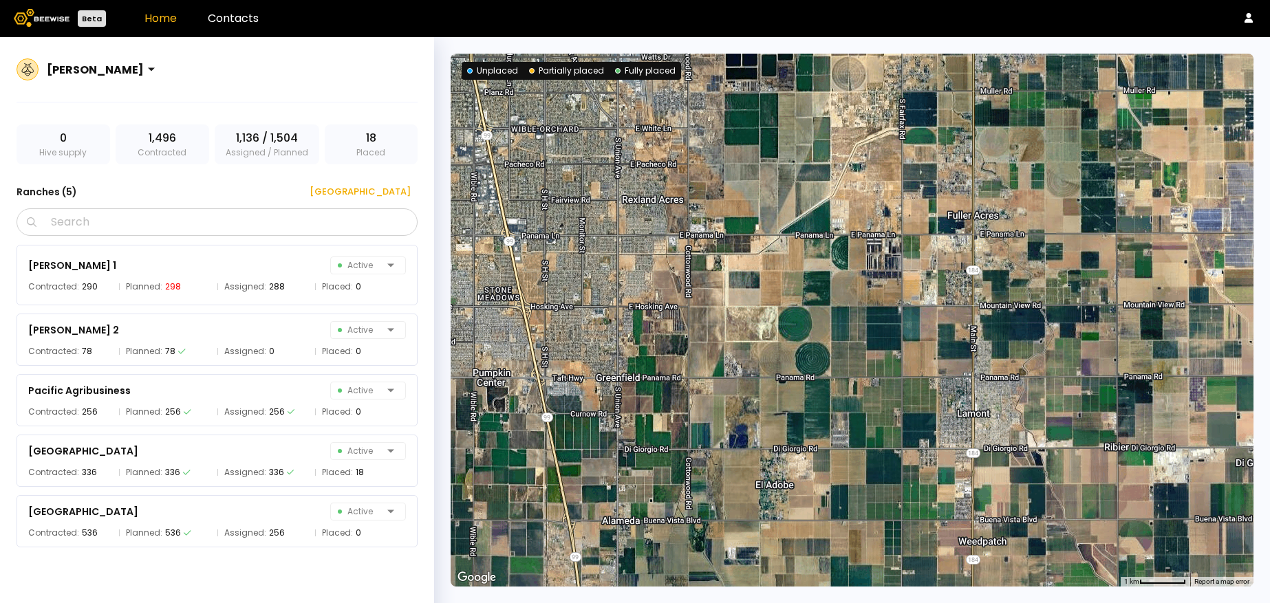
click at [1003, 253] on div at bounding box center [851, 320] width 803 height 533
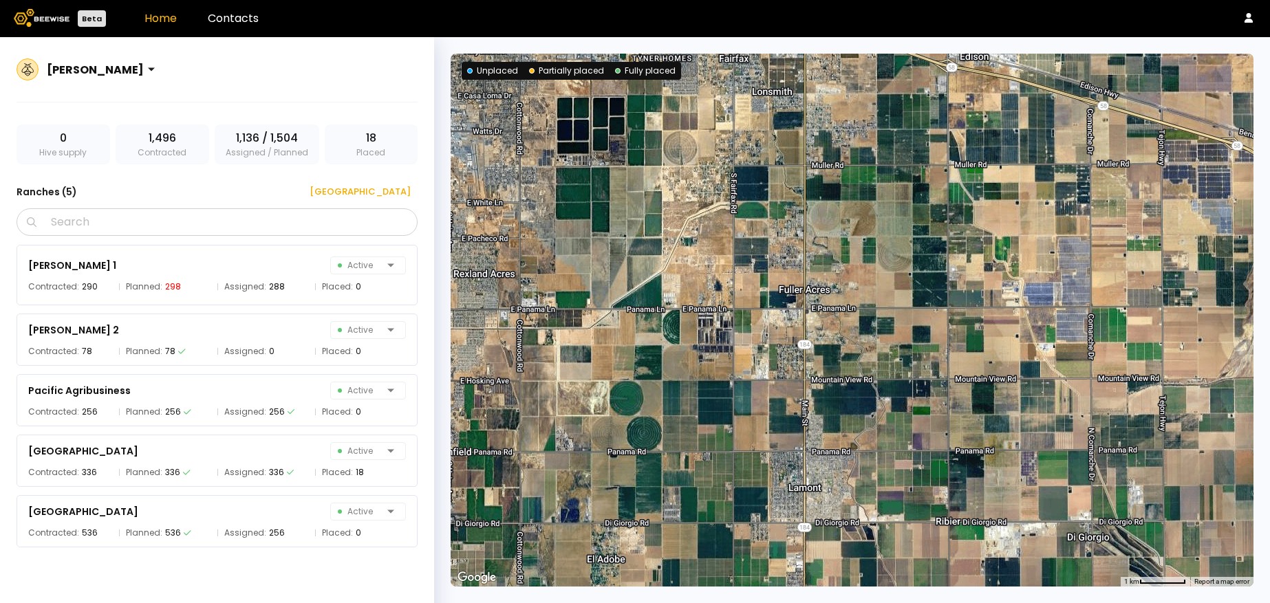
drag, startPoint x: 1003, startPoint y: 253, endPoint x: 832, endPoint y: 329, distance: 187.5
click at [832, 329] on div at bounding box center [851, 320] width 803 height 533
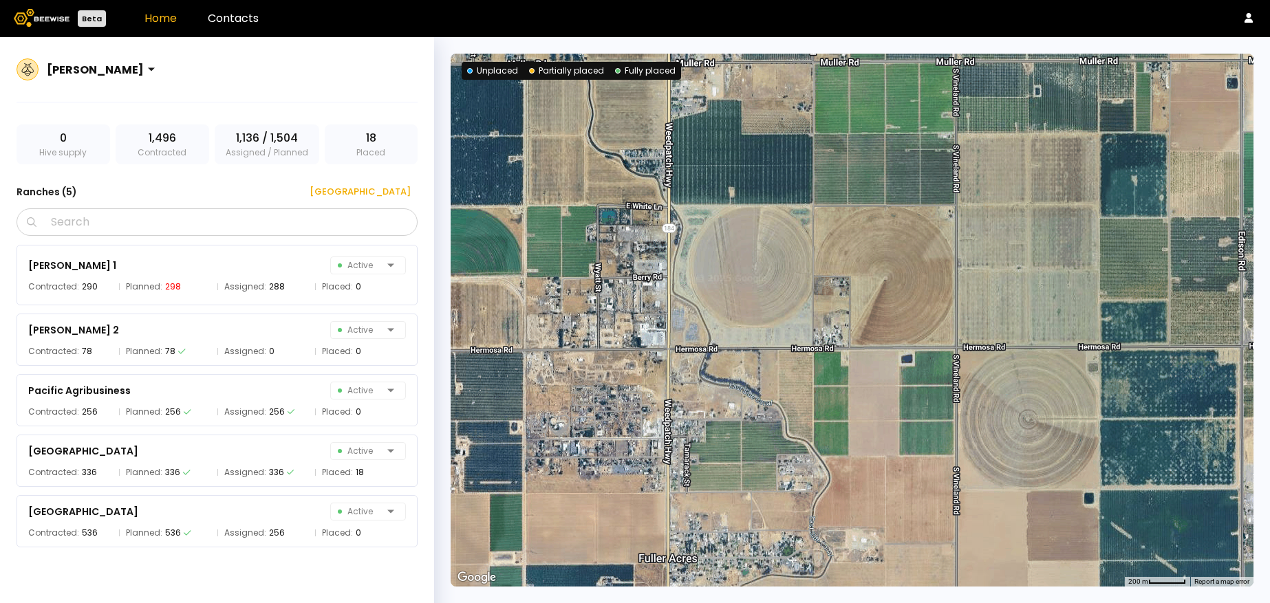
drag, startPoint x: 889, startPoint y: 246, endPoint x: 789, endPoint y: 642, distance: 407.8
click at [789, 602] on html "Beta Home Contacts [PERSON_NAME] 0 Hive supply 1,496 Contracted 1,136 / 1,504 A…" at bounding box center [635, 317] width 1270 height 635
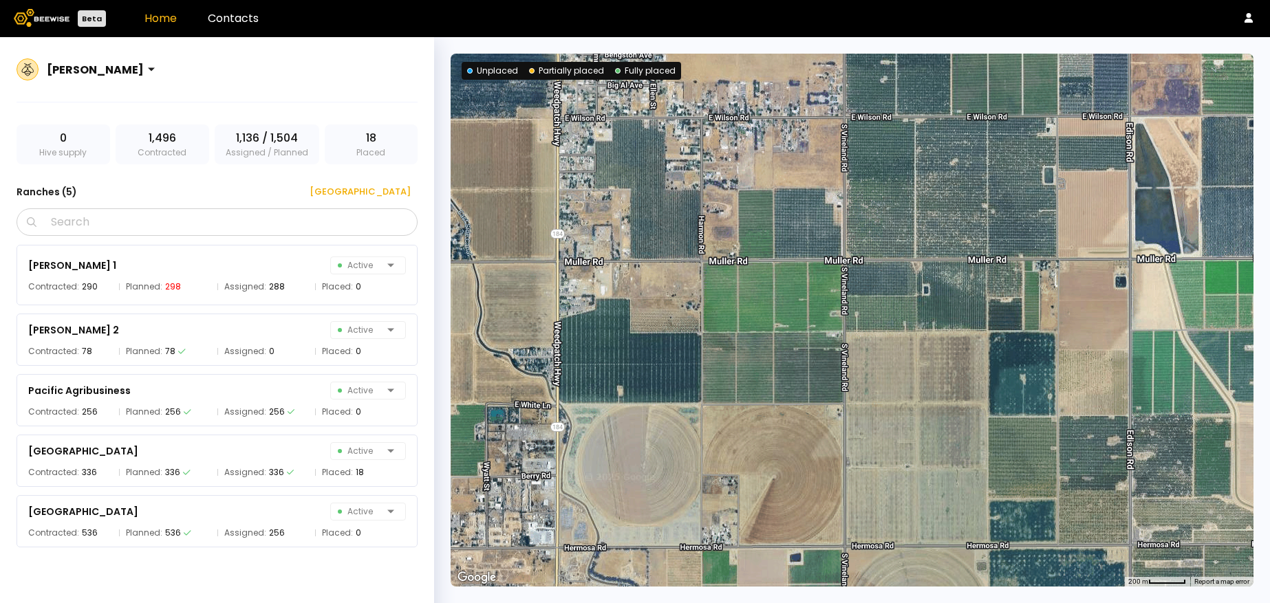
drag, startPoint x: 864, startPoint y: 440, endPoint x: 813, endPoint y: 642, distance: 208.0
click at [813, 602] on html "Beta Home Contacts [PERSON_NAME] 0 Hive supply 1,496 Contracted 1,136 / 1,504 A…" at bounding box center [635, 317] width 1270 height 635
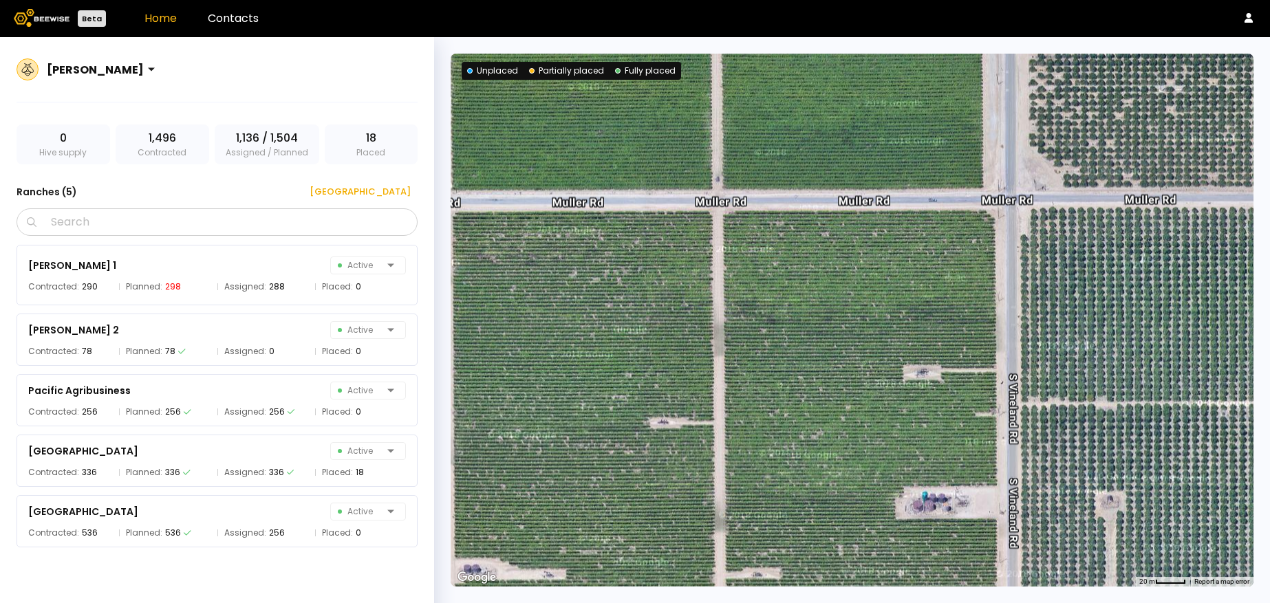
drag, startPoint x: 793, startPoint y: 176, endPoint x: 936, endPoint y: 595, distance: 442.6
click at [936, 595] on div "← Move left → Move right ↑ Move up ↓ Move down + Zoom in - Zoom out Home Jump l…" at bounding box center [852, 320] width 836 height 566
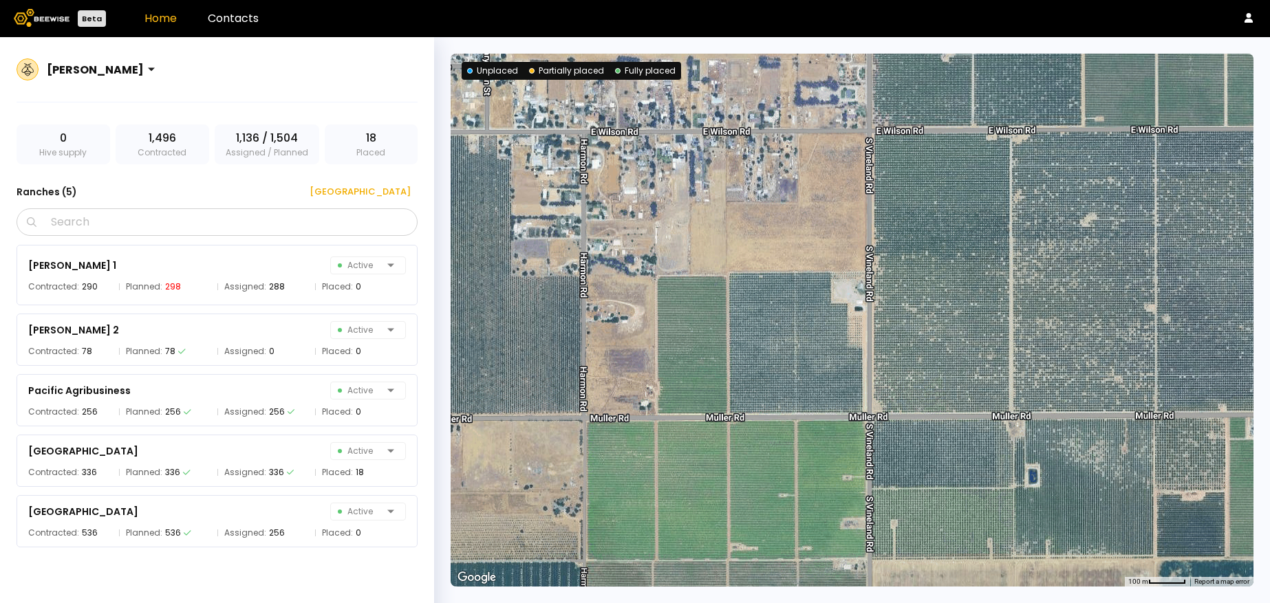
drag, startPoint x: 1021, startPoint y: 247, endPoint x: 931, endPoint y: 399, distance: 176.7
click at [931, 399] on div at bounding box center [851, 320] width 803 height 533
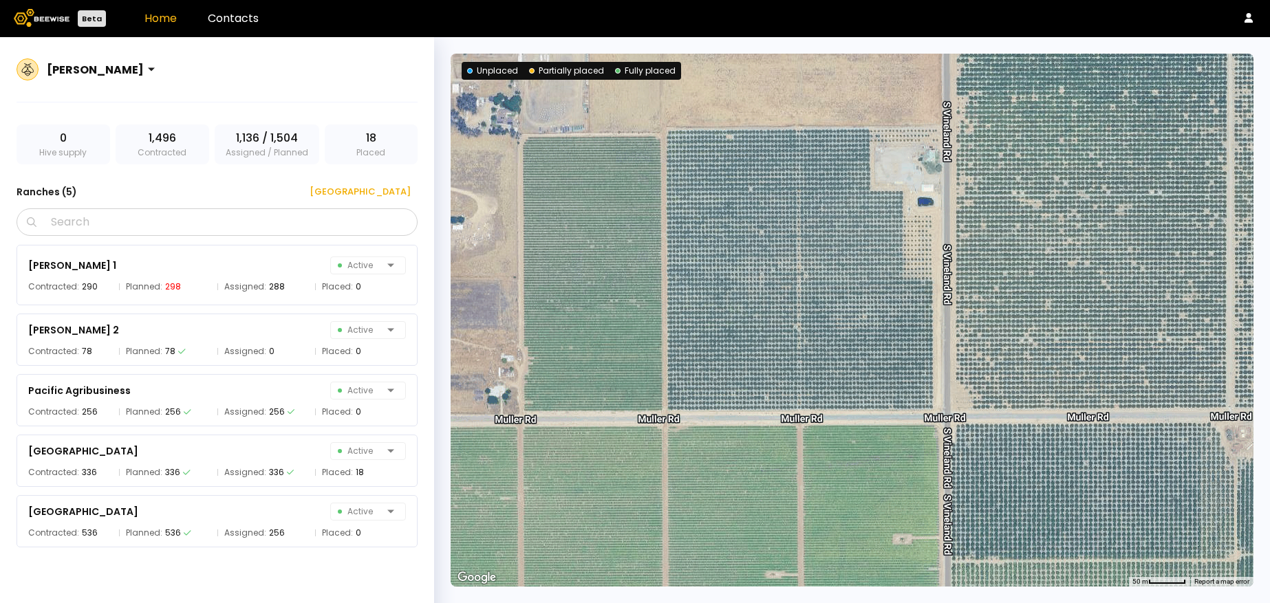
drag, startPoint x: 863, startPoint y: 435, endPoint x: 933, endPoint y: 440, distance: 70.3
click at [933, 440] on div at bounding box center [851, 320] width 803 height 533
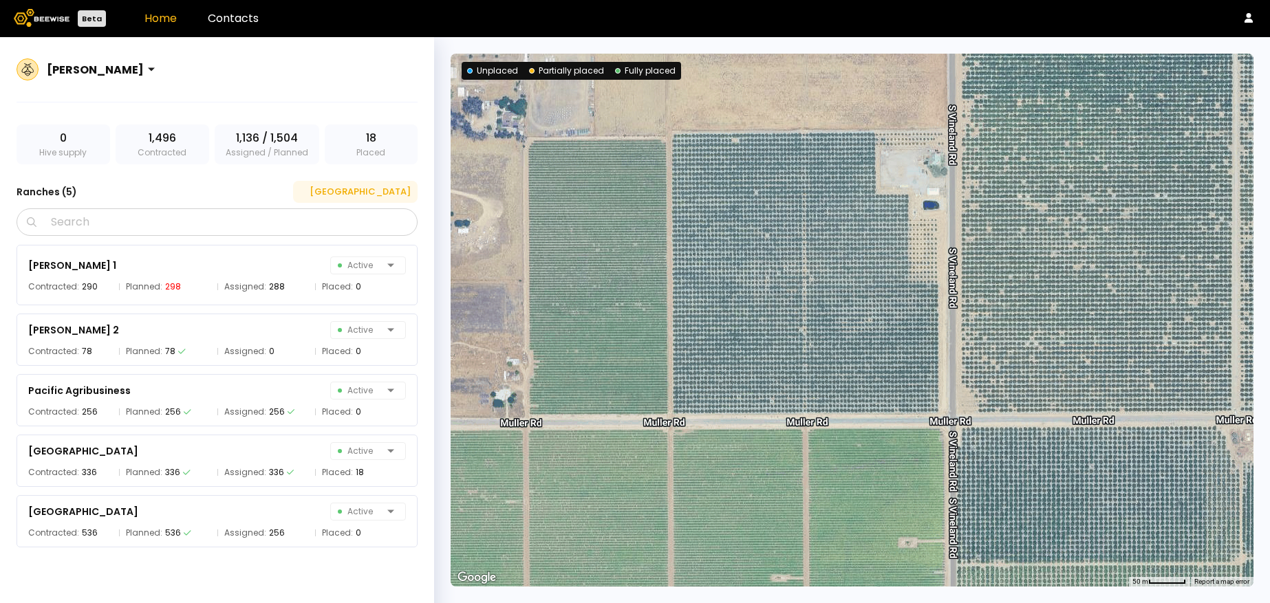
click at [385, 198] on div "[GEOGRAPHIC_DATA]" at bounding box center [355, 192] width 111 height 14
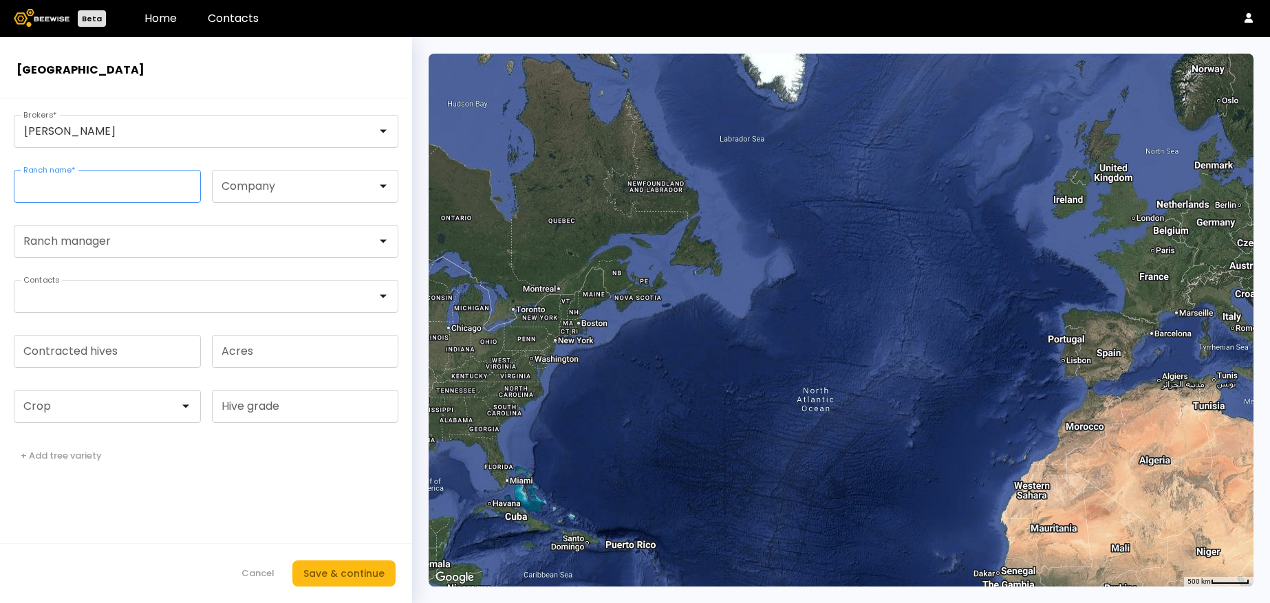
click at [154, 195] on input "Ranch name *" at bounding box center [107, 187] width 186 height 32
type input "**********"
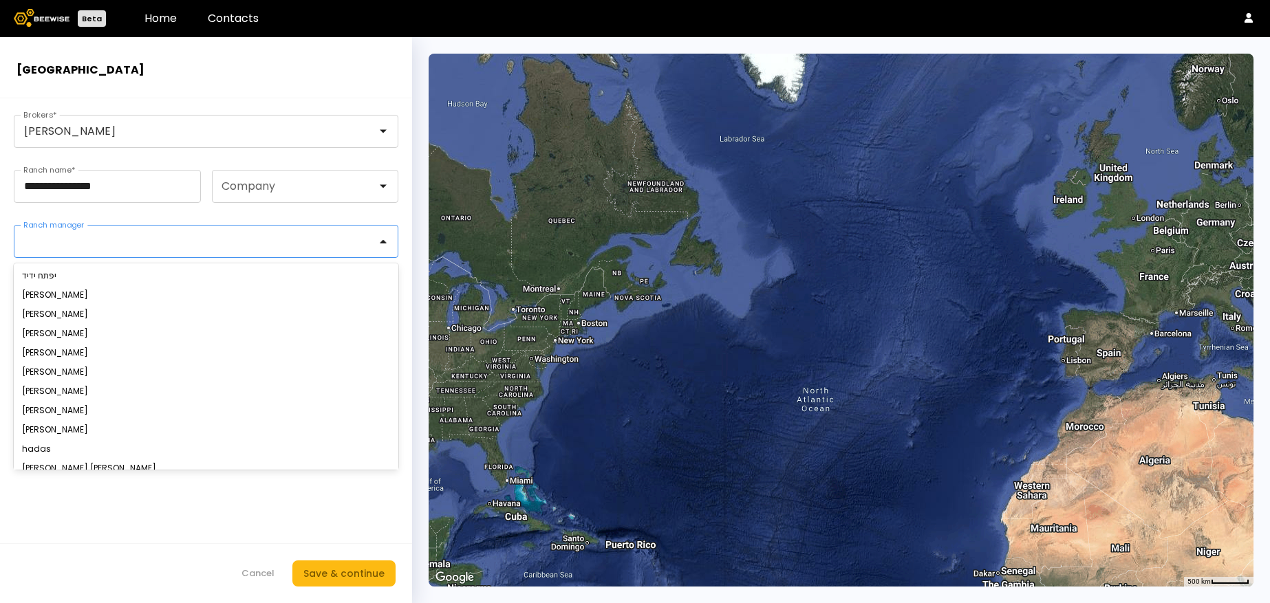
click at [207, 243] on div at bounding box center [200, 241] width 353 height 12
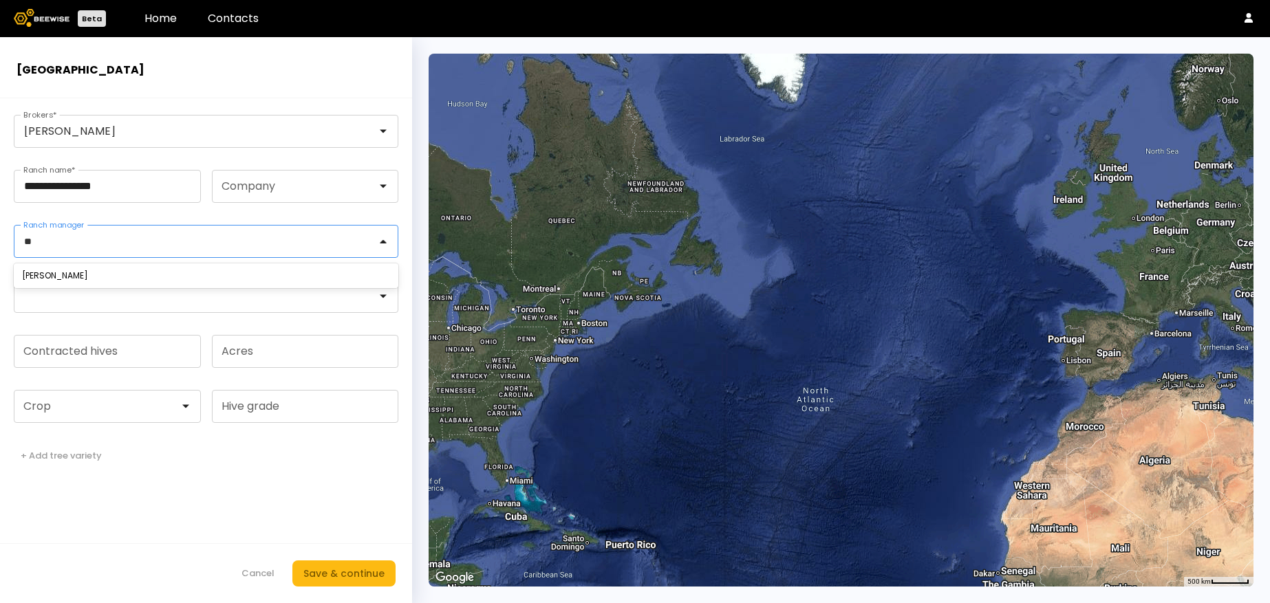
type input "*"
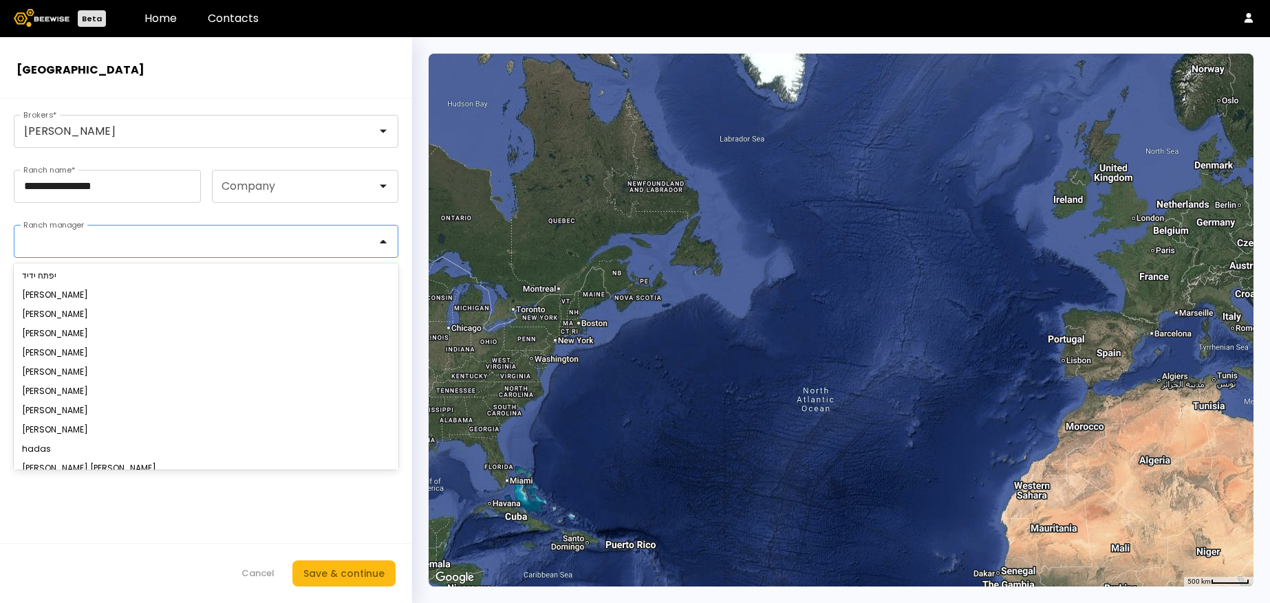
click at [406, 100] on form "**********" at bounding box center [206, 350] width 412 height 505
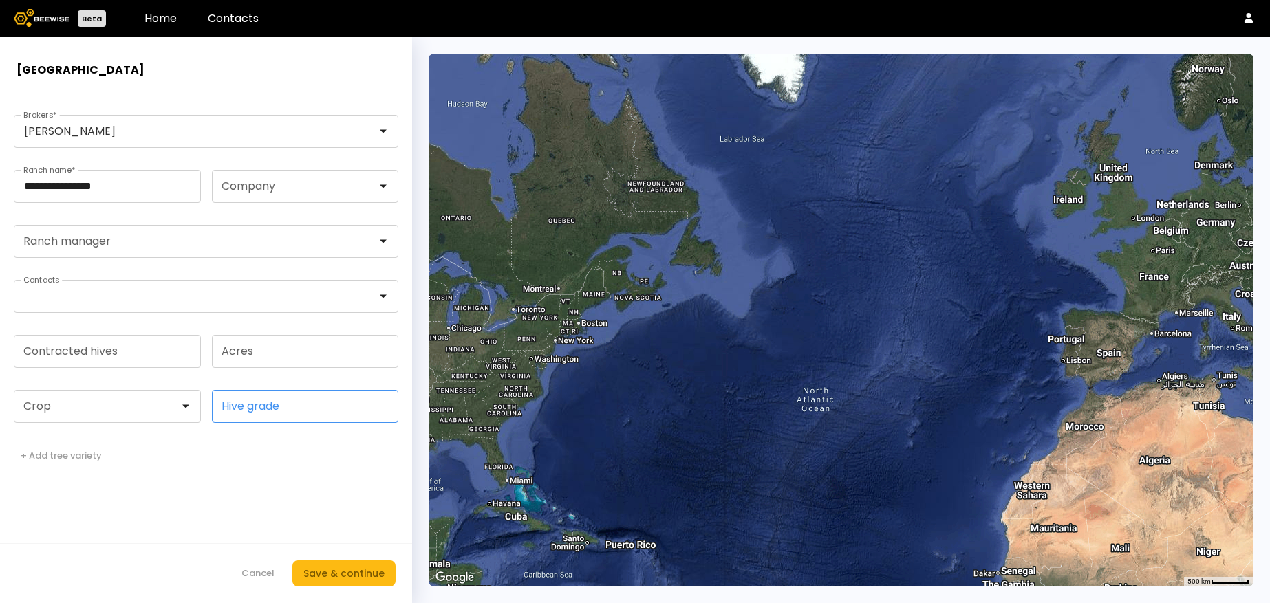
click at [276, 411] on input "Hive grade" at bounding box center [306, 407] width 186 height 32
type input "*"
click at [140, 406] on div at bounding box center [101, 406] width 155 height 12
click at [125, 429] on div "Almonds Avocado Blueberry Kiwi Cilantro Seeds Sunflower Alfalfa" at bounding box center [107, 498] width 187 height 140
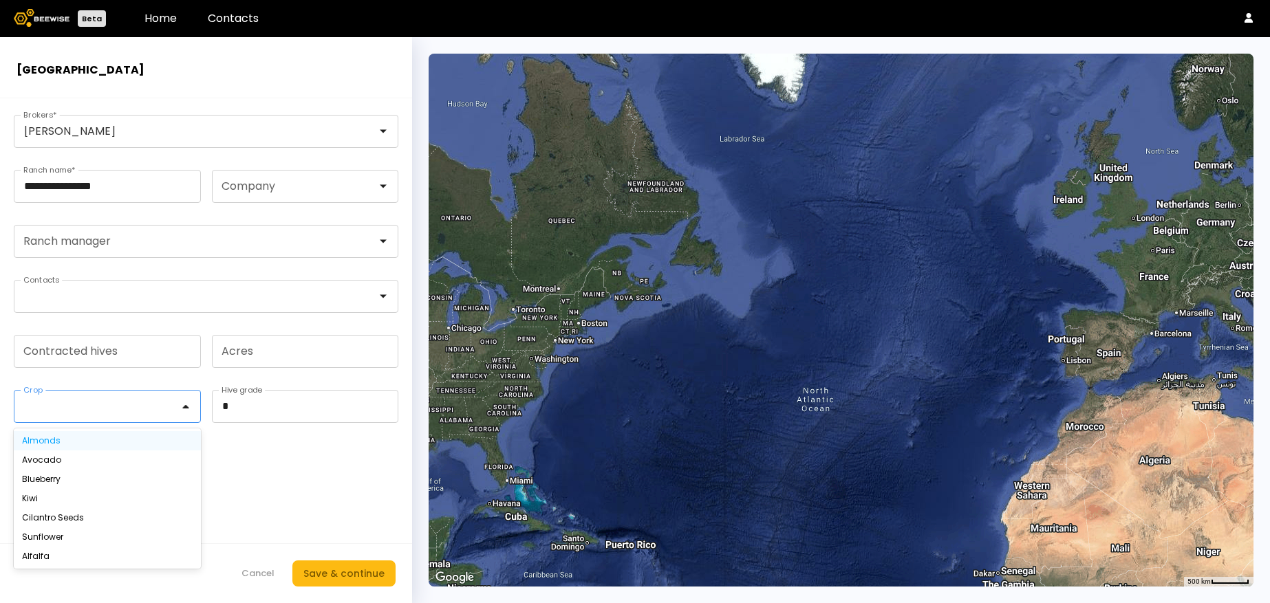
click at [76, 442] on div "Almonds" at bounding box center [107, 441] width 171 height 8
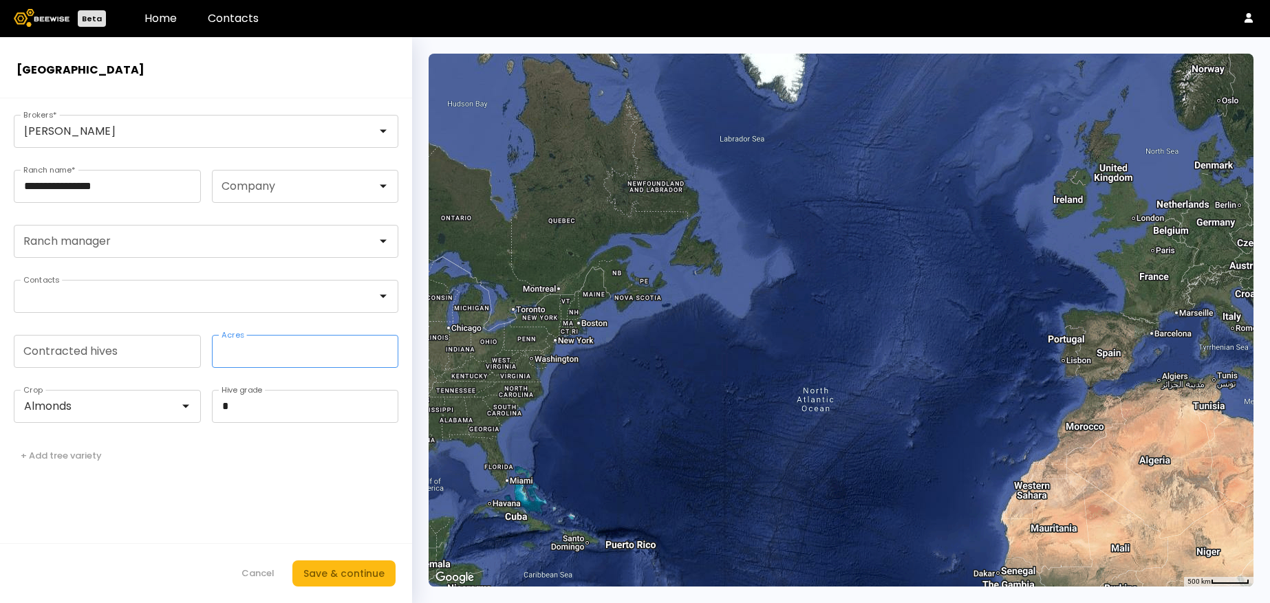
click at [259, 351] on input "Acres" at bounding box center [306, 352] width 186 height 32
type input "**"
click at [332, 584] on button "Save & continue" at bounding box center [343, 574] width 103 height 26
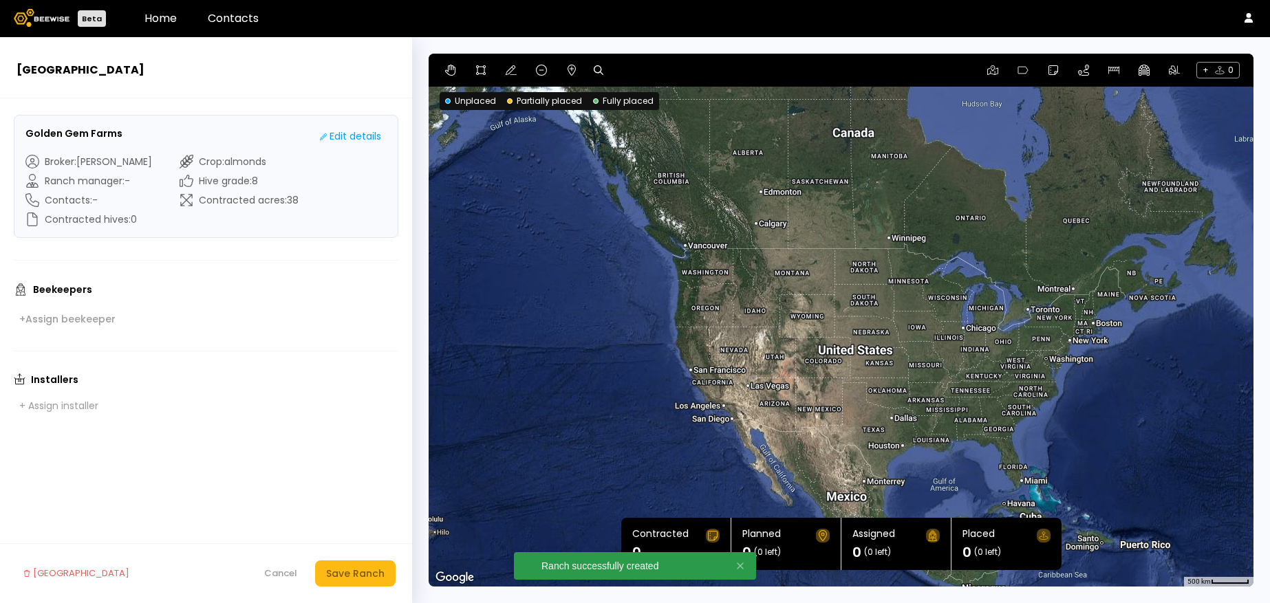
drag, startPoint x: 552, startPoint y: 428, endPoint x: 1055, endPoint y: 412, distance: 503.7
click at [1055, 412] on div at bounding box center [840, 320] width 825 height 533
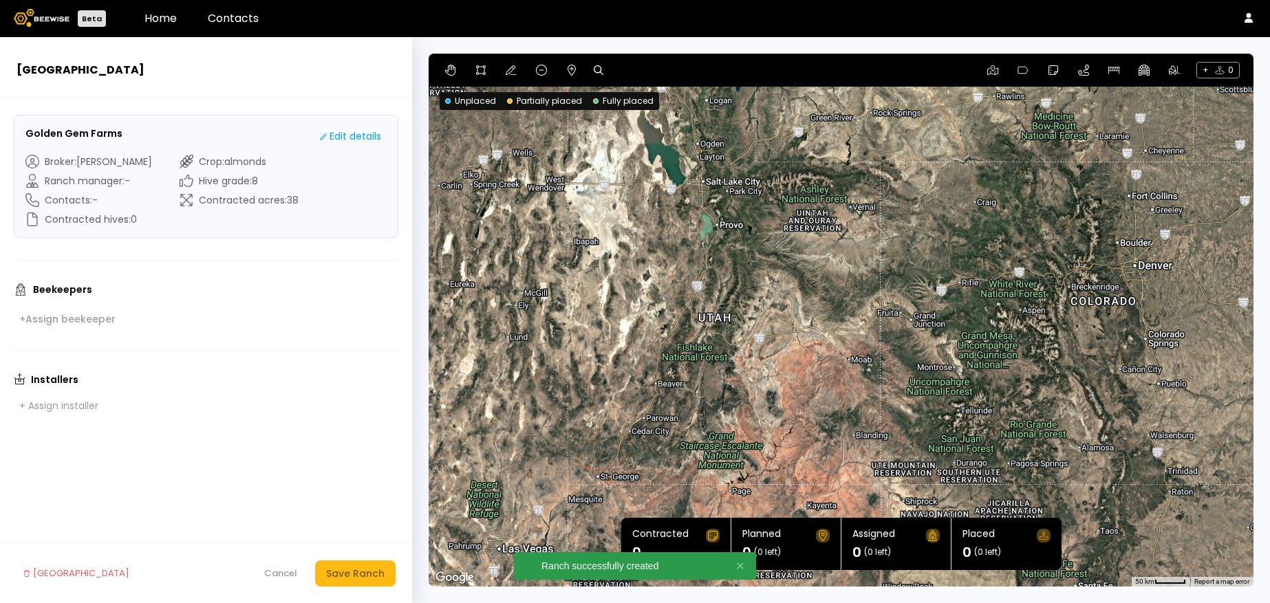
drag, startPoint x: 782, startPoint y: 331, endPoint x: 1142, endPoint y: 153, distance: 401.4
click at [1142, 153] on div at bounding box center [840, 320] width 825 height 533
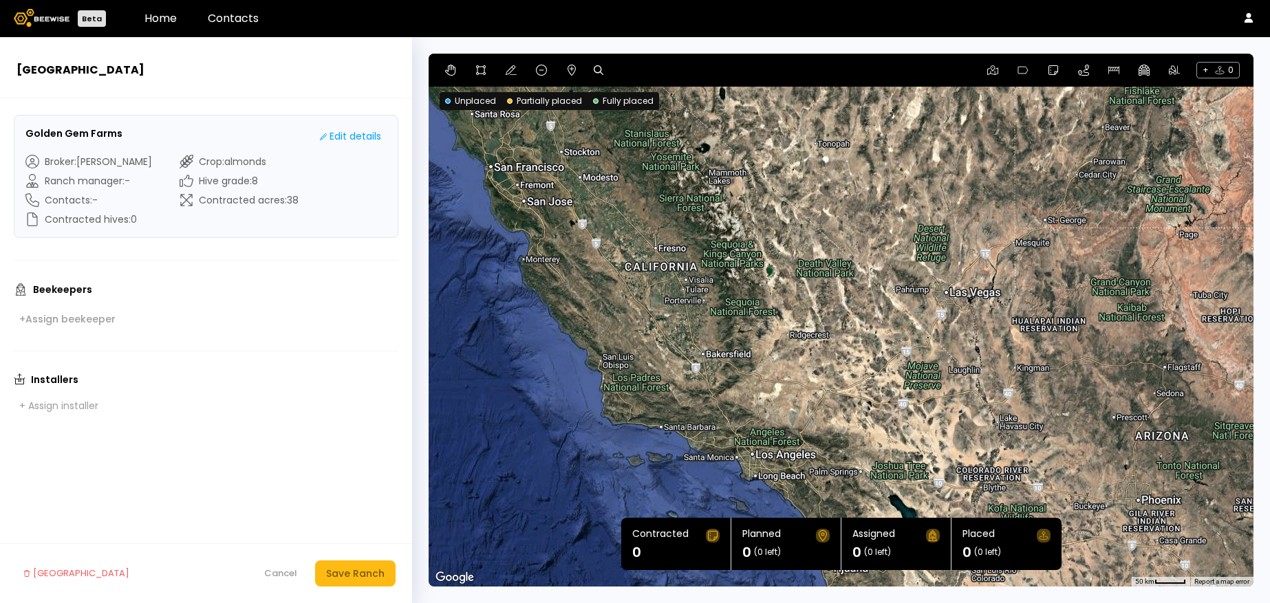
drag, startPoint x: 580, startPoint y: 366, endPoint x: 1027, endPoint y: 116, distance: 512.3
click at [1027, 116] on div at bounding box center [840, 320] width 825 height 533
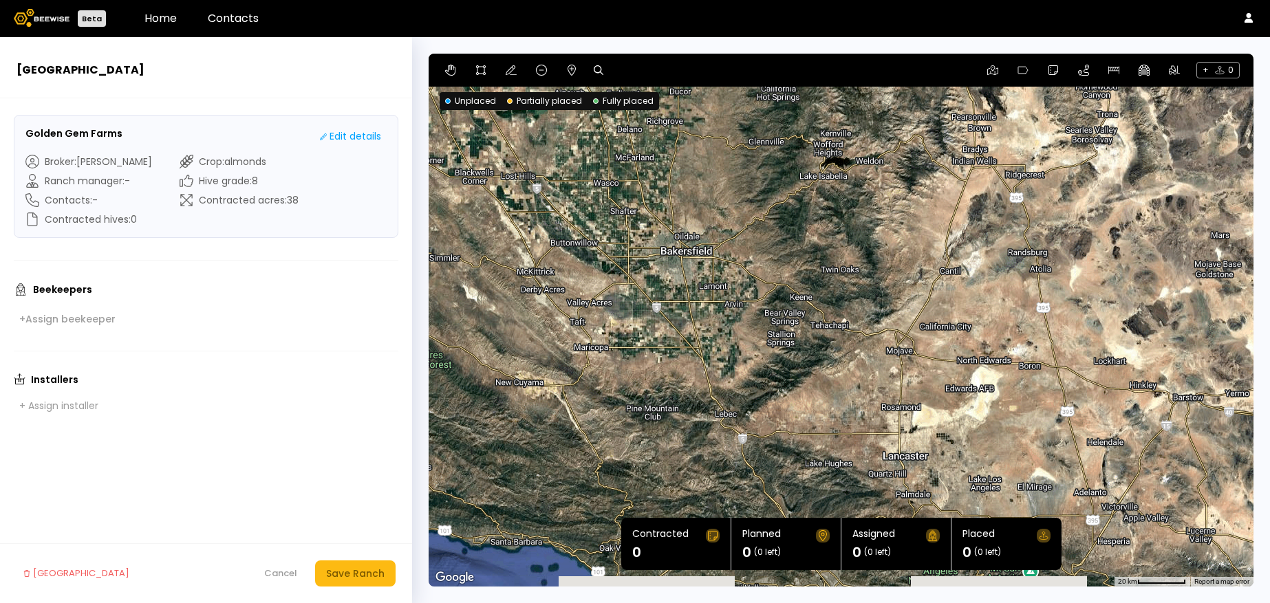
drag, startPoint x: 715, startPoint y: 351, endPoint x: 1003, endPoint y: 87, distance: 390.4
click at [1003, 87] on div at bounding box center [840, 320] width 825 height 533
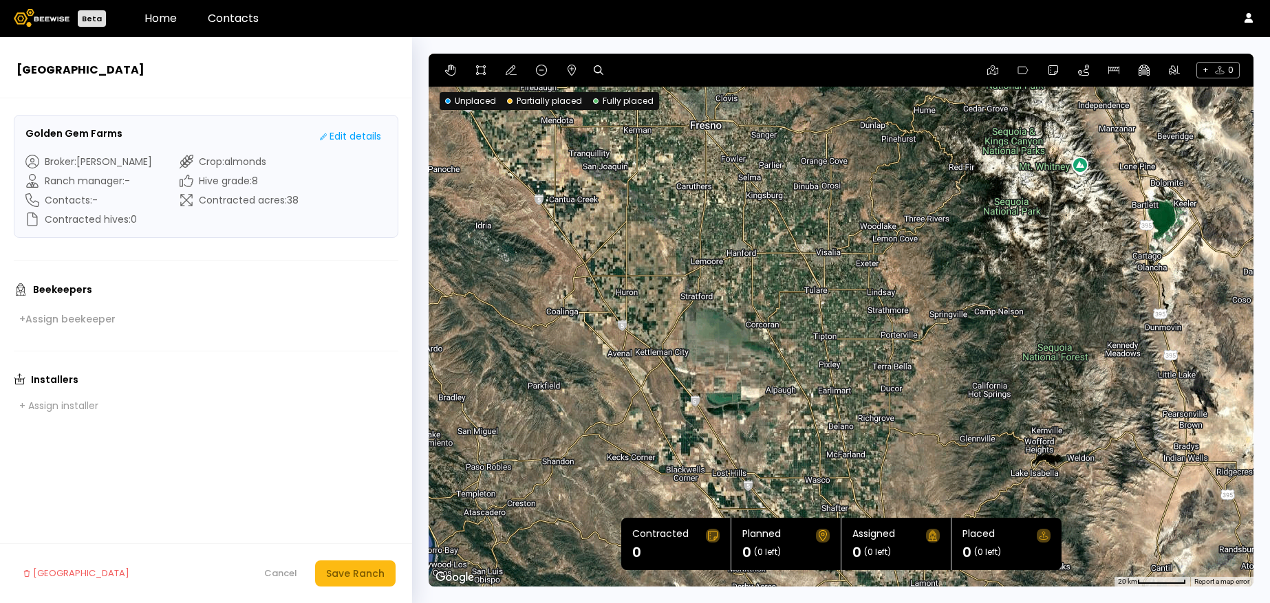
drag, startPoint x: 734, startPoint y: 305, endPoint x: 935, endPoint y: 588, distance: 347.7
click at [946, 600] on section "← Move left → Move right ↑ Move up ↓ Move down + Zoom in - Zoom out Home Jump l…" at bounding box center [841, 320] width 858 height 566
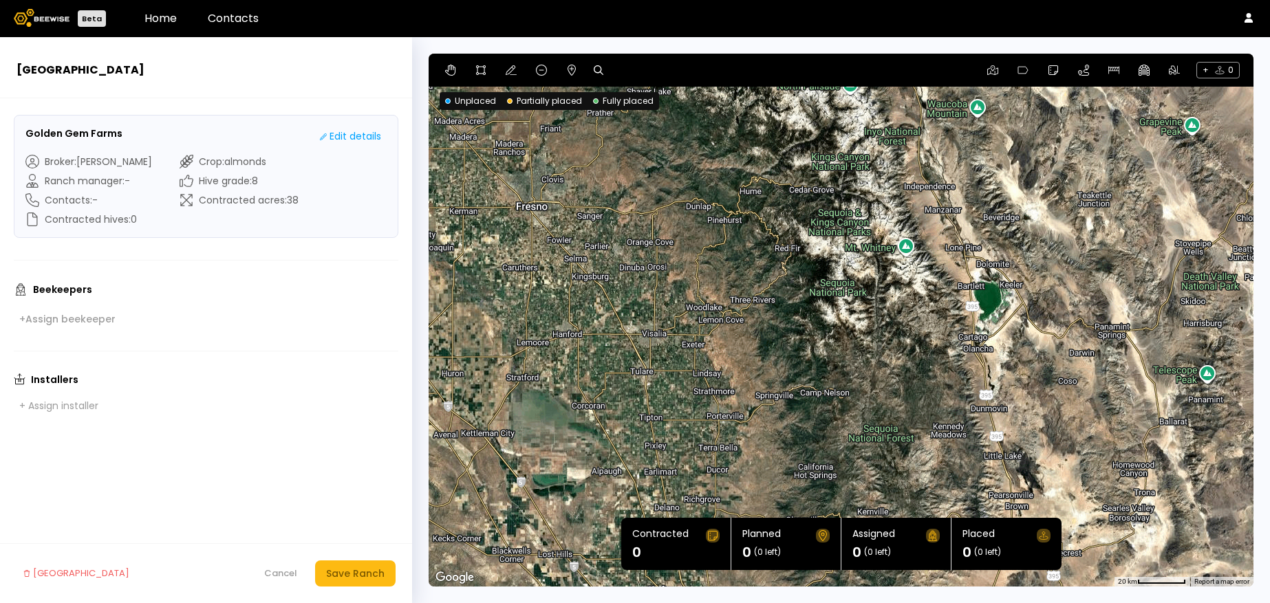
drag, startPoint x: 720, startPoint y: 514, endPoint x: 530, endPoint y: 642, distance: 229.5
click at [530, 602] on html "Beta Home Contacts New Ranch Golden Gem Farms Edit details Broker : [PERSON_NAM…" at bounding box center [635, 317] width 1270 height 635
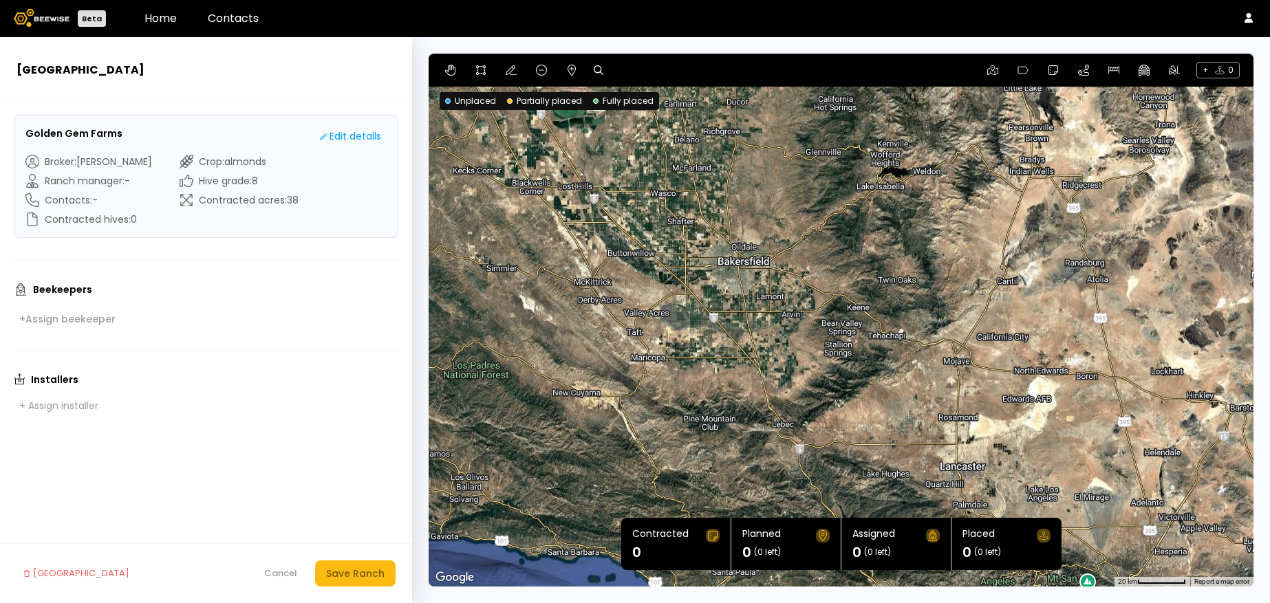
drag, startPoint x: 576, startPoint y: 394, endPoint x: 640, endPoint y: -33, distance: 431.8
click at [640, 0] on html "Beta Home Contacts New Ranch Golden Gem Farms Edit details Broker : [PERSON_NAM…" at bounding box center [635, 317] width 1270 height 635
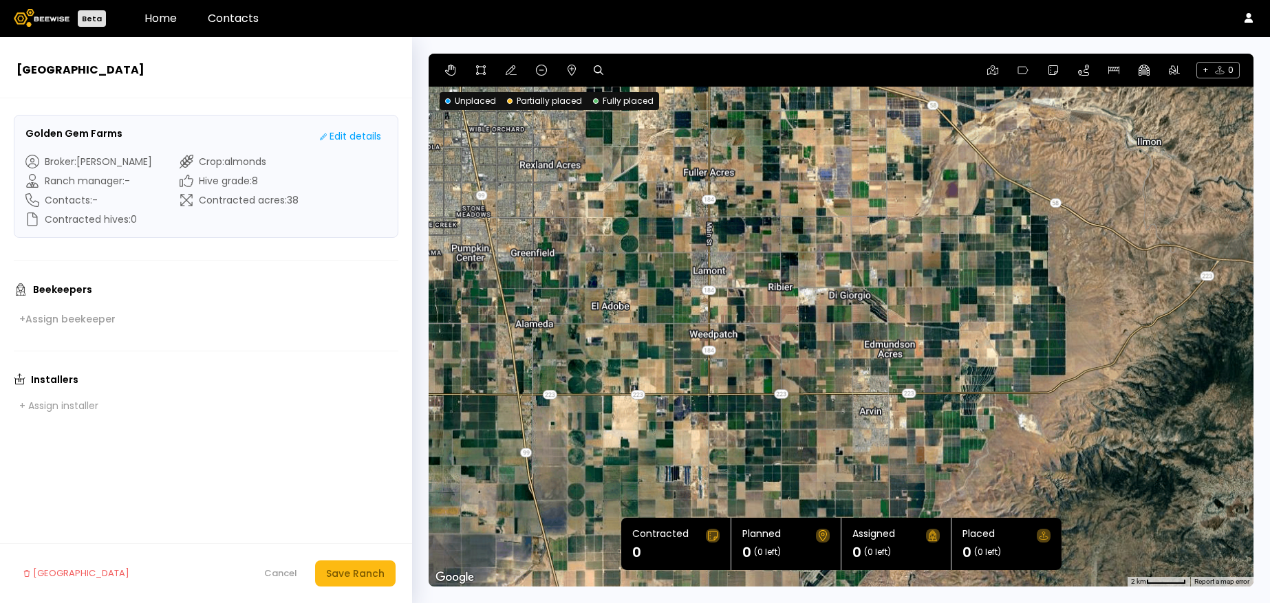
drag, startPoint x: 784, startPoint y: 300, endPoint x: 1021, endPoint y: 301, distance: 236.6
click at [1022, 304] on div at bounding box center [840, 320] width 825 height 533
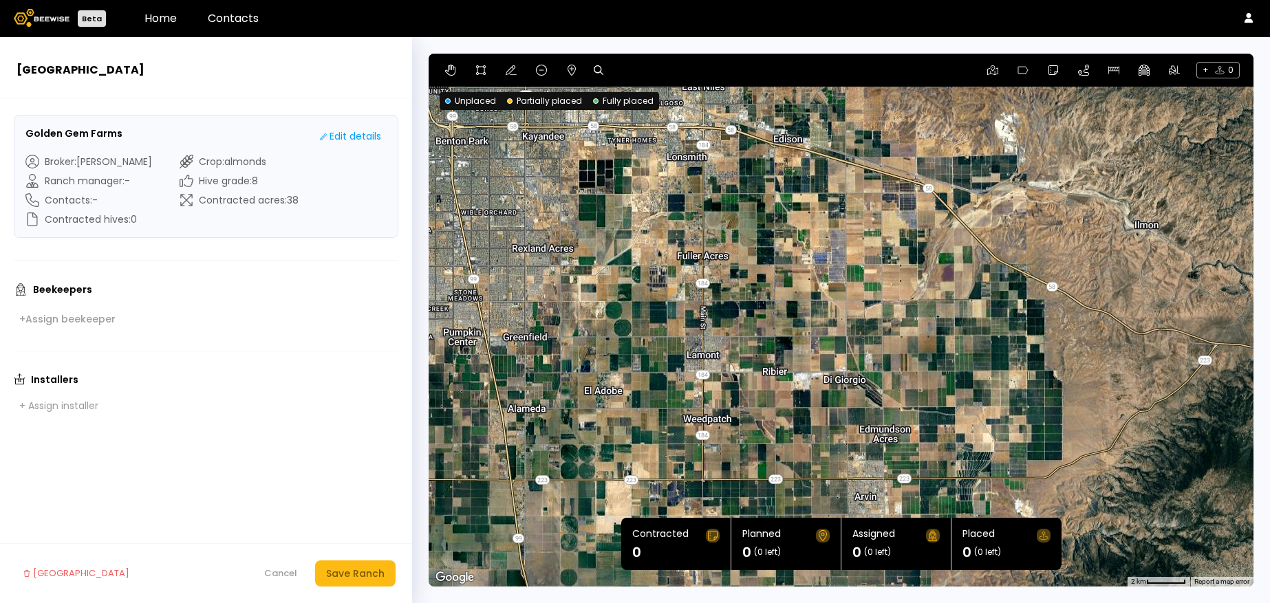
drag, startPoint x: 741, startPoint y: 380, endPoint x: 743, endPoint y: 473, distance: 93.6
click at [743, 473] on div at bounding box center [840, 320] width 825 height 533
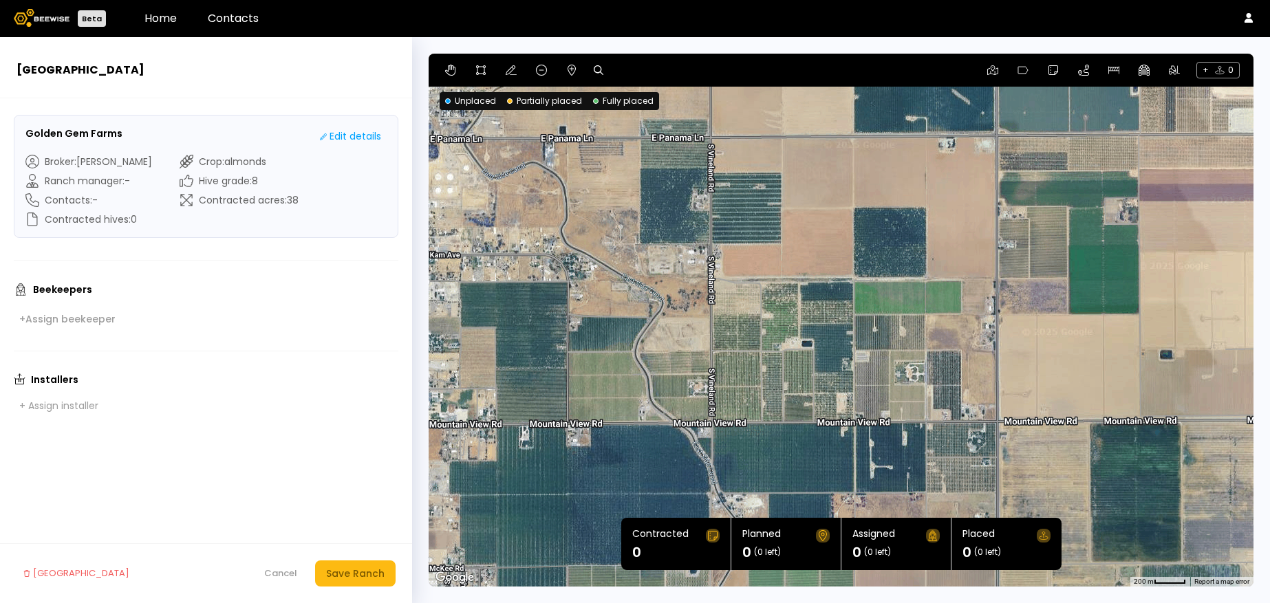
drag, startPoint x: 686, startPoint y: 168, endPoint x: 811, endPoint y: 599, distance: 449.0
click at [811, 599] on section "← Move left → Move right ↑ Move up ↓ Move down + Zoom in - Zoom out Home Jump l…" at bounding box center [841, 320] width 858 height 566
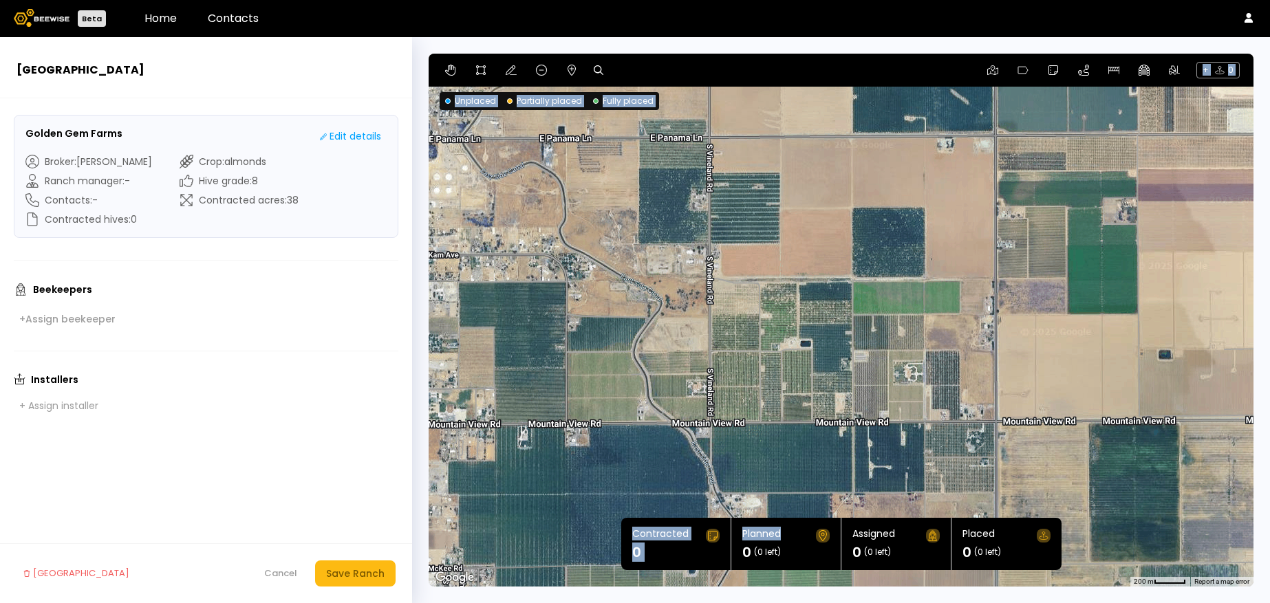
drag, startPoint x: 807, startPoint y: 519, endPoint x: 647, endPoint y: 486, distance: 163.6
click at [647, 486] on section "← Move left → Move right ↑ Move up ↓ Move down + Zoom in - Zoom out Home Jump l…" at bounding box center [840, 320] width 825 height 533
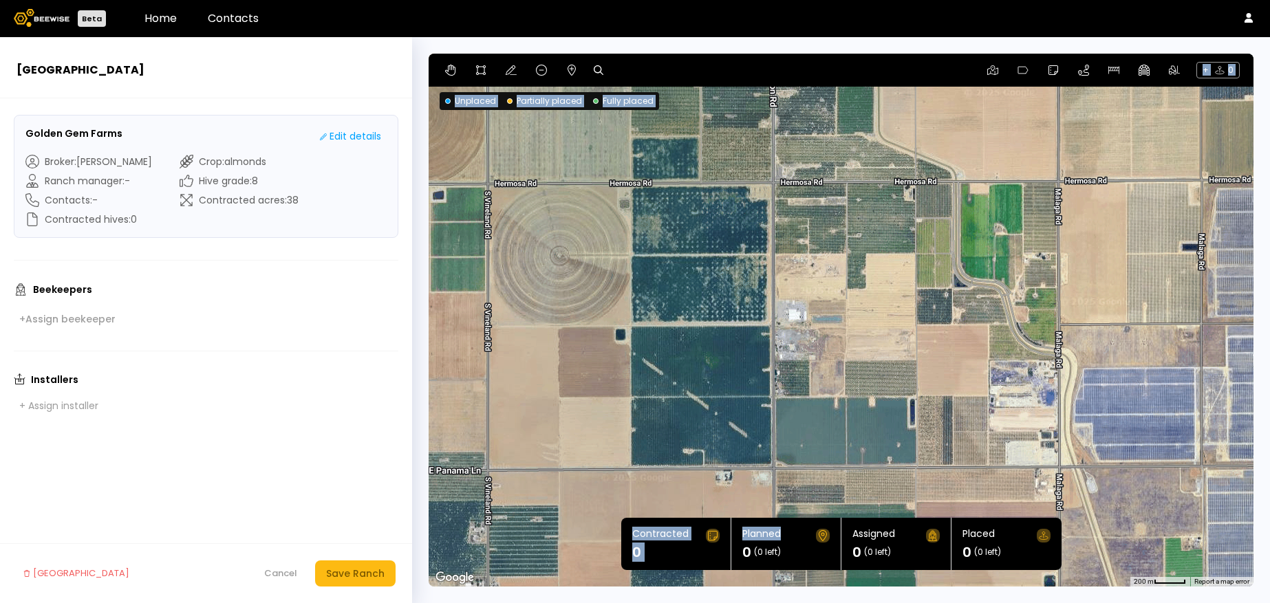
drag, startPoint x: 850, startPoint y: 305, endPoint x: 611, endPoint y: 642, distance: 412.4
click at [611, 602] on html "Beta Home Contacts New Ranch Golden Gem Farms Edit details Broker : [PERSON_NAM…" at bounding box center [635, 317] width 1270 height 635
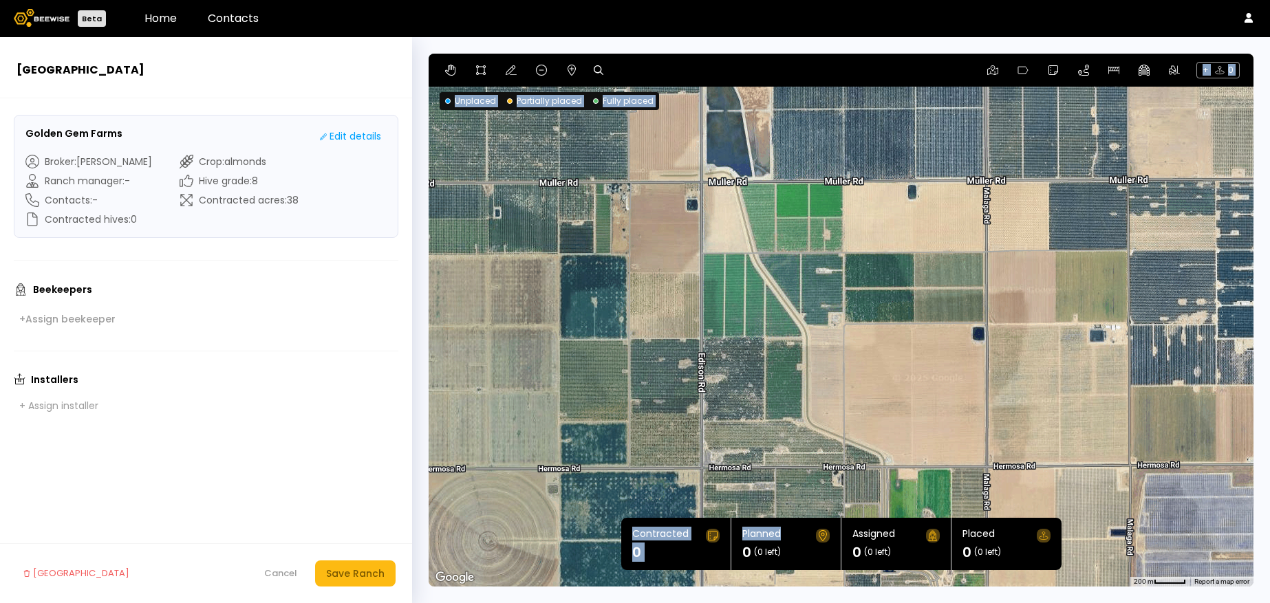
drag, startPoint x: 757, startPoint y: 303, endPoint x: 702, endPoint y: 593, distance: 294.7
click at [702, 593] on section "← Move left → Move right ↑ Move up ↓ Move down + Zoom in - Zoom out Home Jump l…" at bounding box center [841, 320] width 858 height 566
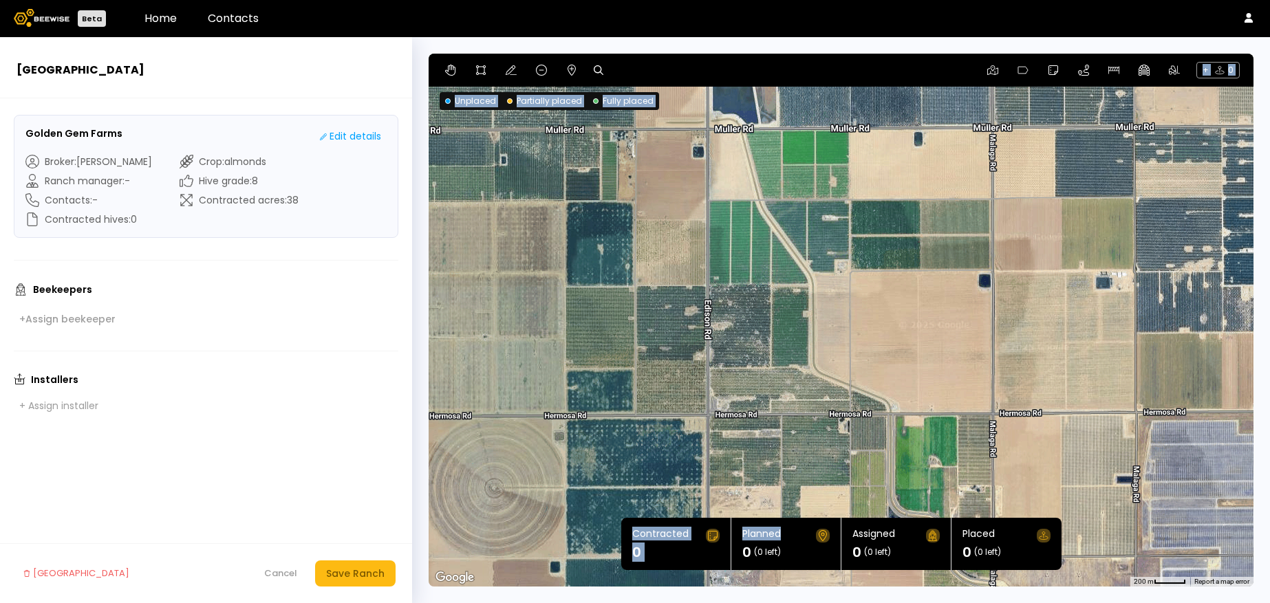
drag, startPoint x: 805, startPoint y: 403, endPoint x: 811, endPoint y: 347, distance: 56.0
click at [811, 347] on div at bounding box center [840, 320] width 825 height 533
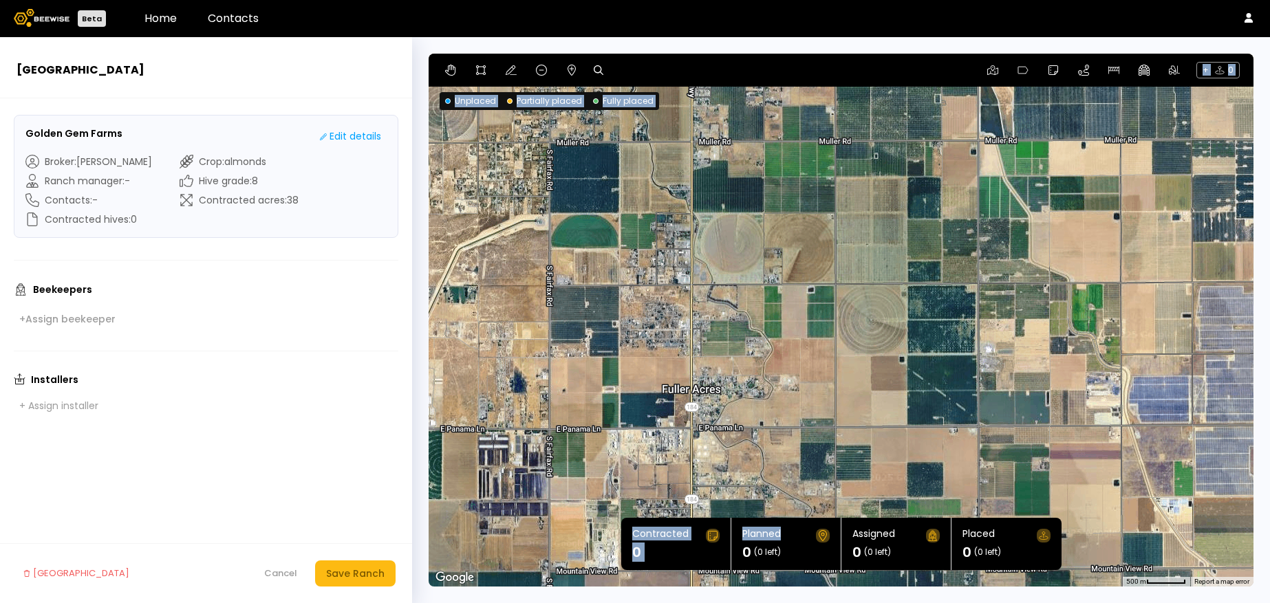
drag, startPoint x: 871, startPoint y: 318, endPoint x: 1087, endPoint y: 226, distance: 234.2
click at [1087, 226] on div at bounding box center [840, 320] width 825 height 533
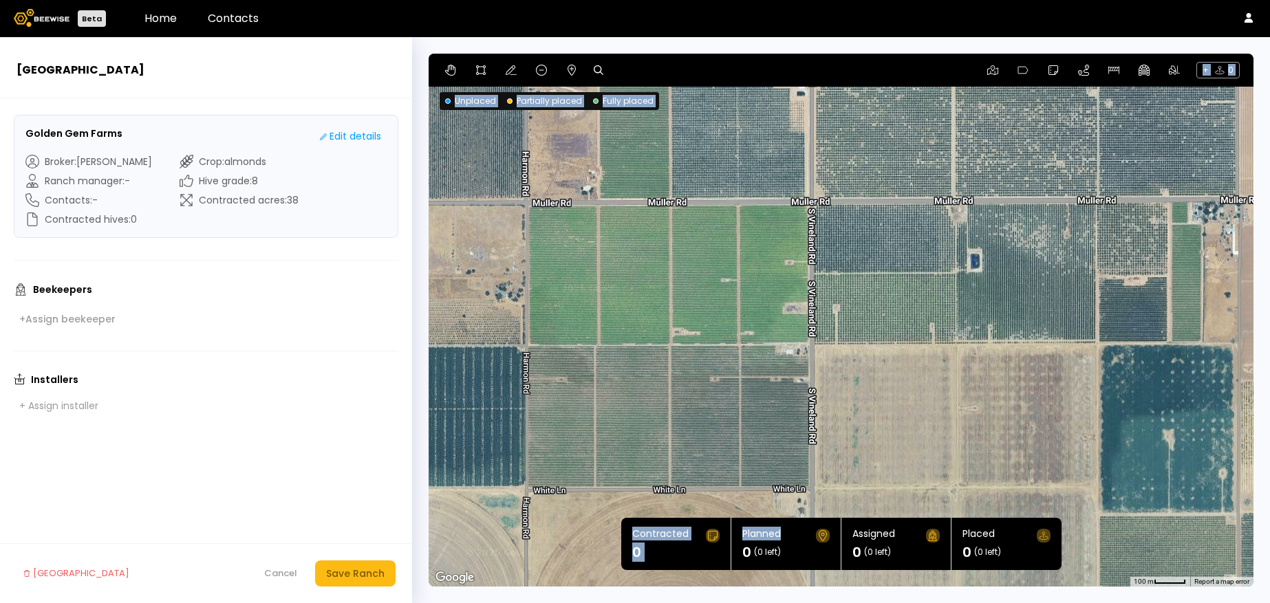
drag, startPoint x: 853, startPoint y: 239, endPoint x: 902, endPoint y: 595, distance: 359.5
click at [902, 595] on section "← Move left → Move right ↑ Move up ↓ Move down + Zoom in - Zoom out Home Jump l…" at bounding box center [841, 320] width 858 height 566
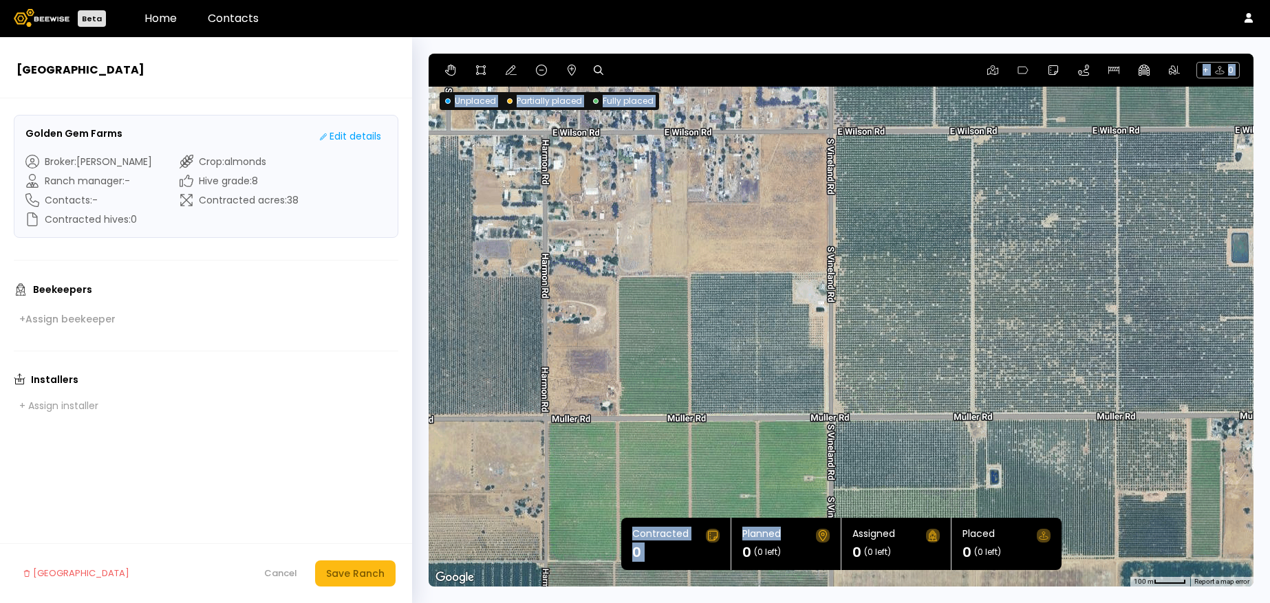
drag, startPoint x: 840, startPoint y: 326, endPoint x: 882, endPoint y: 540, distance: 218.0
click at [882, 540] on section "← Move left → Move right ↑ Move up ↓ Move down + Zoom in - Zoom out Home Jump l…" at bounding box center [840, 320] width 825 height 533
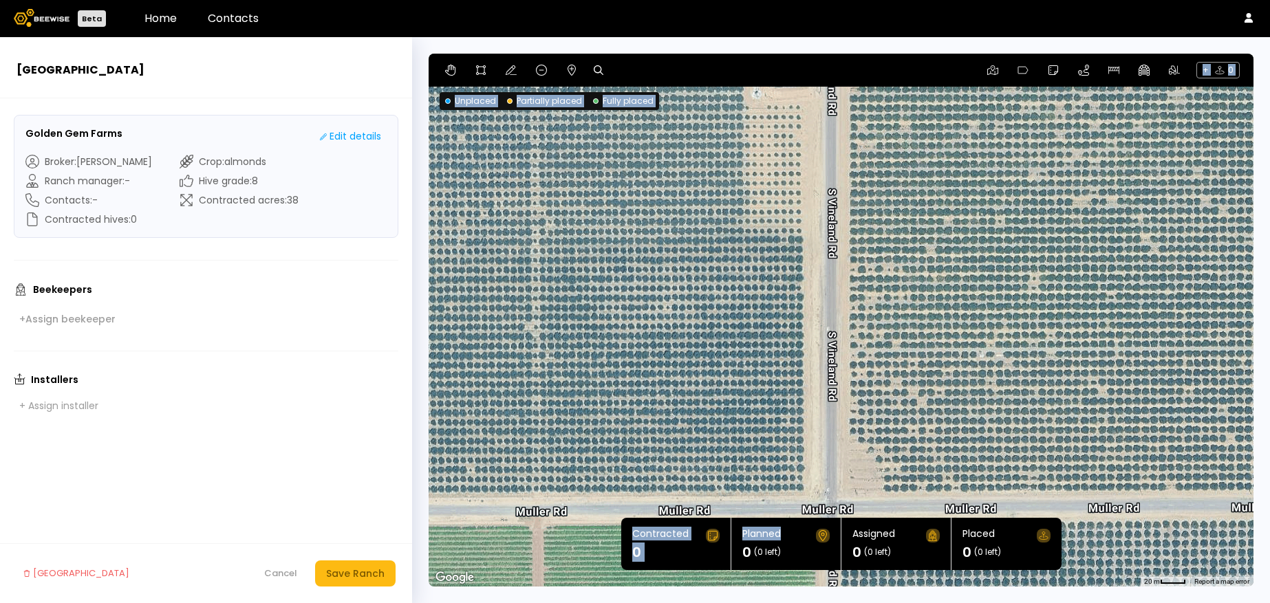
drag, startPoint x: 948, startPoint y: 362, endPoint x: 1257, endPoint y: 227, distance: 337.2
click at [1269, 225] on html "Beta Home Contacts New Ranch Golden Gem Farms Edit details Broker : [PERSON_NAM…" at bounding box center [635, 317] width 1270 height 635
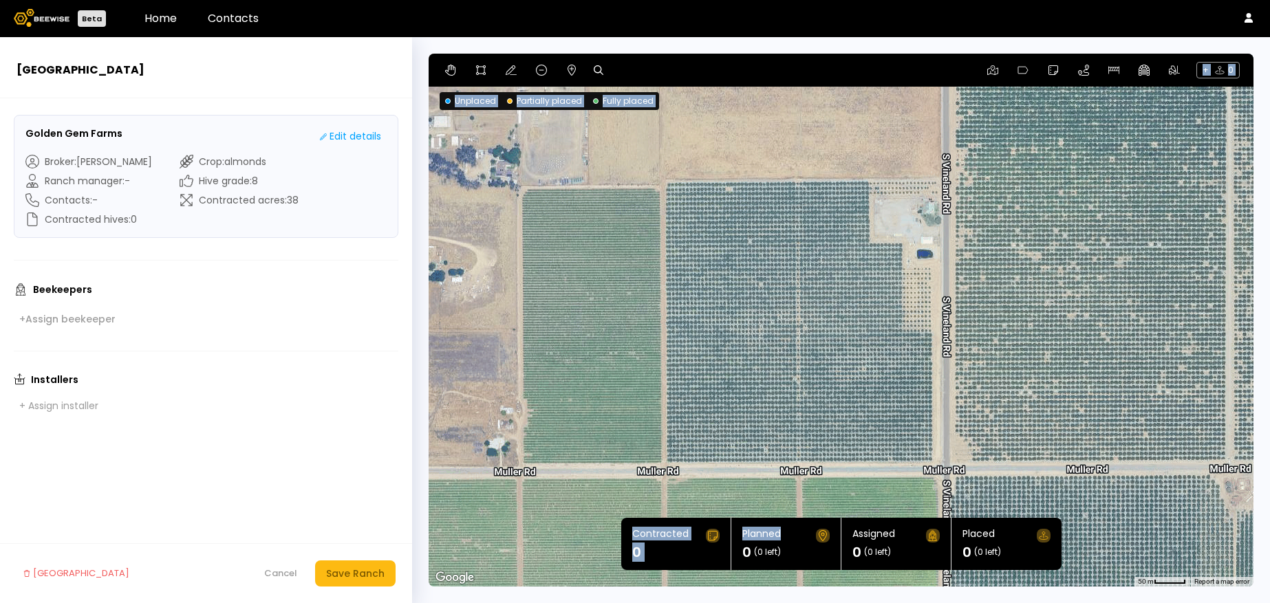
drag, startPoint x: 1003, startPoint y: 250, endPoint x: 1031, endPoint y: 342, distance: 95.5
click at [1031, 342] on div at bounding box center [840, 320] width 825 height 533
click at [479, 74] on icon at bounding box center [481, 70] width 10 height 10
click at [660, 179] on div at bounding box center [841, 320] width 823 height 533
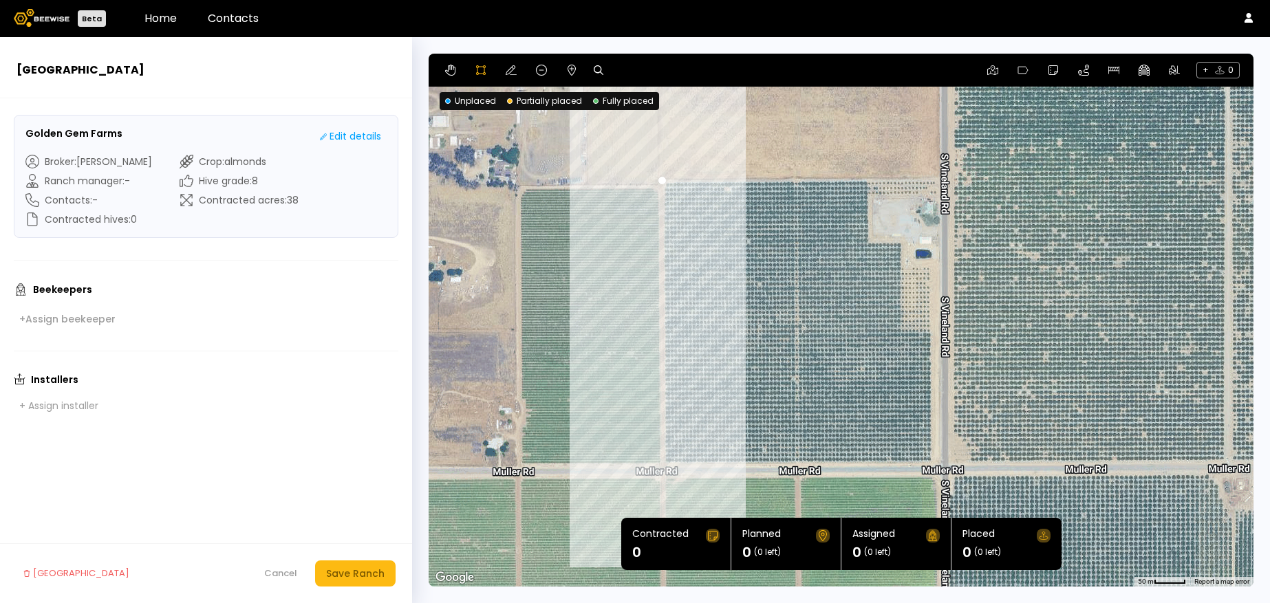
click at [662, 468] on div at bounding box center [841, 320] width 823 height 533
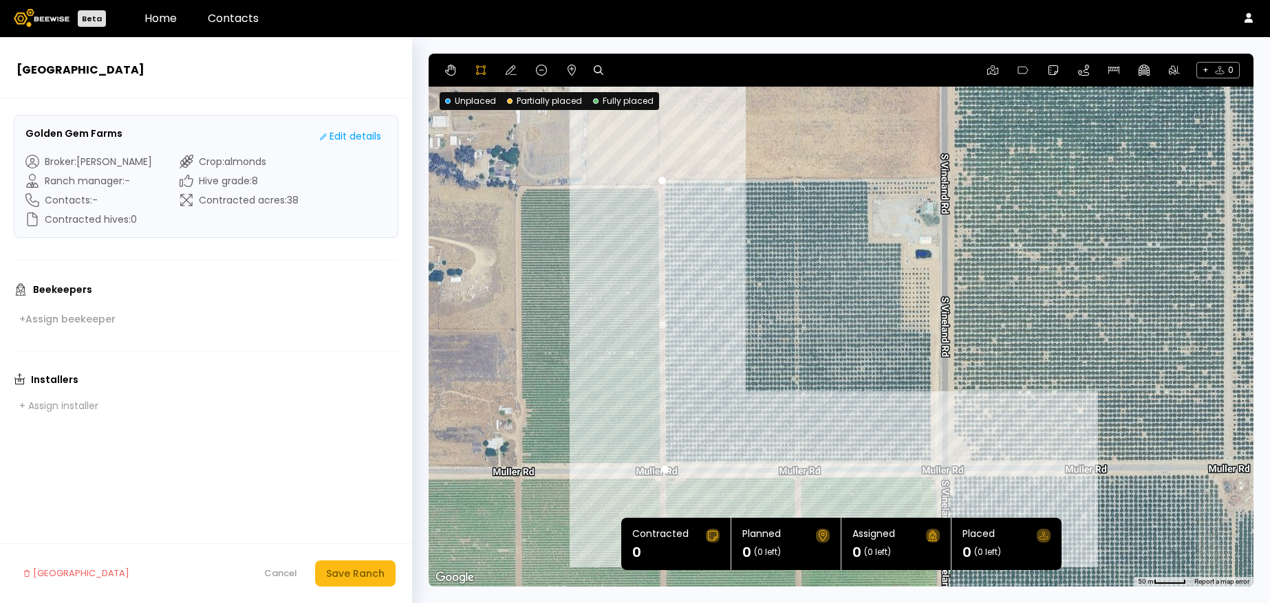
click at [933, 465] on div at bounding box center [841, 320] width 823 height 533
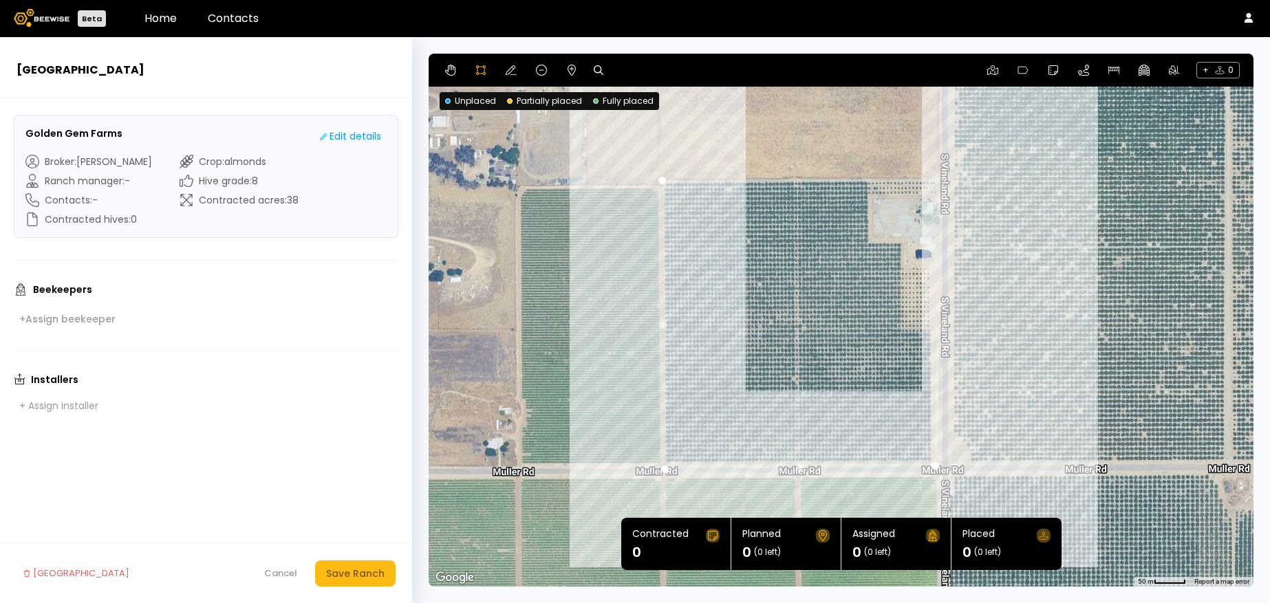
click at [932, 176] on div at bounding box center [841, 320] width 823 height 533
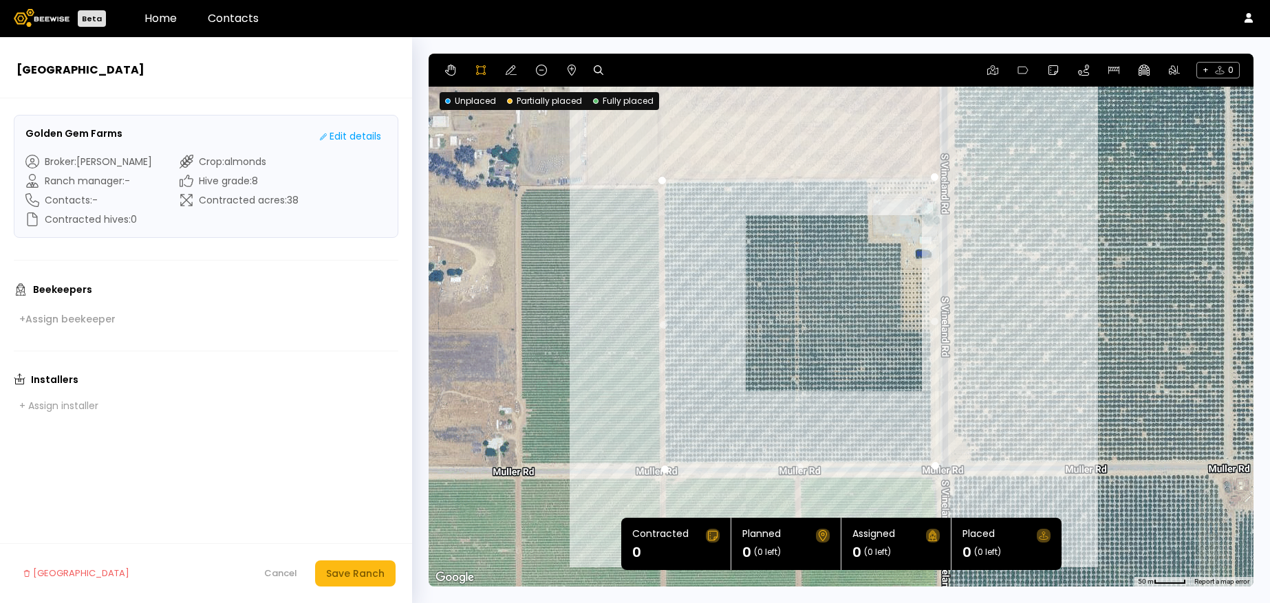
click at [660, 178] on div at bounding box center [841, 320] width 823 height 533
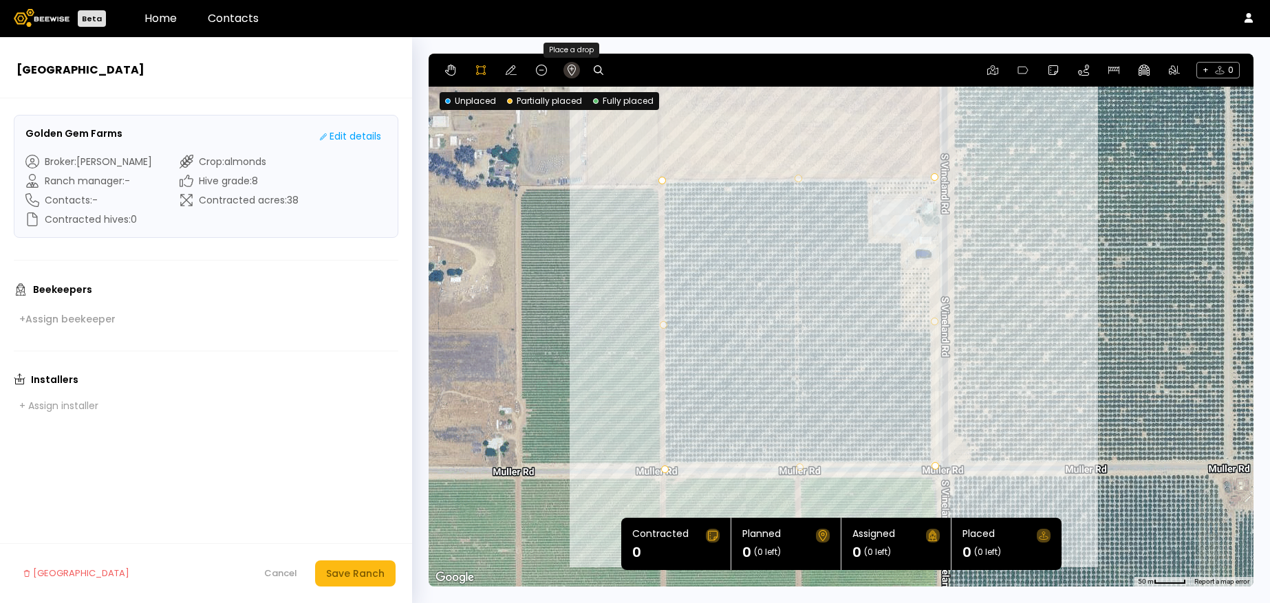
click at [569, 69] on icon at bounding box center [571, 70] width 11 height 11
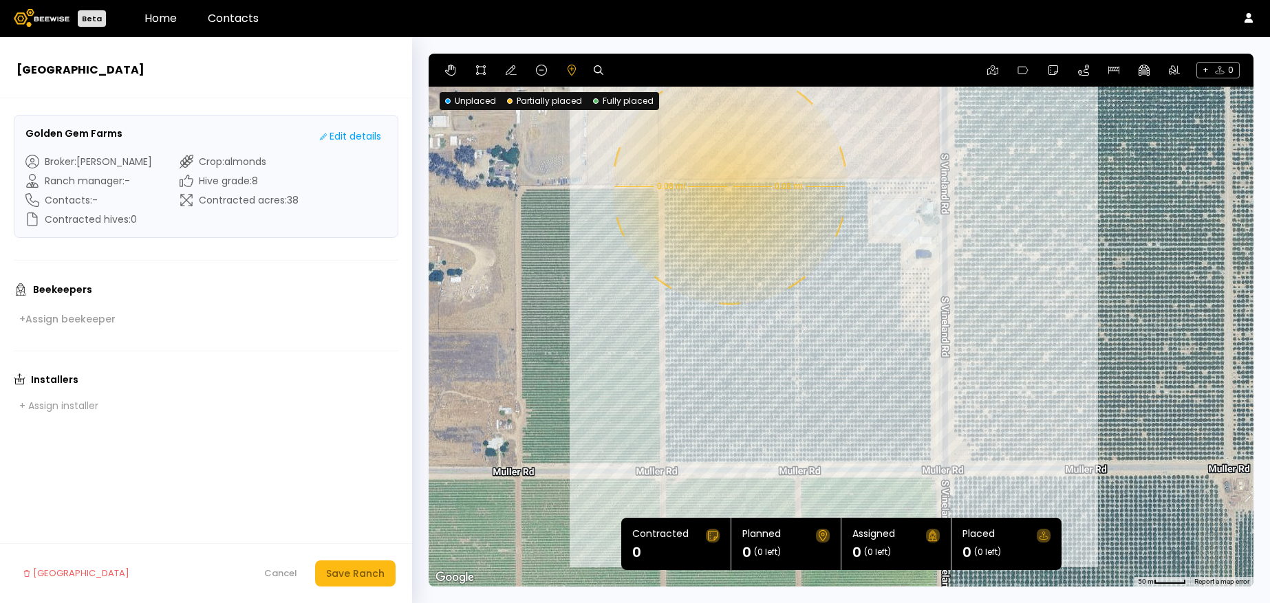
click at [728, 186] on div "0.08 mi 0.08 mi" at bounding box center [840, 320] width 825 height 533
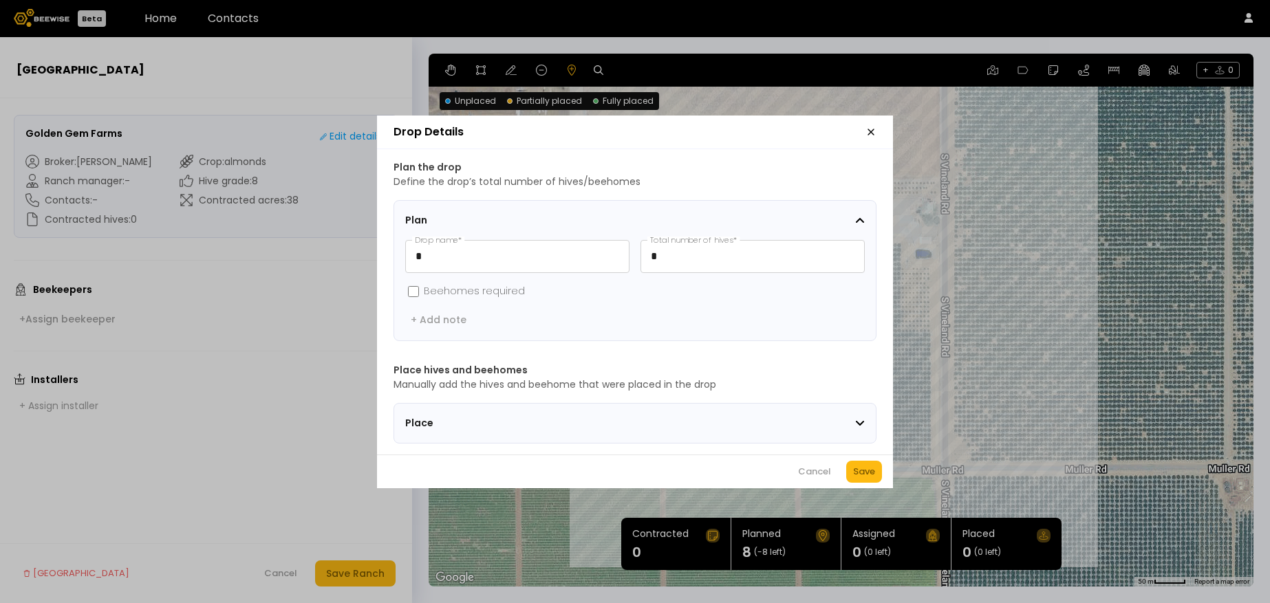
click at [869, 129] on icon "button" at bounding box center [871, 132] width 6 height 6
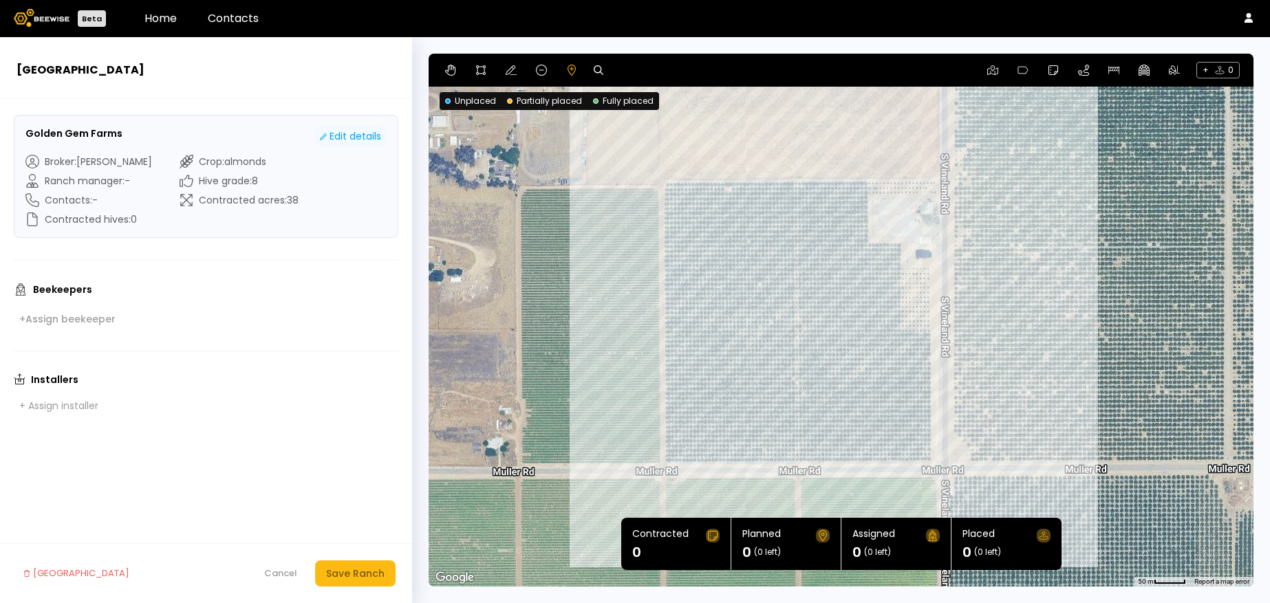
click at [339, 145] on button "Edit details" at bounding box center [350, 137] width 72 height 20
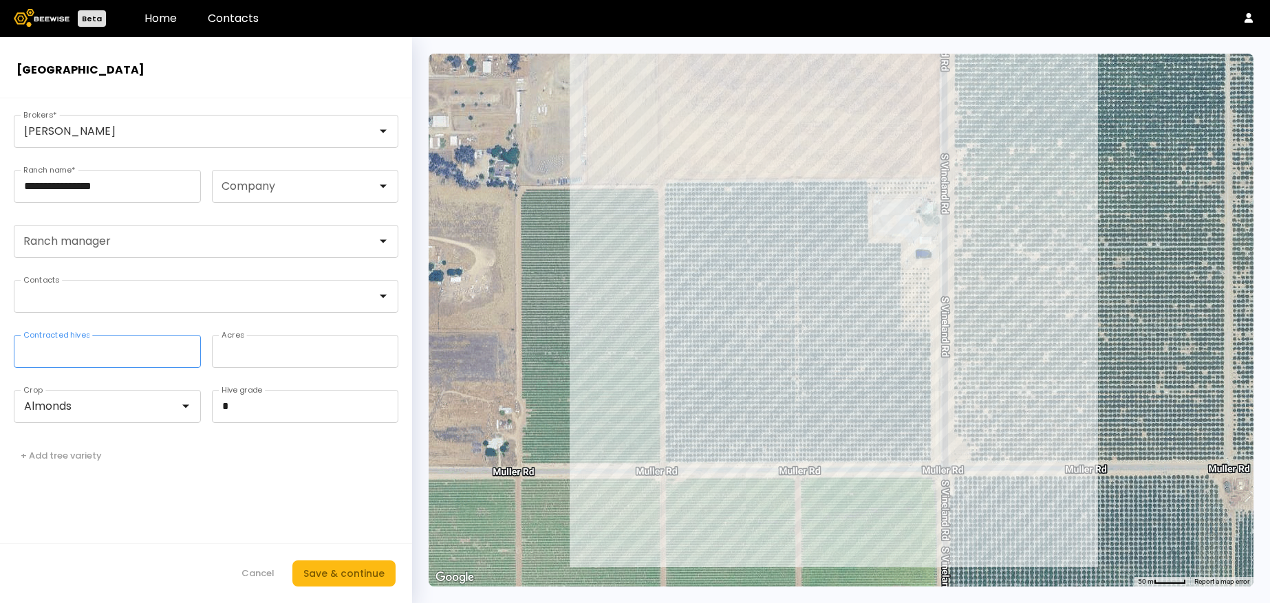
click at [149, 358] on input "*" at bounding box center [107, 352] width 186 height 32
drag, startPoint x: 81, startPoint y: 356, endPoint x: -9, endPoint y: 344, distance: 90.9
click at [0, 344] on html "**********" at bounding box center [635, 317] width 1270 height 635
type input "**"
click at [354, 578] on div "Save & continue" at bounding box center [343, 573] width 81 height 15
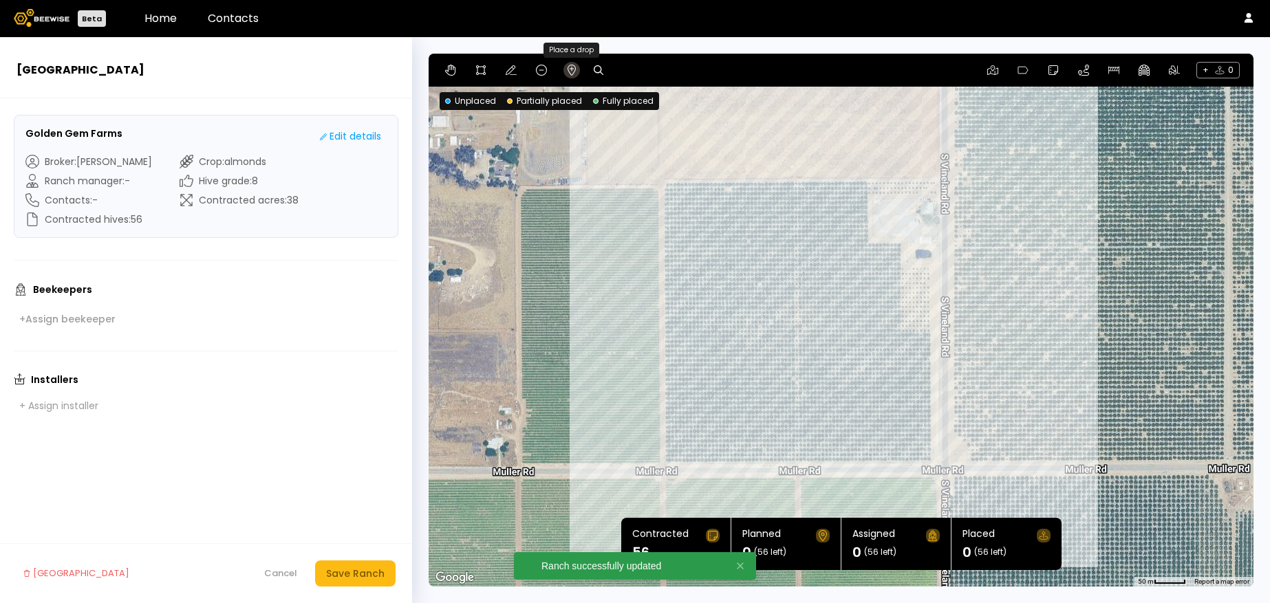
click at [568, 76] on button at bounding box center [571, 70] width 17 height 17
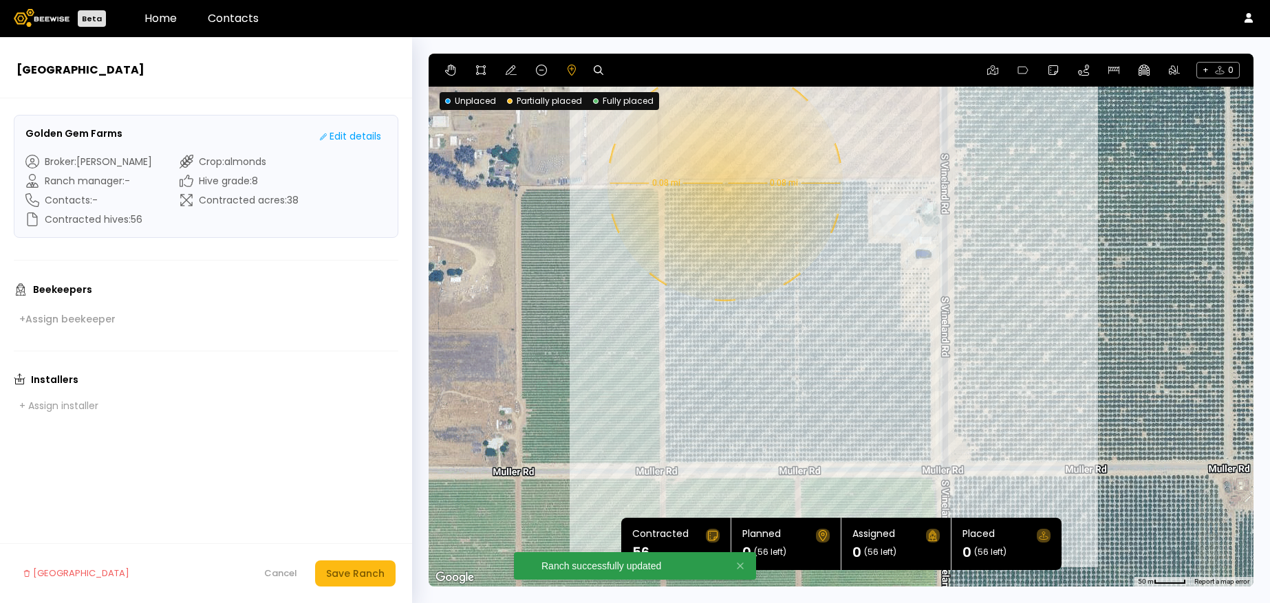
click at [723, 183] on div "0.08 mi 0.08 mi" at bounding box center [840, 320] width 825 height 533
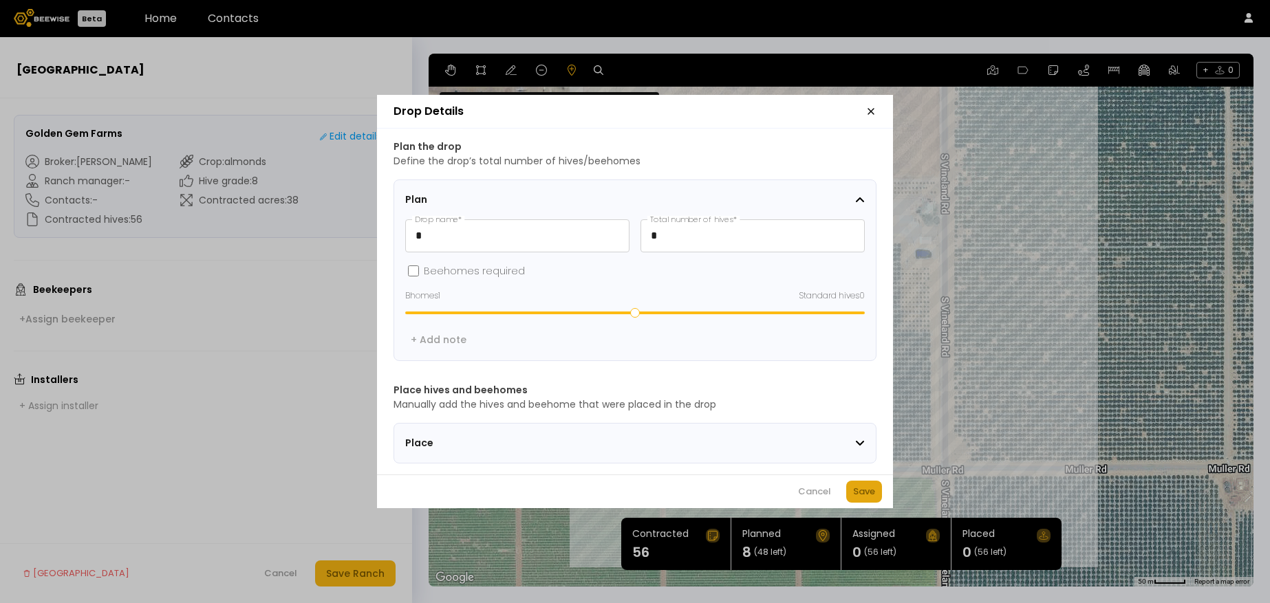
click at [861, 494] on div "Save" at bounding box center [864, 492] width 22 height 14
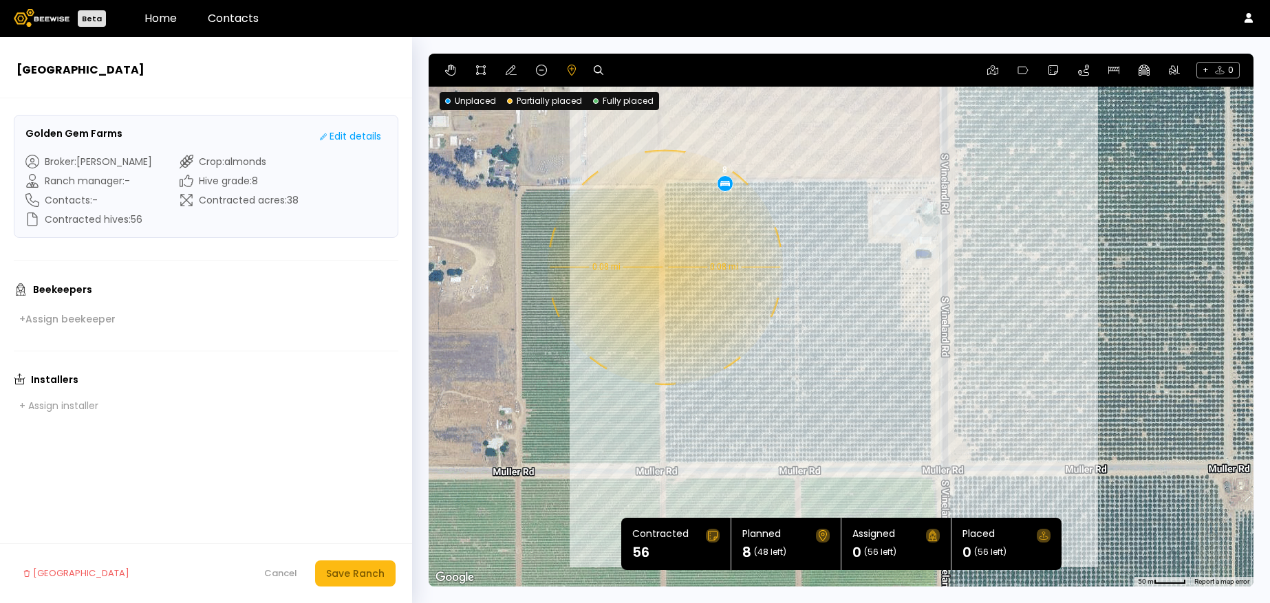
click at [663, 267] on div "0.08 mi 0.08 mi 8" at bounding box center [840, 320] width 825 height 533
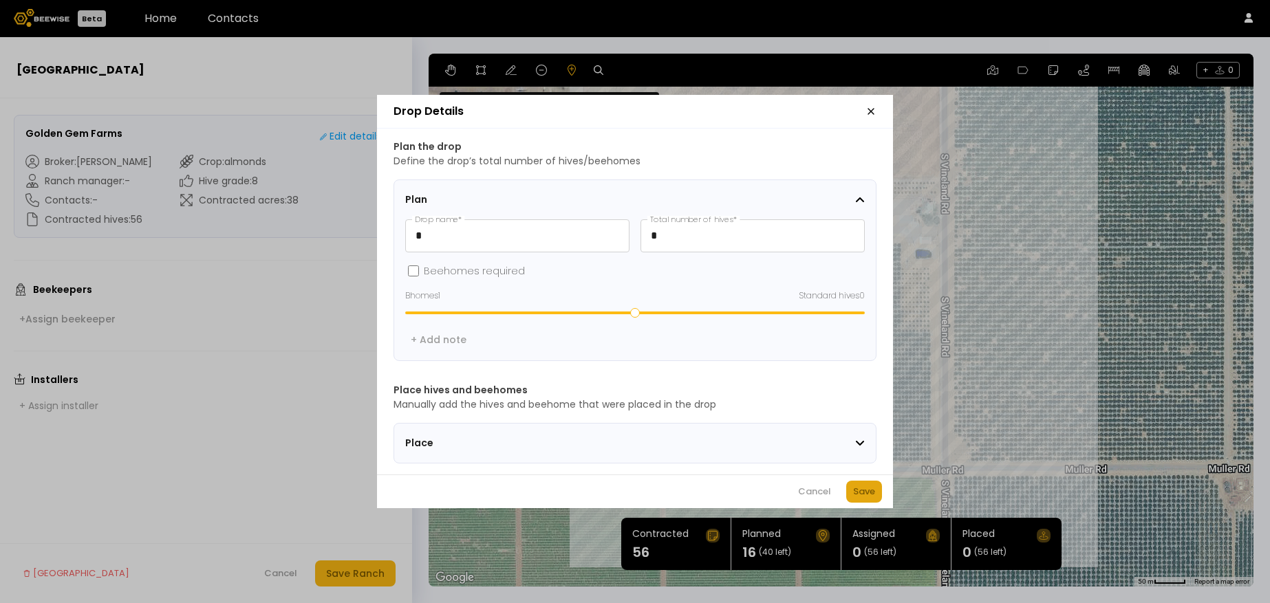
click at [855, 492] on div "Save" at bounding box center [864, 492] width 22 height 14
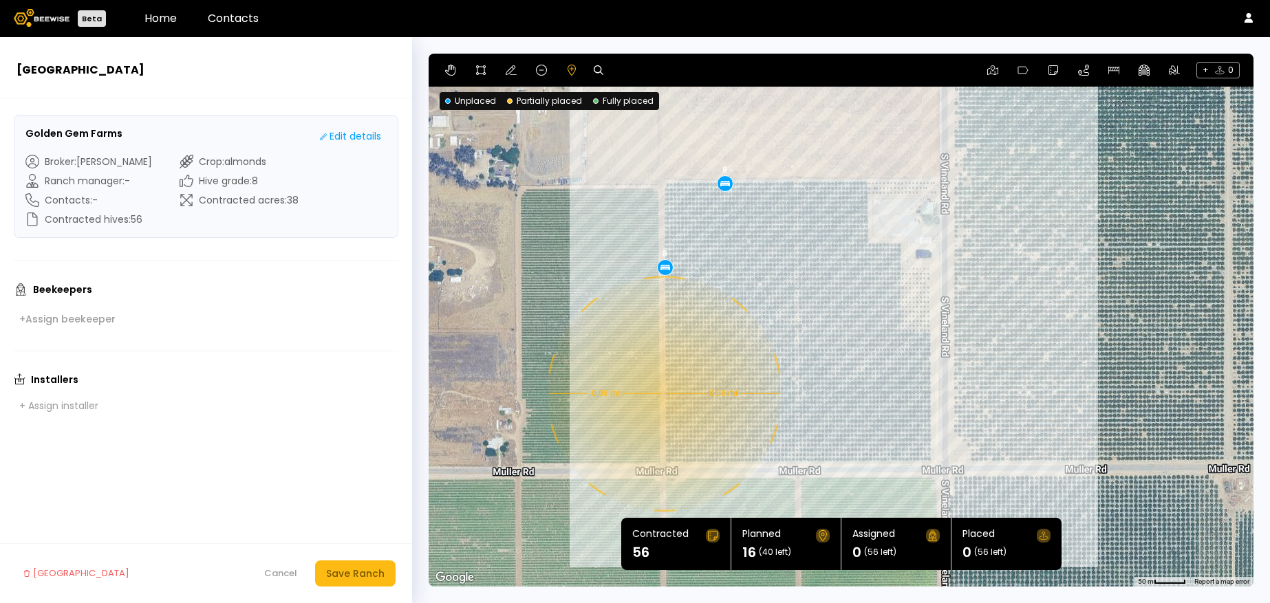
click at [662, 393] on div "0.08 mi 0.08 mi 8 8" at bounding box center [840, 320] width 825 height 533
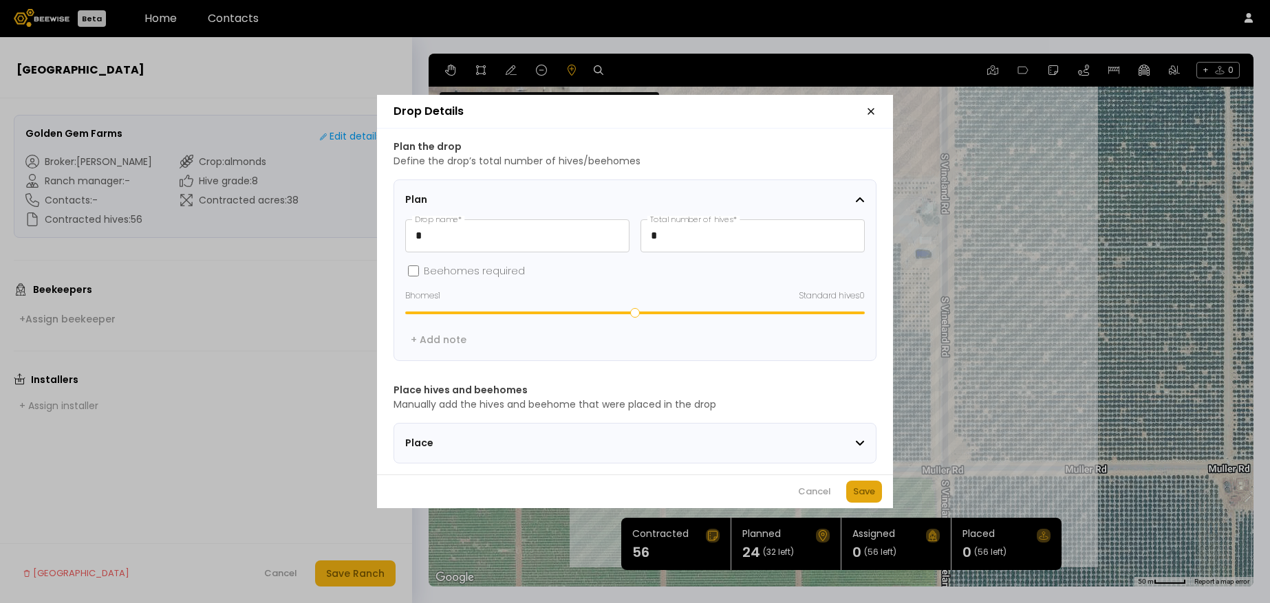
click at [857, 492] on div "Save" at bounding box center [864, 492] width 22 height 14
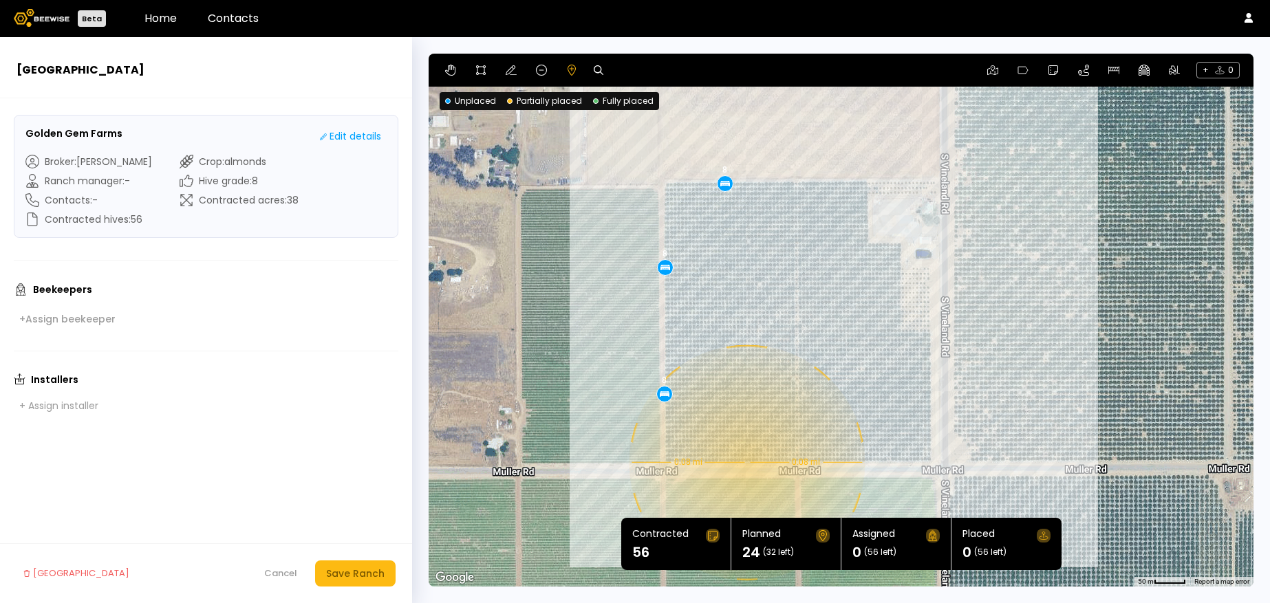
click at [745, 462] on div "0.08 mi 0.08 mi 8 8 8" at bounding box center [840, 320] width 825 height 533
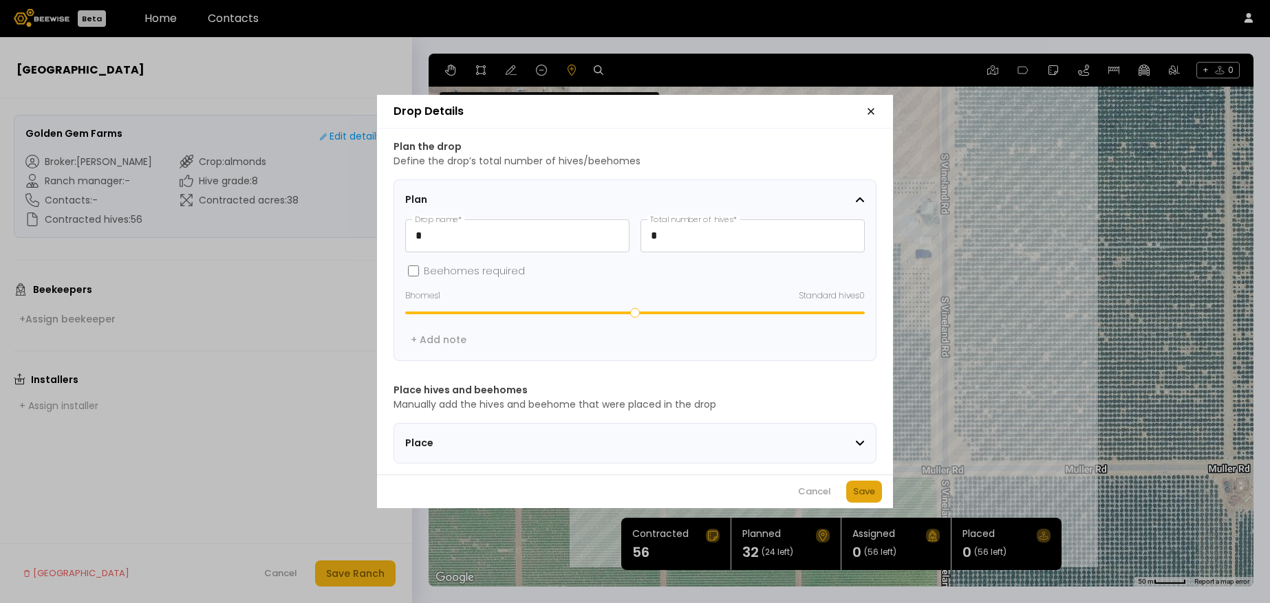
click at [867, 493] on div "Save" at bounding box center [864, 492] width 22 height 14
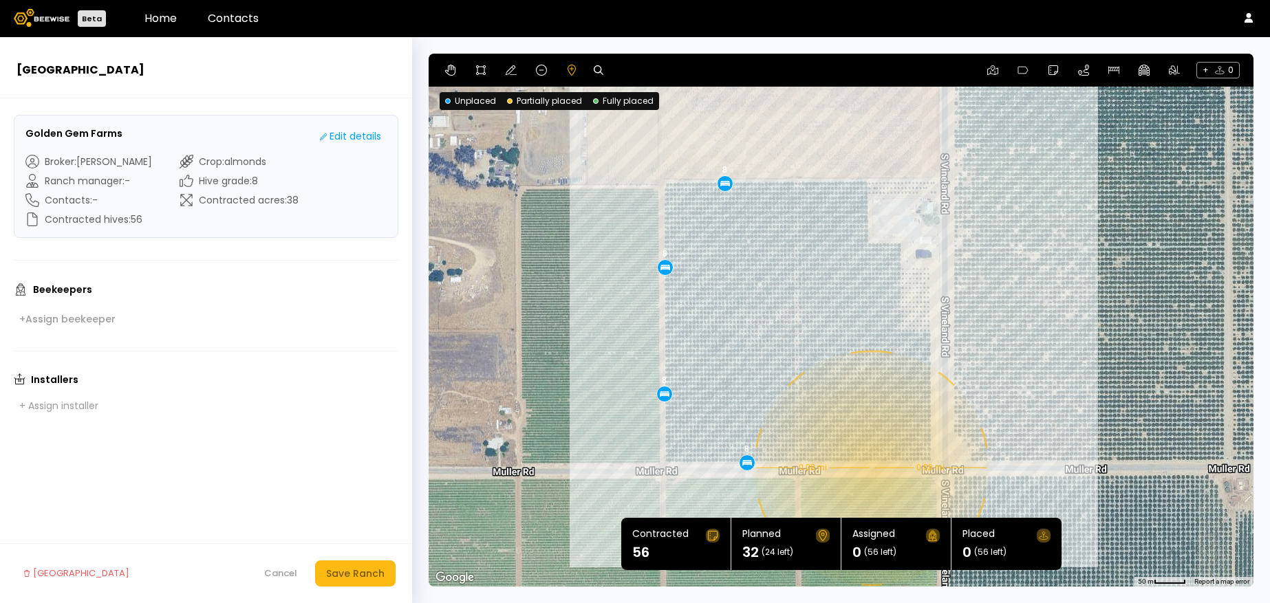
click at [869, 468] on div "0.08 mi 0.08 mi 8 8 8 8" at bounding box center [840, 320] width 825 height 533
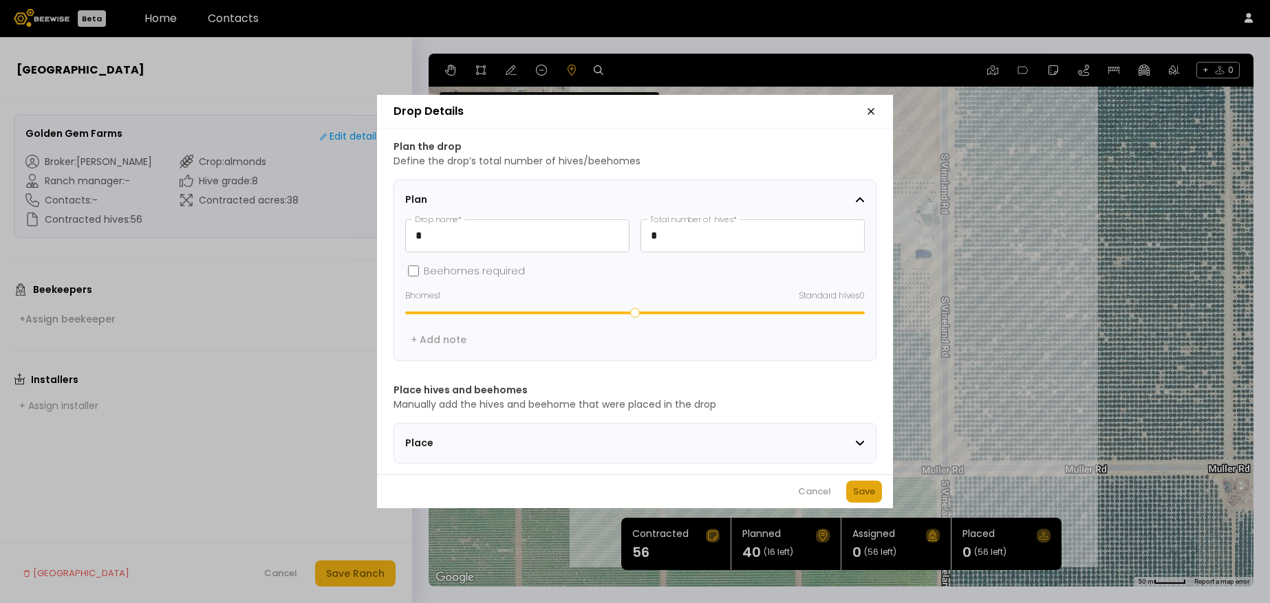
click at [855, 490] on div "Save" at bounding box center [864, 492] width 22 height 14
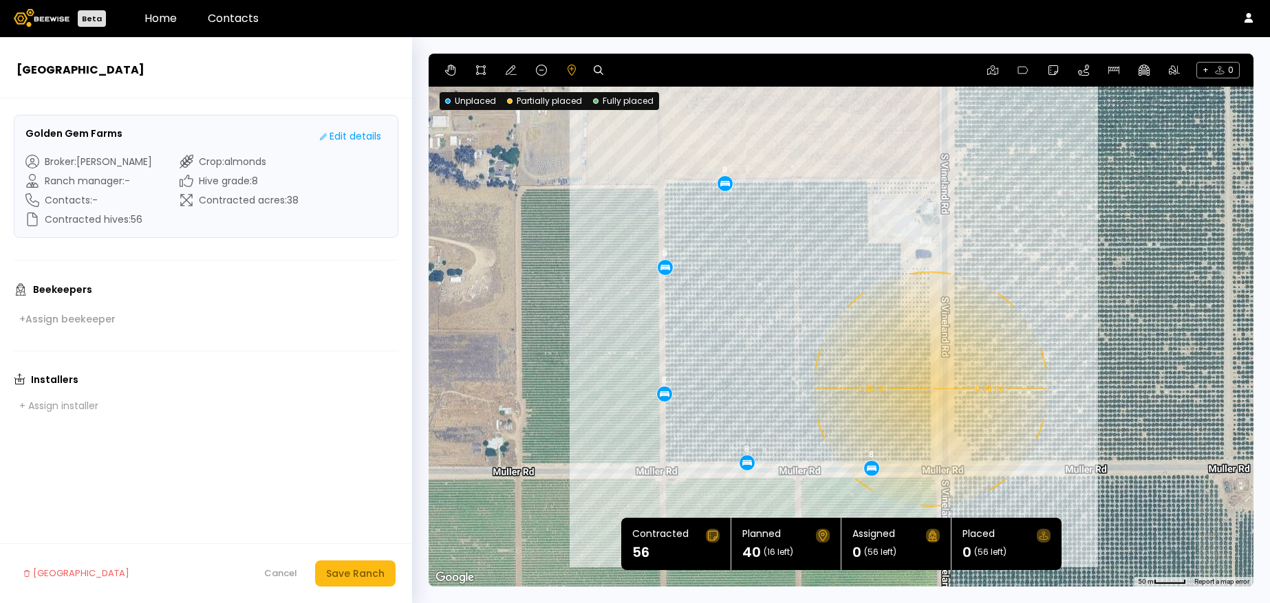
click at [928, 389] on div "0.08 mi 0.08 mi 8 8 8 8 8" at bounding box center [840, 320] width 825 height 533
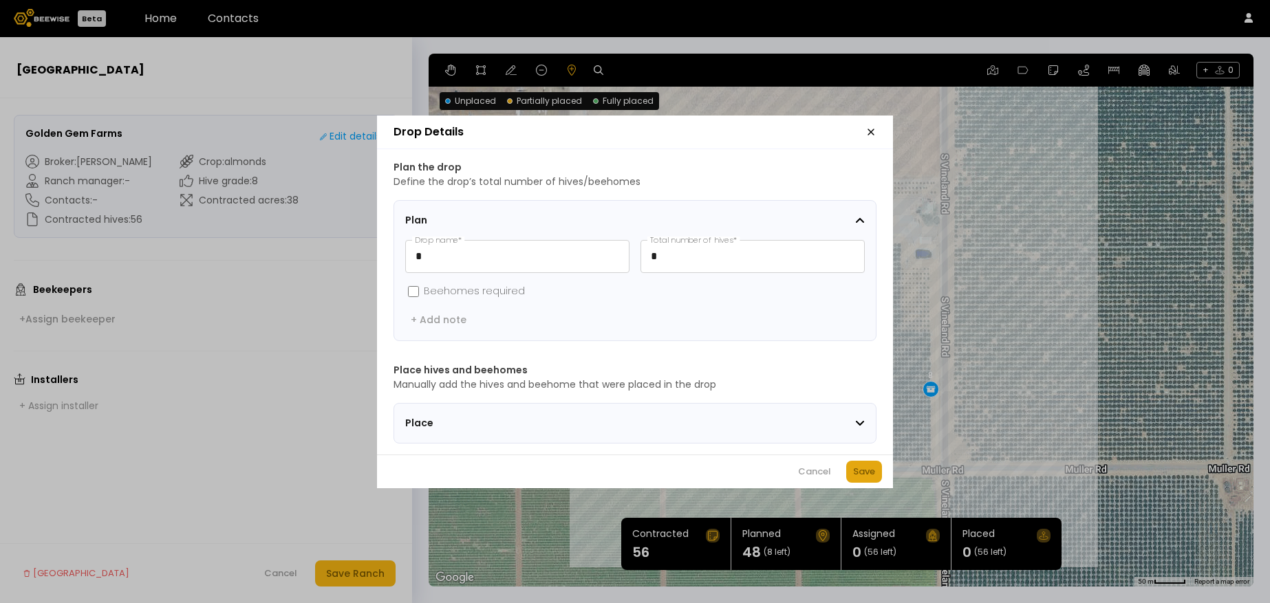
click at [864, 472] on div "Save" at bounding box center [864, 472] width 22 height 14
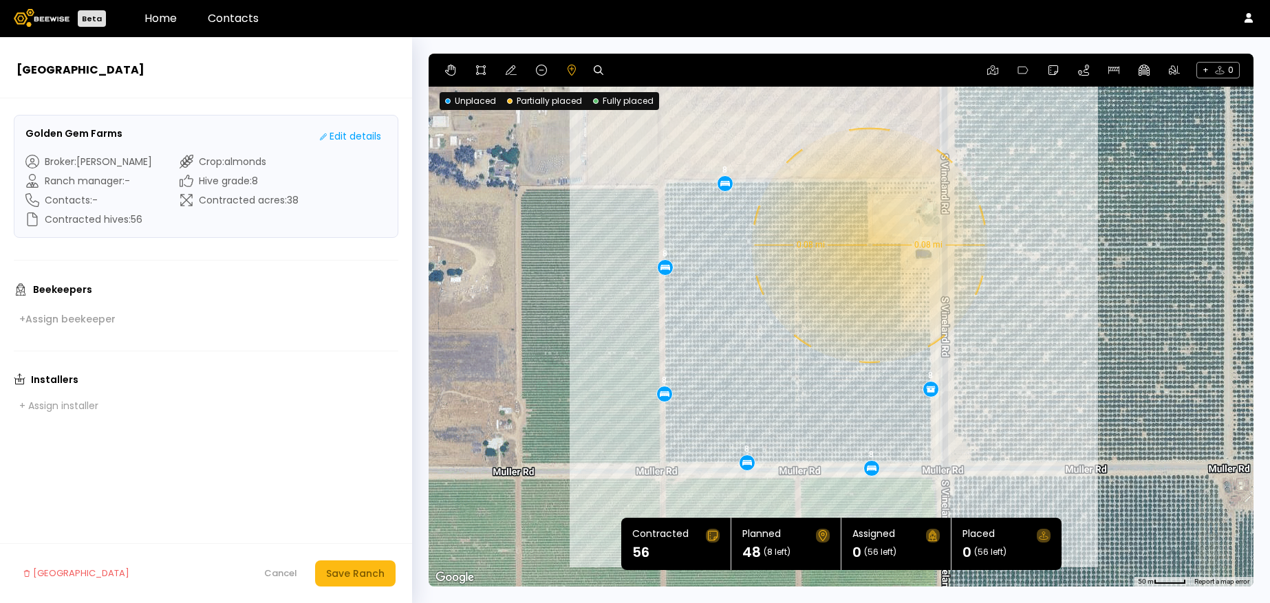
click at [867, 245] on div "0.08 mi 0.08 mi 8 8 8 8 8 8" at bounding box center [840, 320] width 825 height 533
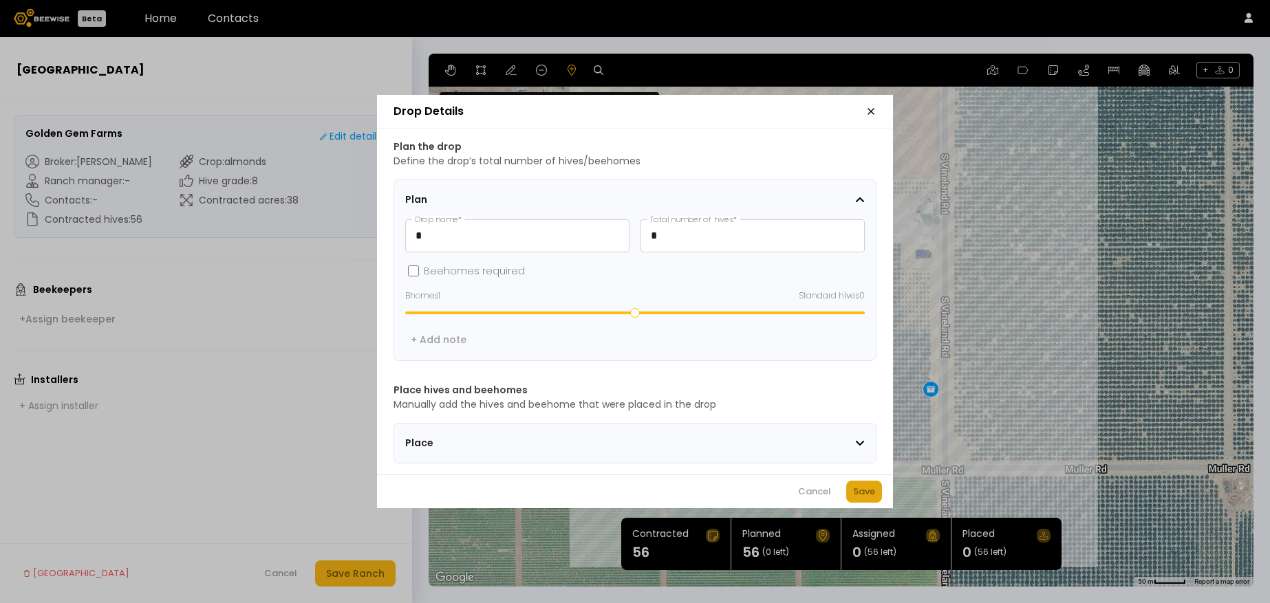
click at [862, 494] on div "Save" at bounding box center [864, 492] width 22 height 14
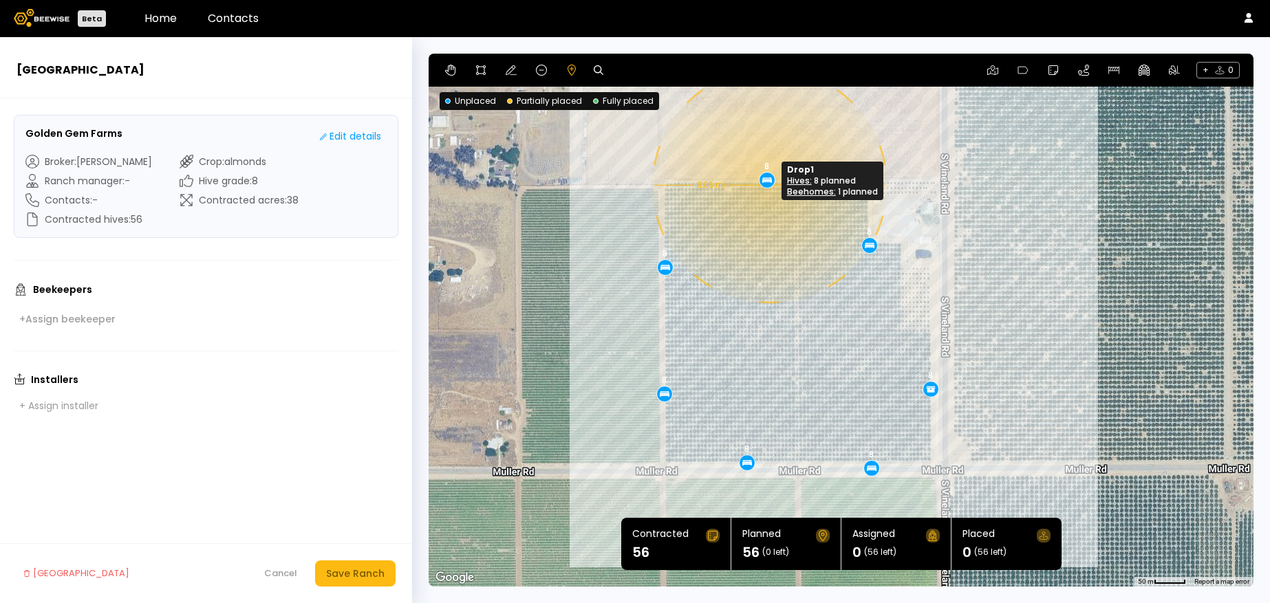
drag, startPoint x: 726, startPoint y: 188, endPoint x: 768, endPoint y: 185, distance: 42.1
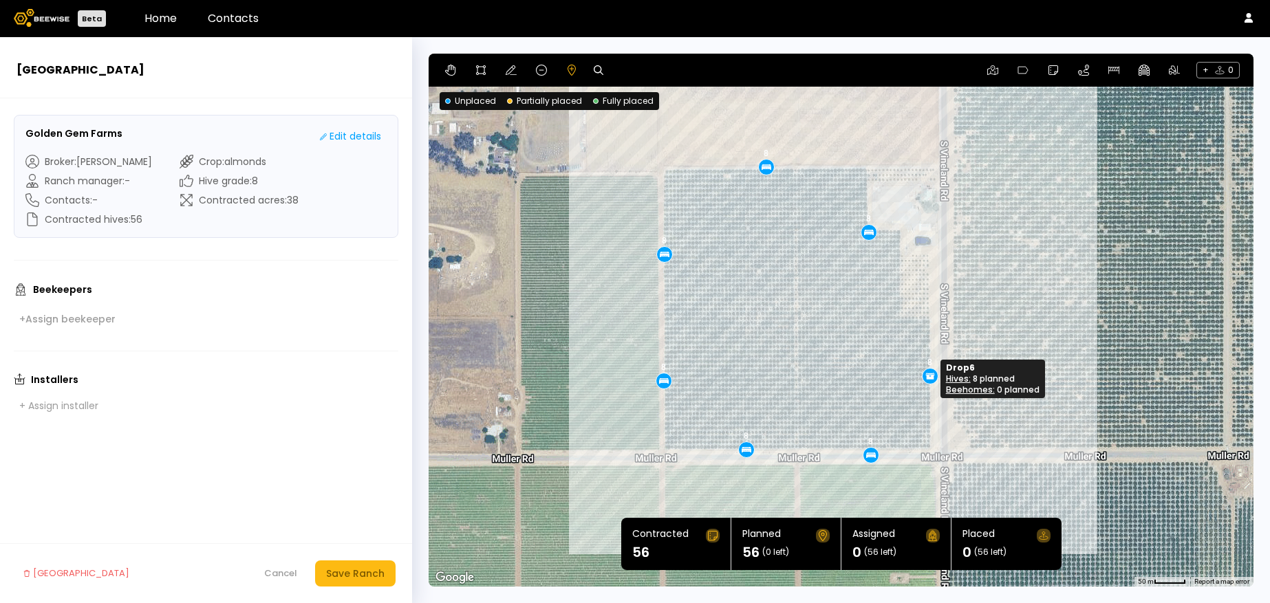
drag, startPoint x: 931, startPoint y: 400, endPoint x: 930, endPoint y: 384, distance: 15.1
click at [930, 384] on div "0.08 mi 0.08 mi 8 8 8 8 8 8 8" at bounding box center [840, 320] width 825 height 533
drag, startPoint x: 927, startPoint y: 374, endPoint x: 927, endPoint y: 360, distance: 13.8
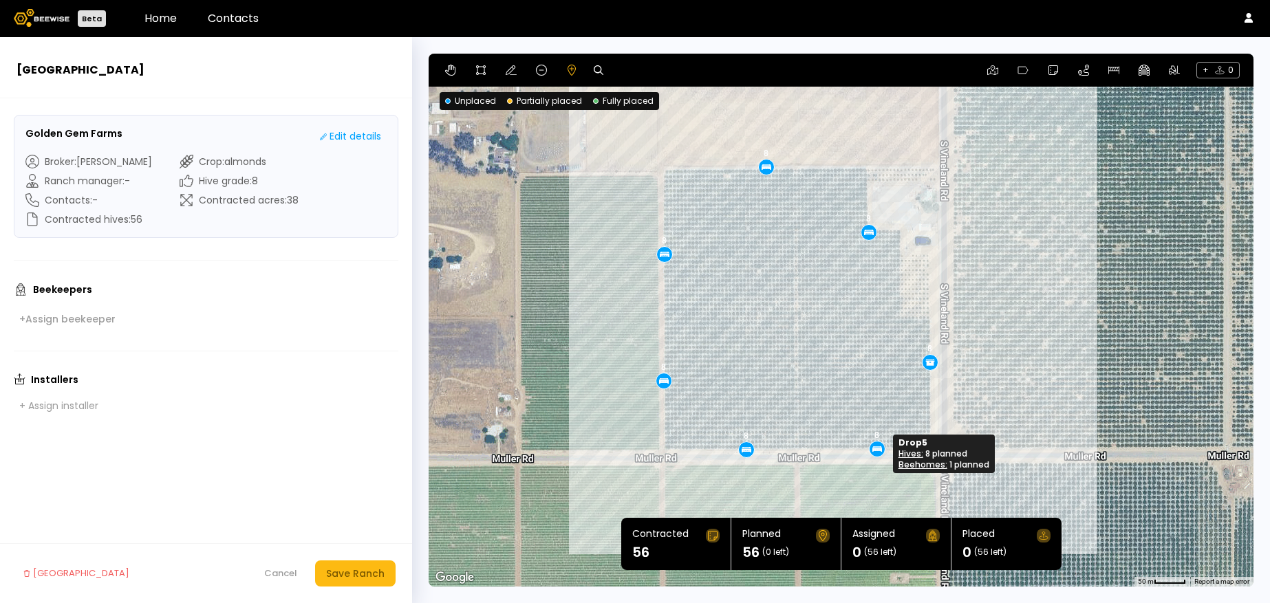
drag, startPoint x: 869, startPoint y: 450, endPoint x: 875, endPoint y: 444, distance: 8.8
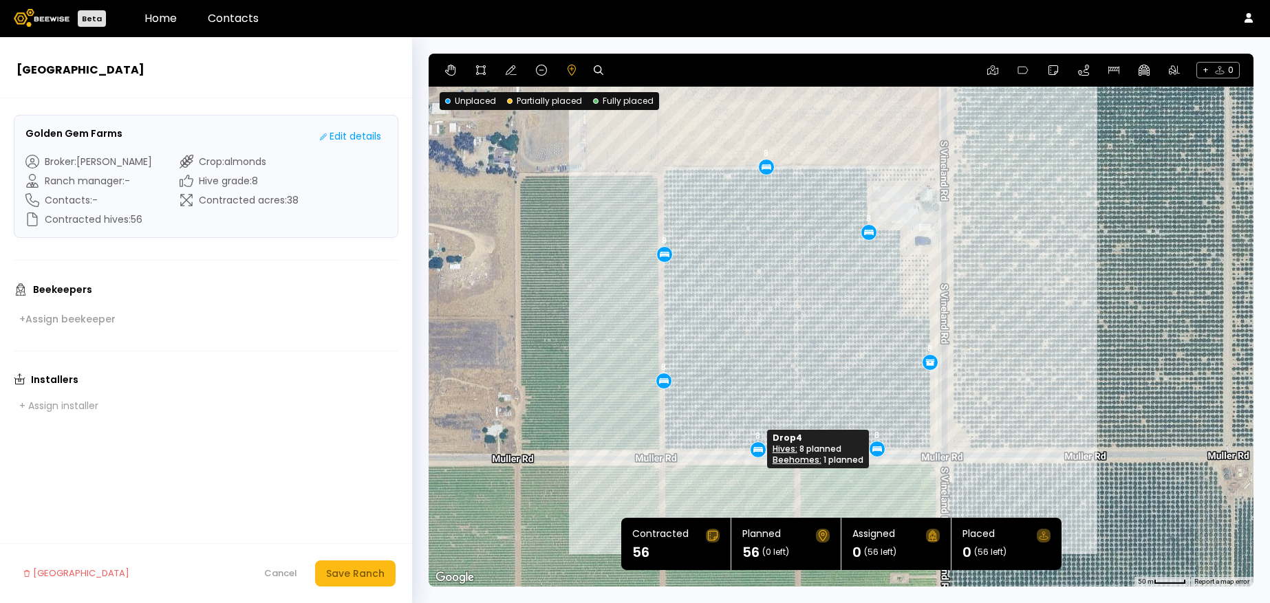
drag, startPoint x: 746, startPoint y: 449, endPoint x: 758, endPoint y: 449, distance: 11.7
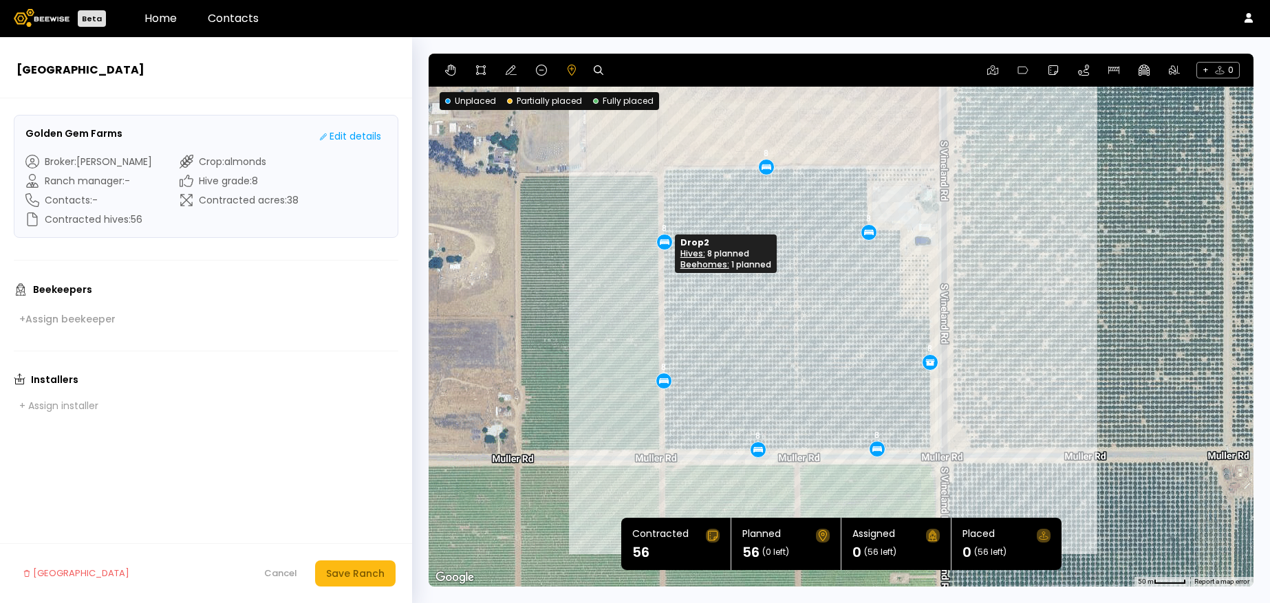
drag, startPoint x: 663, startPoint y: 250, endPoint x: 663, endPoint y: 237, distance: 12.4
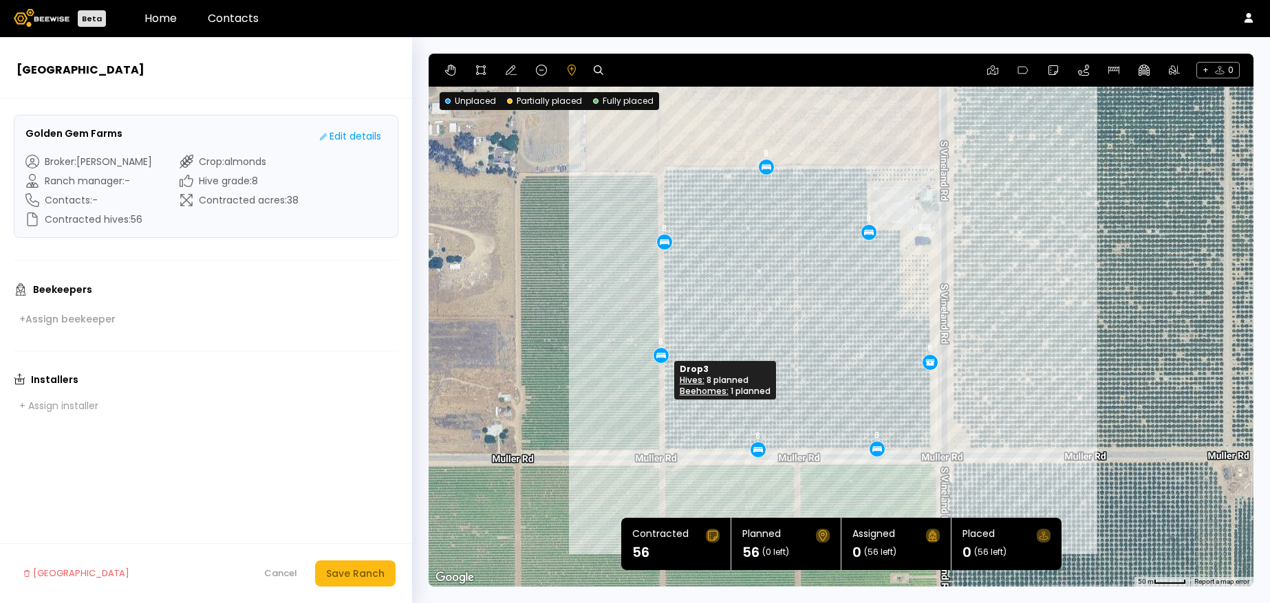
drag, startPoint x: 660, startPoint y: 382, endPoint x: 657, endPoint y: 356, distance: 25.6
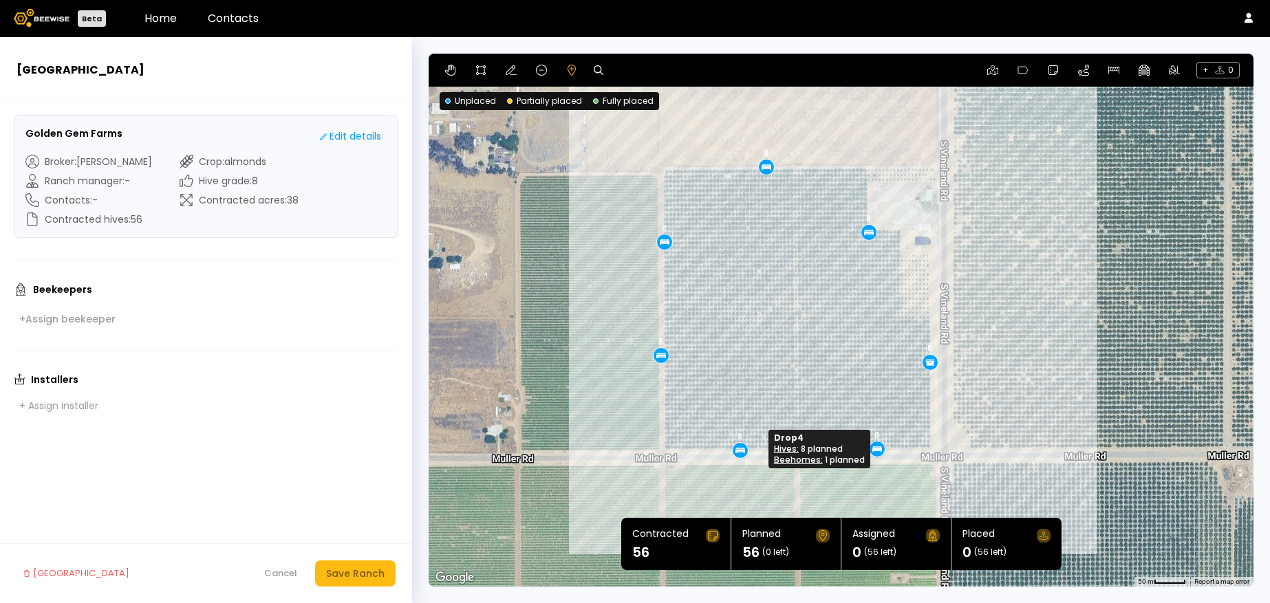
drag, startPoint x: 757, startPoint y: 449, endPoint x: 739, endPoint y: 450, distance: 17.9
